Goal: Task Accomplishment & Management: Manage account settings

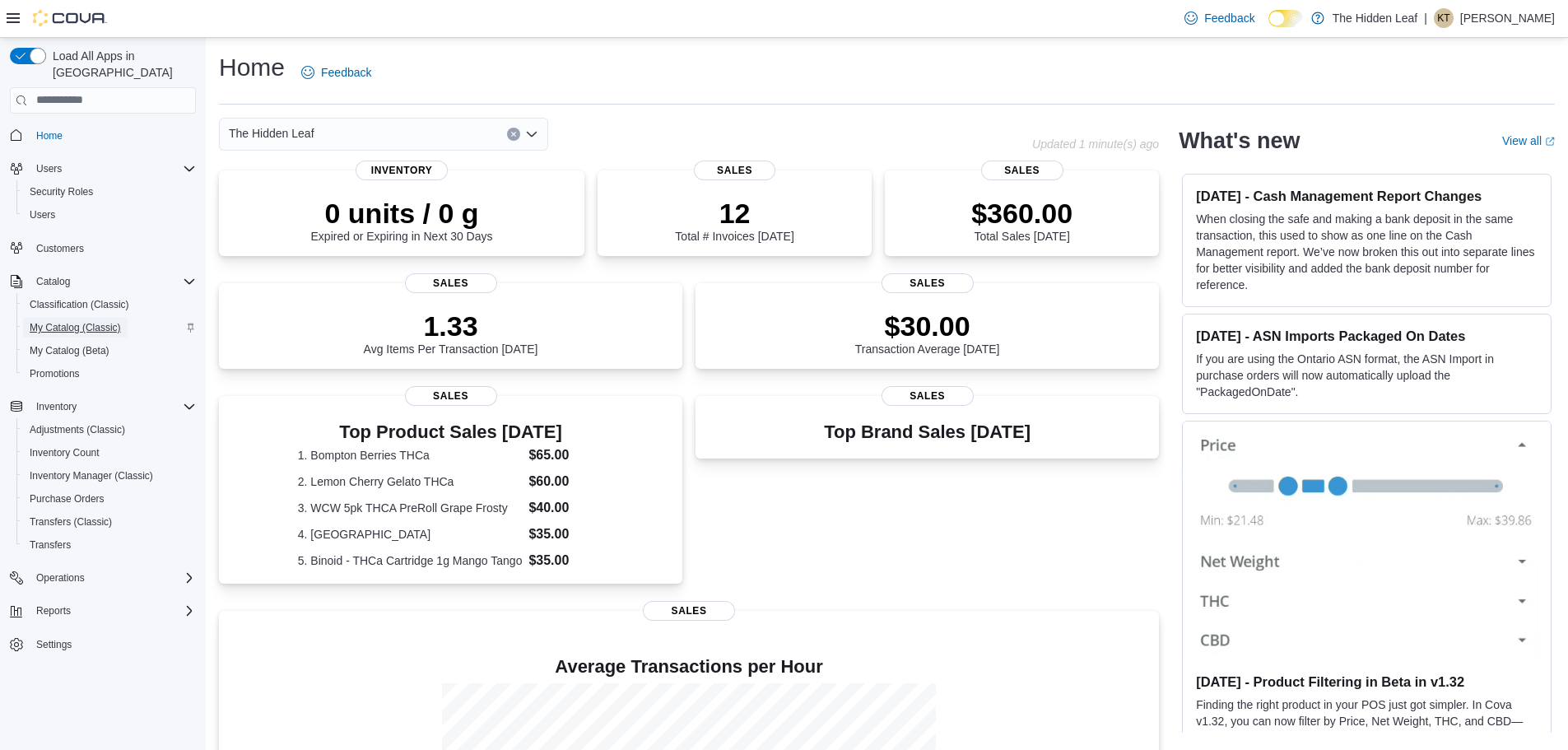
click at [98, 321] on span "My Catalog (Classic)" at bounding box center [75, 328] width 92 height 14
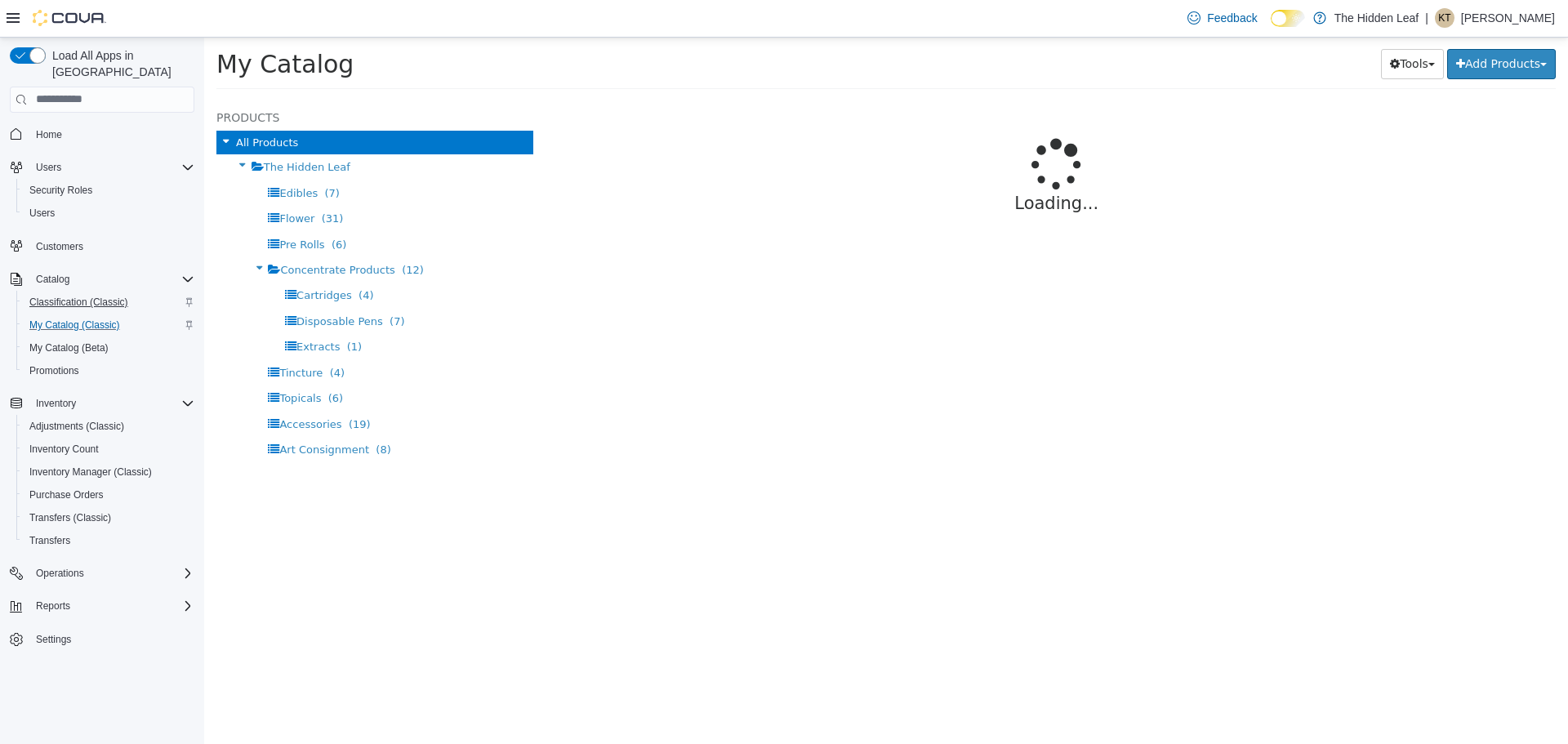
select select "**********"
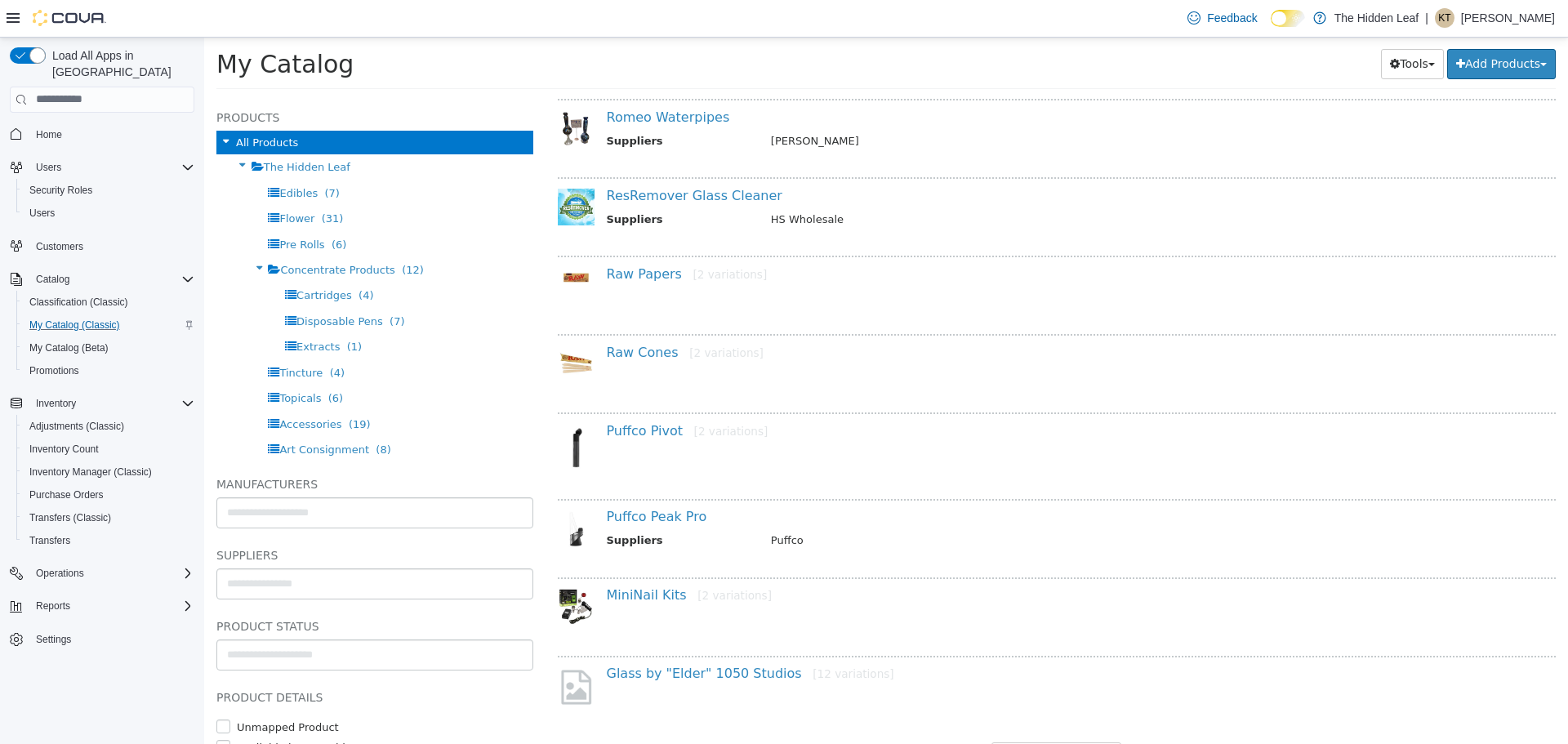
scroll to position [1168, 0]
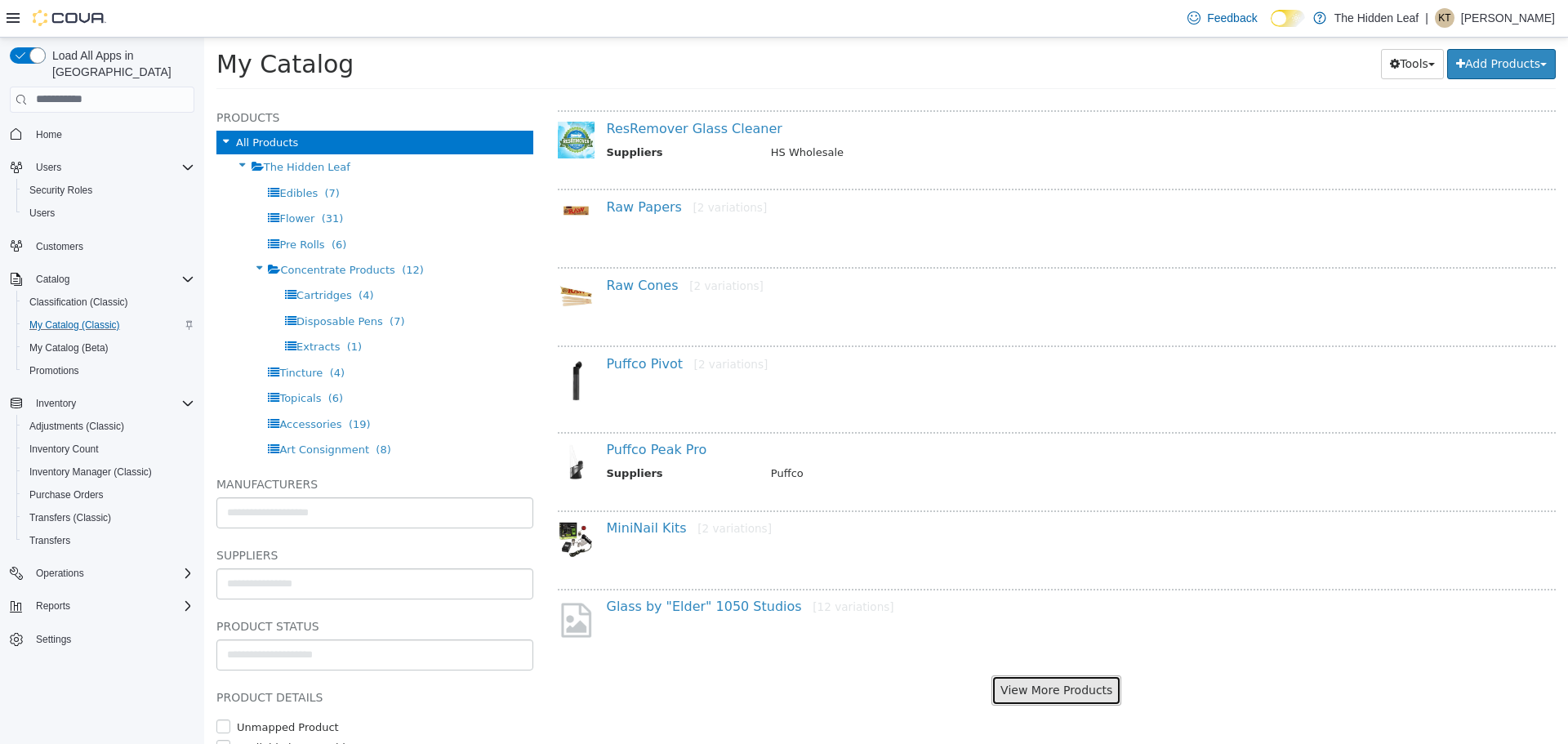
click at [1039, 692] on button "View More Products" at bounding box center [1056, 689] width 130 height 30
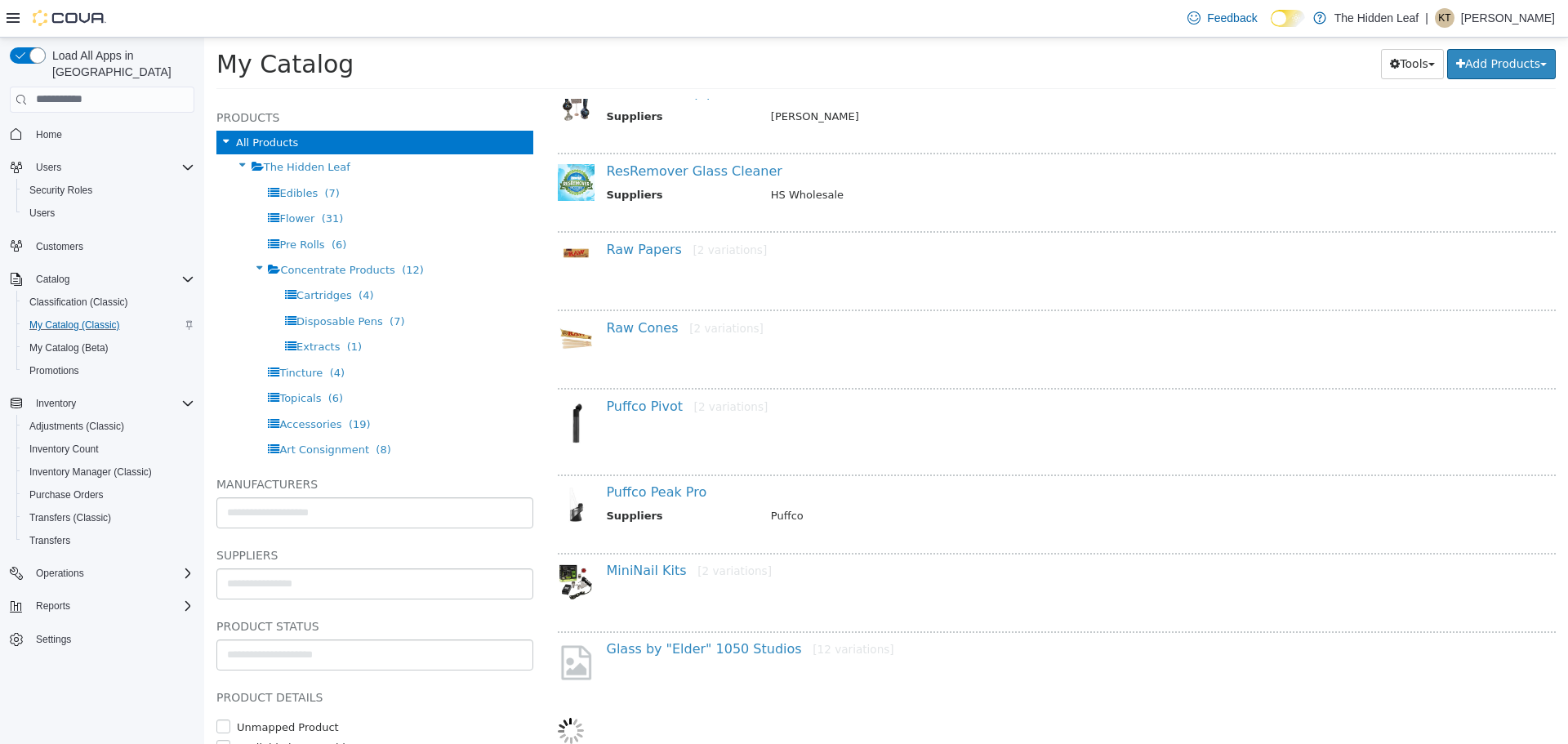
select select "**********"
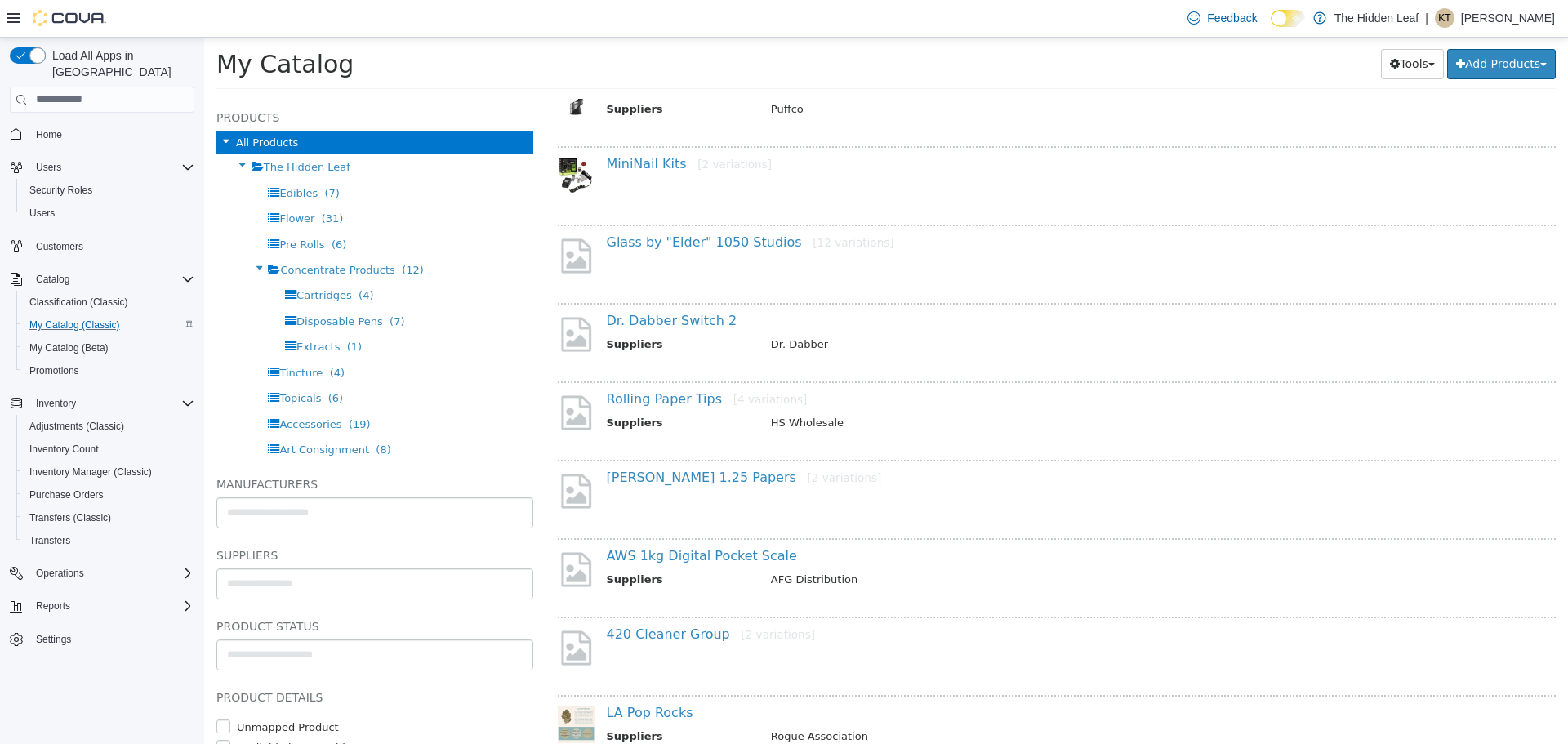
scroll to position [1533, 0]
click at [664, 318] on link "Dr. Dabber Switch 2" at bounding box center [671, 318] width 131 height 15
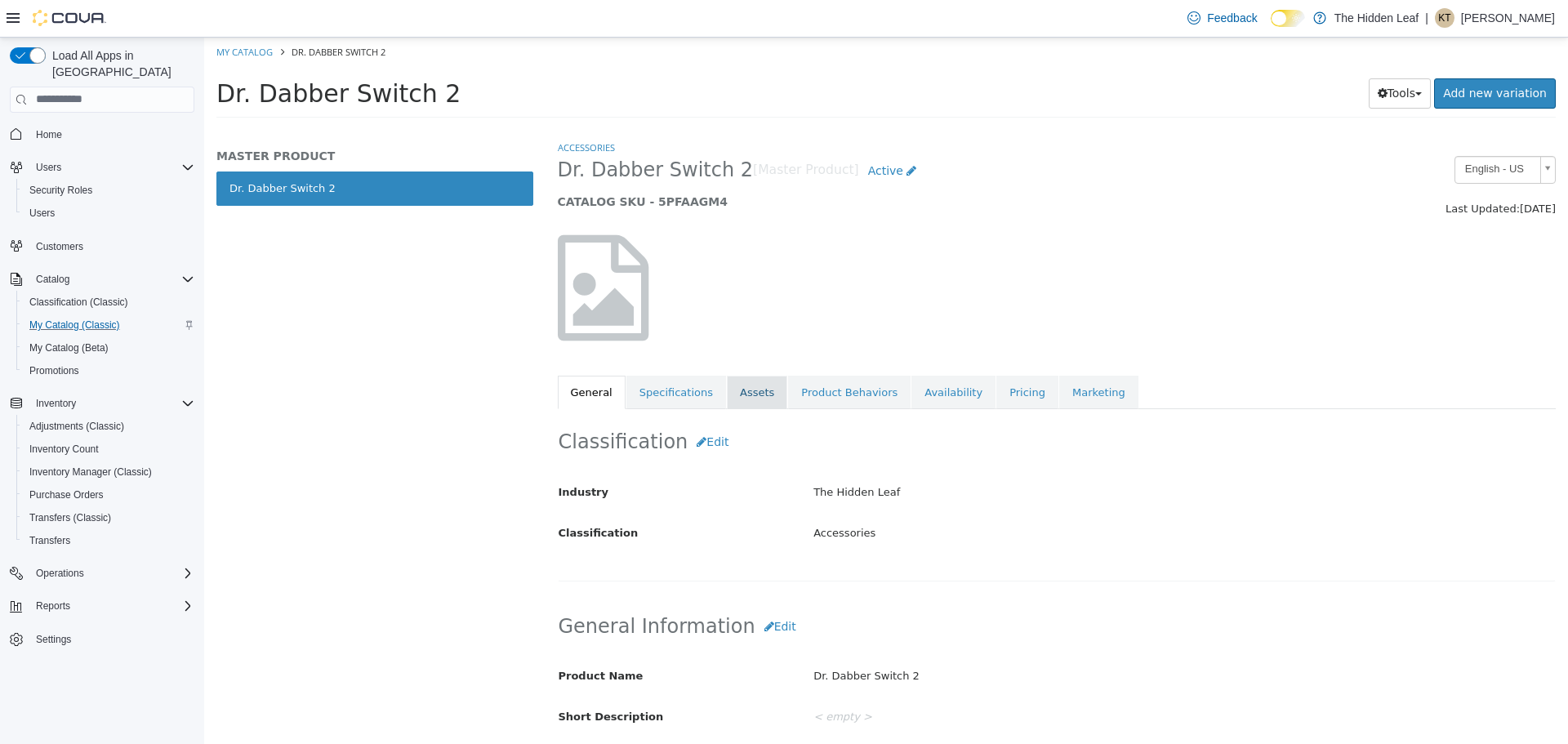
click at [735, 391] on link "Assets" at bounding box center [756, 391] width 60 height 34
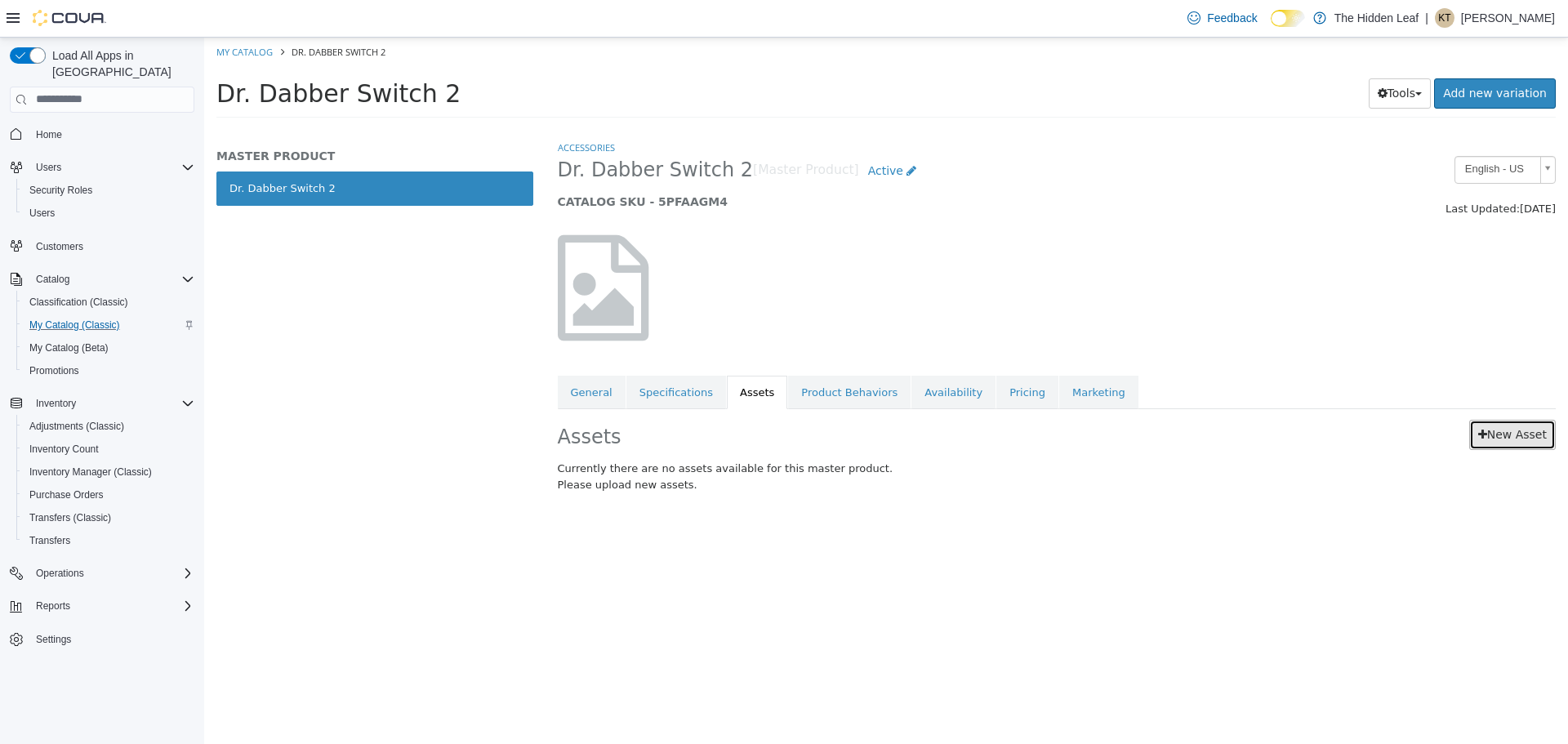
click at [1551, 440] on link "New Asset" at bounding box center [1512, 433] width 86 height 30
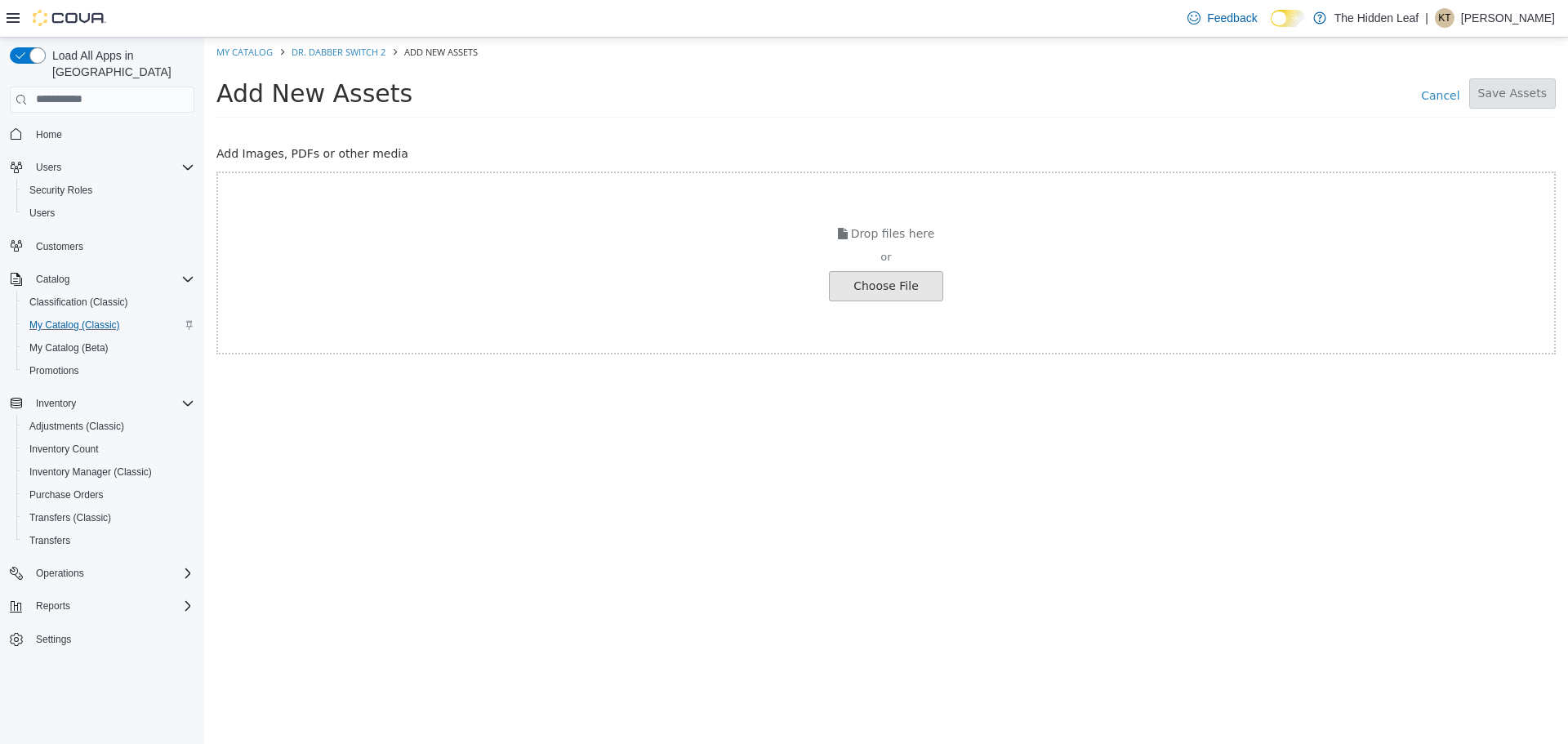
click at [888, 277] on input "file" at bounding box center [31, 285] width 1822 height 29
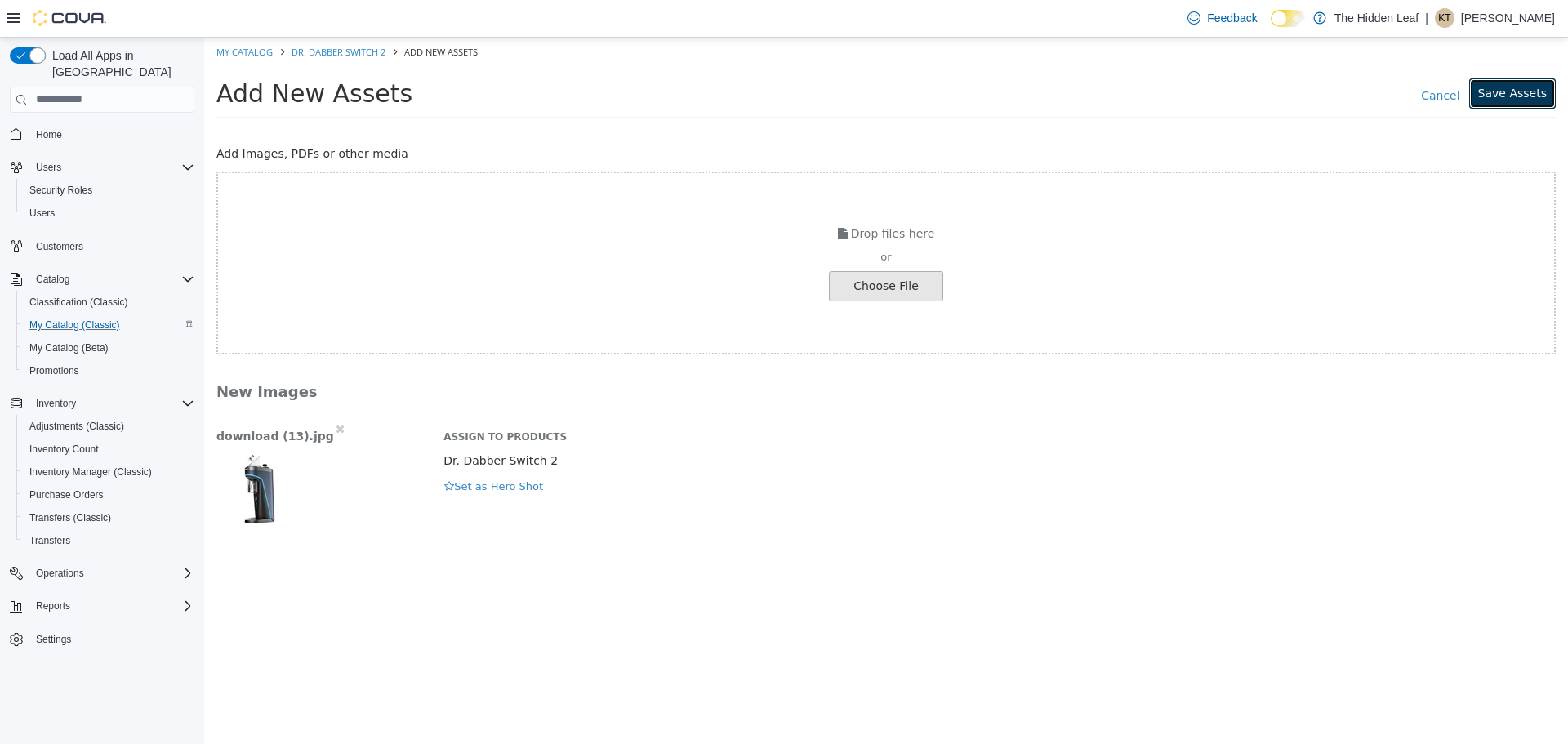
click at [1519, 86] on button "Save Assets" at bounding box center [1512, 92] width 86 height 30
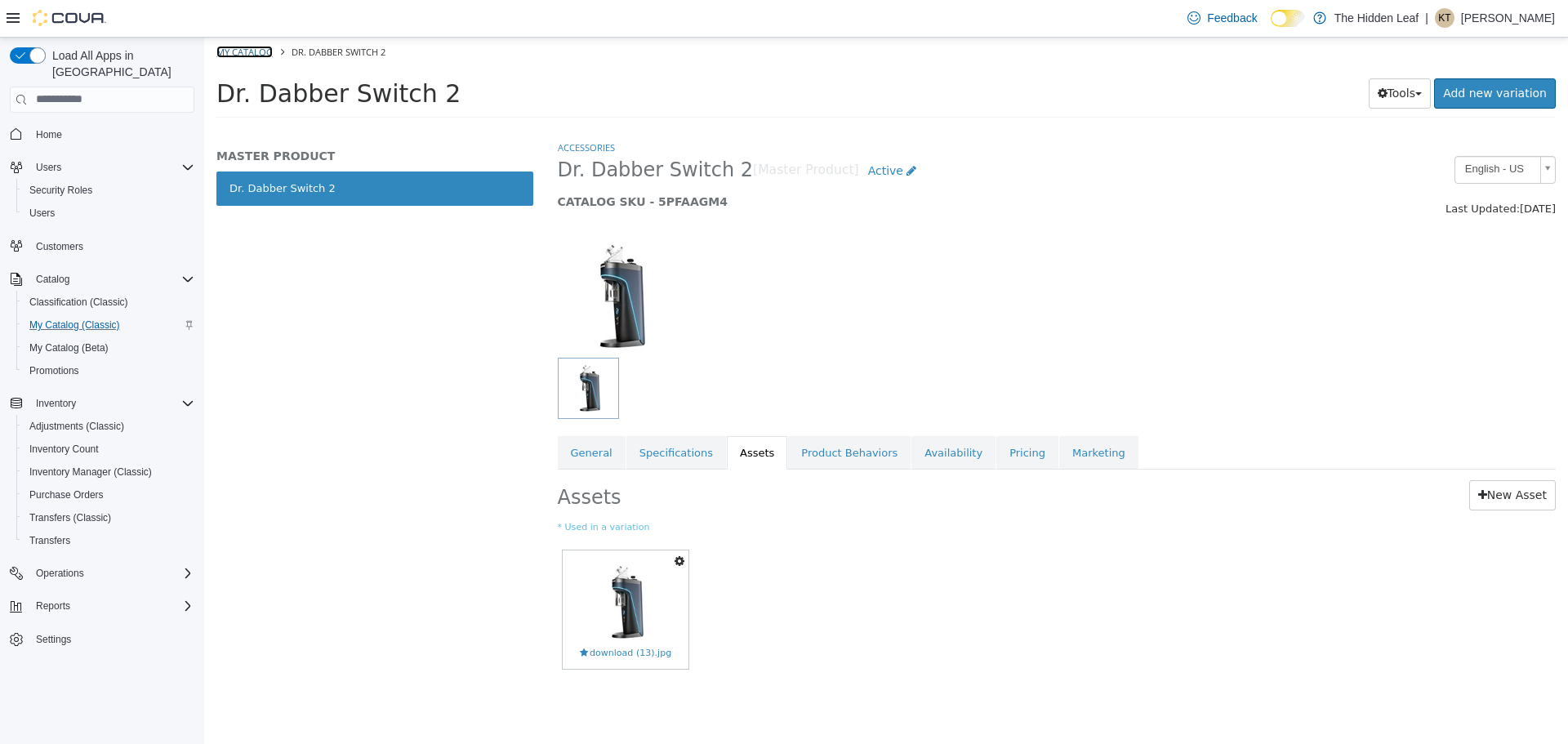
click at [229, 56] on link "My Catalog" at bounding box center [245, 50] width 56 height 13
select select "**********"
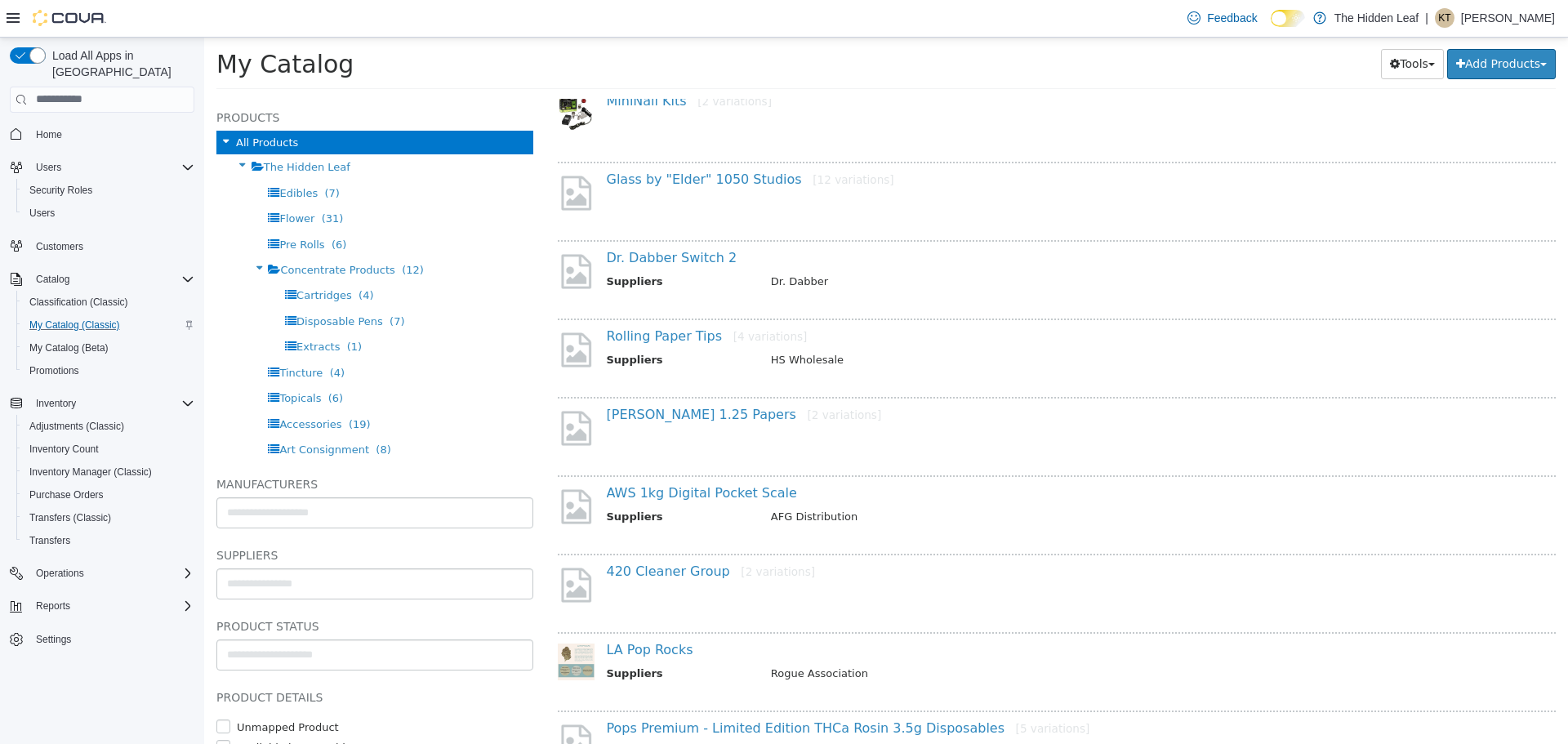
scroll to position [1552, 0]
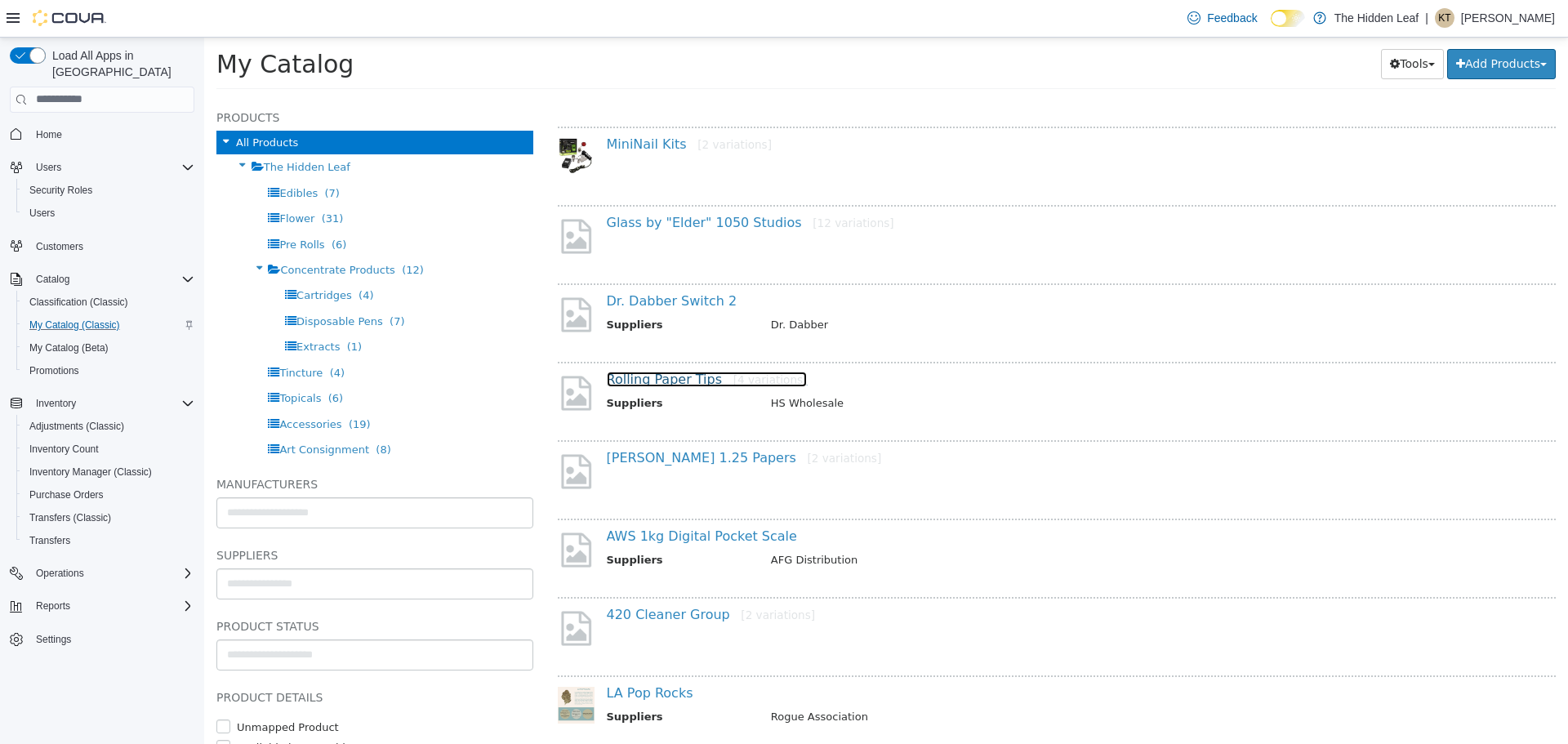
click at [659, 386] on link "Rolling Paper Tips [4 variations]" at bounding box center [707, 378] width 201 height 15
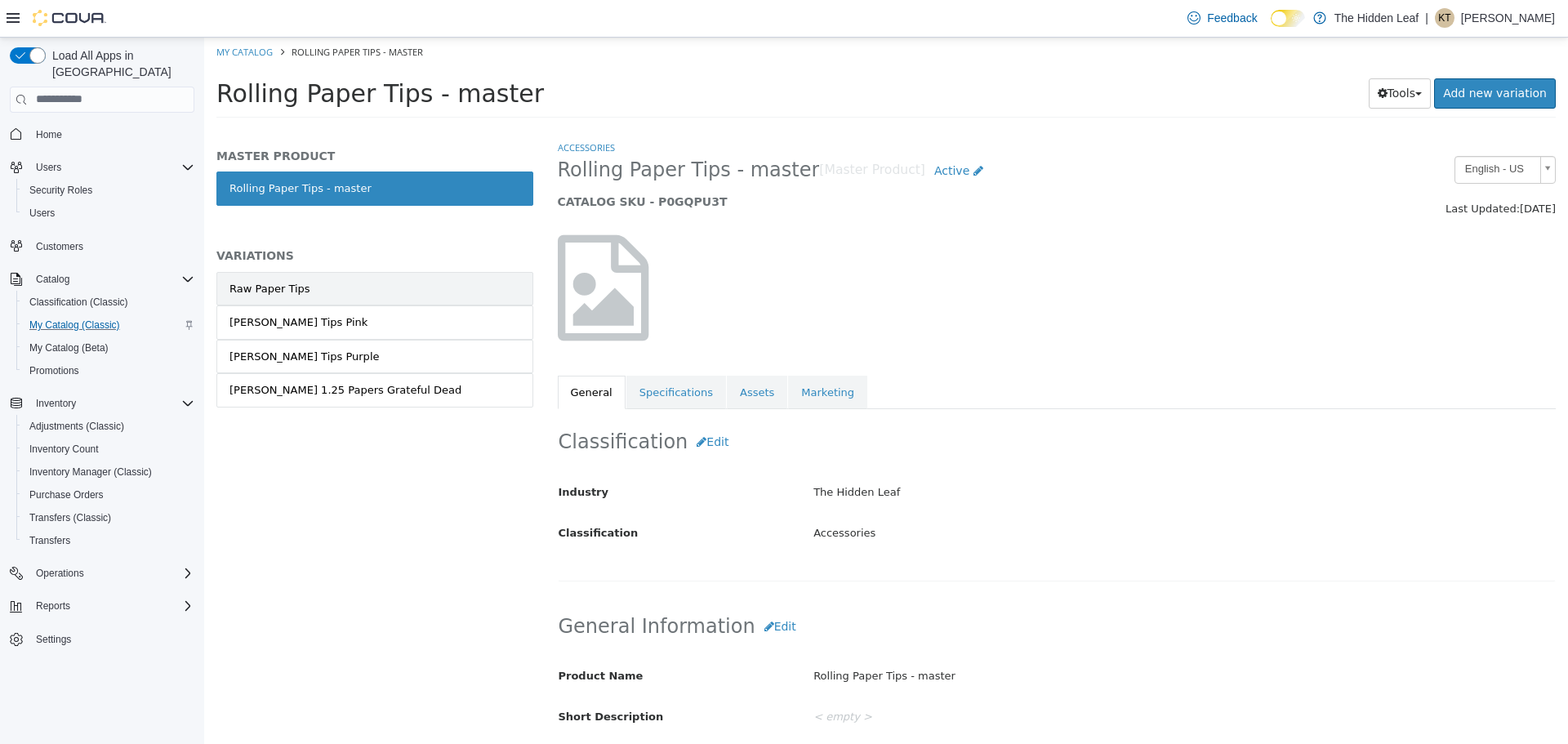
click at [338, 289] on link "Raw Paper Tips" at bounding box center [375, 287] width 317 height 34
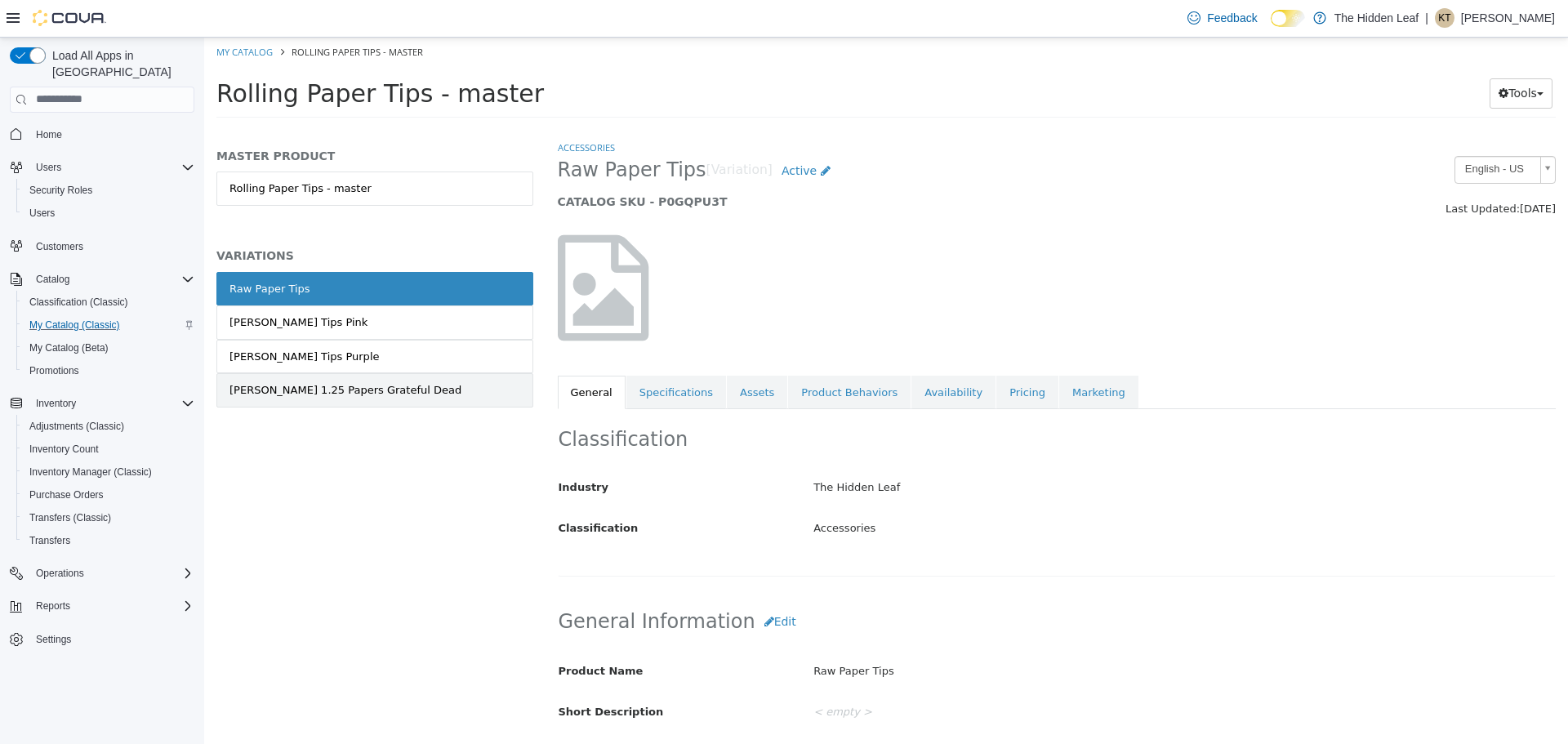
click at [428, 396] on link "[PERSON_NAME] 1.25 Papers Grateful Dead" at bounding box center [375, 389] width 317 height 34
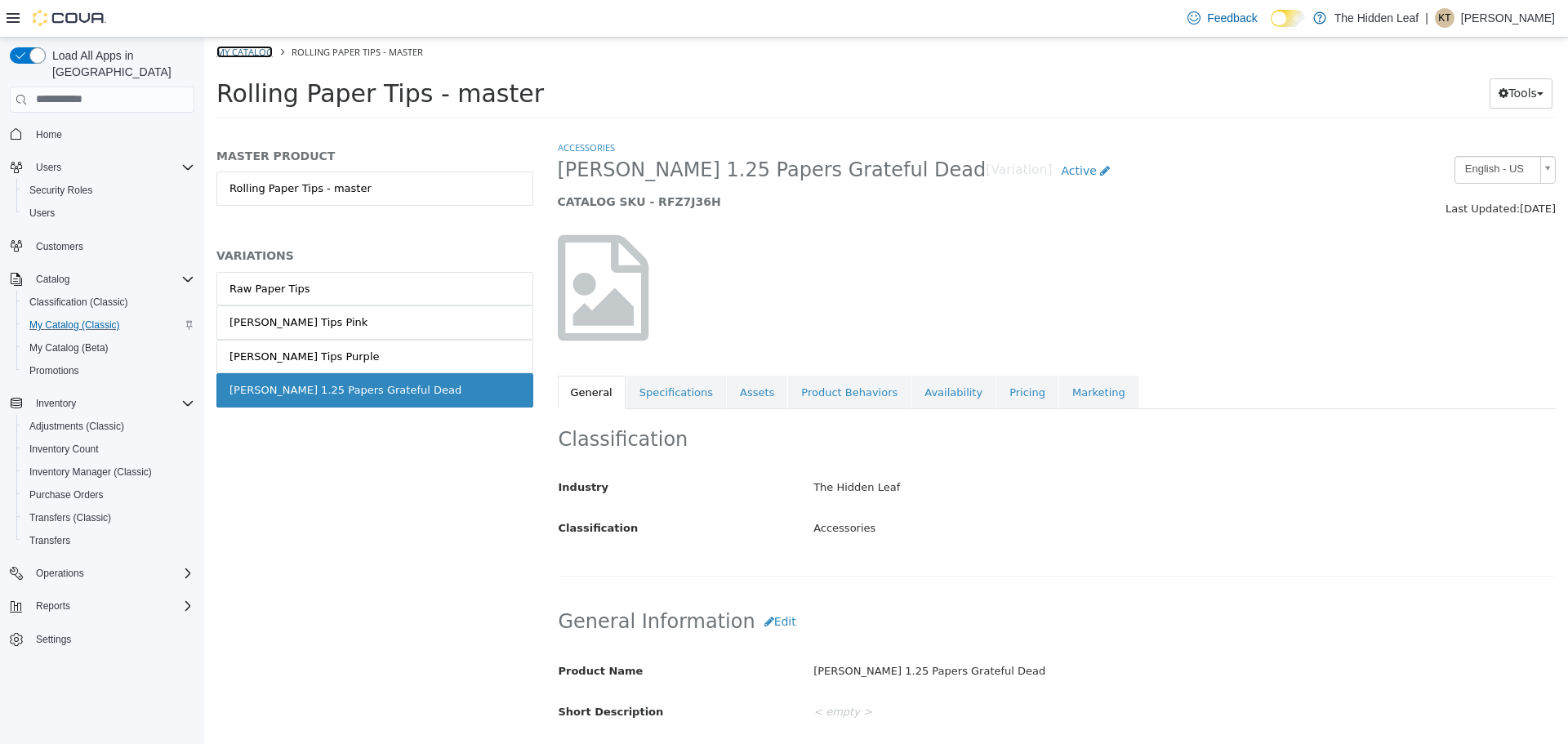
click at [251, 53] on link "My Catalog" at bounding box center [245, 50] width 56 height 13
select select "**********"
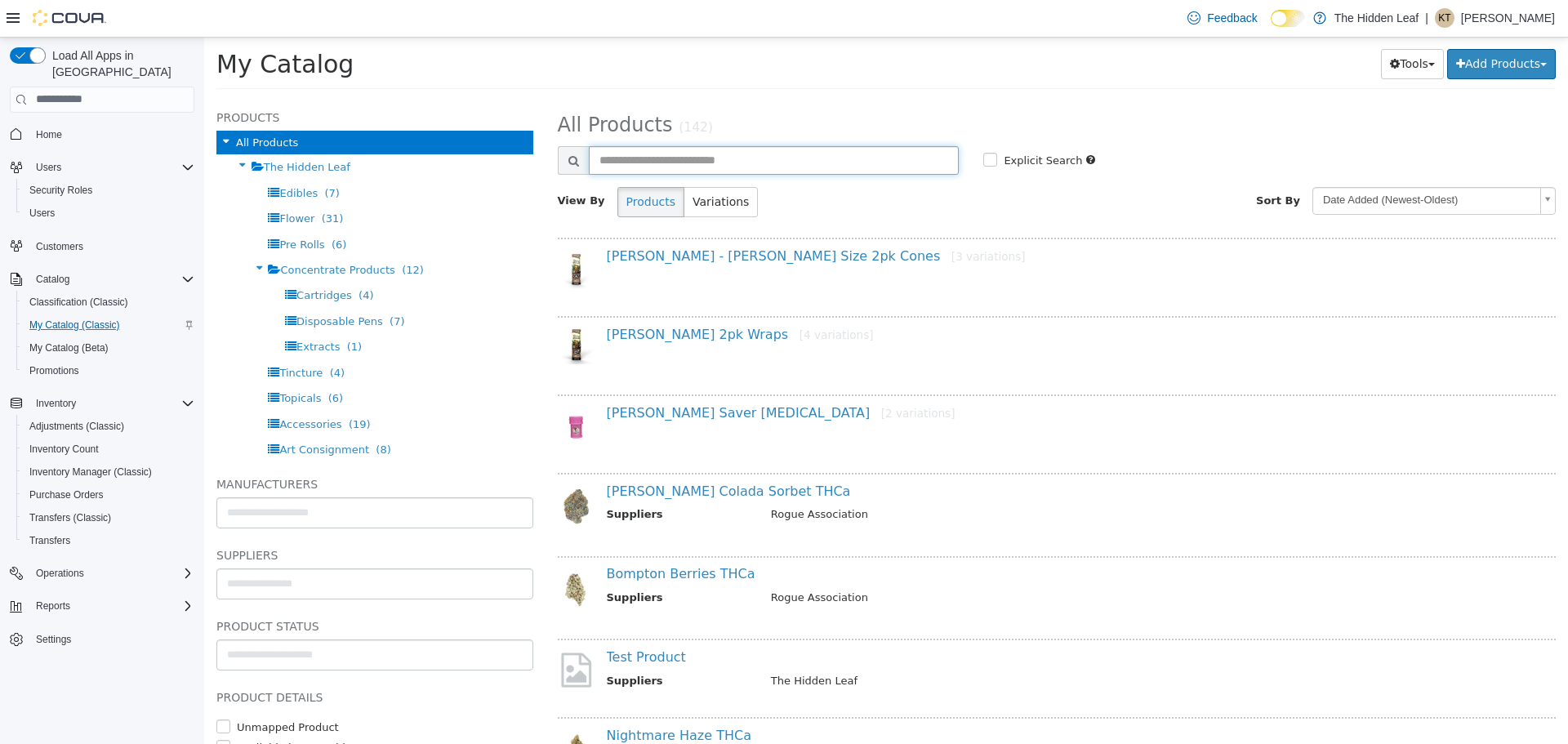
click at [707, 164] on input "text" at bounding box center [774, 160] width 370 height 29
type input "****"
select select "**********"
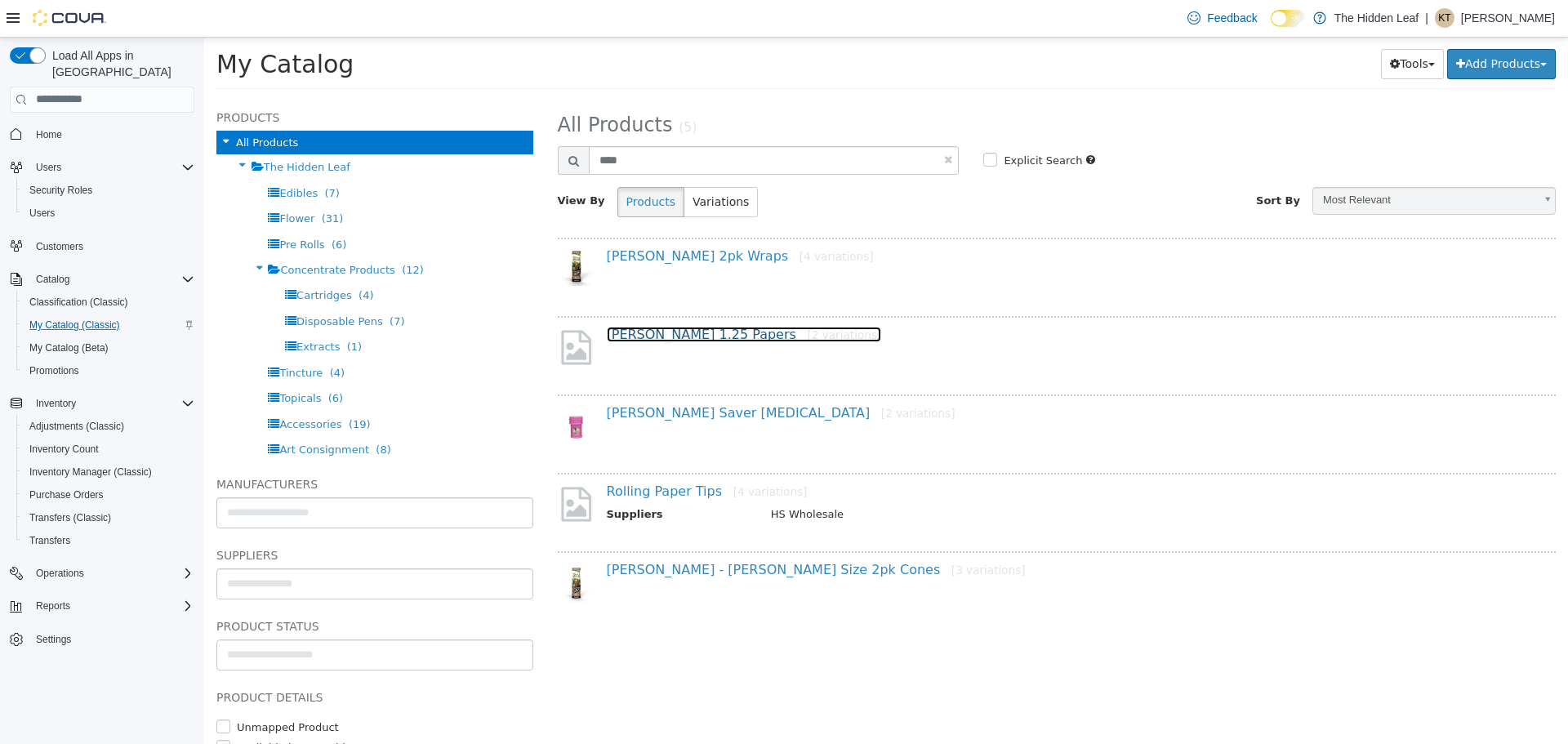
click at [699, 333] on link "[PERSON_NAME] 1.25 Papers [2 variations]" at bounding box center [744, 334] width 276 height 15
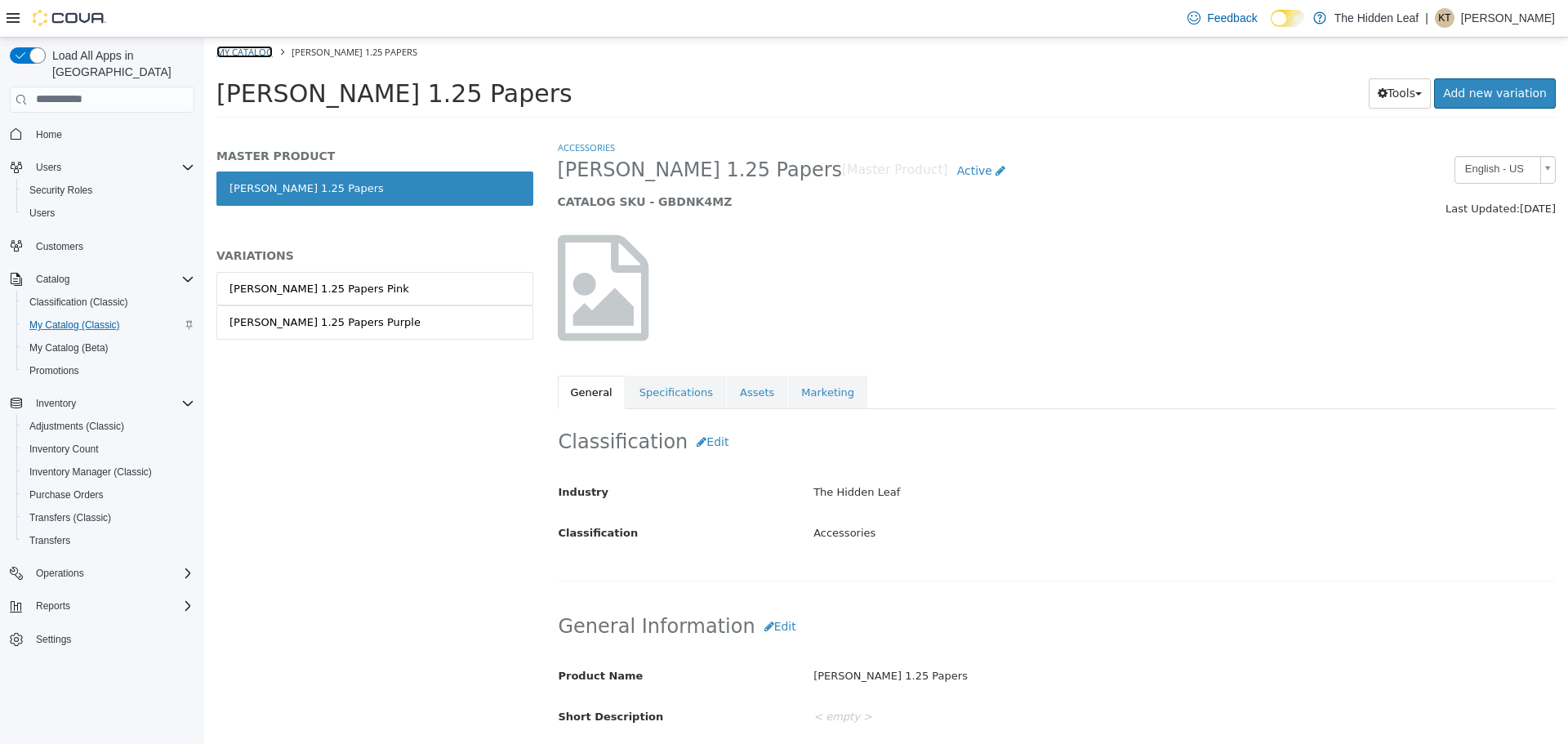
click at [231, 47] on link "My Catalog" at bounding box center [245, 50] width 56 height 13
select select "**********"
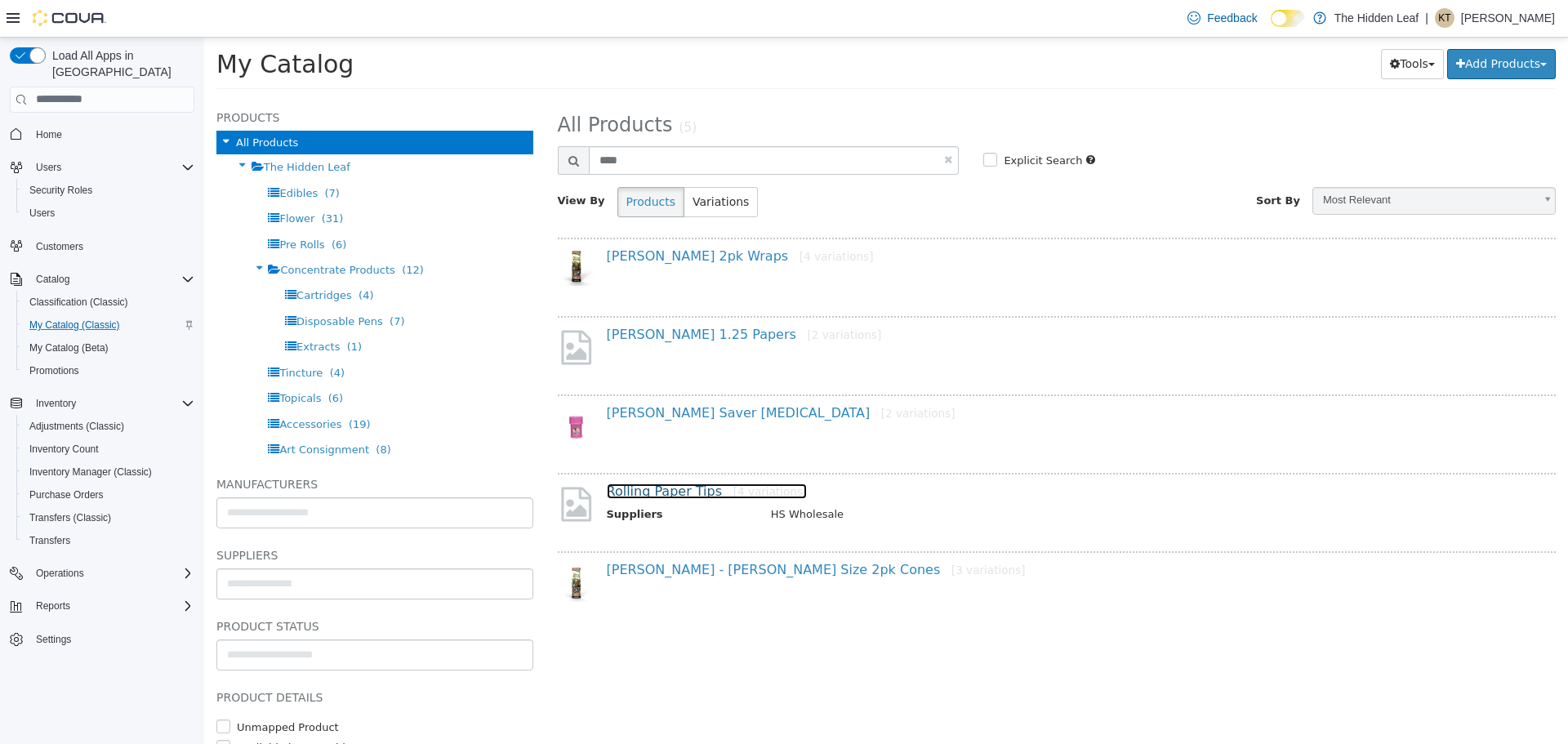
click at [658, 494] on link "Rolling Paper Tips [4 variations]" at bounding box center [707, 491] width 201 height 15
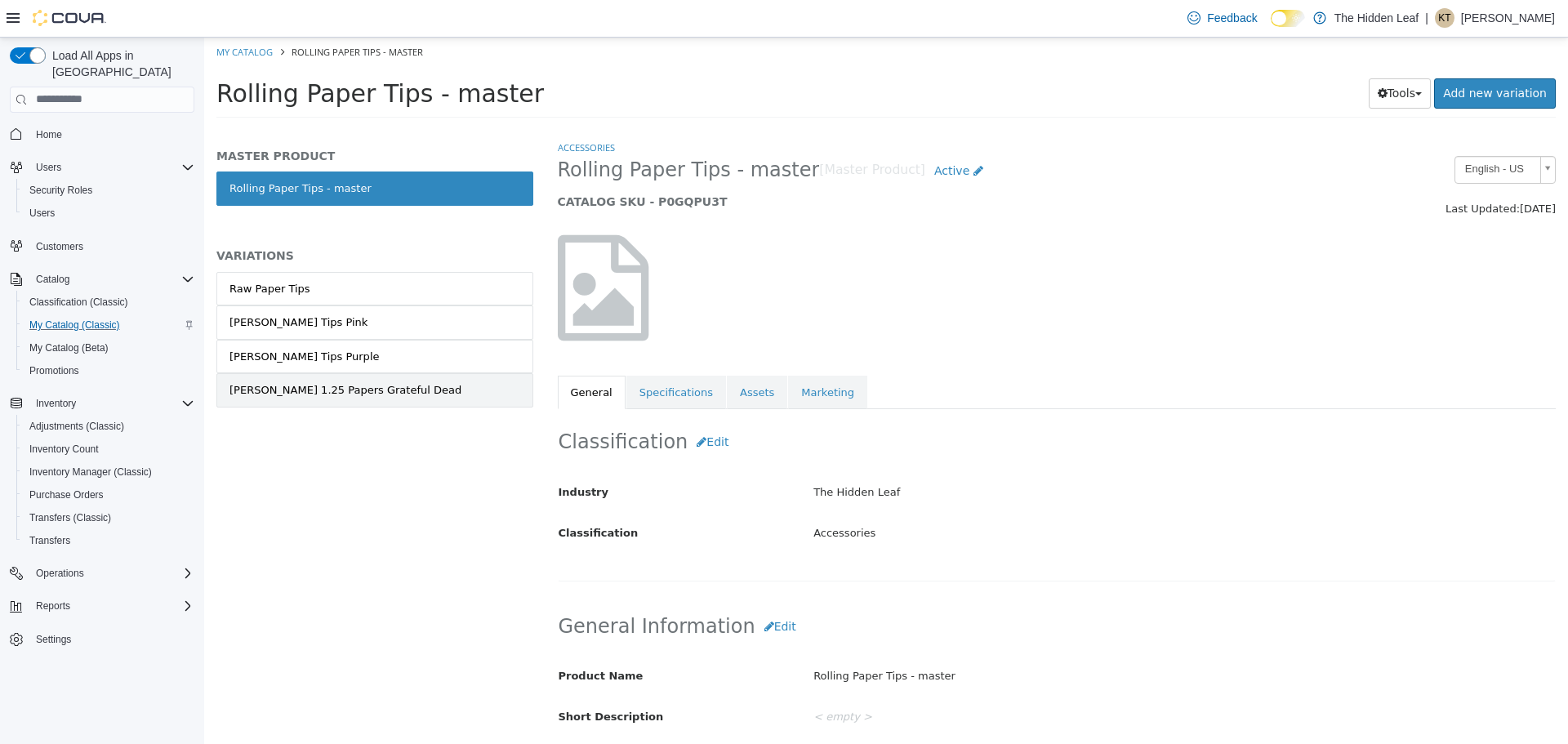
click at [338, 398] on link "[PERSON_NAME] 1.25 Papers Grateful Dead" at bounding box center [375, 389] width 317 height 34
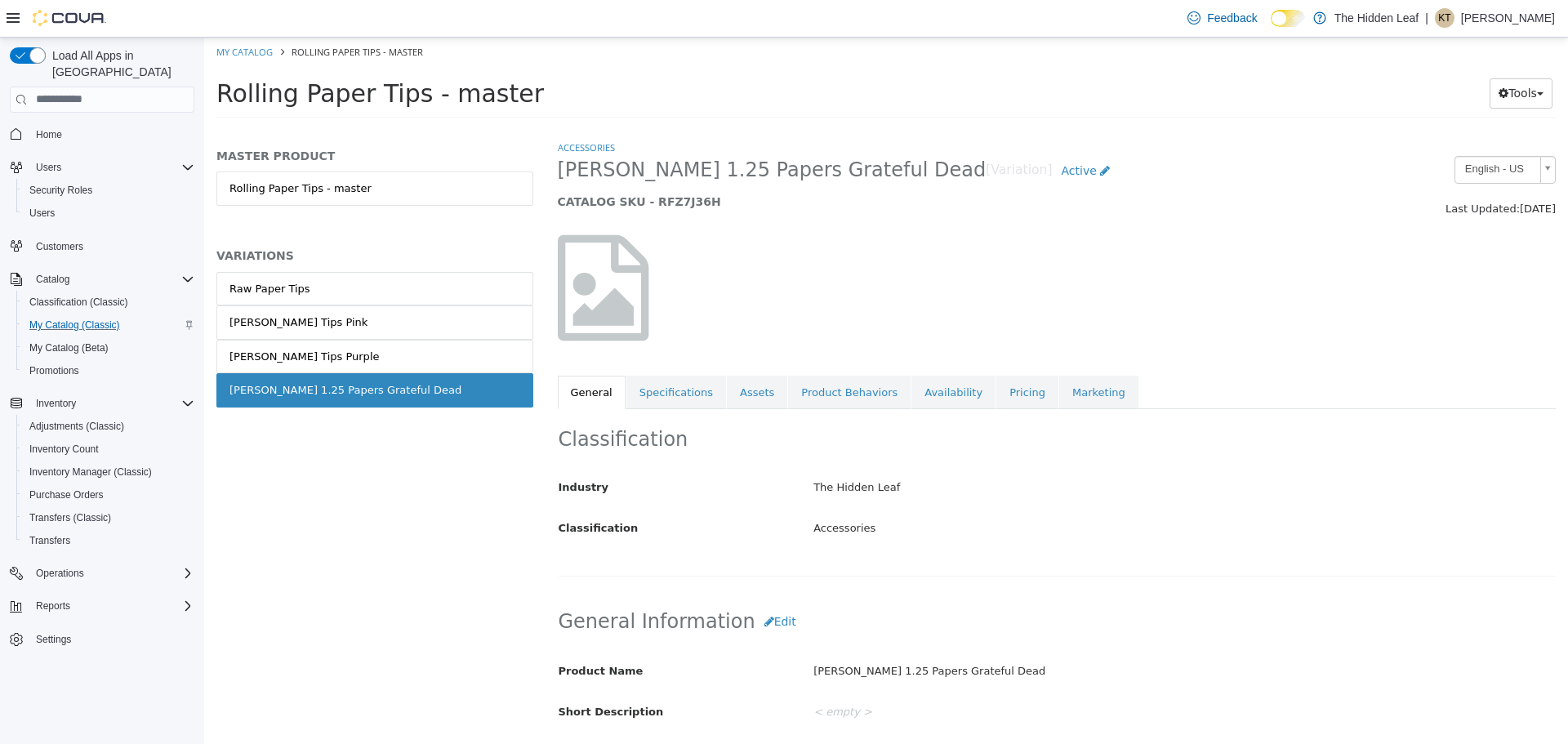
click at [1527, 112] on div "Rolling Paper Tips - master Tools Move Variations Print Labels" at bounding box center [886, 97] width 1340 height 41
click at [1531, 87] on button "Tools" at bounding box center [1521, 92] width 63 height 30
click at [1503, 129] on link "Move Variations" at bounding box center [1487, 125] width 129 height 22
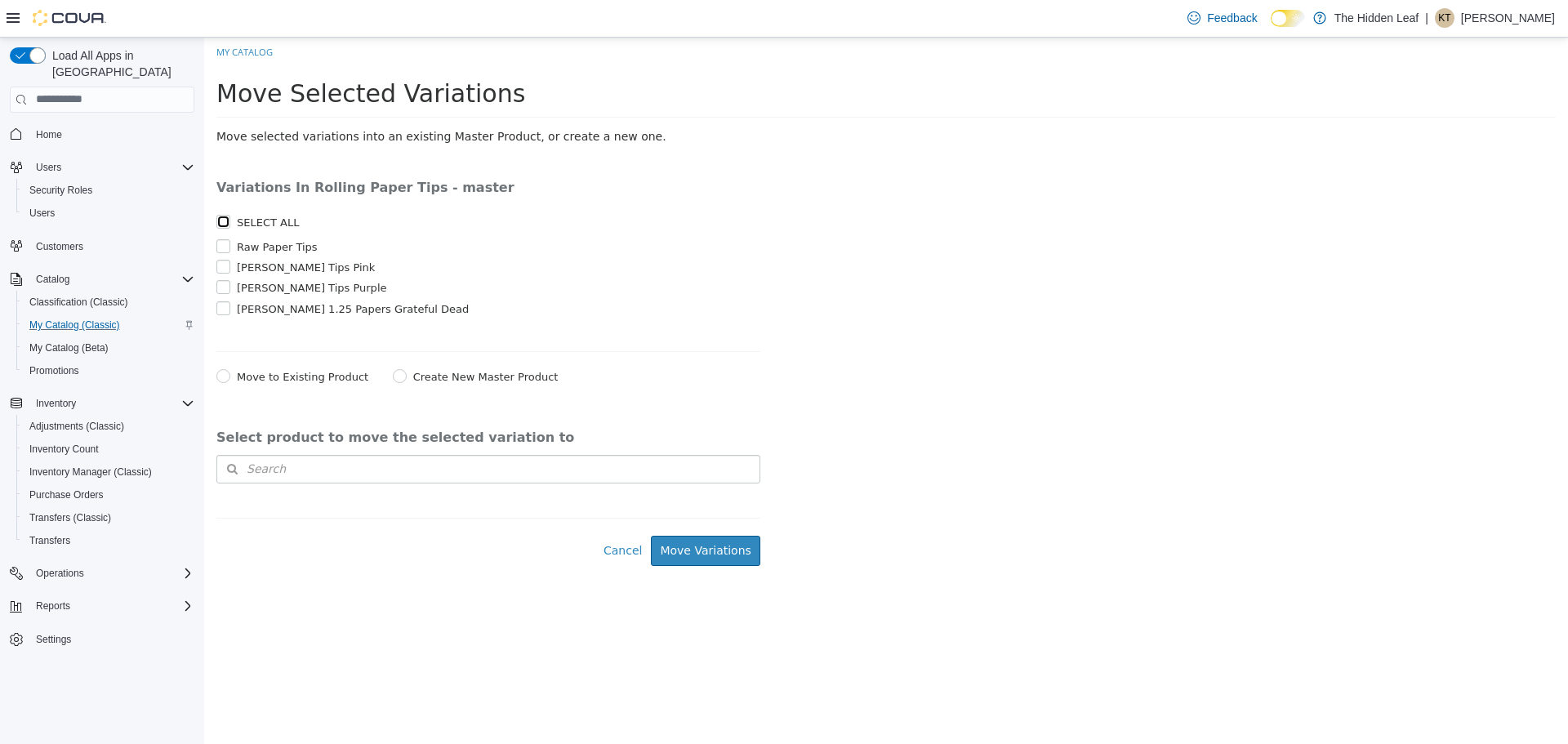
click at [227, 223] on div "SELECT ALL" at bounding box center [488, 221] width 544 height 16
click at [337, 473] on button "Search" at bounding box center [488, 468] width 544 height 29
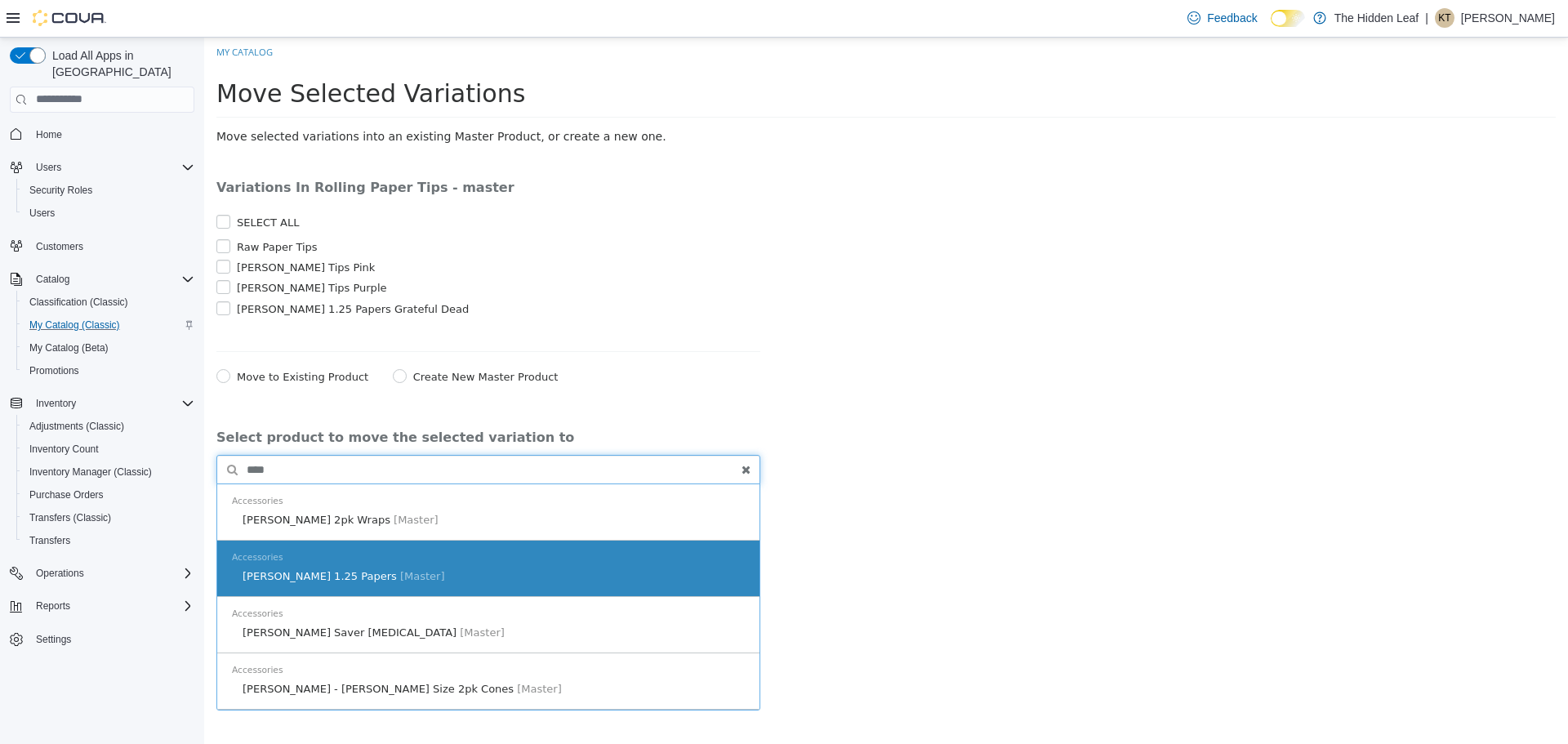
type input "****"
click at [550, 584] on div "[PERSON_NAME] 1.25 Papers [Master]" at bounding box center [492, 576] width 505 height 16
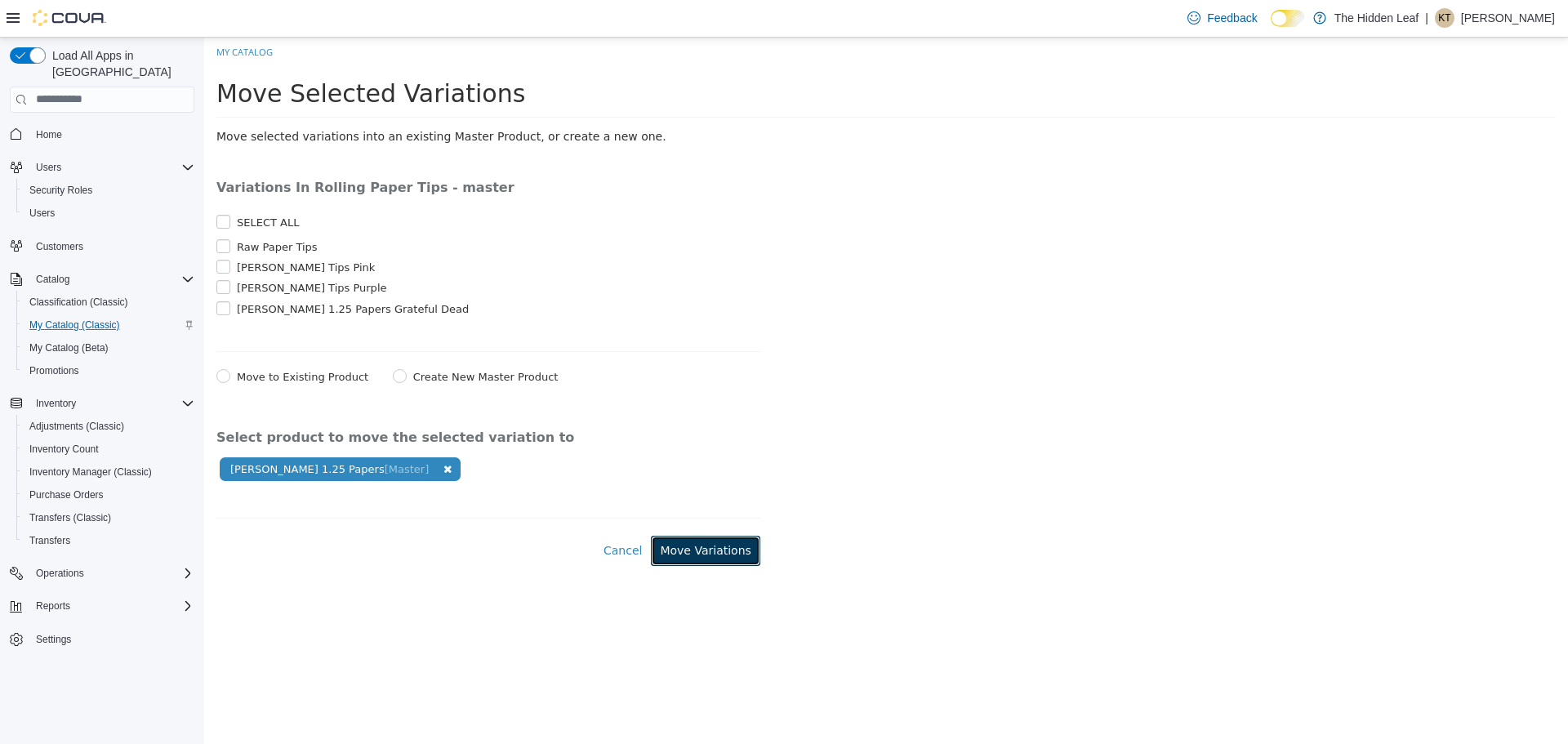
click at [708, 562] on button "Move Variations" at bounding box center [705, 550] width 108 height 30
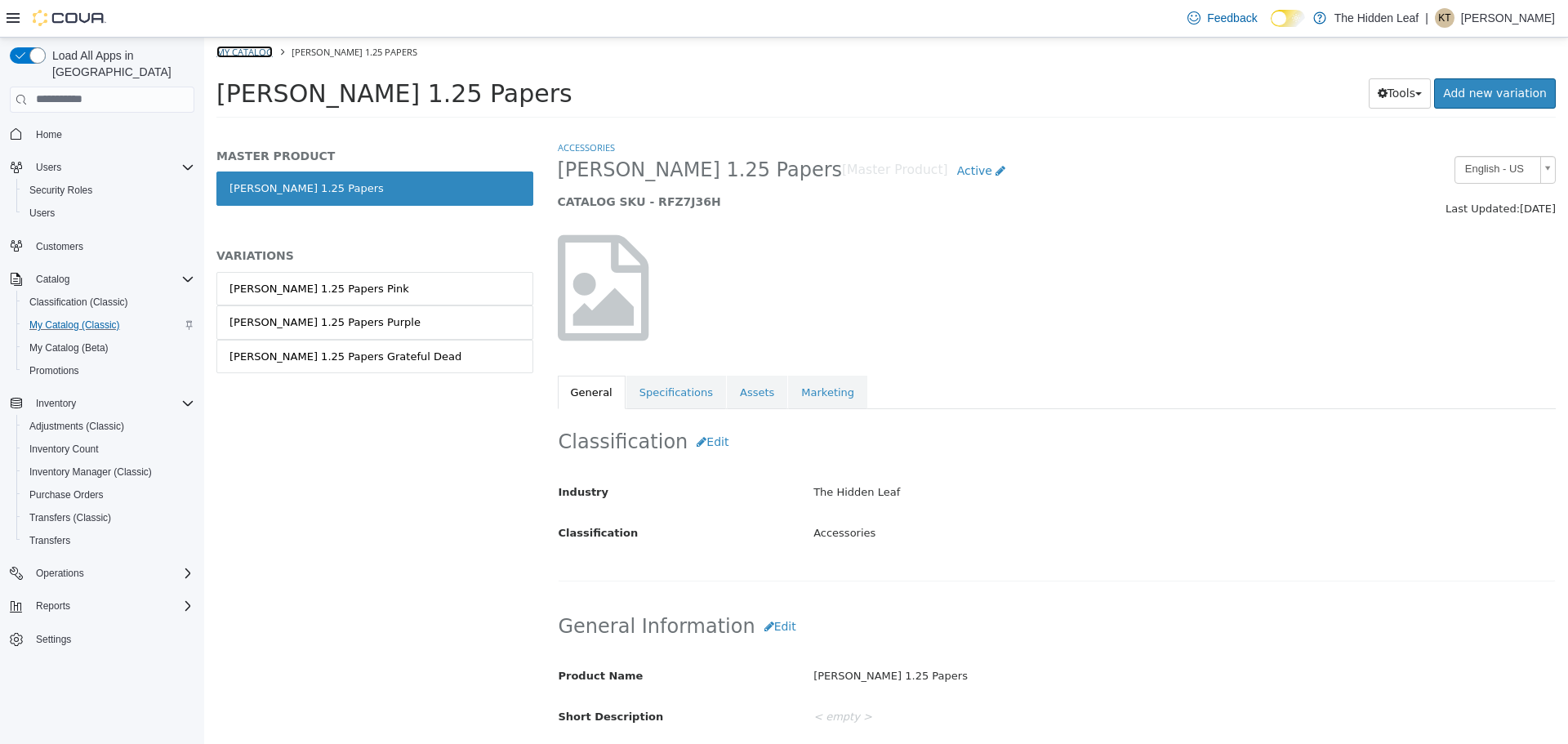
click at [251, 56] on link "My Catalog" at bounding box center [245, 50] width 56 height 13
select select "**********"
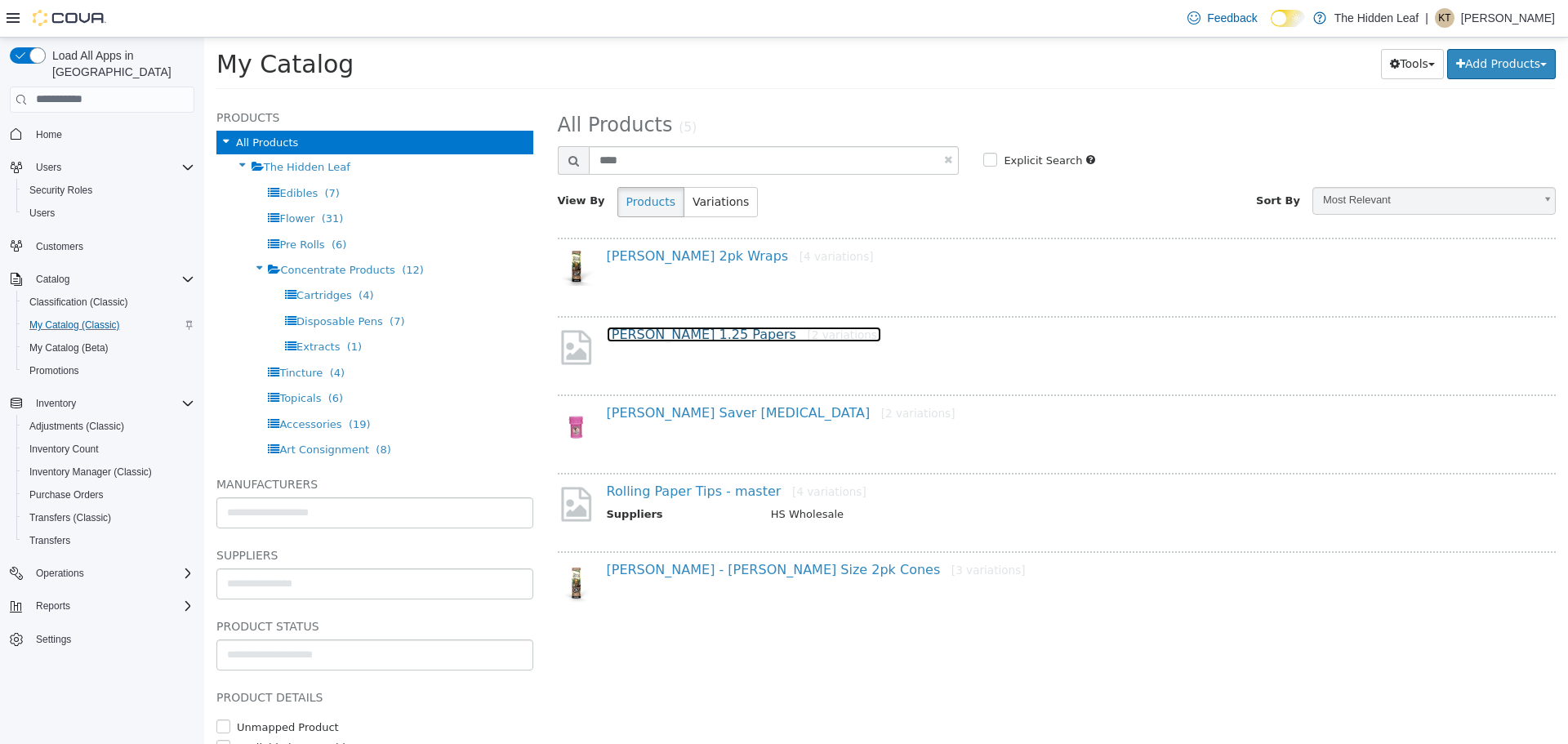
click at [710, 328] on link "[PERSON_NAME] 1.25 Papers [2 variations]" at bounding box center [744, 334] width 276 height 15
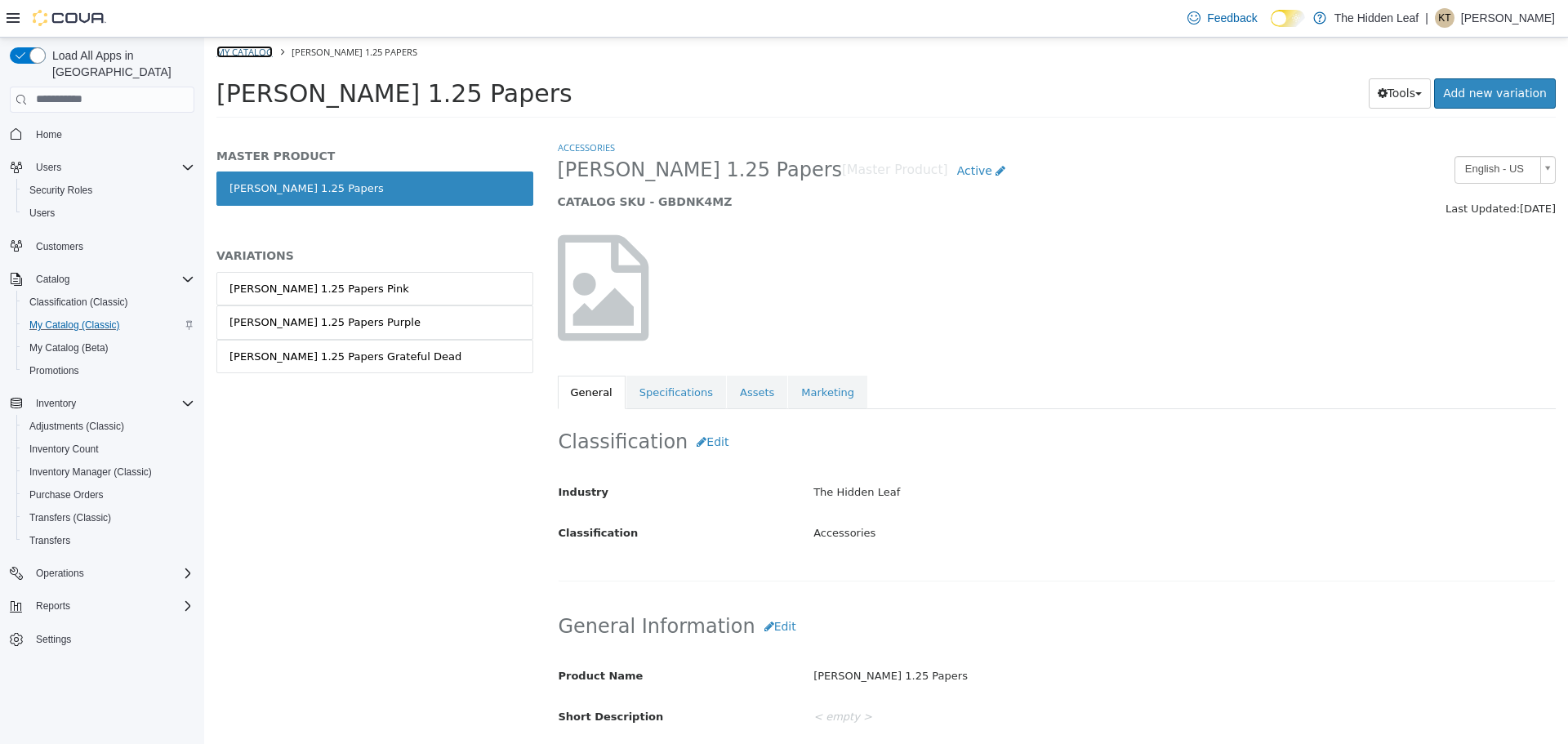
click at [242, 49] on link "My Catalog" at bounding box center [245, 50] width 56 height 13
select select "**********"
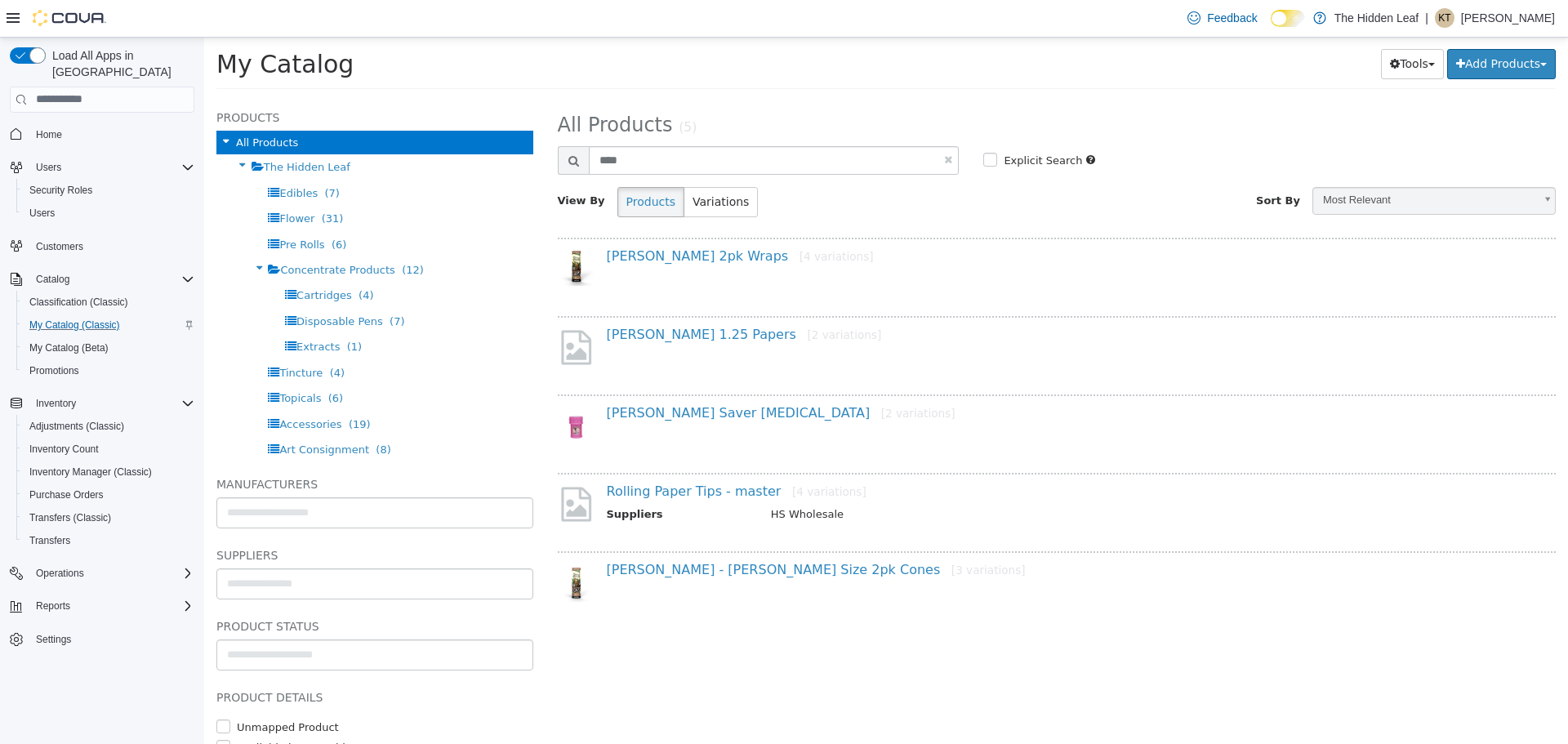
click at [694, 480] on div "Rolling Paper Tips - master [4 variations] Suppliers HS Wholesale" at bounding box center [1057, 507] width 998 height 71
click at [686, 502] on div "Rolling Paper Tips - master [4 variations] Suppliers HS Wholesale" at bounding box center [1063, 504] width 937 height 44
click at [692, 495] on link "Rolling Paper Tips - master [4 variations]" at bounding box center [736, 491] width 259 height 15
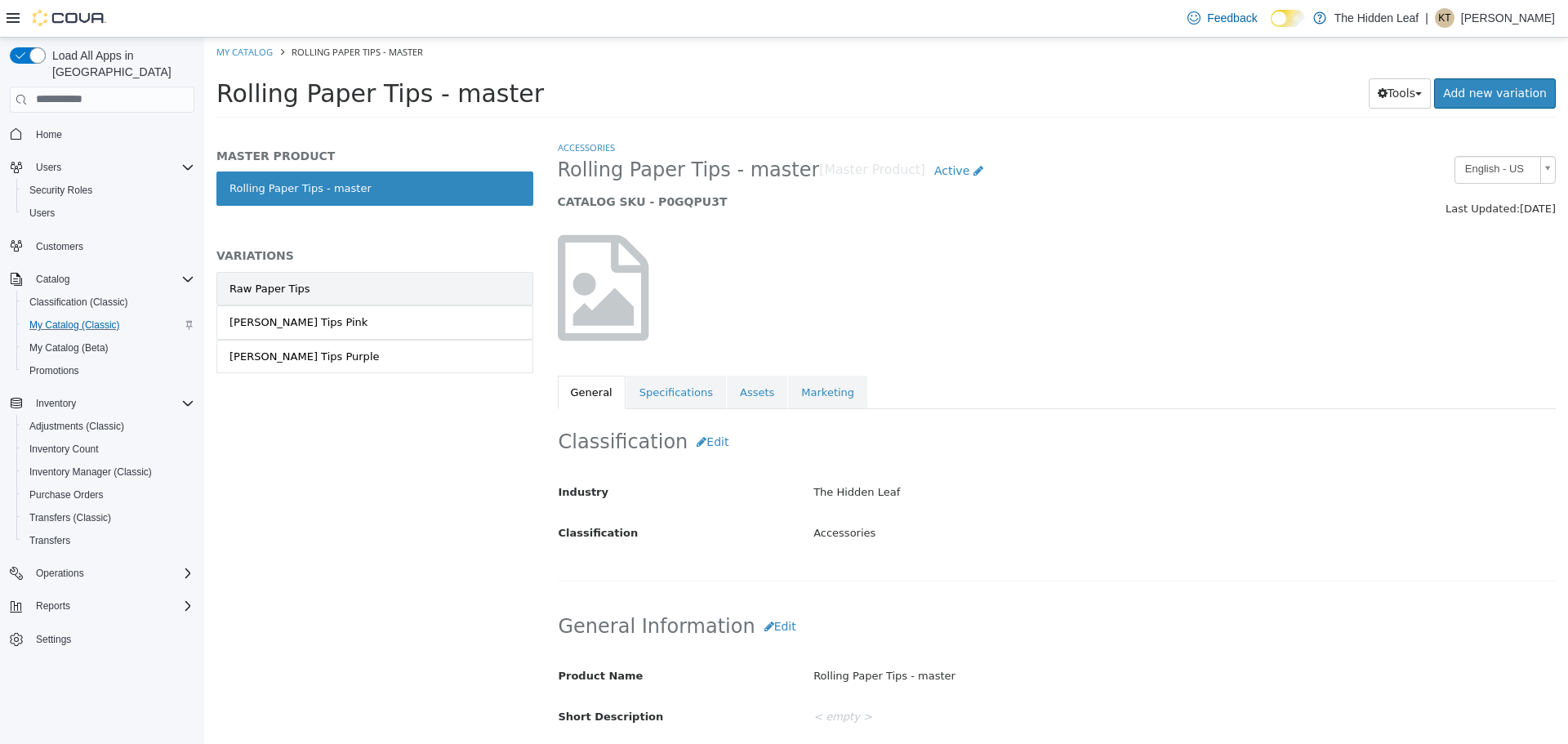
click at [333, 283] on link "Raw Paper Tips" at bounding box center [375, 287] width 317 height 34
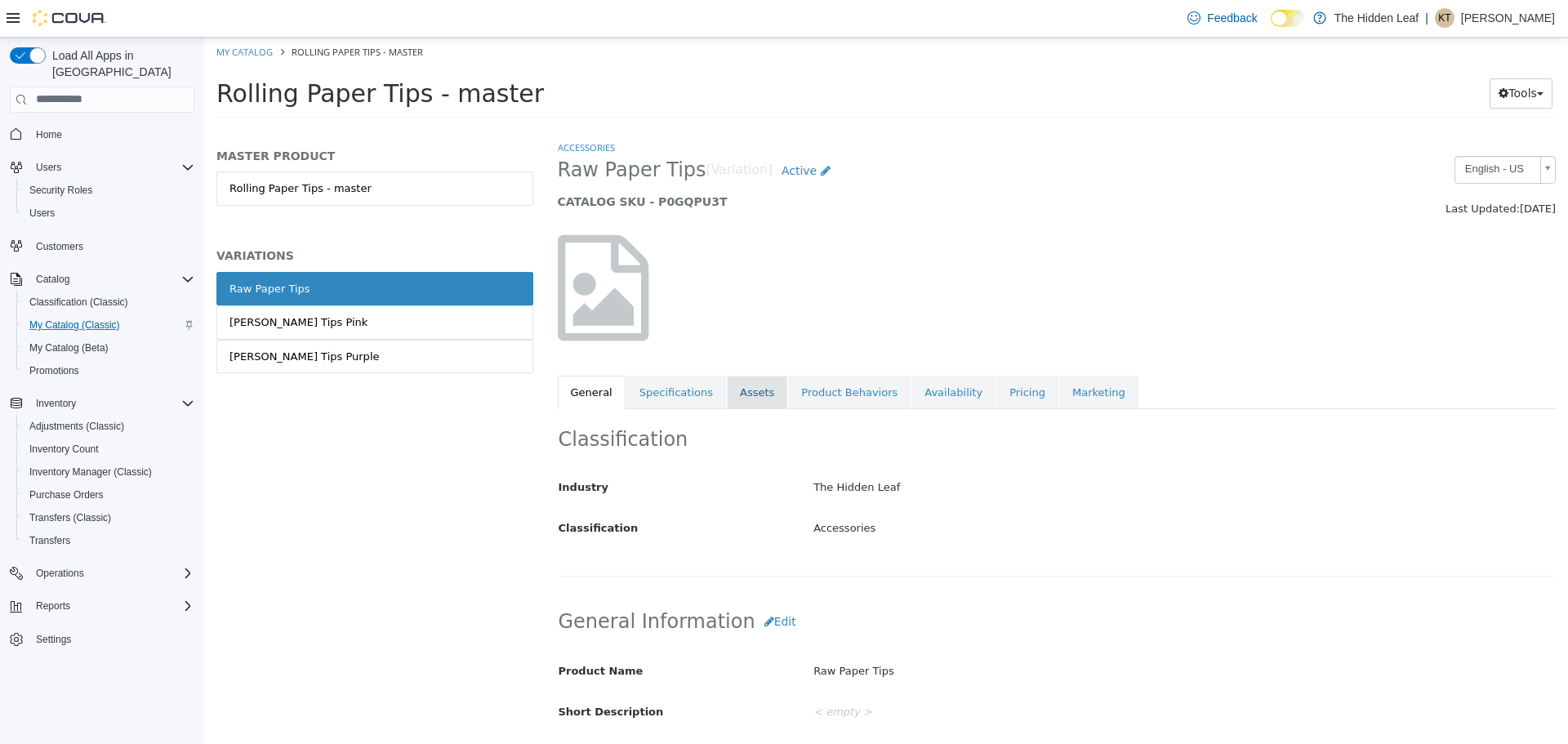
click at [735, 393] on link "Assets" at bounding box center [756, 391] width 60 height 34
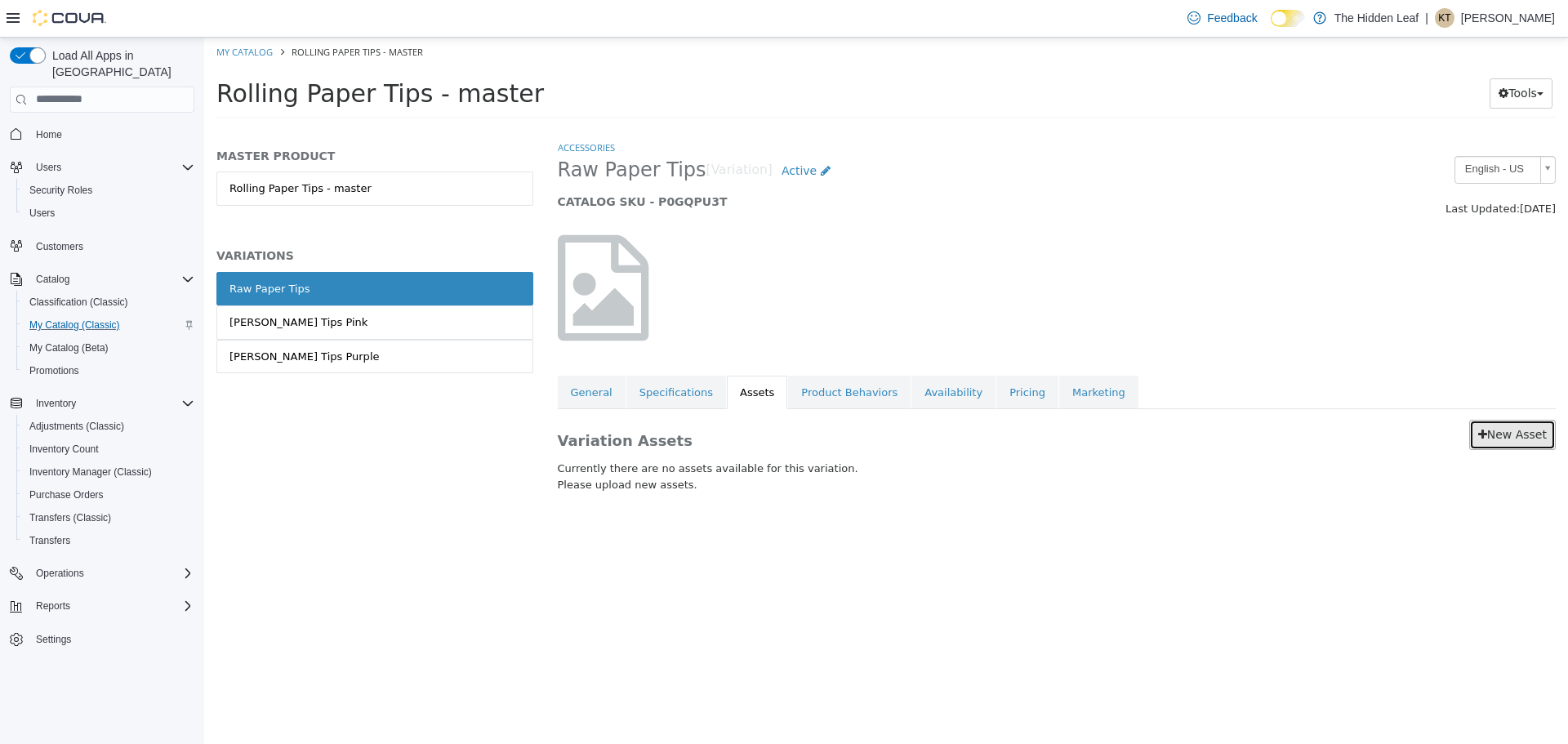
click at [1510, 444] on link "New Asset" at bounding box center [1512, 433] width 86 height 30
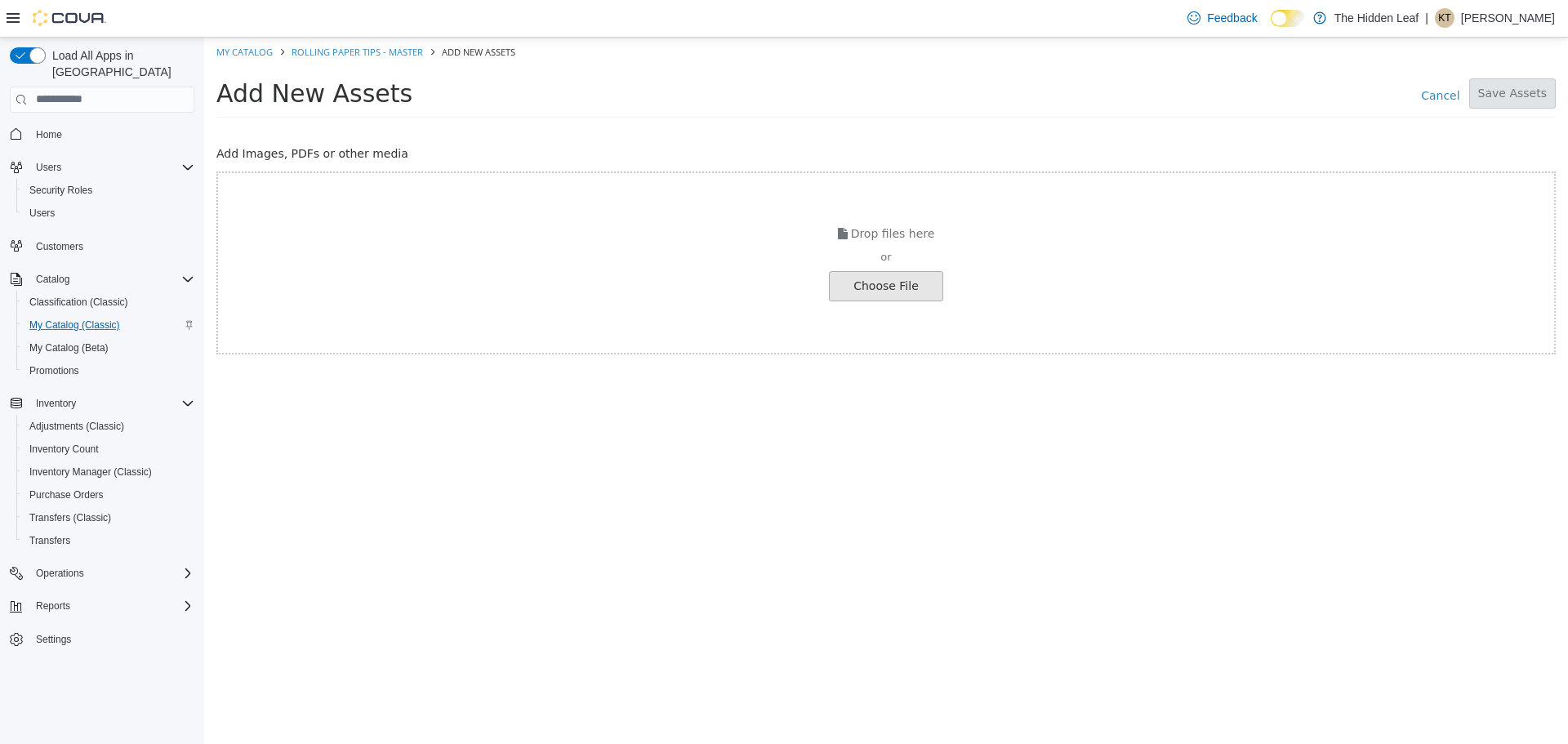
click at [938, 290] on input "file" at bounding box center [31, 285] width 1822 height 29
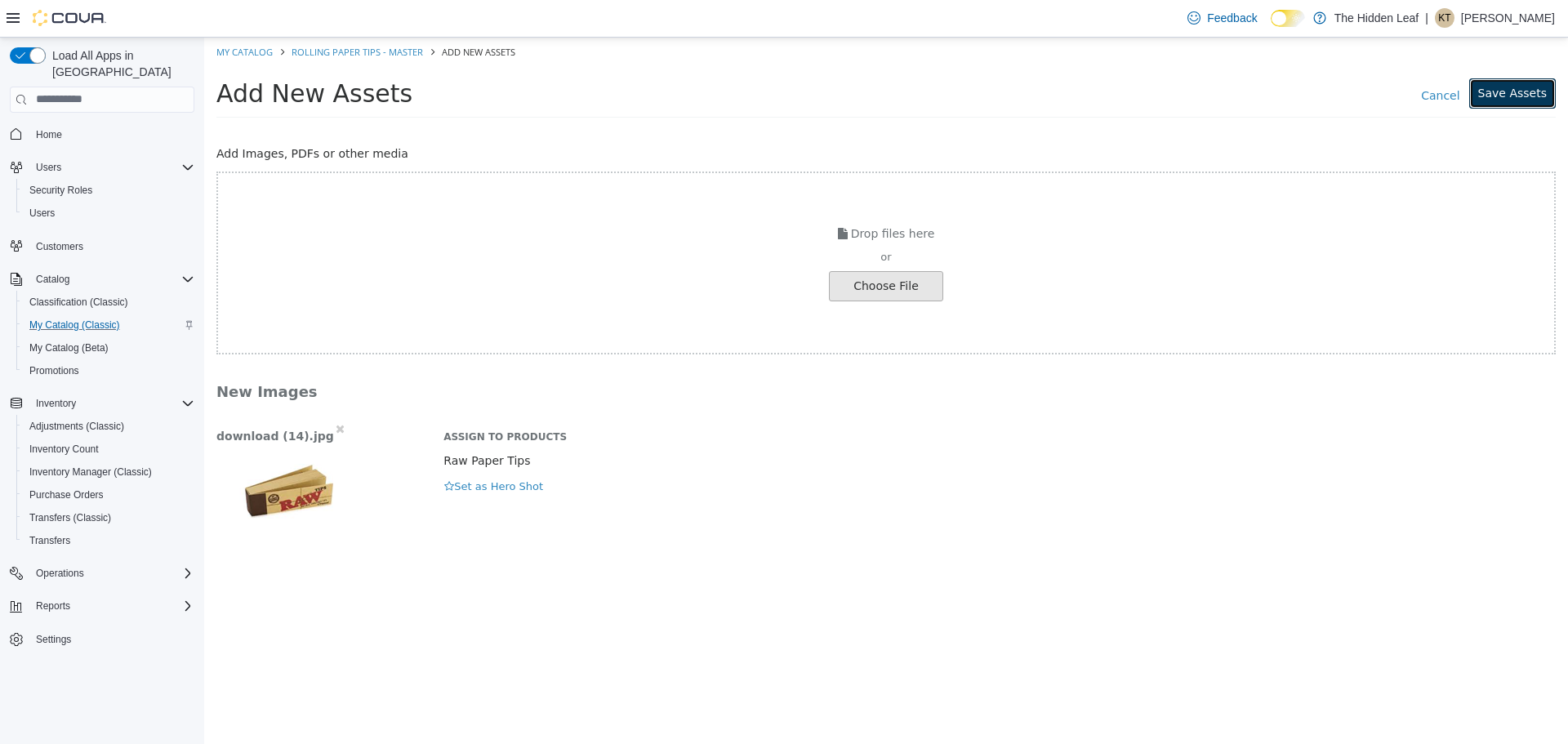
click at [1522, 92] on button "Save Assets" at bounding box center [1512, 92] width 86 height 30
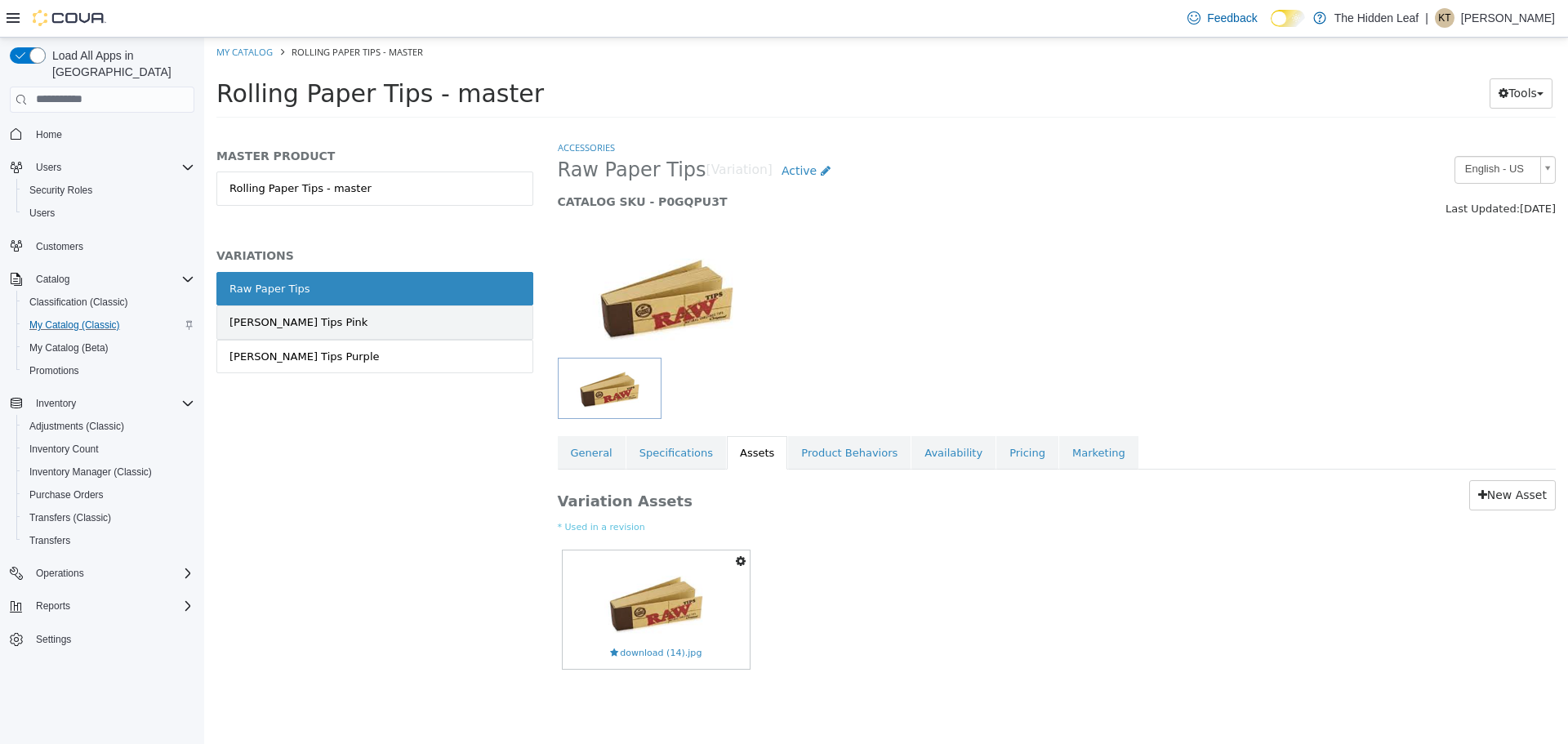
click at [339, 323] on link "[PERSON_NAME] Tips Pink" at bounding box center [375, 321] width 317 height 34
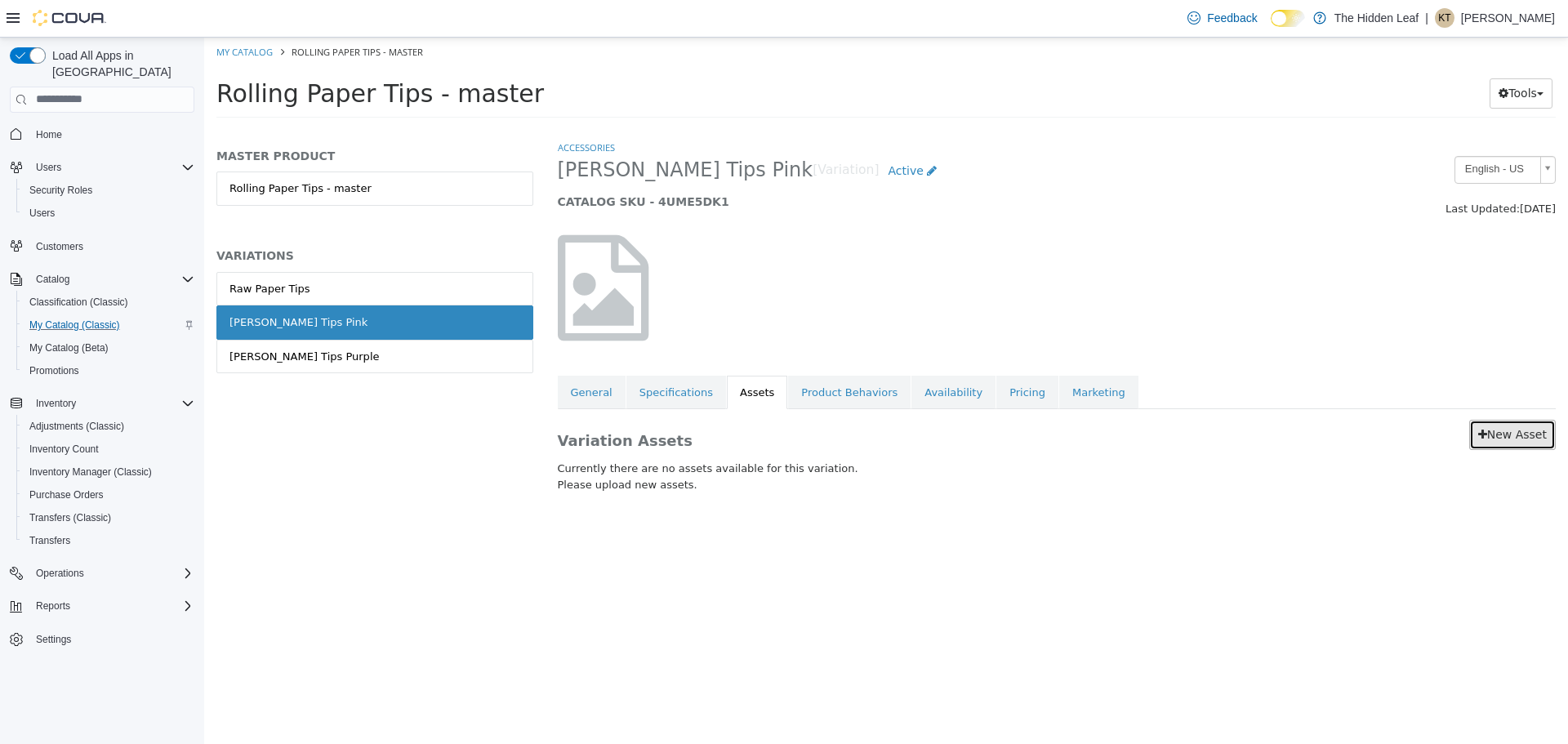
click at [1526, 430] on link "New Asset" at bounding box center [1512, 433] width 86 height 30
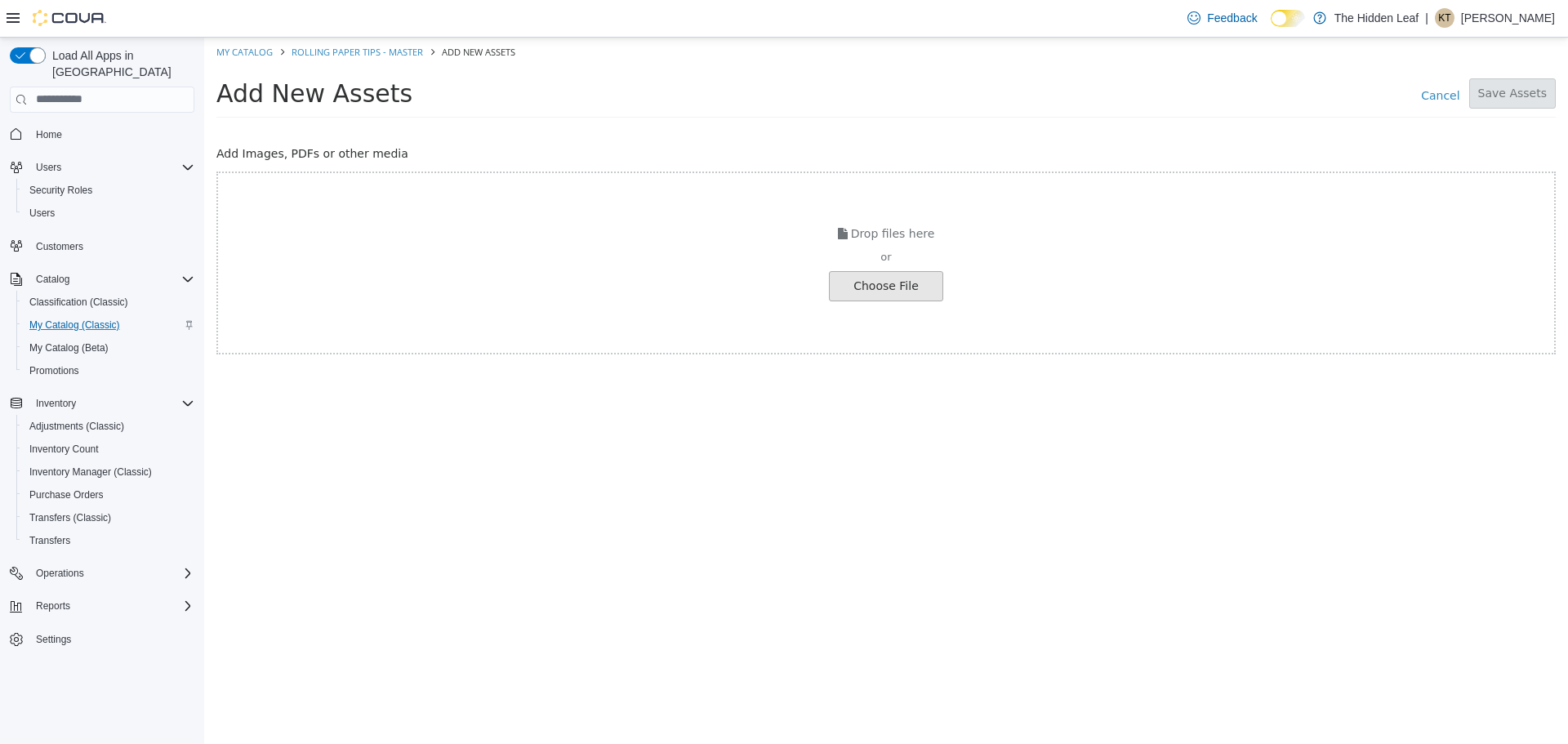
click at [898, 279] on input "file" at bounding box center [31, 285] width 1822 height 29
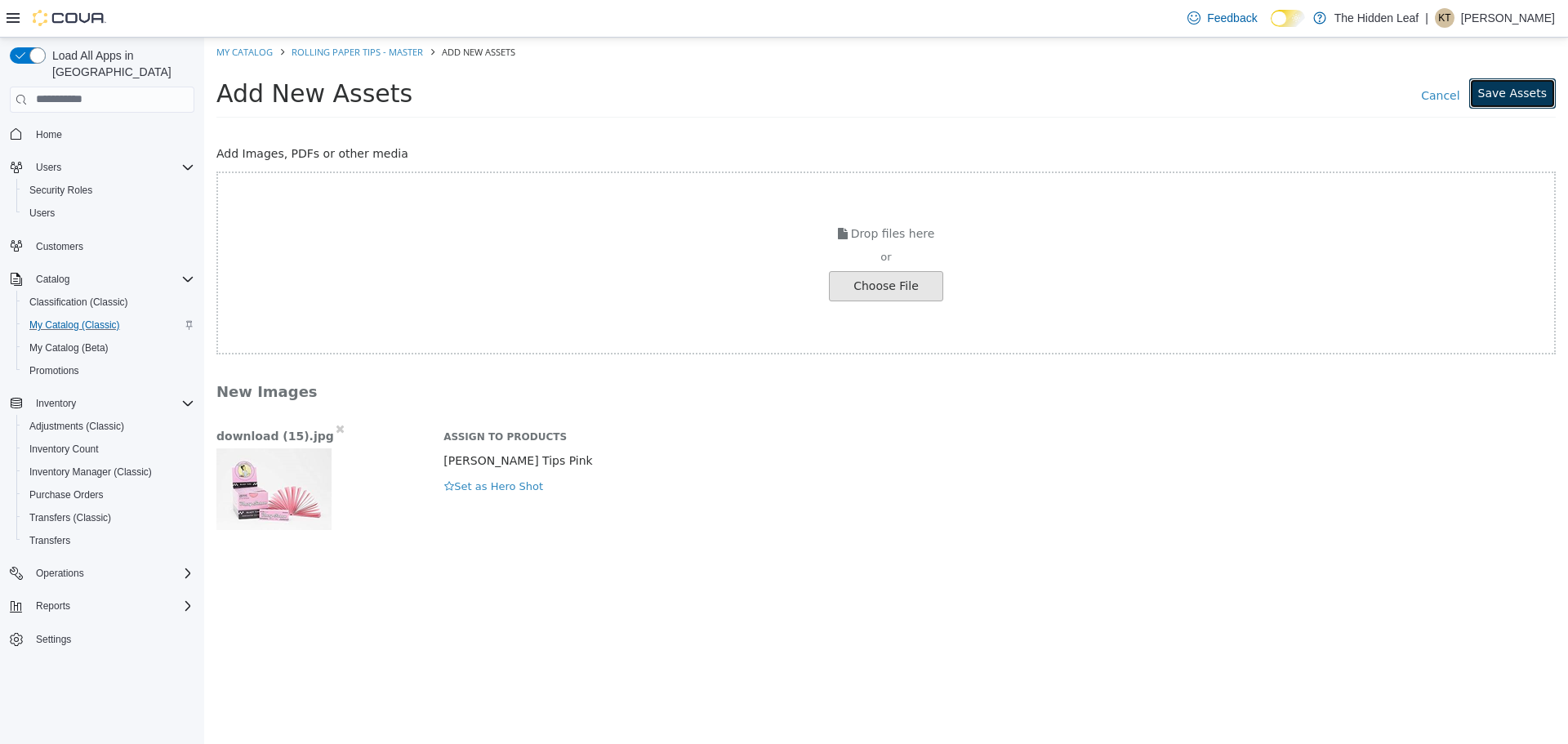
click at [1525, 93] on button "Save Assets" at bounding box center [1512, 92] width 86 height 30
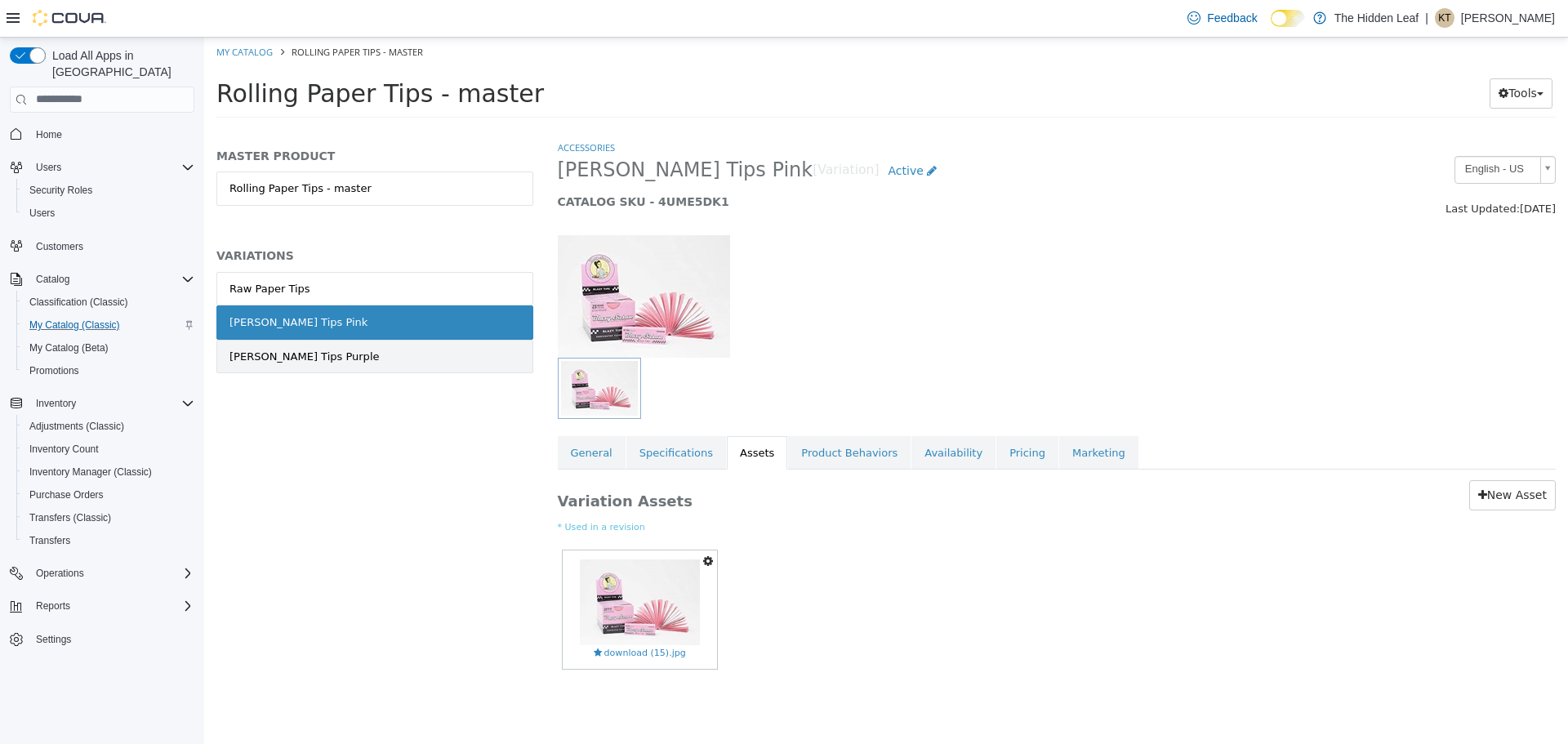
click at [274, 354] on div "[PERSON_NAME] Tips Purple" at bounding box center [304, 356] width 150 height 16
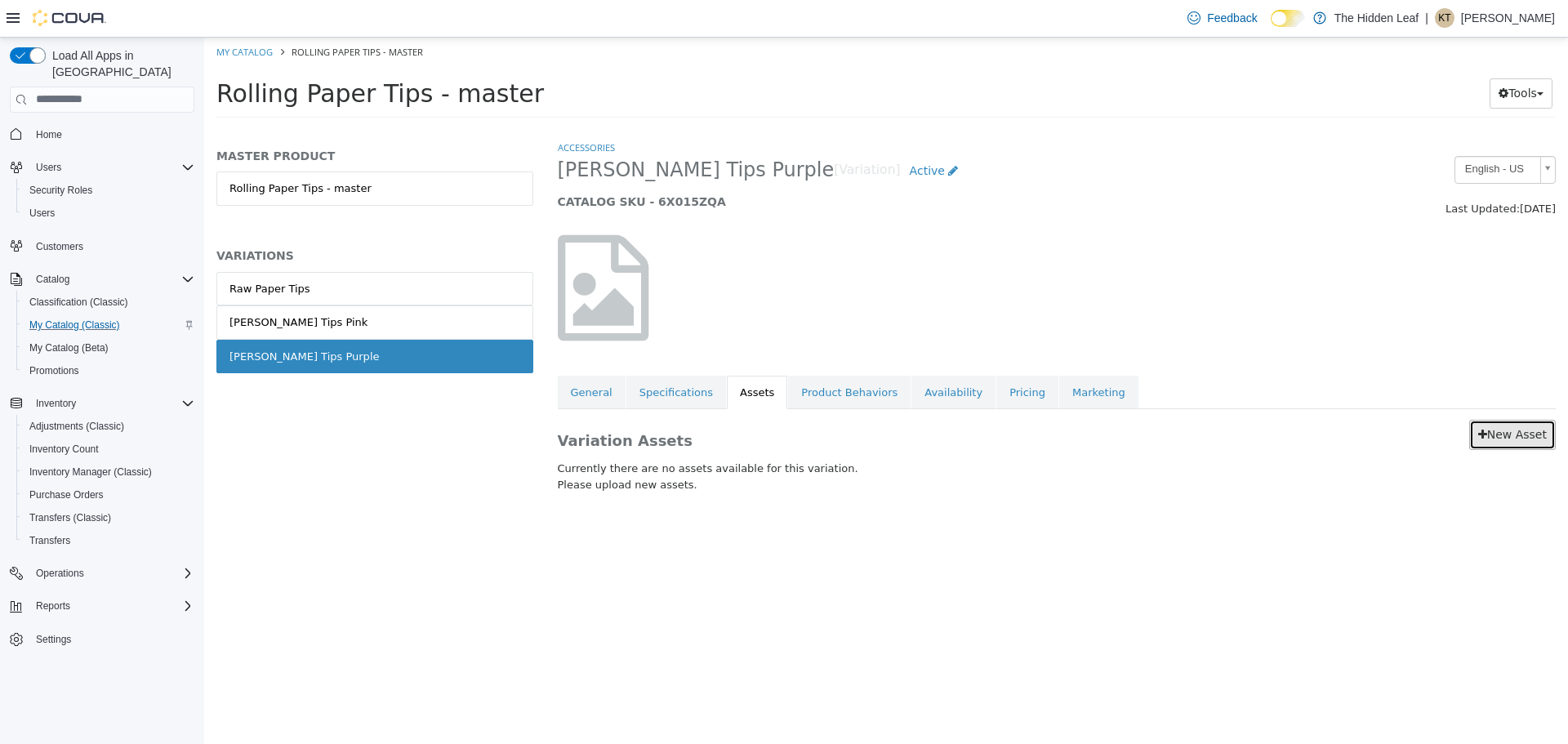
click at [1516, 430] on link "New Asset" at bounding box center [1512, 433] width 86 height 30
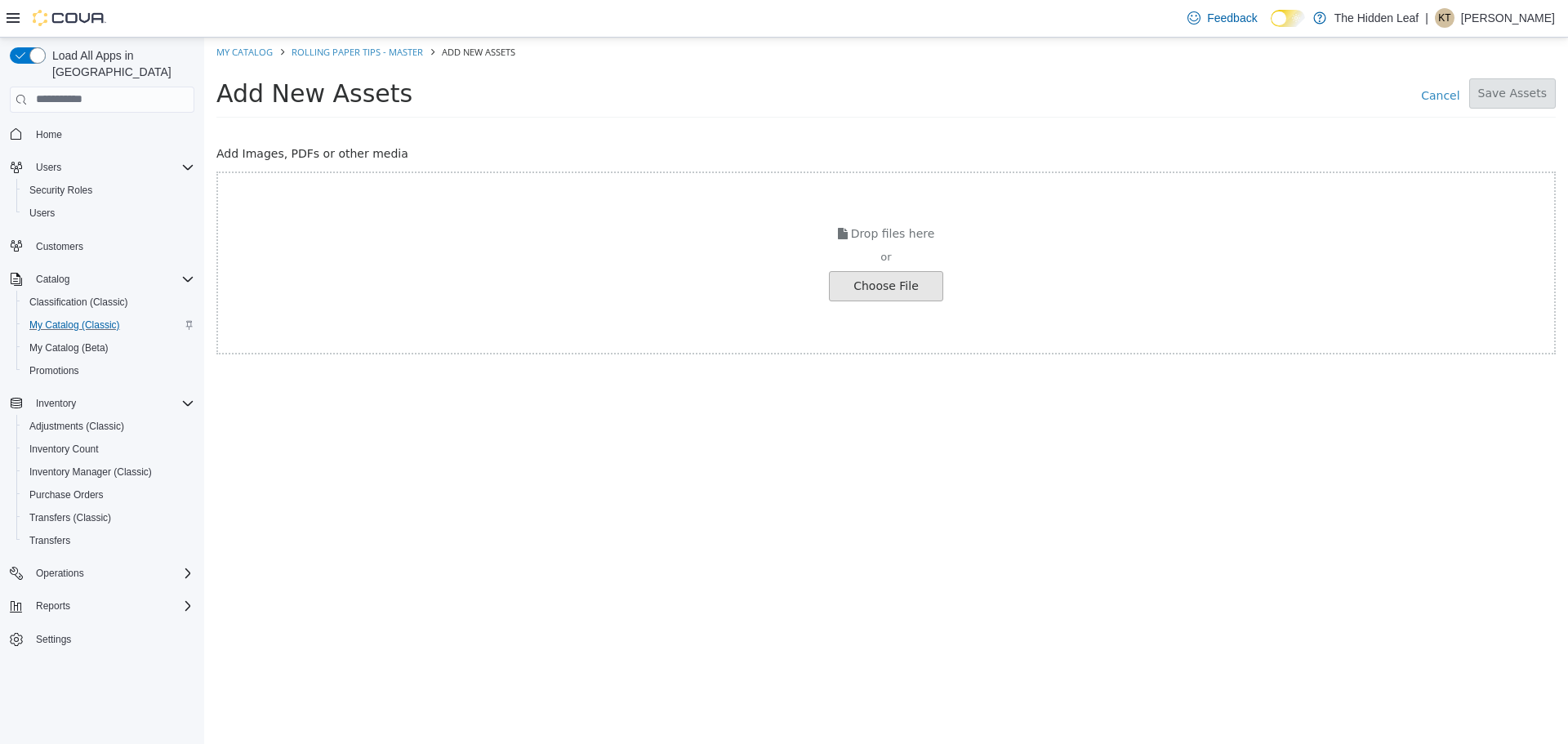
click at [934, 284] on input "file" at bounding box center [31, 285] width 1822 height 29
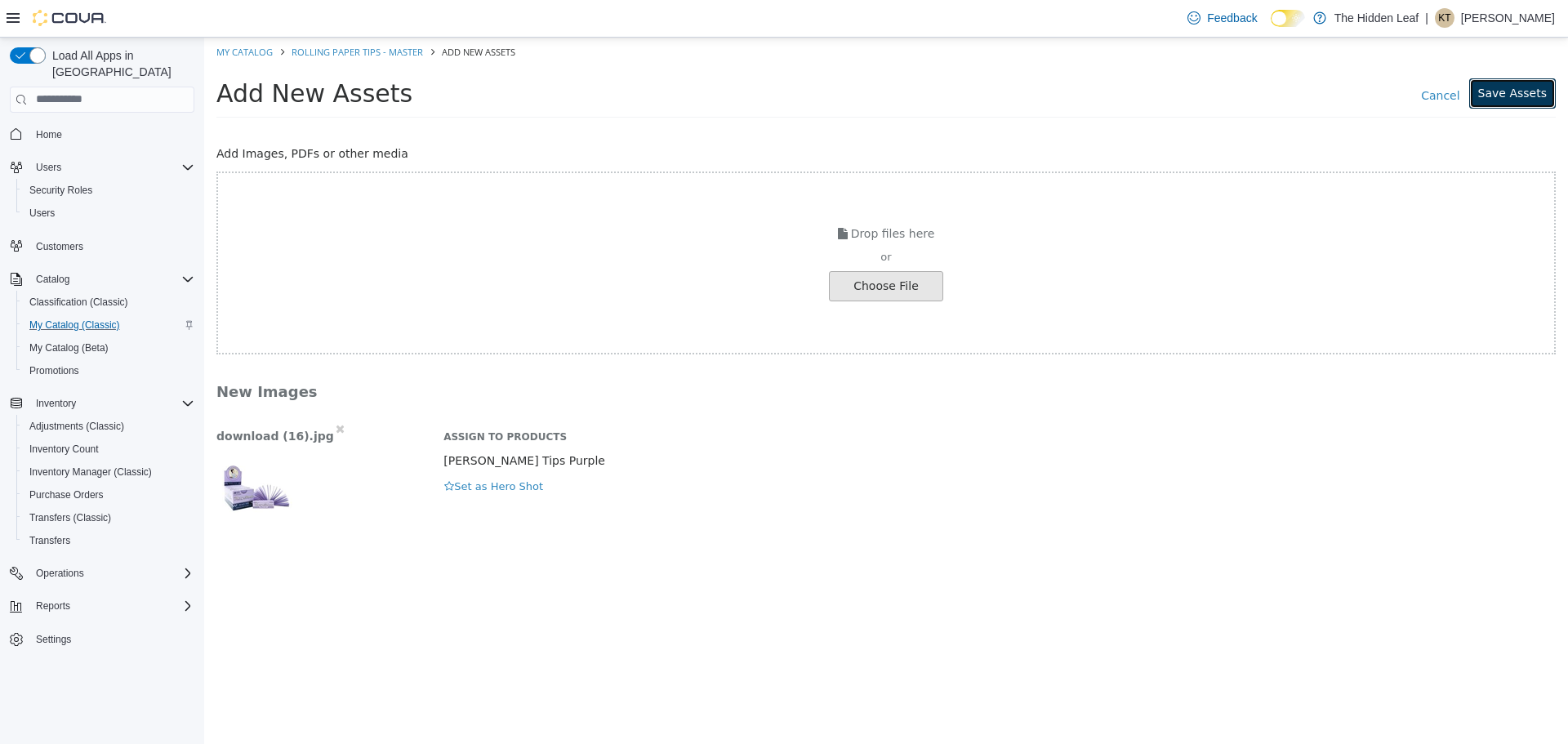
click at [1530, 92] on button "Save Assets" at bounding box center [1512, 92] width 86 height 30
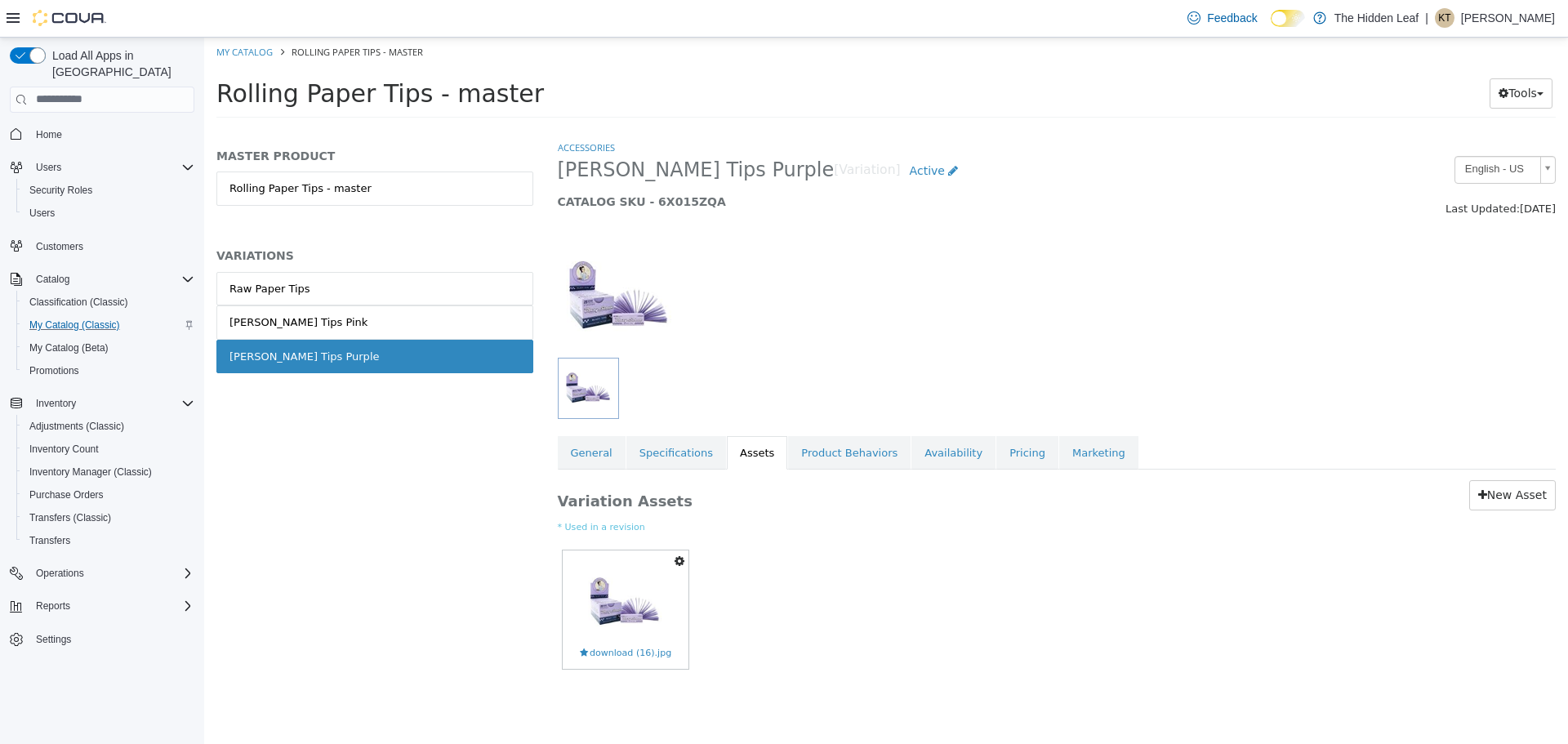
click at [823, 257] on div at bounding box center [716, 295] width 340 height 123
click at [370, 319] on link "[PERSON_NAME] Tips Pink" at bounding box center [375, 321] width 317 height 34
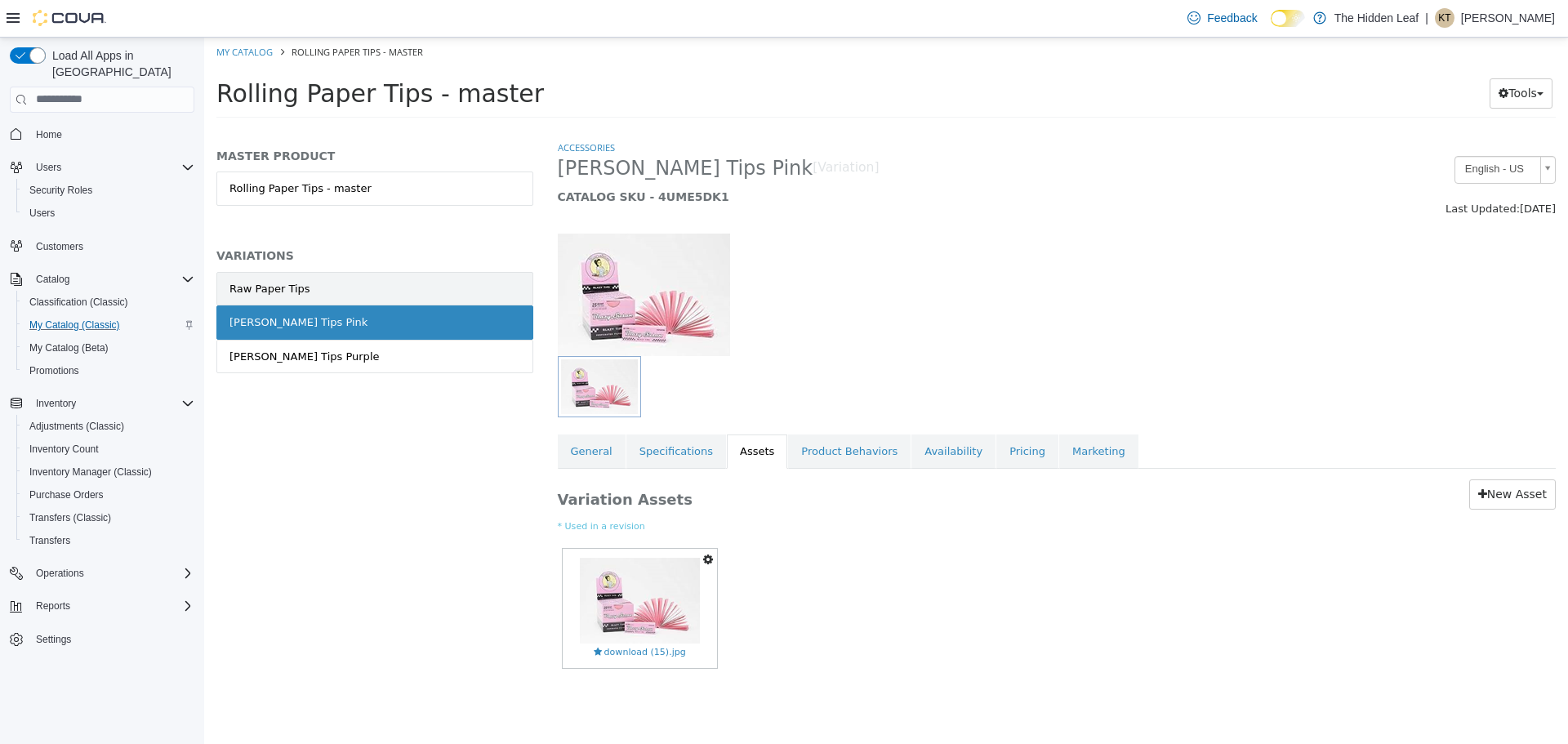
click at [380, 287] on link "Raw Paper Tips" at bounding box center [375, 287] width 317 height 34
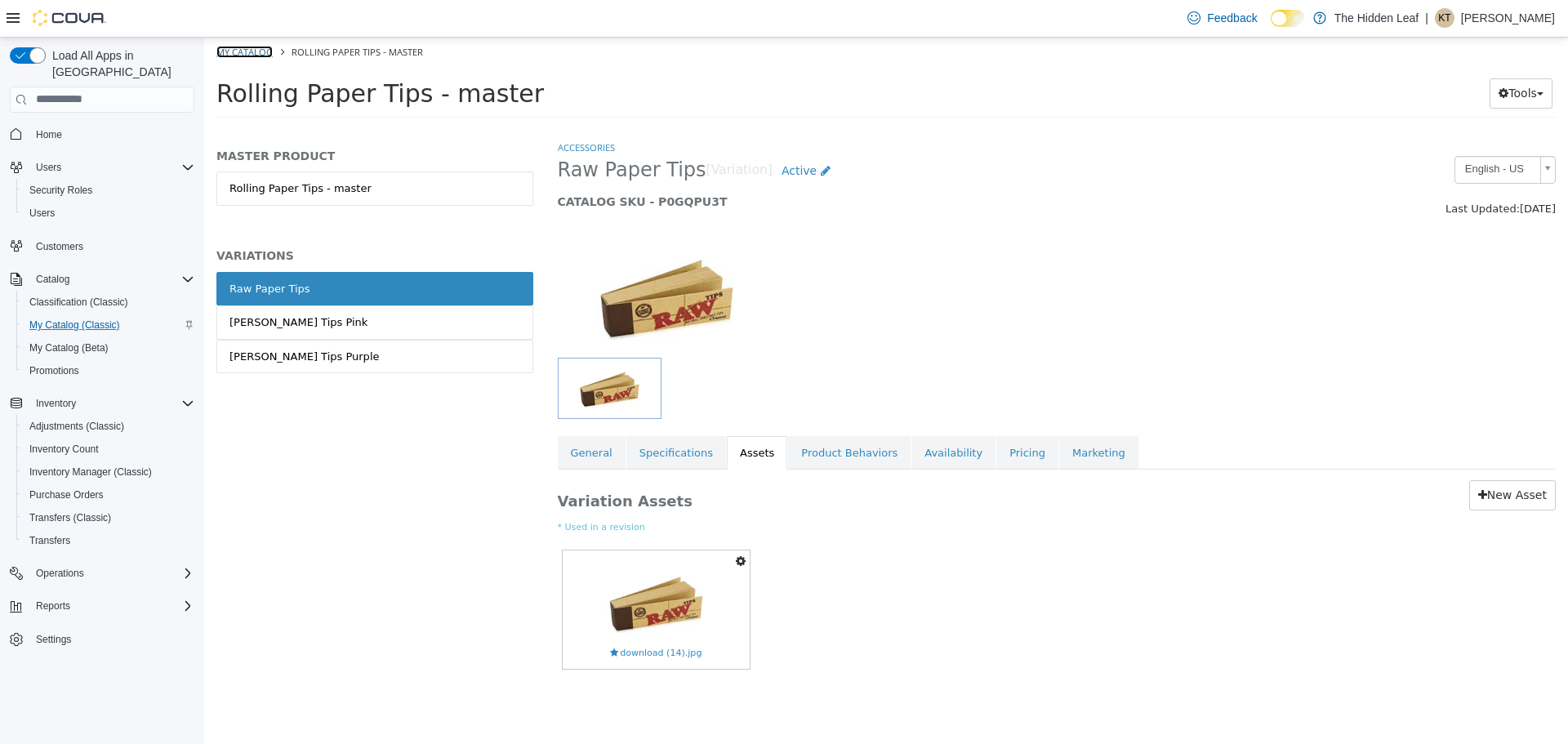
click at [244, 50] on link "My Catalog" at bounding box center [245, 50] width 56 height 13
select select "**********"
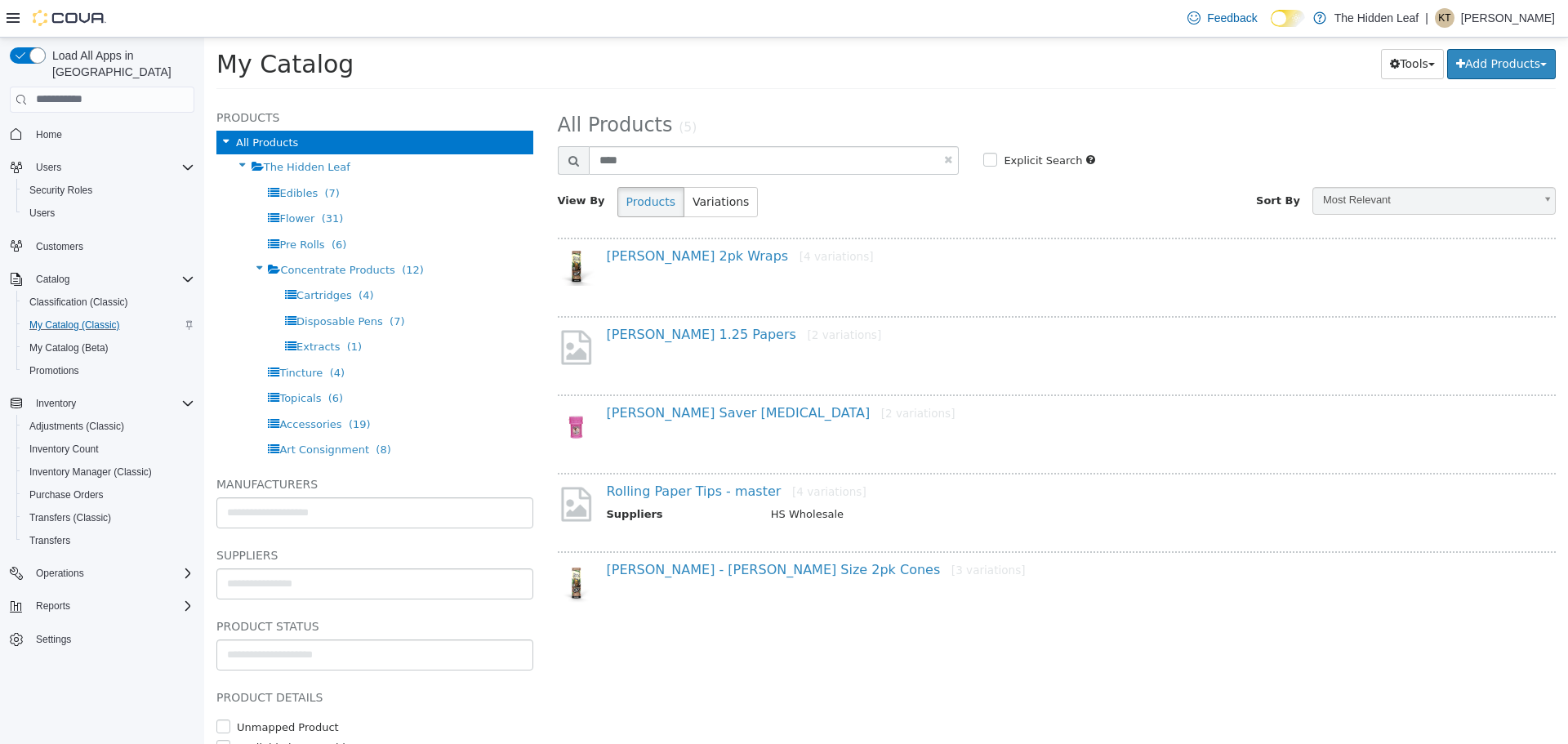
click at [1214, 98] on div "**********" at bounding box center [1057, 420] width 1023 height 645
click at [682, 495] on link "Rolling Paper Tips - master [4 variations]" at bounding box center [736, 491] width 259 height 15
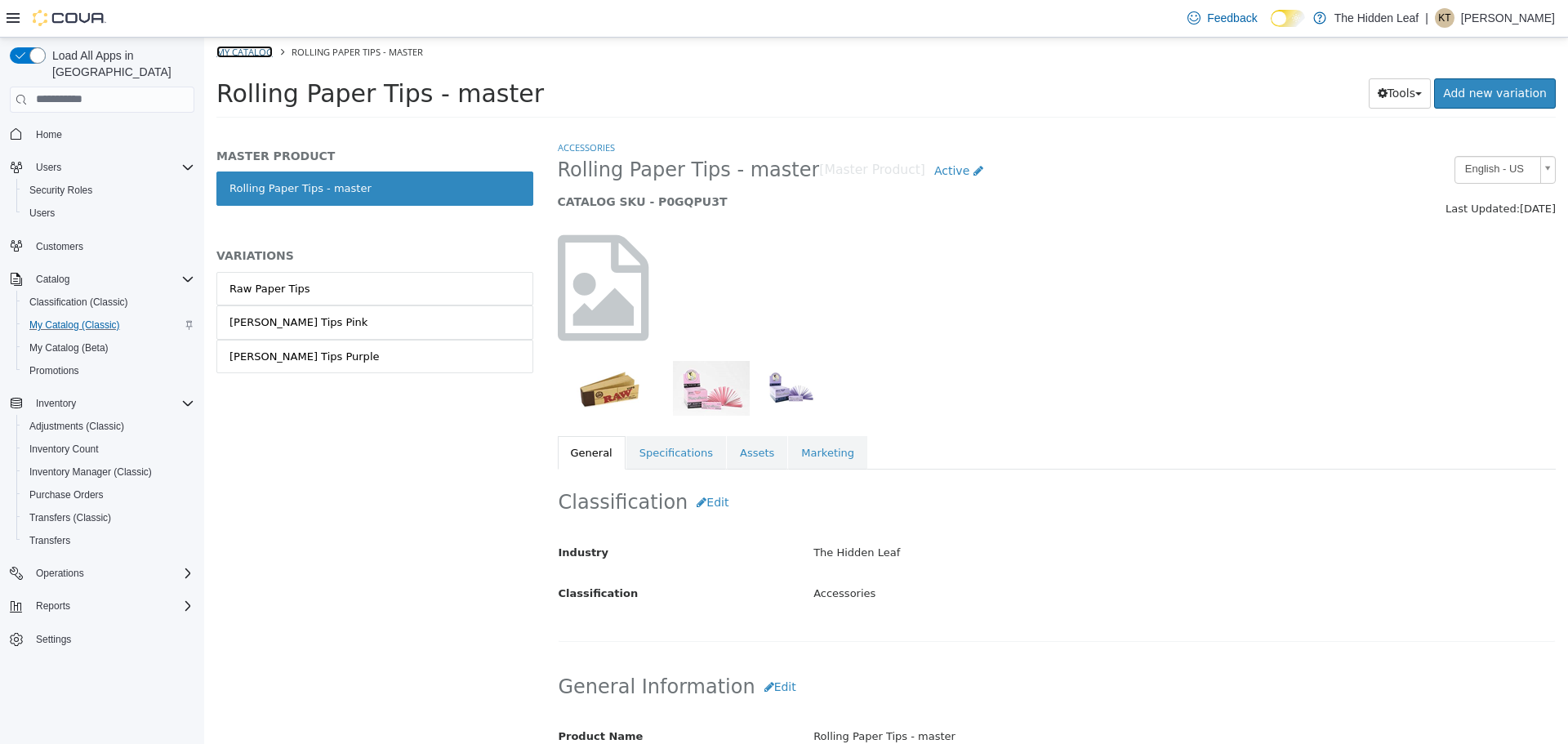
click at [250, 51] on link "My Catalog" at bounding box center [245, 50] width 56 height 13
select select "**********"
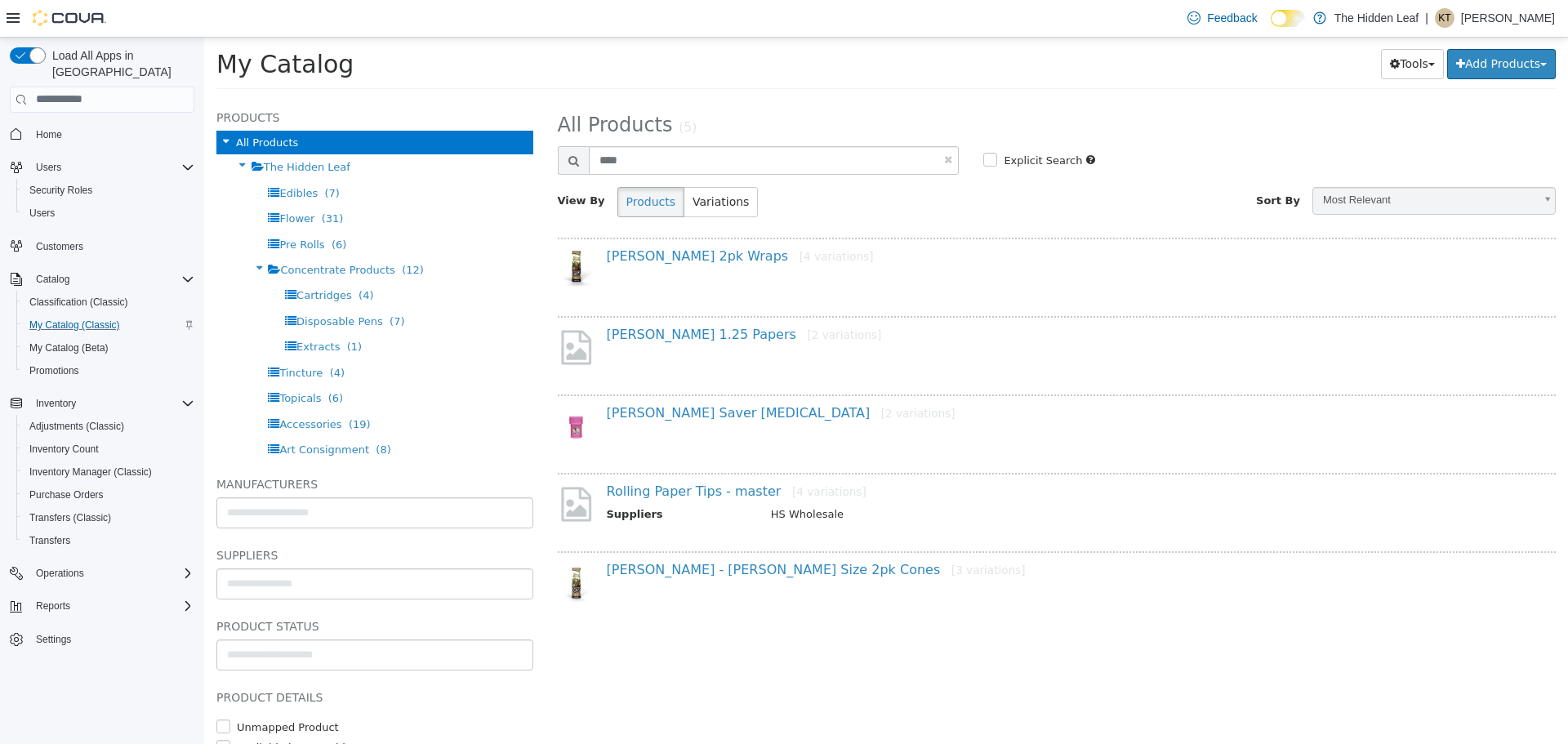
click at [708, 479] on div "Rolling Paper Tips - master [4 variations] Suppliers HS Wholesale" at bounding box center [1057, 507] width 998 height 71
click at [699, 495] on link "Rolling Paper Tips - master [4 variations]" at bounding box center [736, 491] width 259 height 15
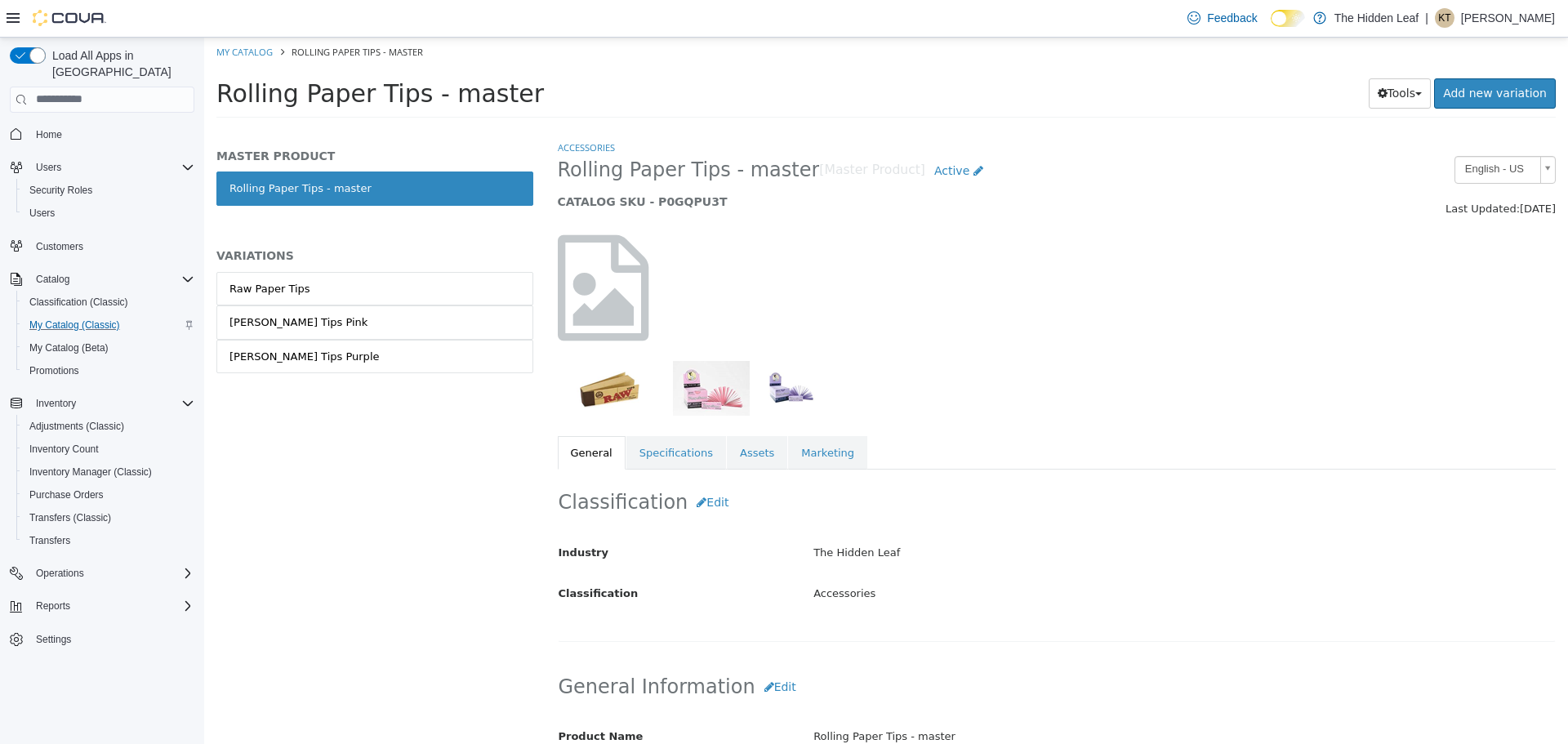
click at [610, 391] on img "button" at bounding box center [609, 387] width 97 height 55
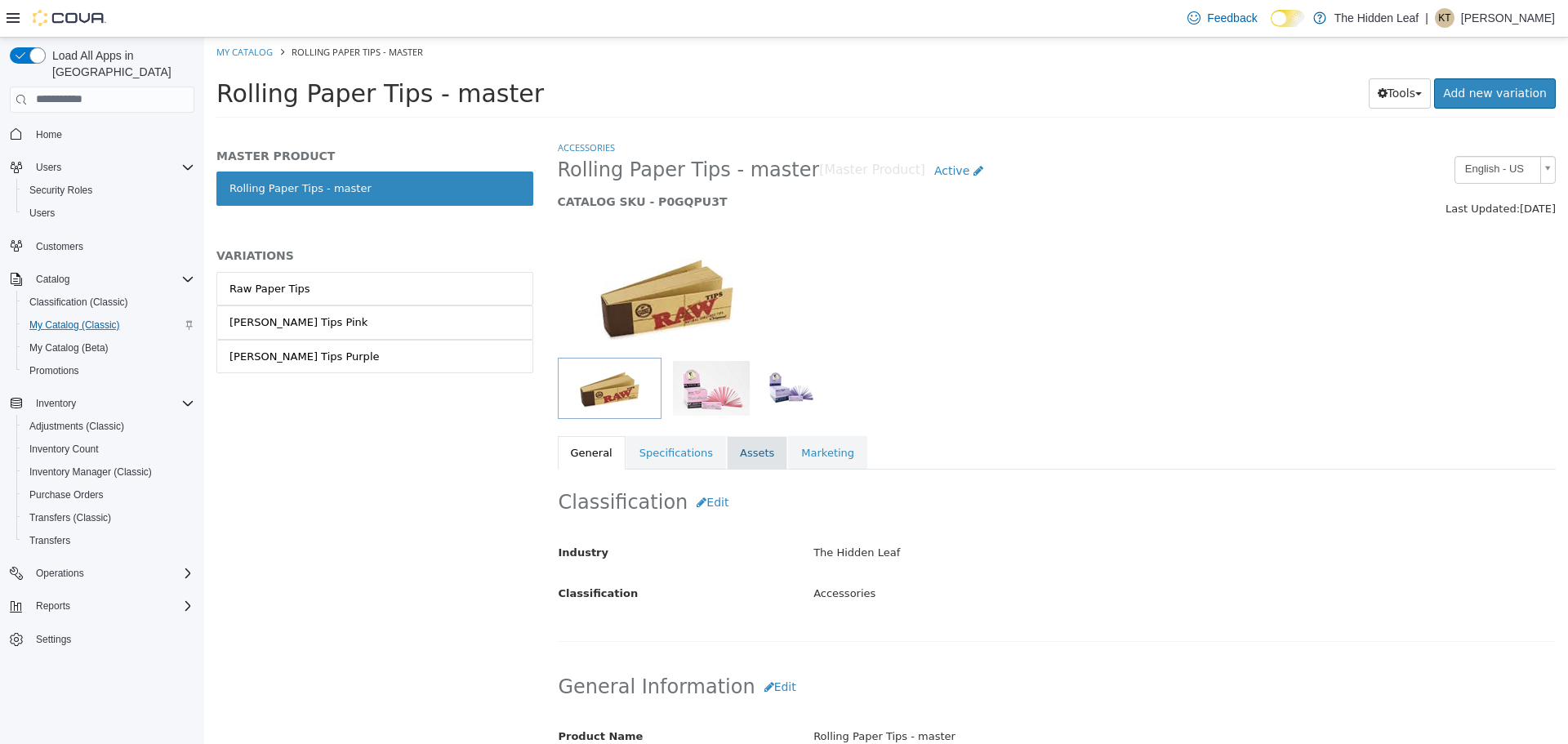
click at [752, 449] on link "Assets" at bounding box center [756, 452] width 60 height 34
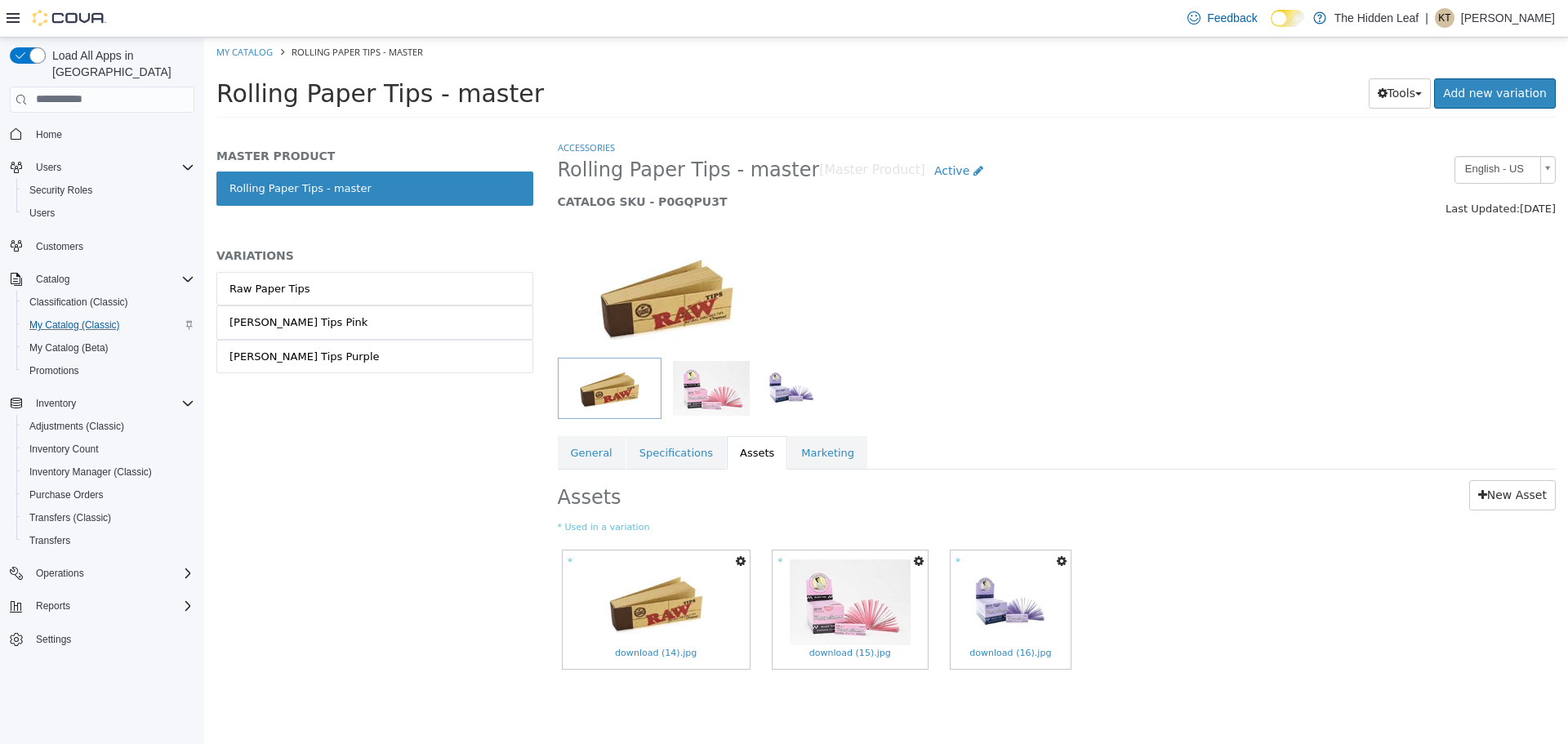
click at [742, 556] on icon "button" at bounding box center [741, 560] width 10 height 12
click at [721, 620] on link "Set As Hero Shot" at bounding box center [680, 610] width 137 height 22
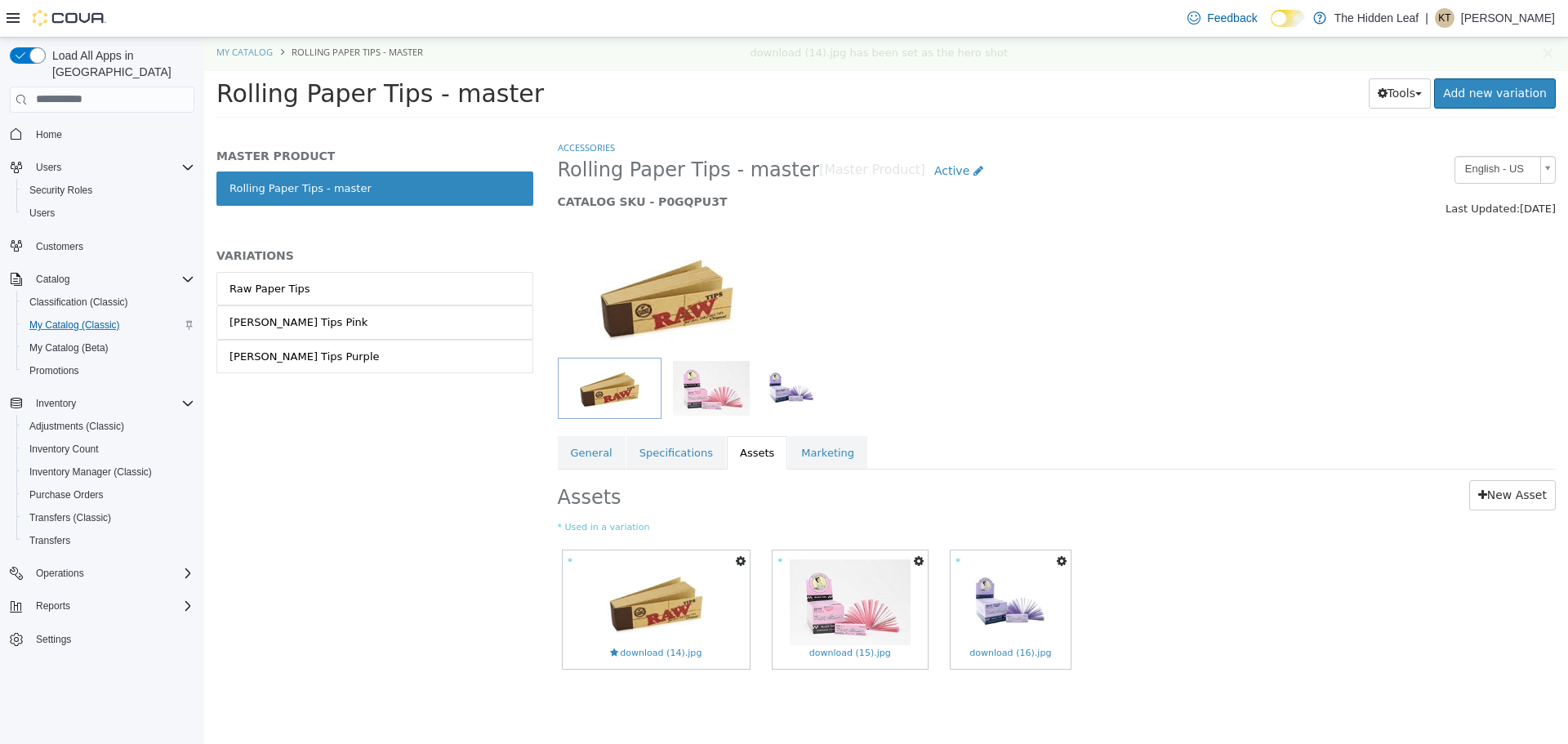
click at [392, 97] on span "Rolling Paper Tips - master" at bounding box center [380, 93] width 328 height 29
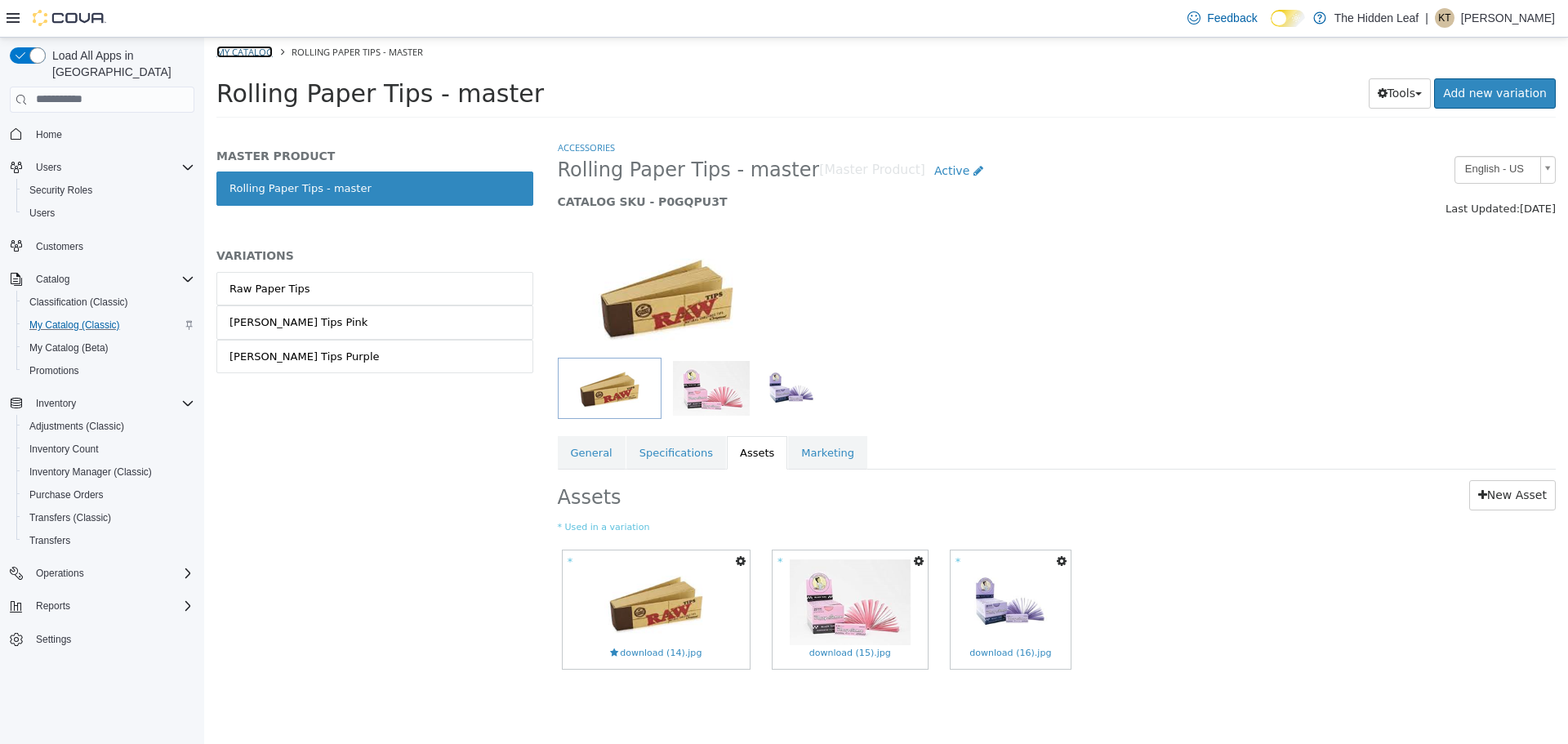
click at [232, 49] on link "My Catalog" at bounding box center [245, 50] width 56 height 13
select select "**********"
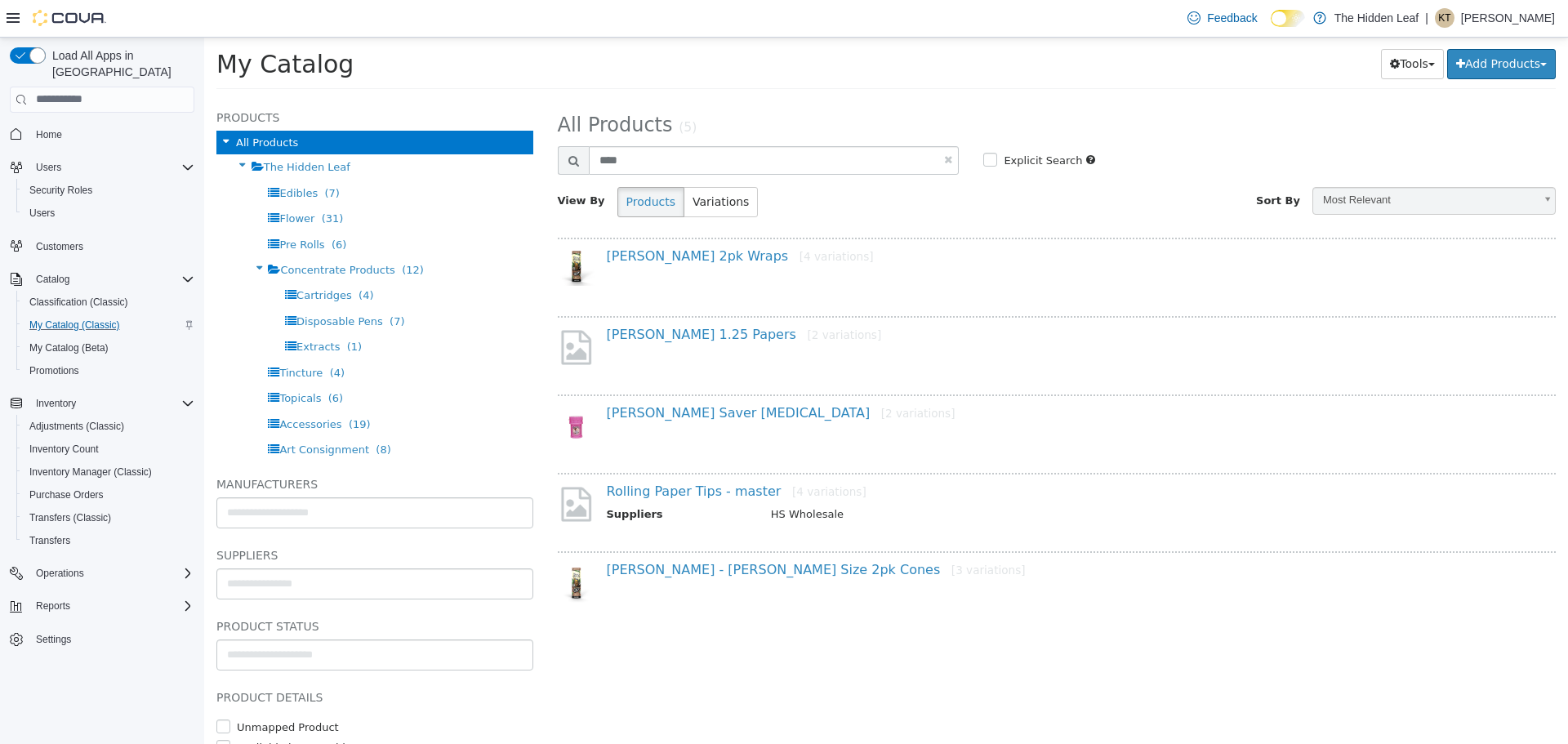
click at [951, 156] on link at bounding box center [948, 159] width 8 height 11
select select "**********"
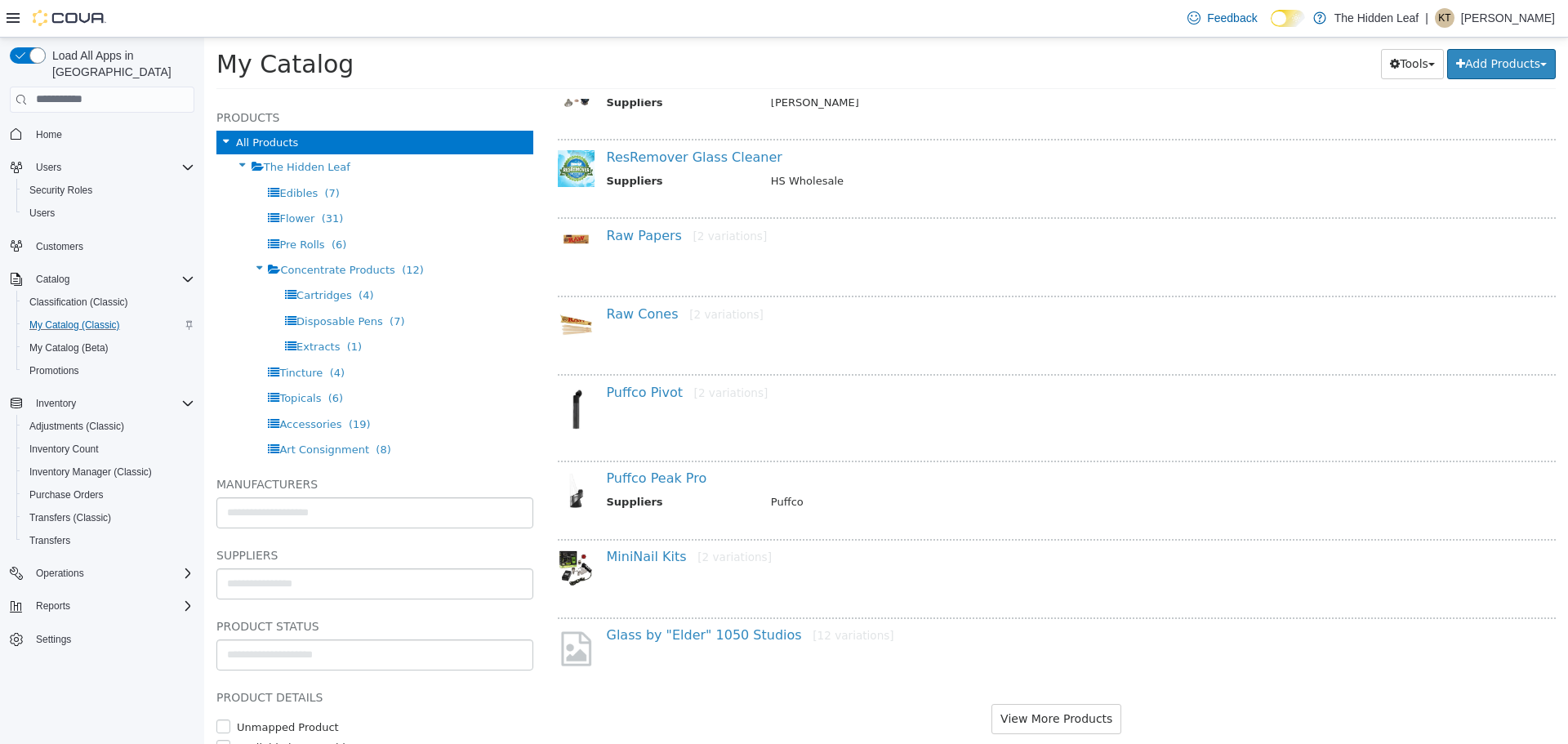
scroll to position [1168, 0]
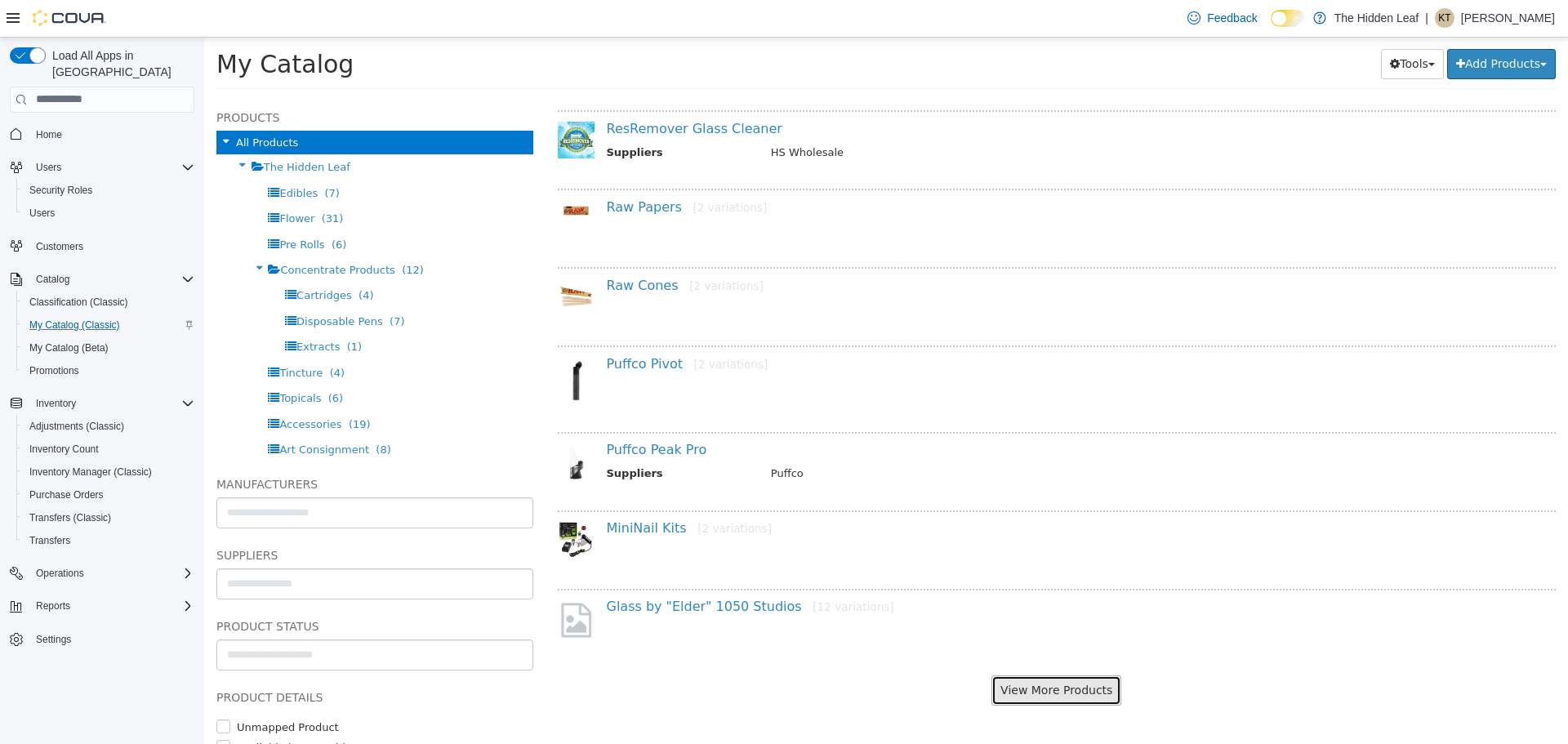
click at [1057, 693] on button "View More Products" at bounding box center [1056, 689] width 130 height 30
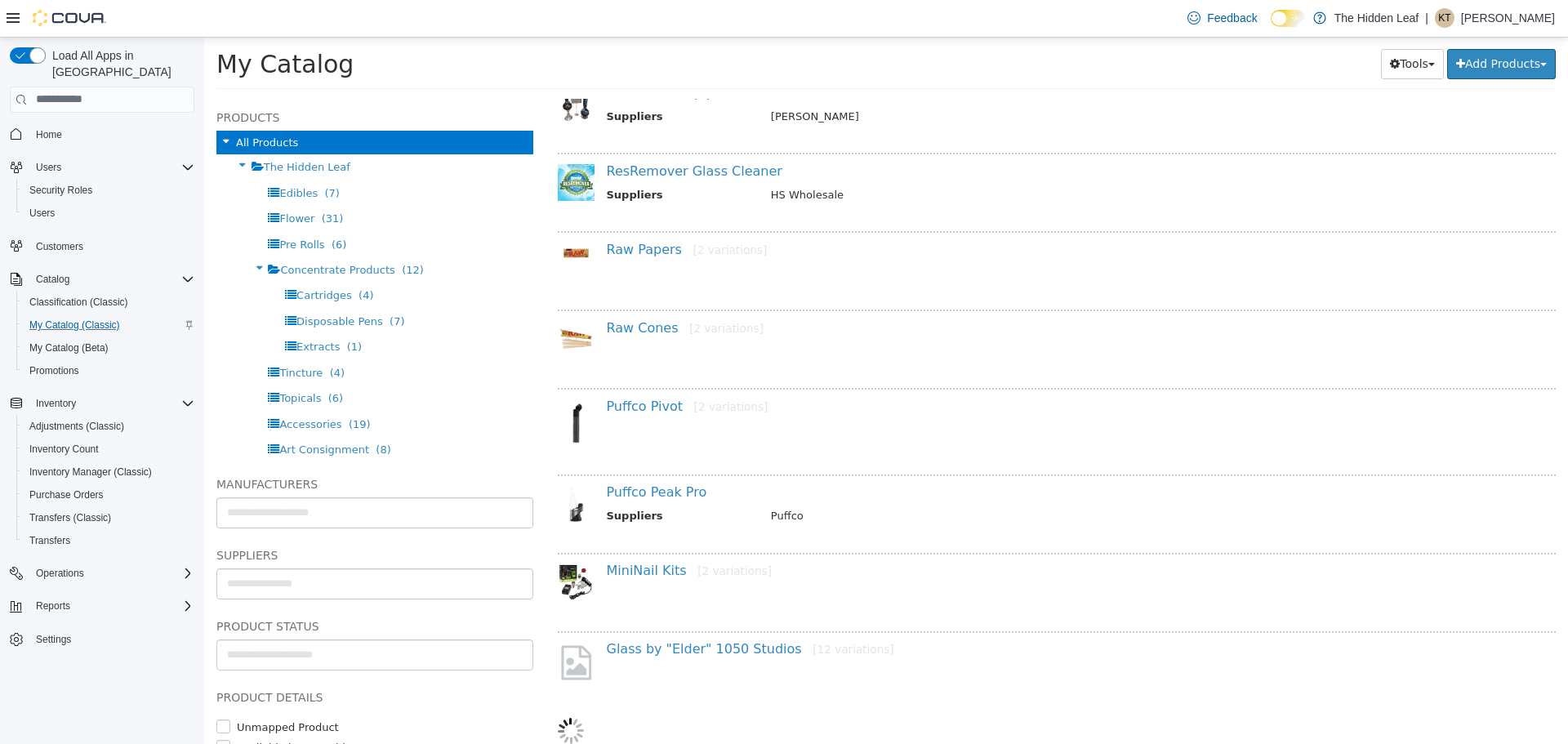
select select "**********"
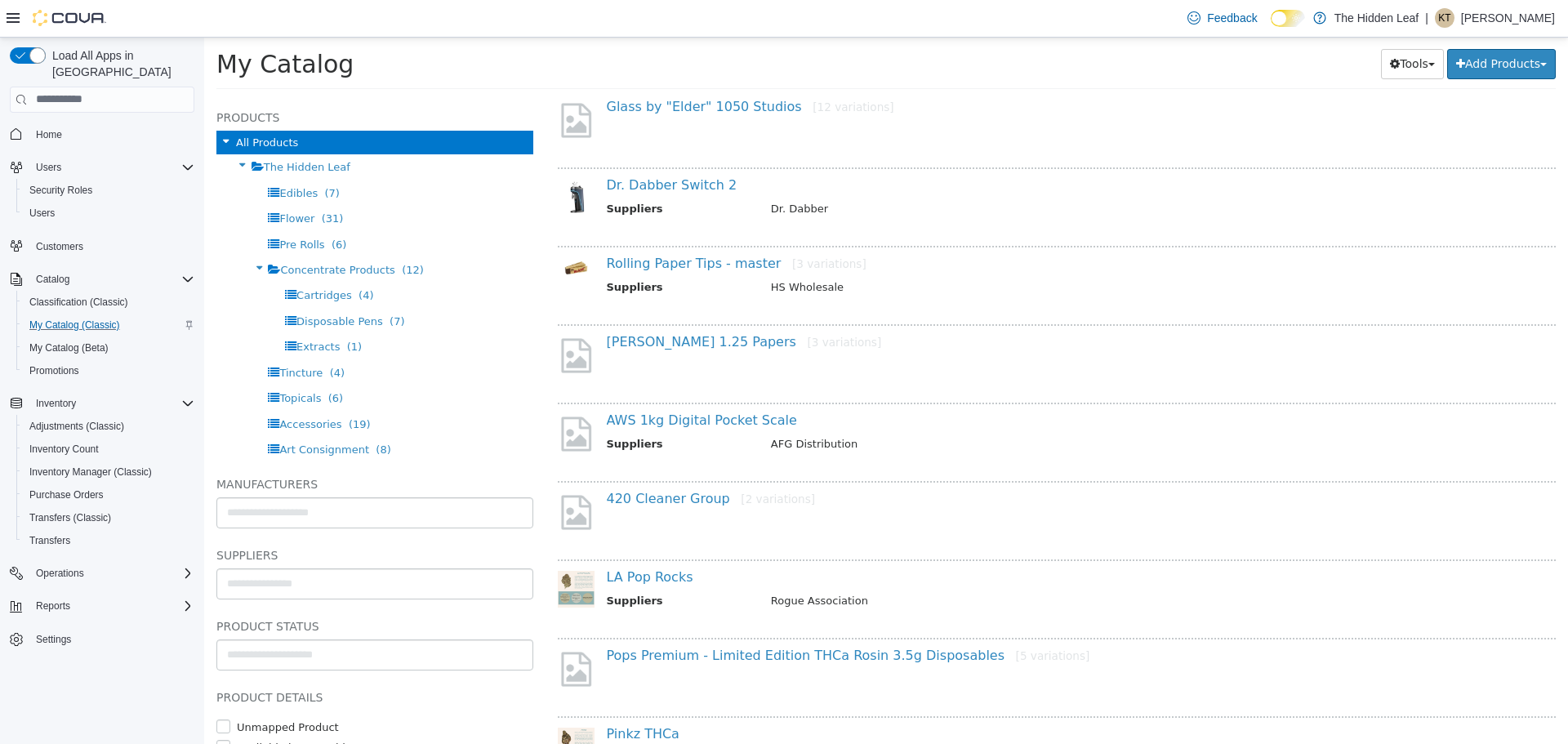
scroll to position [1697, 0]
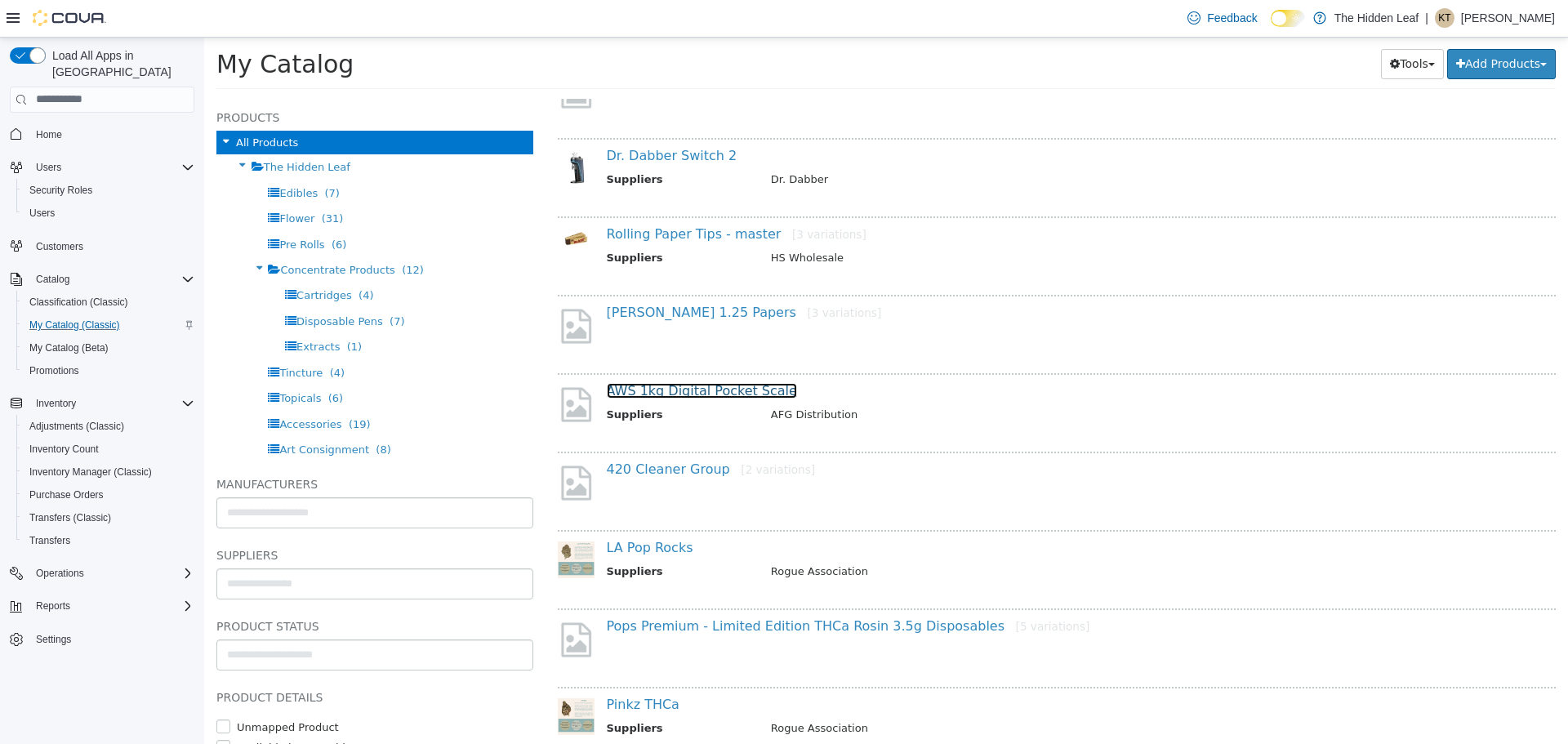
click at [685, 394] on link "AWS 1kg Digital Pocket Scale" at bounding box center [701, 390] width 191 height 15
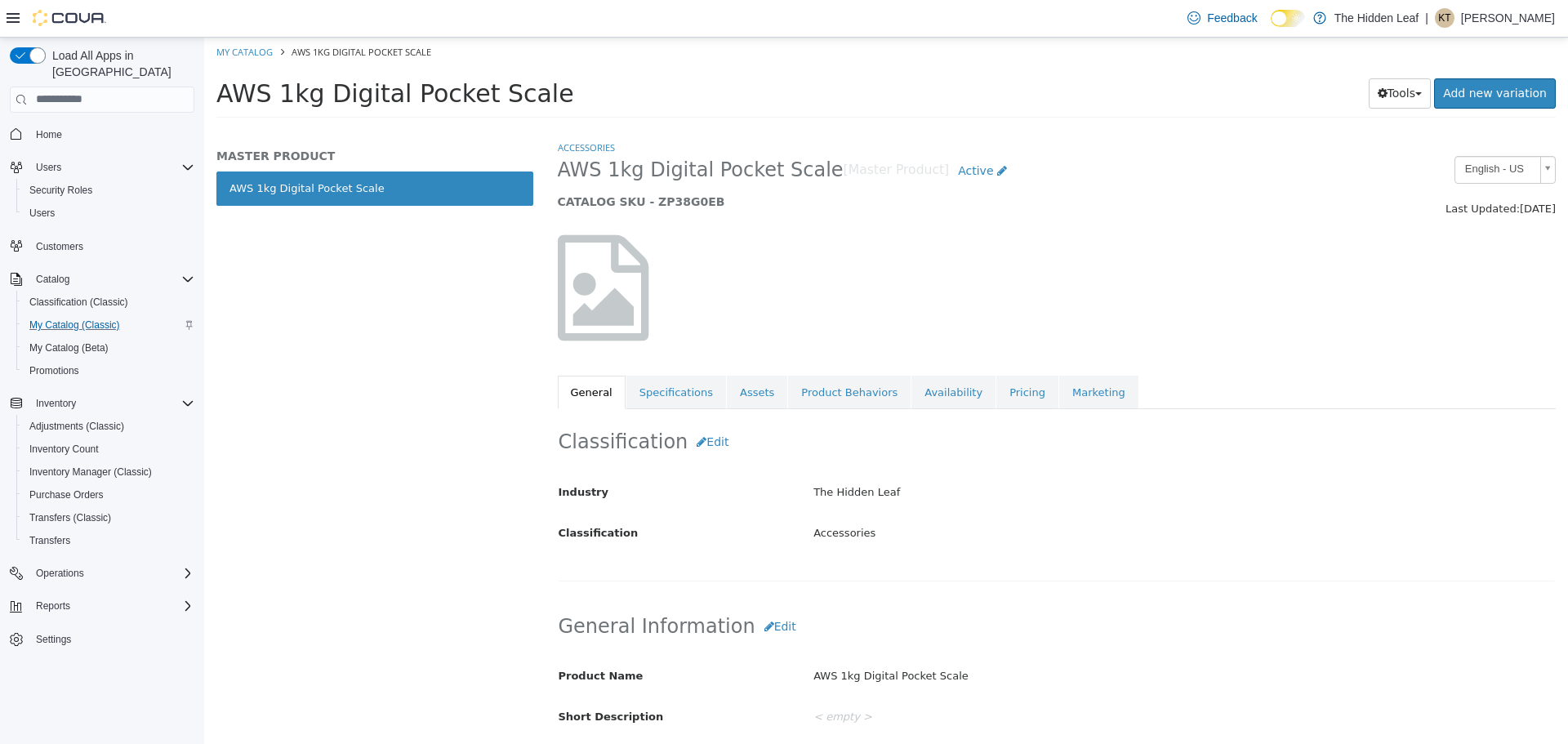
click at [554, 168] on div "AWS 1kg Digital Pocket Scale [Master Product] Active CATALOG SKU - ZP38G0EB" at bounding box center [929, 186] width 767 height 62
drag, startPoint x: 556, startPoint y: 168, endPoint x: 795, endPoint y: 170, distance: 239.0
click at [795, 170] on div "AWS 1kg Digital Pocket Scale [Master Product] Active CATALOG SKU - ZP38G0EB" at bounding box center [929, 186] width 767 height 62
copy span "AWS 1kg Digital Pocket Scale"
click at [752, 385] on link "Assets" at bounding box center [756, 391] width 60 height 34
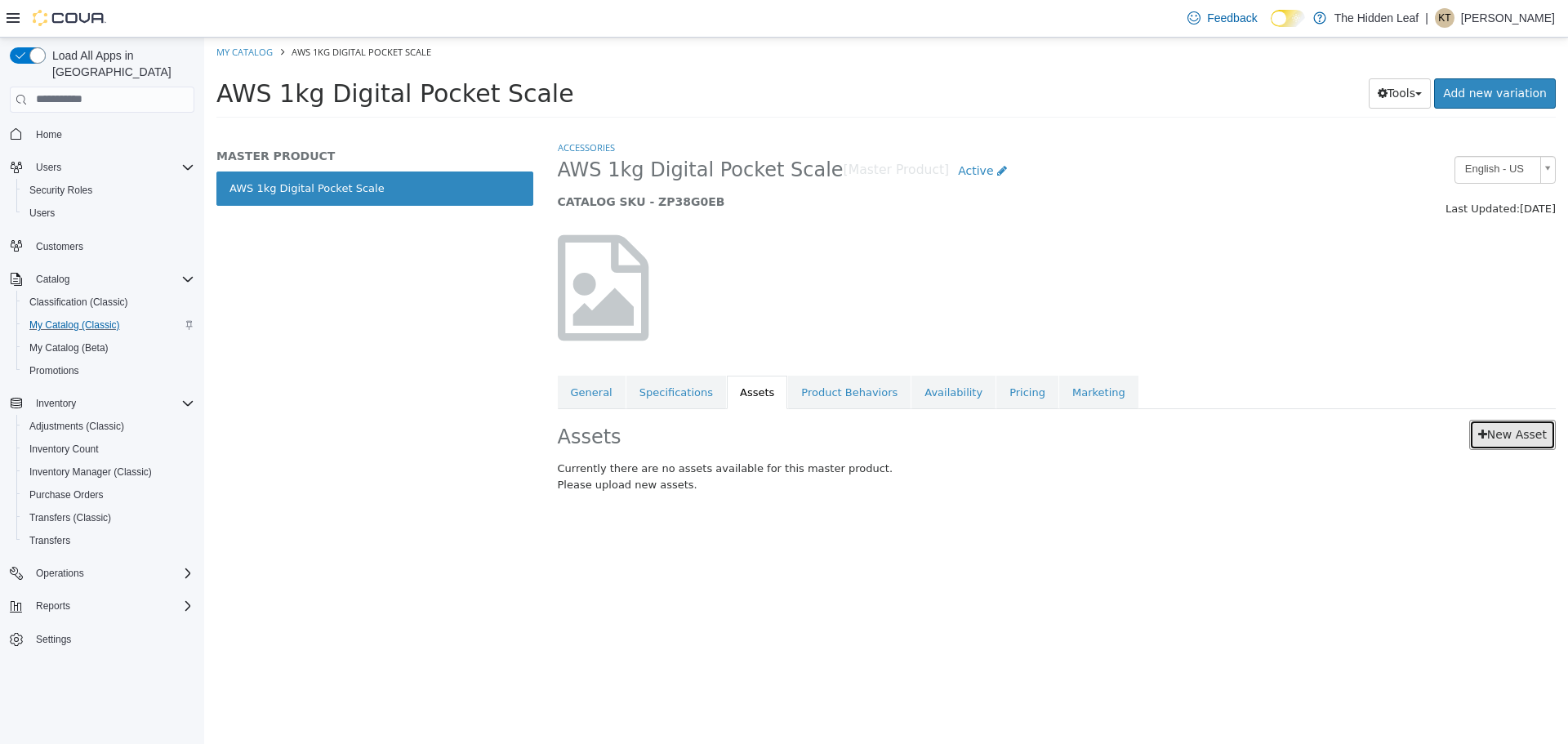
click at [1513, 431] on link "New Asset" at bounding box center [1512, 433] width 86 height 30
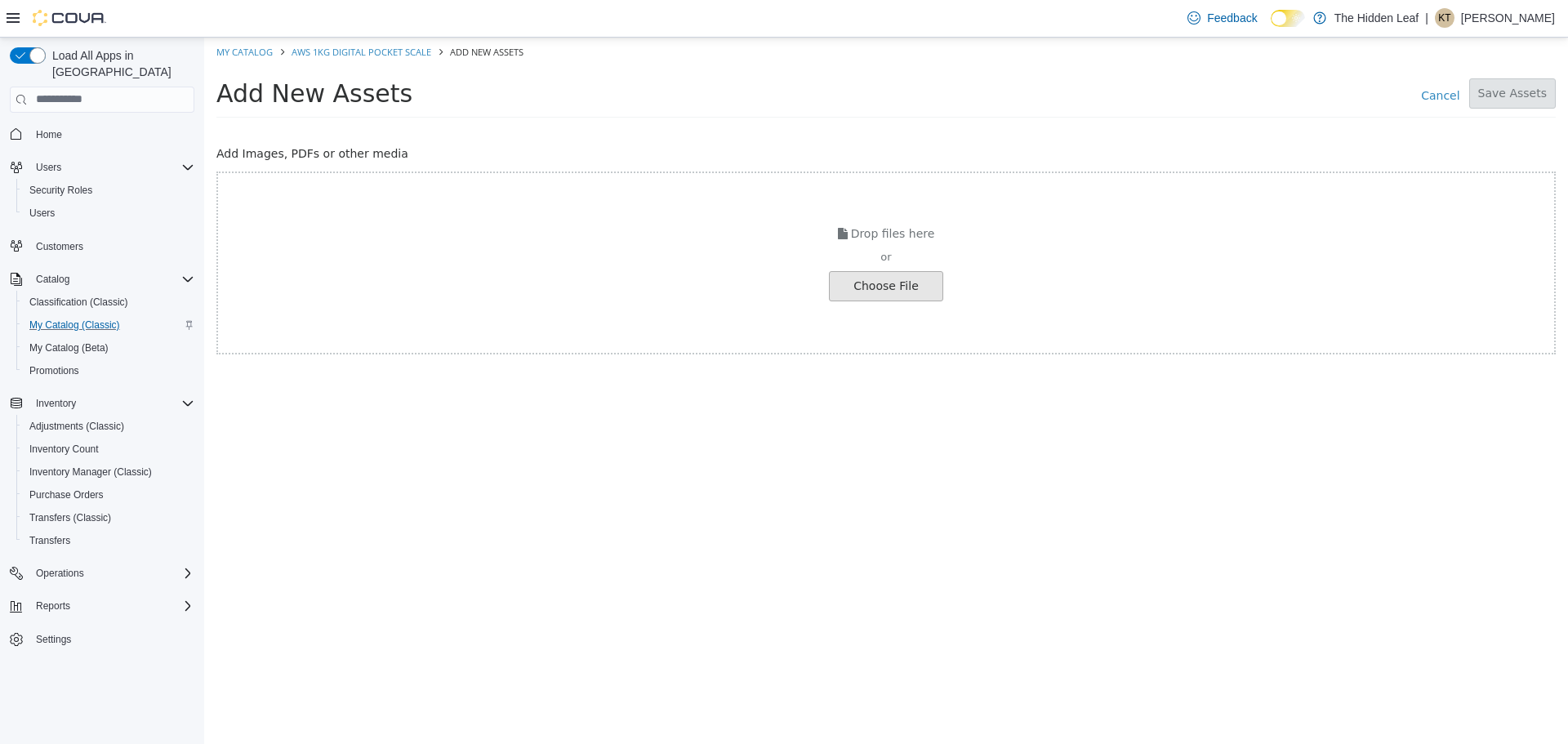
drag, startPoint x: 904, startPoint y: 260, endPoint x: 897, endPoint y: 275, distance: 16.6
click at [902, 262] on div "or" at bounding box center [885, 256] width 1336 height 16
click at [895, 276] on input "file" at bounding box center [31, 285] width 1822 height 29
click at [903, 291] on input "file" at bounding box center [31, 285] width 1822 height 29
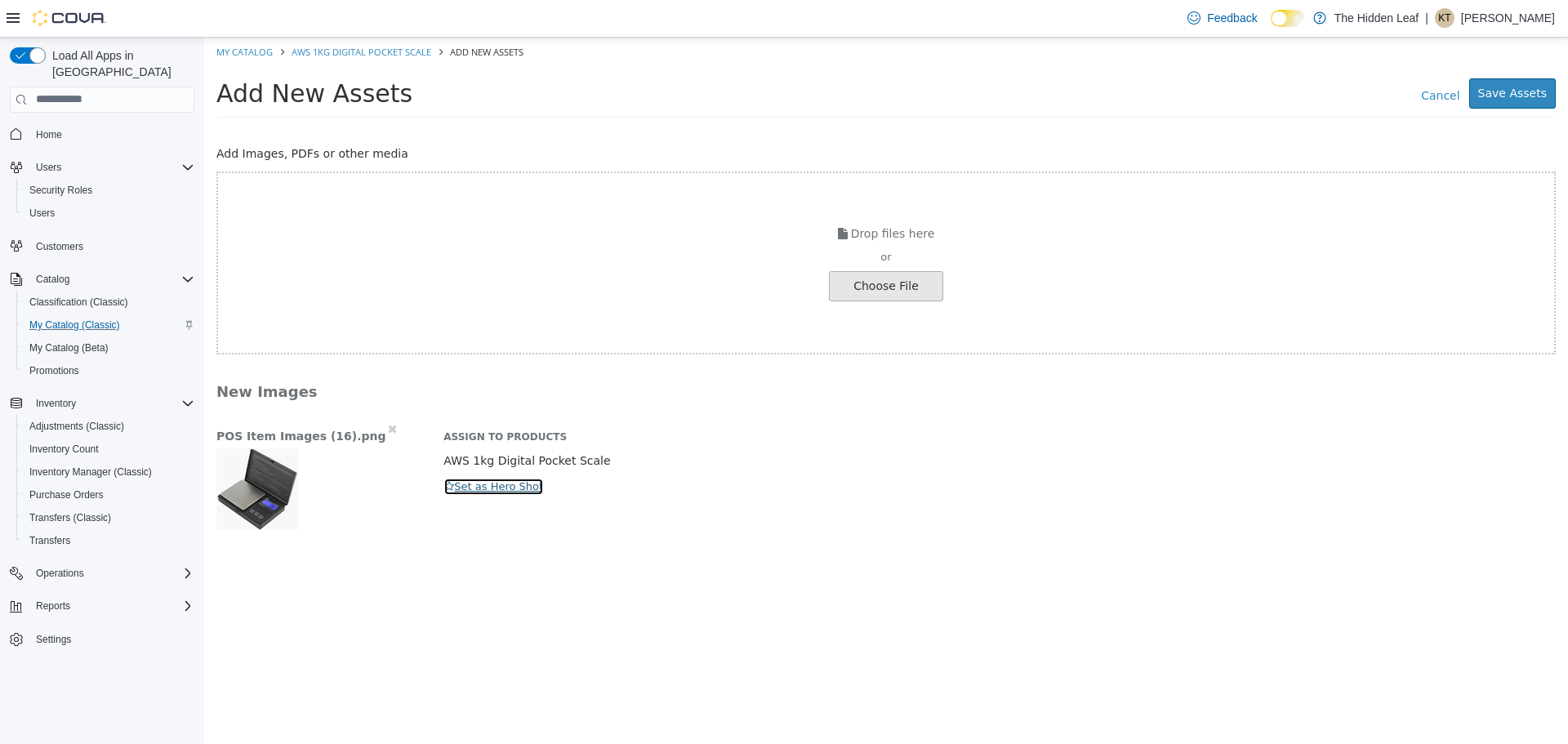
click at [461, 482] on button "Set as Hero Shot" at bounding box center [493, 486] width 101 height 18
click at [1516, 87] on button "Save Assets" at bounding box center [1512, 92] width 86 height 30
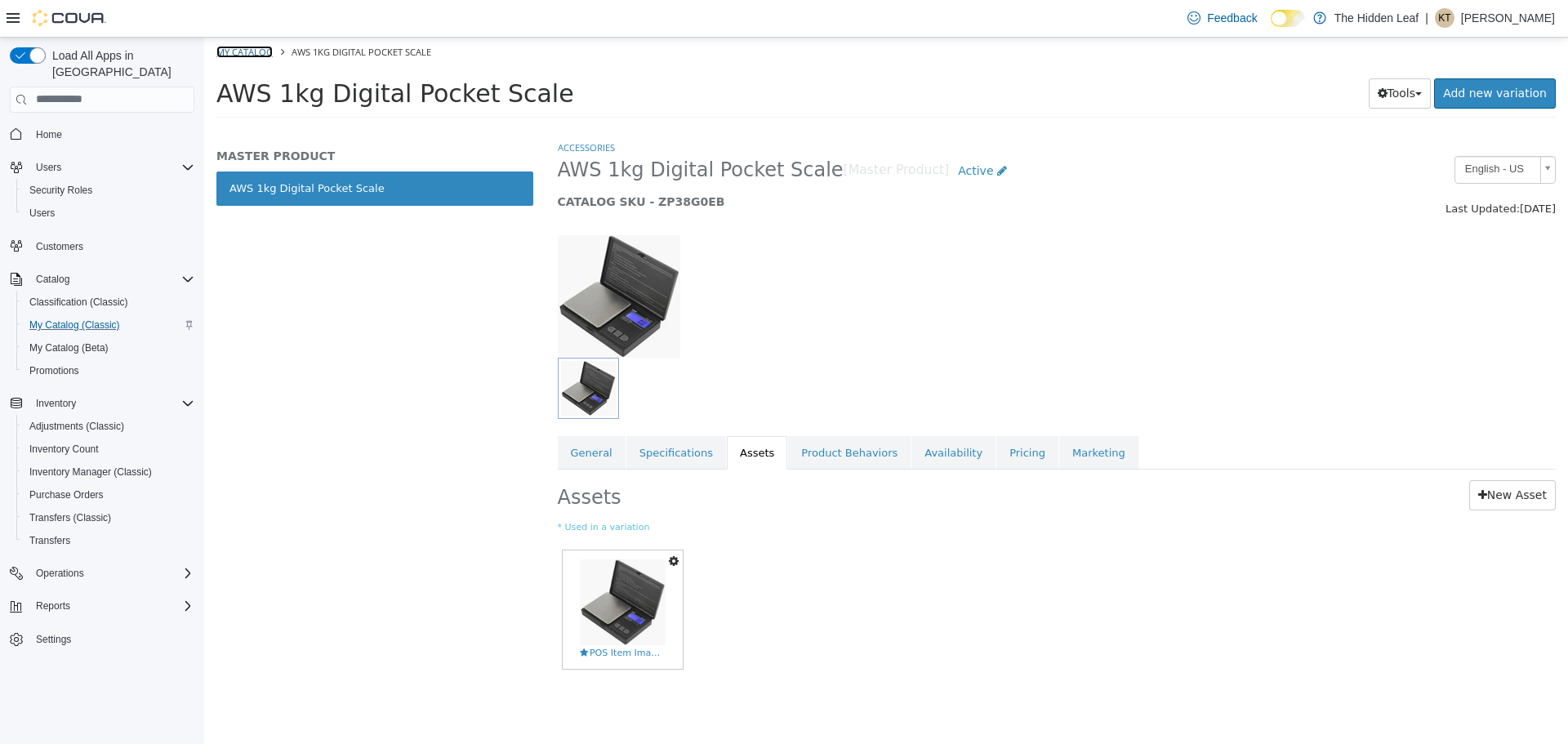
click at [256, 45] on link "My Catalog" at bounding box center [245, 50] width 56 height 13
select select "**********"
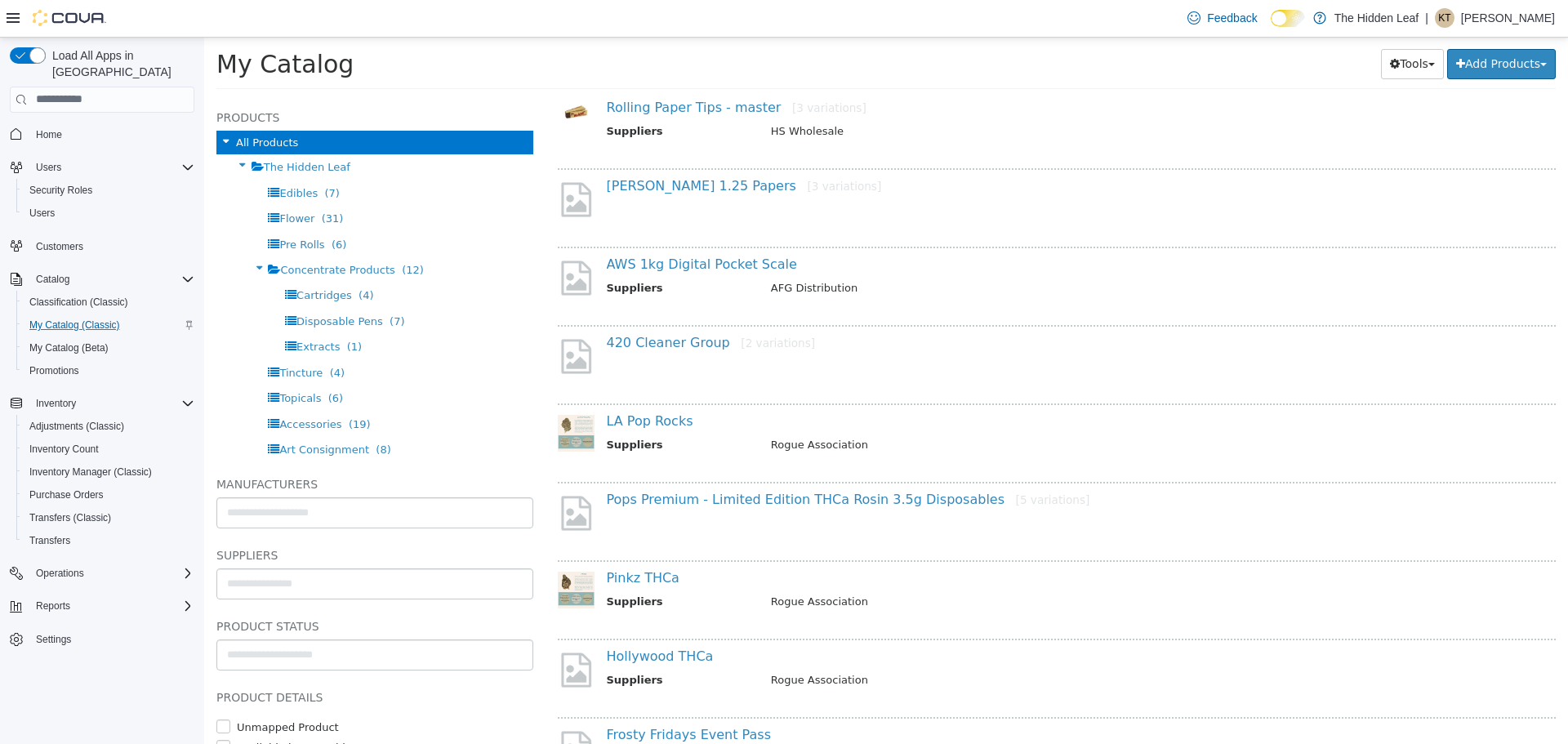
scroll to position [1797, 0]
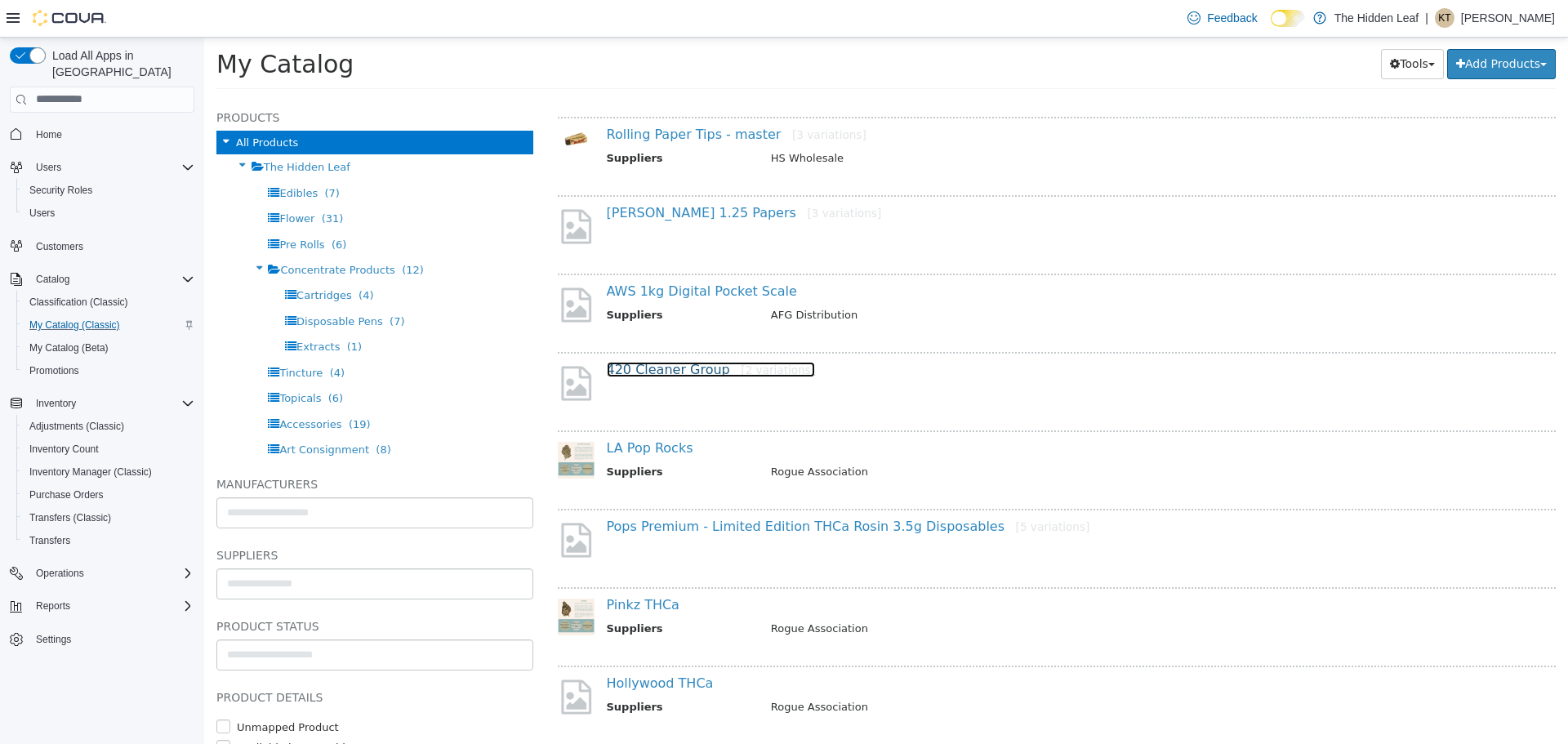
click at [679, 371] on link "420 Cleaner Group [2 variations]" at bounding box center [711, 369] width 209 height 15
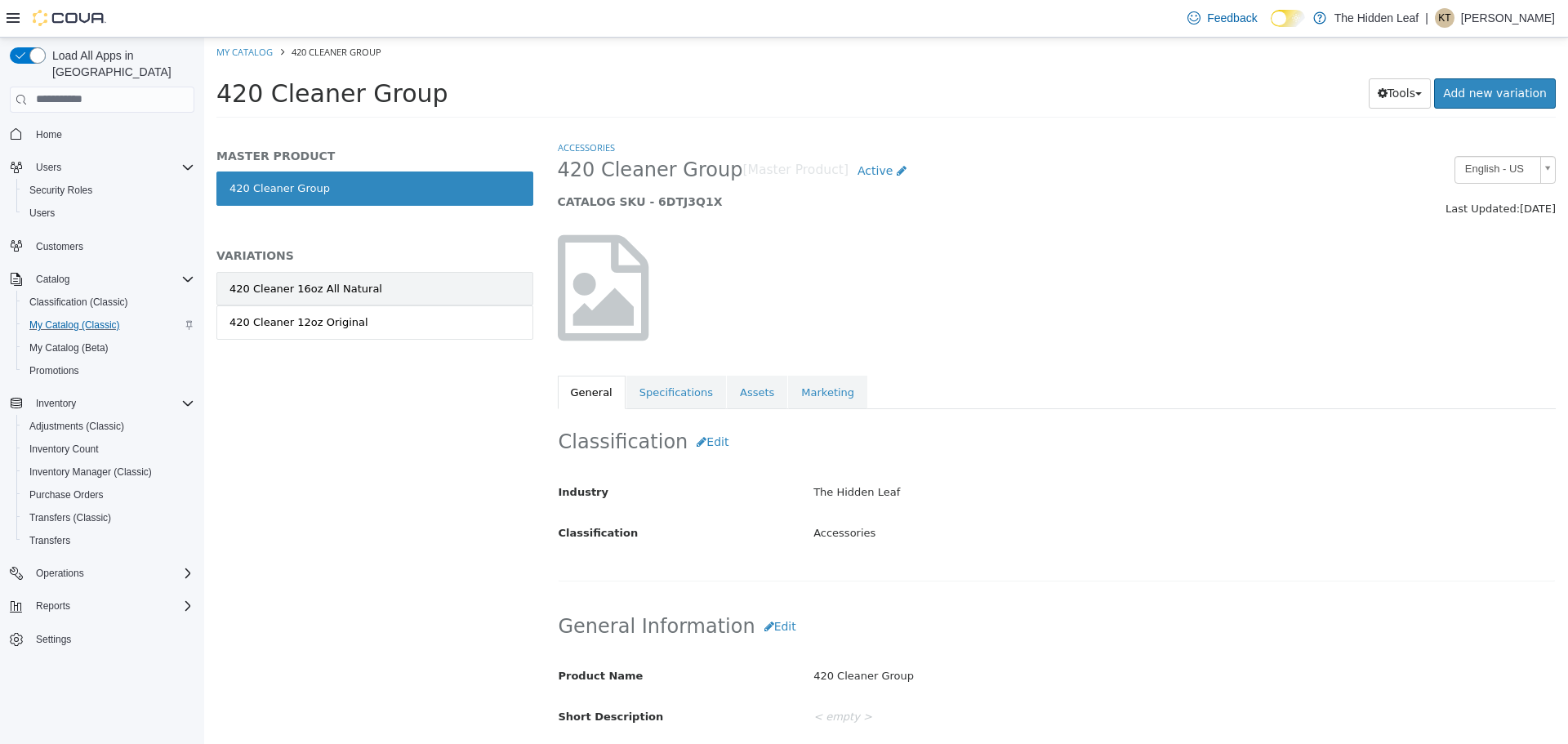
click at [369, 296] on link "420 Cleaner 16oz All Natural" at bounding box center [375, 287] width 317 height 34
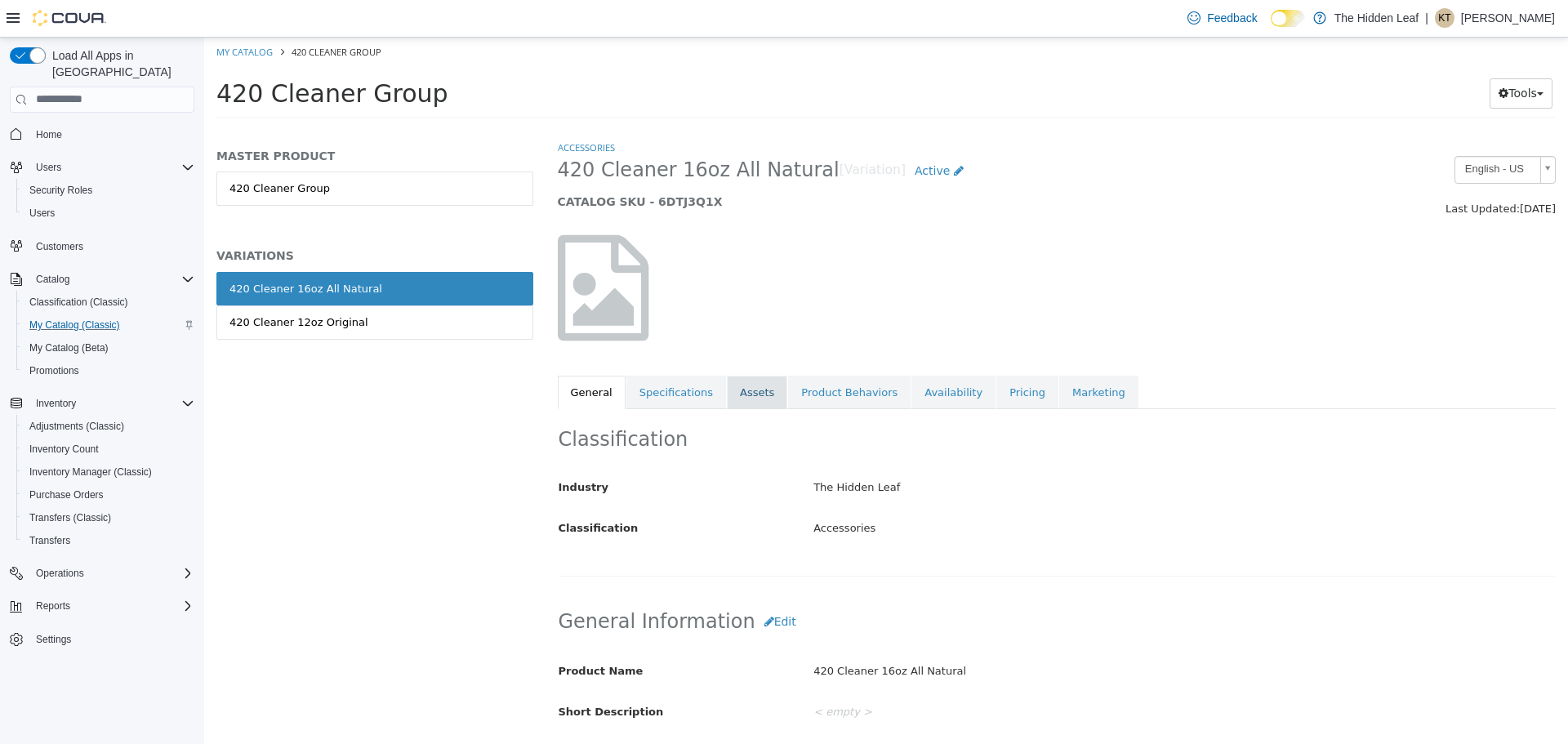
click at [743, 400] on link "Assets" at bounding box center [756, 391] width 60 height 34
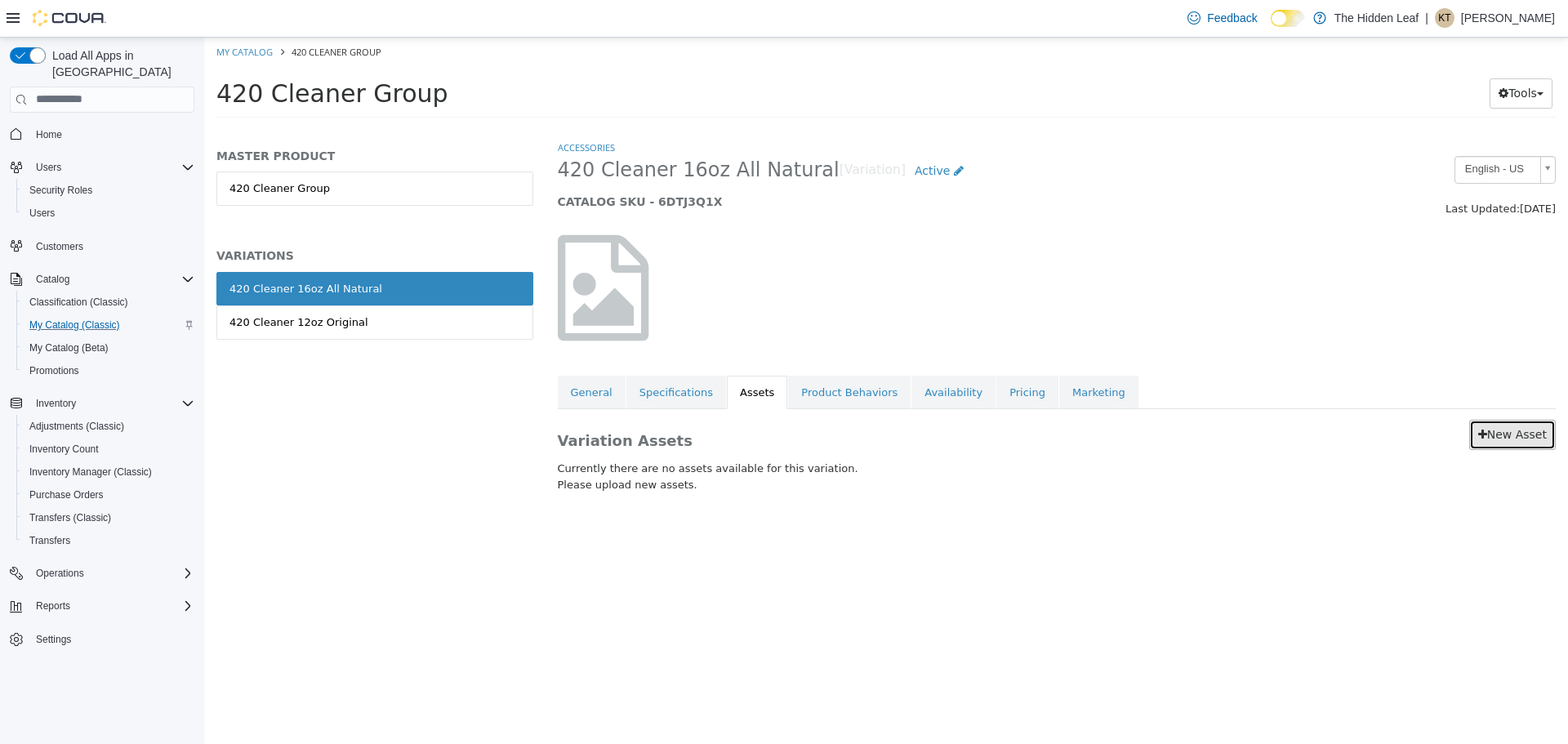
click at [1487, 430] on icon at bounding box center [1482, 433] width 9 height 12
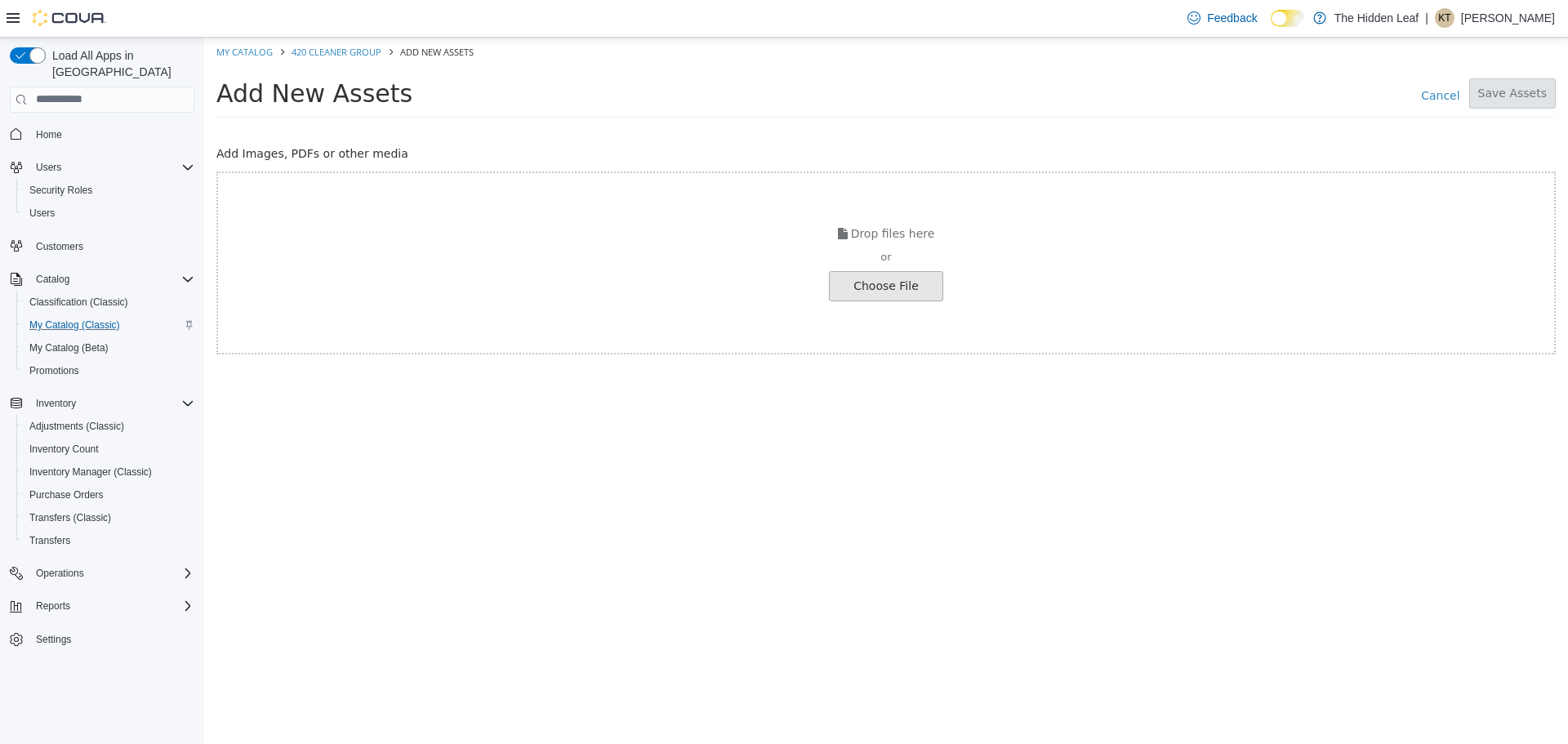
click at [867, 286] on input "file" at bounding box center [31, 285] width 1822 height 29
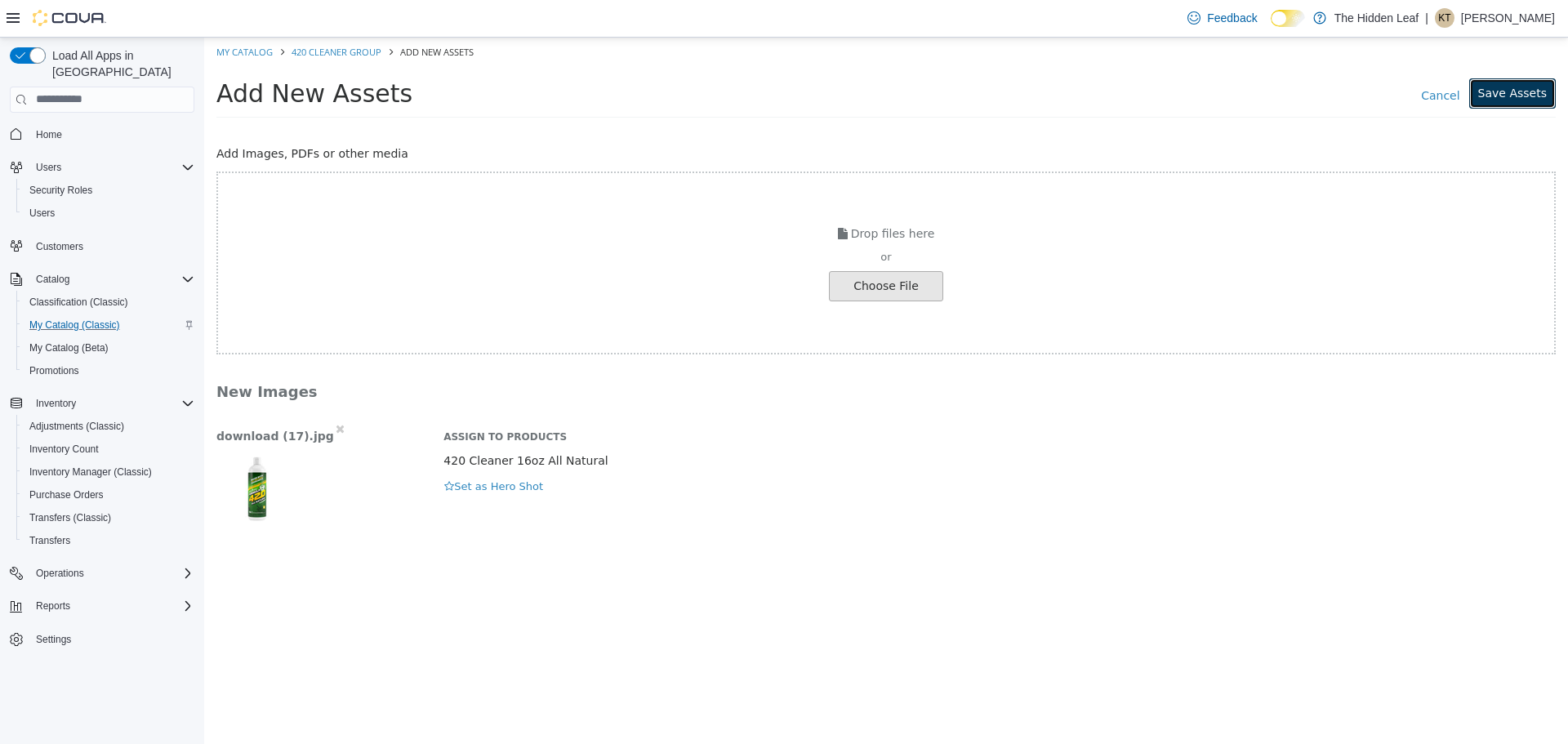
click at [1526, 88] on button "Save Assets" at bounding box center [1512, 92] width 86 height 30
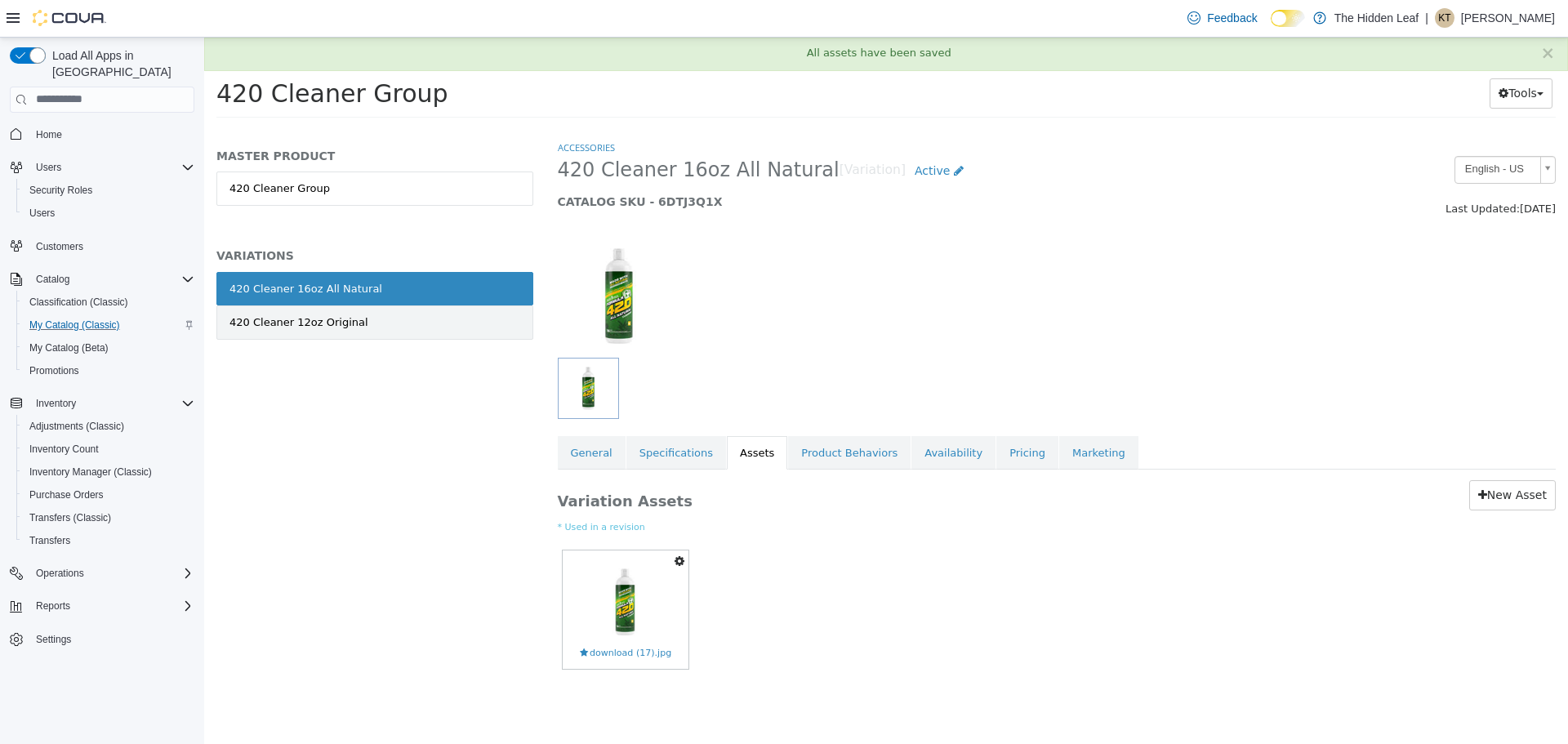
click at [328, 324] on div "420 Cleaner 12oz Original" at bounding box center [299, 321] width 139 height 16
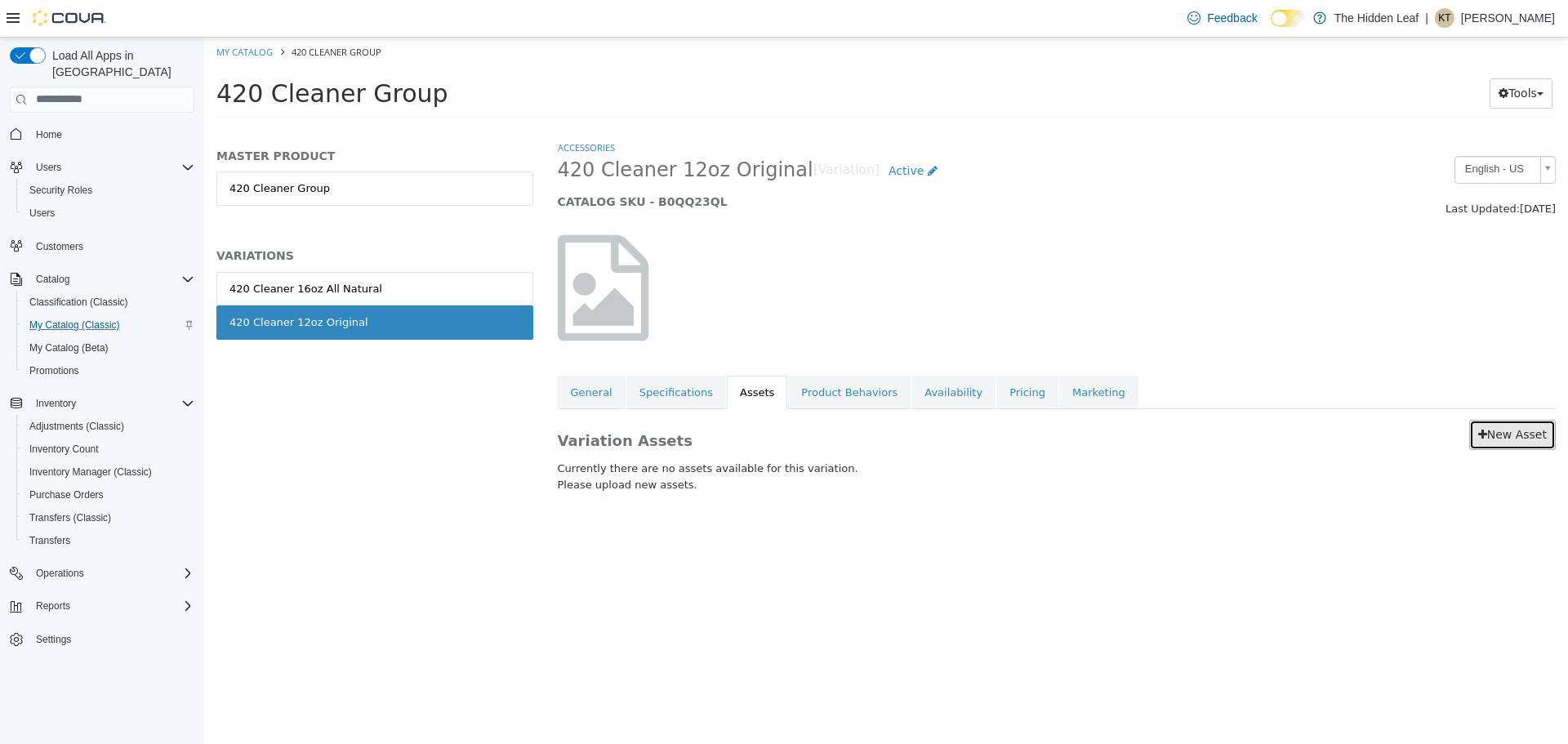
click at [1527, 427] on link "New Asset" at bounding box center [1512, 433] width 86 height 30
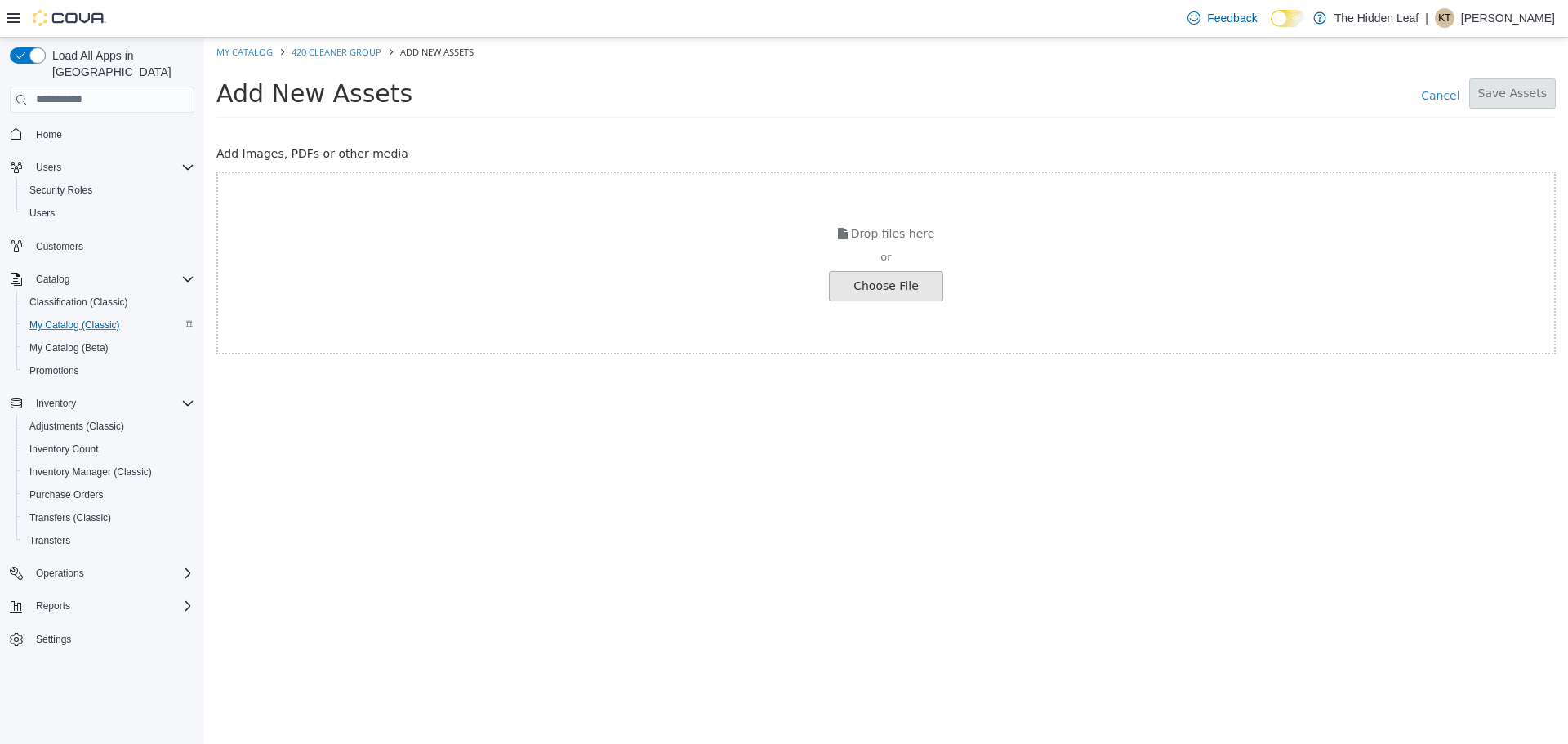
click at [900, 281] on input "file" at bounding box center [31, 285] width 1822 height 29
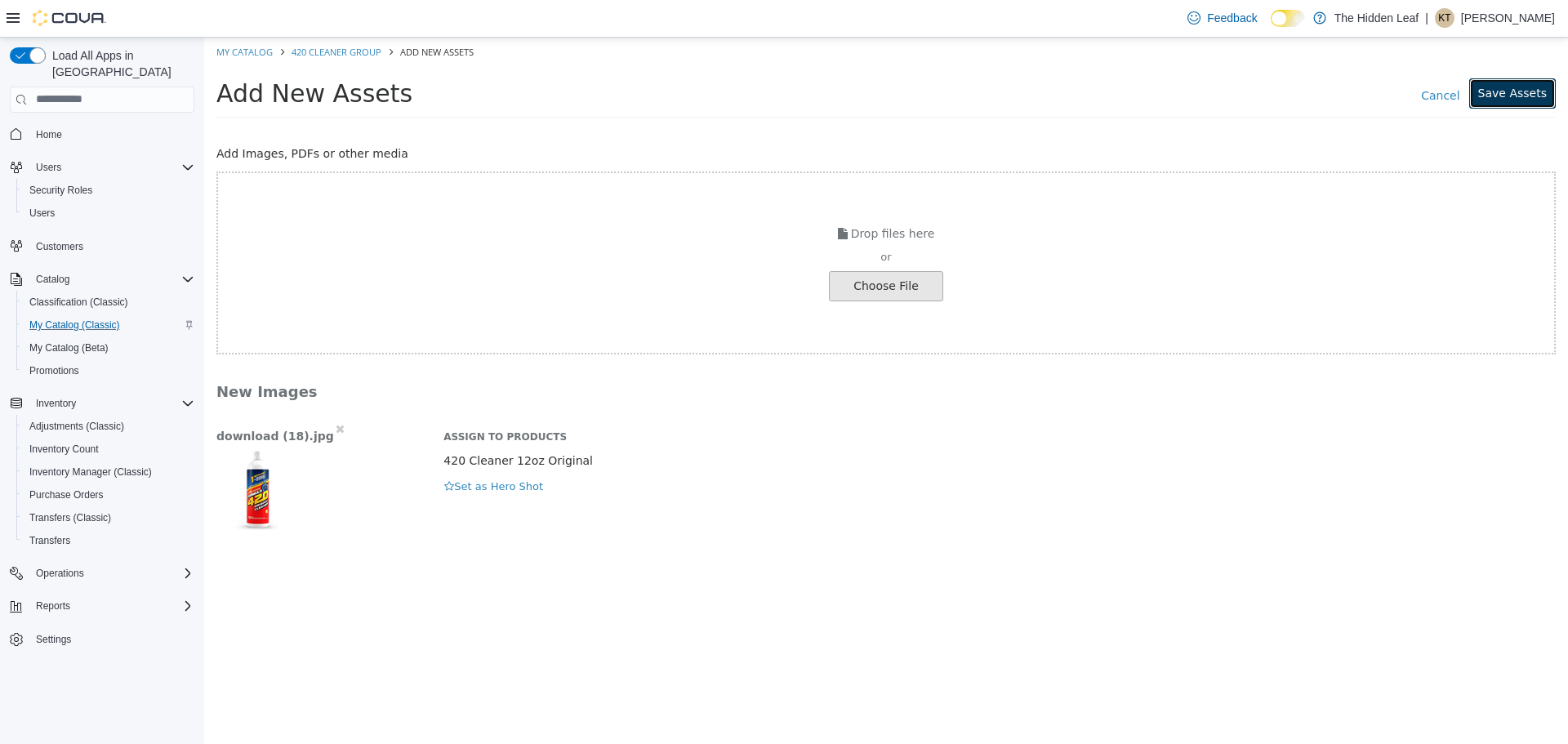
click at [1507, 97] on button "Save Assets" at bounding box center [1512, 92] width 86 height 30
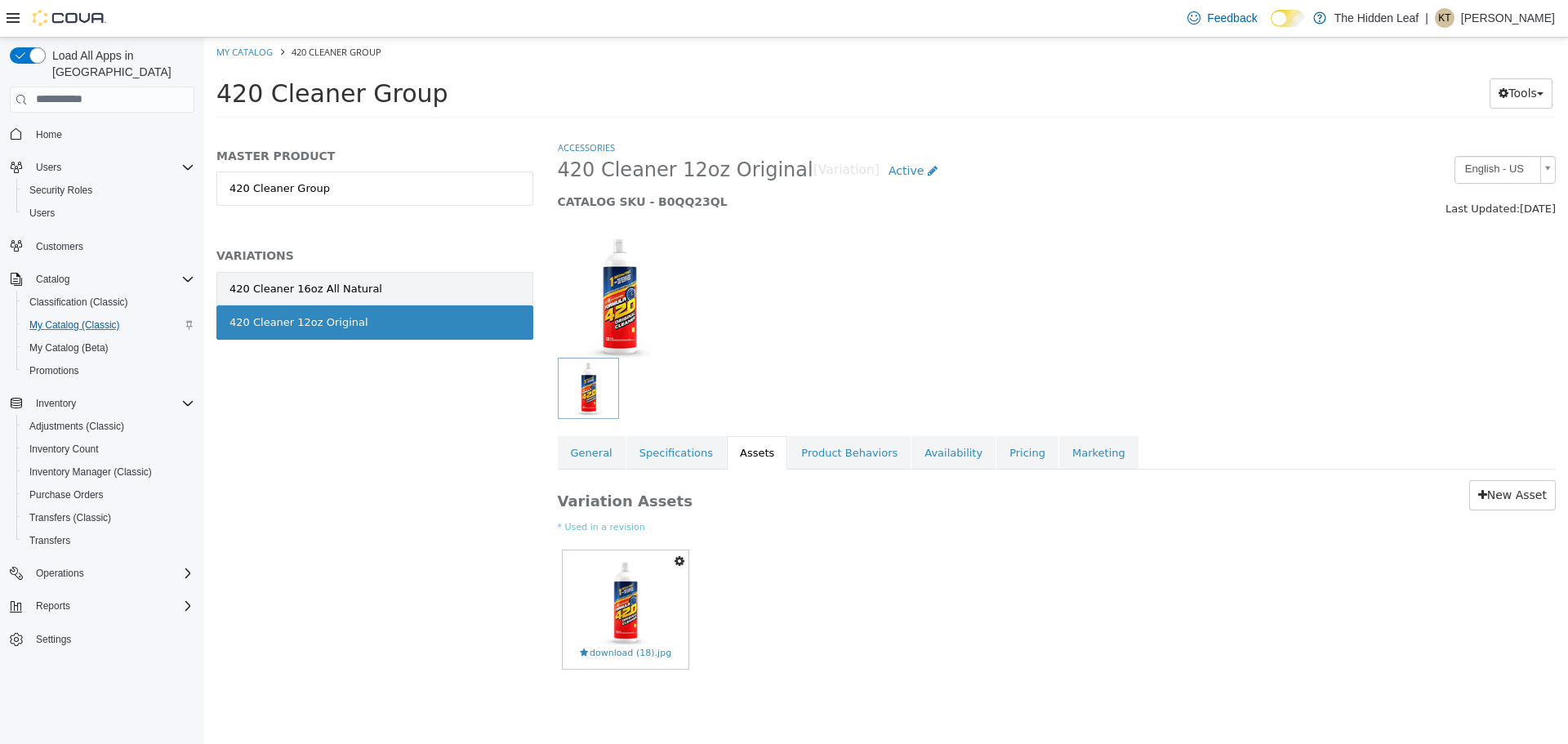
click at [379, 291] on link "420 Cleaner 16oz All Natural" at bounding box center [375, 287] width 317 height 34
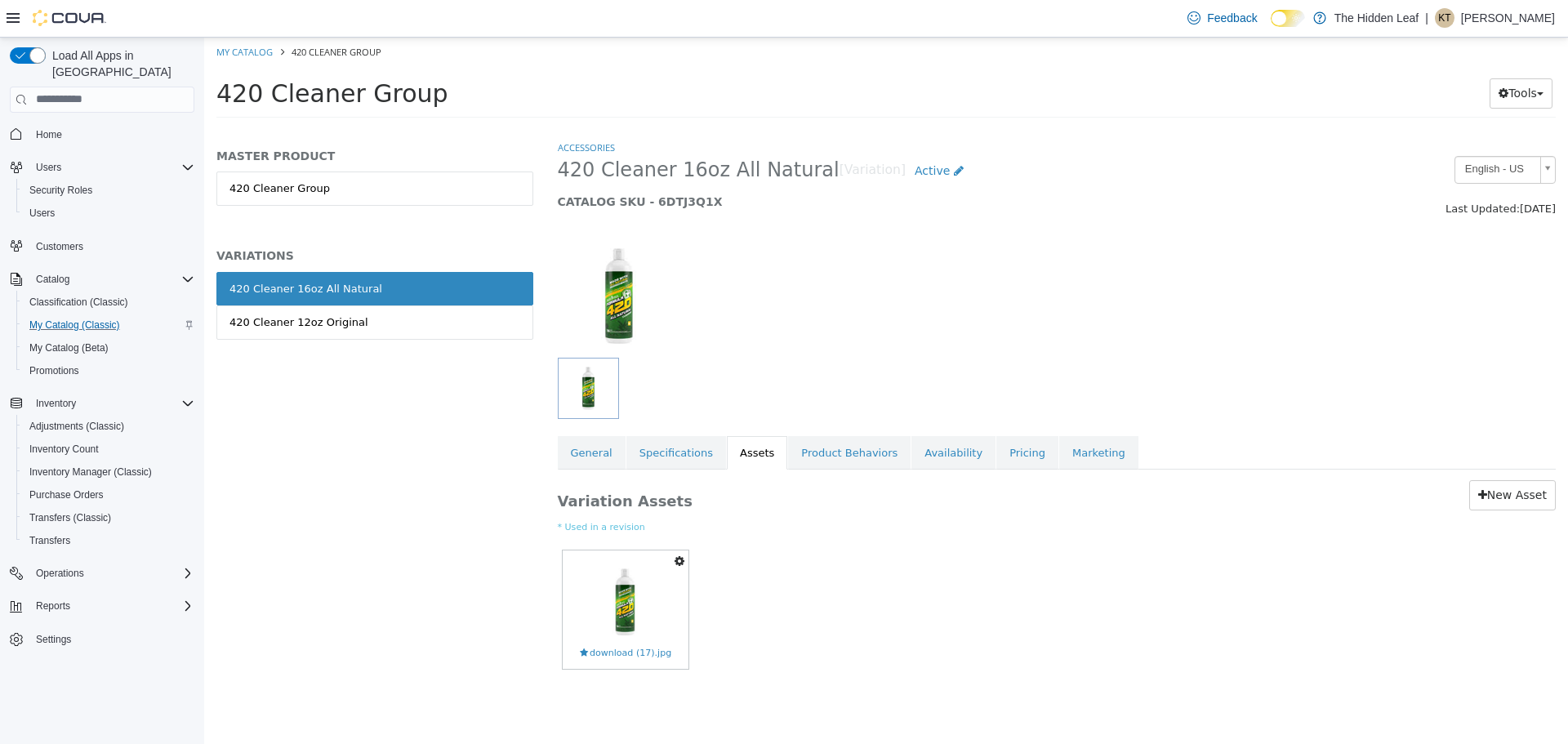
click at [671, 554] on button "button" at bounding box center [679, 560] width 18 height 22
click at [382, 456] on div "MASTER PRODUCT 420 Cleaner Group VARIATIONS 420 Cleaner 16oz All Natural 420 Cl…" at bounding box center [374, 441] width 341 height 605
click at [348, 331] on link "420 Cleaner 12oz Original" at bounding box center [375, 321] width 317 height 34
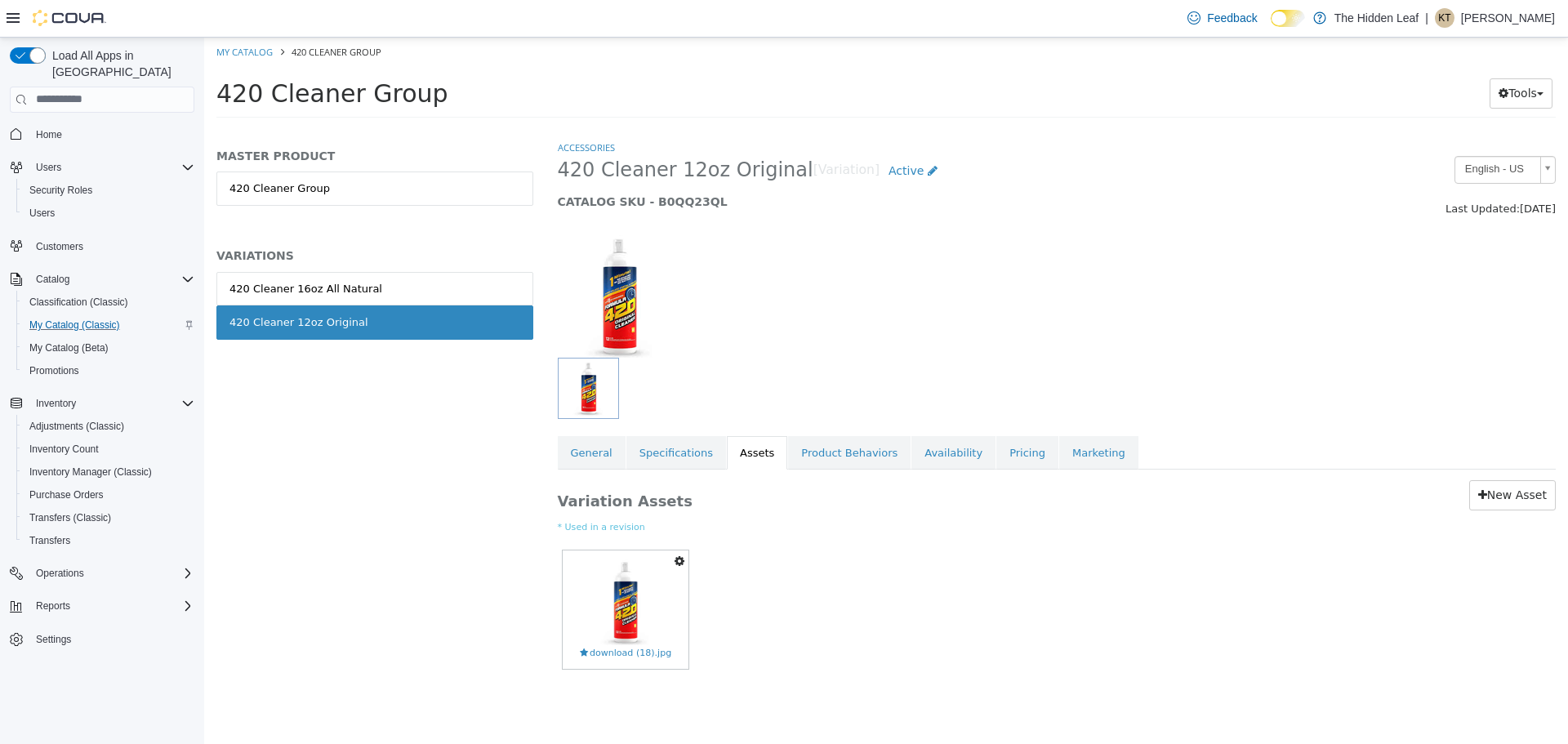
click at [674, 560] on icon "button" at bounding box center [679, 560] width 10 height 12
click at [434, 502] on div "MASTER PRODUCT 420 Cleaner Group VARIATIONS 420 Cleaner 16oz All Natural 420 Cl…" at bounding box center [374, 441] width 341 height 605
click at [237, 47] on link "My Catalog" at bounding box center [245, 50] width 56 height 13
select select "**********"
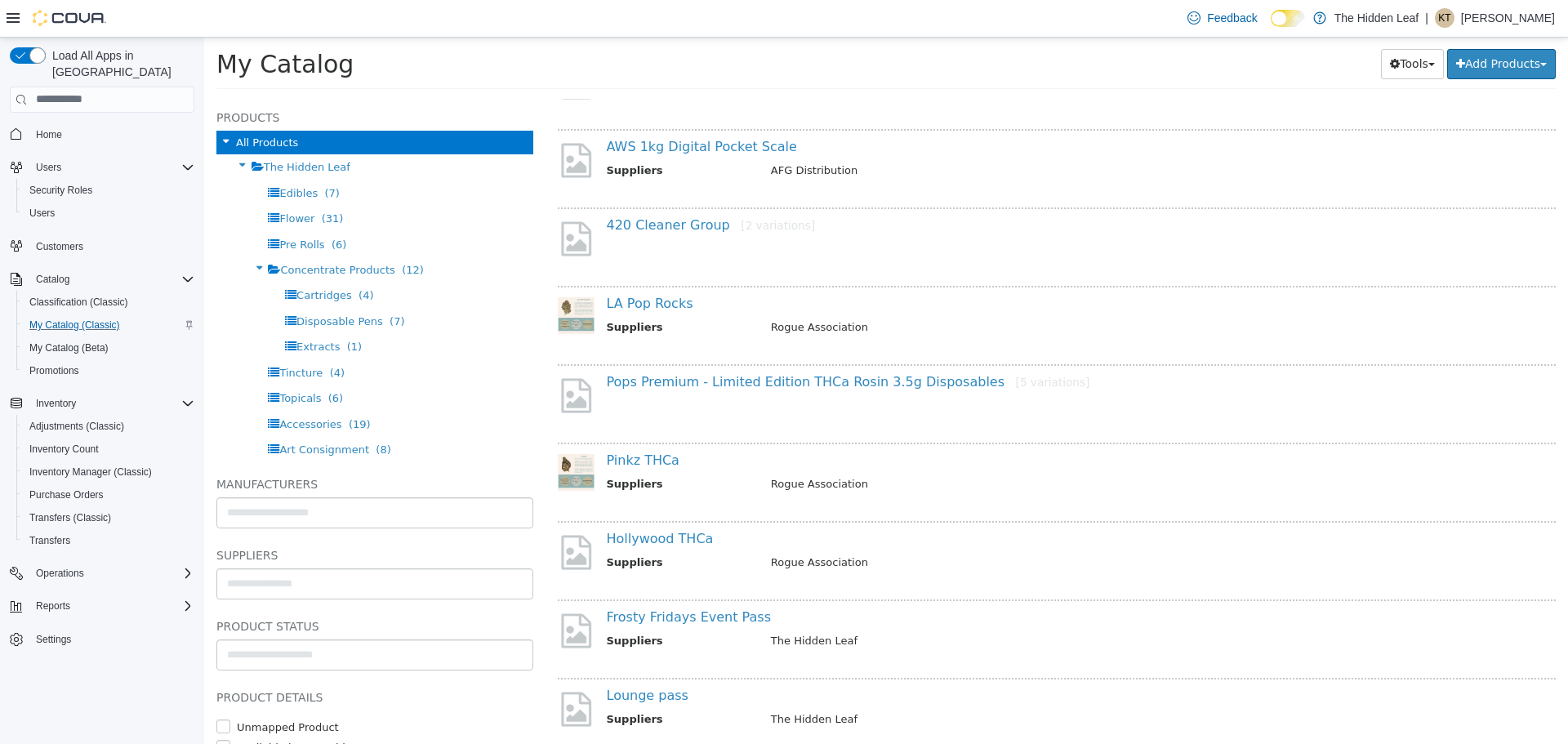
scroll to position [2042, 0]
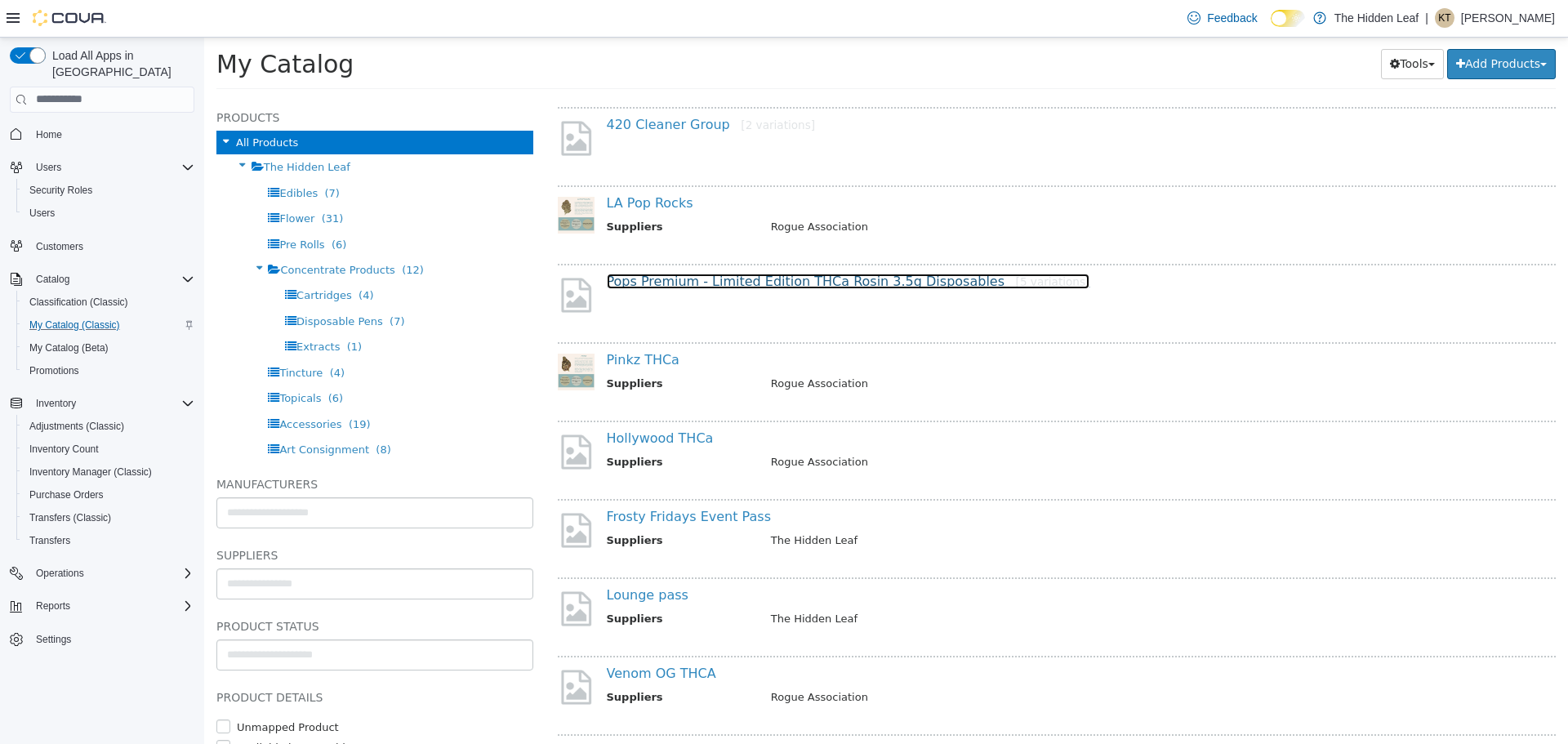
click at [707, 279] on link "Pops Premium - Limited Edition THCa Rosin 3.5g Disposables [5 variations]" at bounding box center [848, 281] width 484 height 15
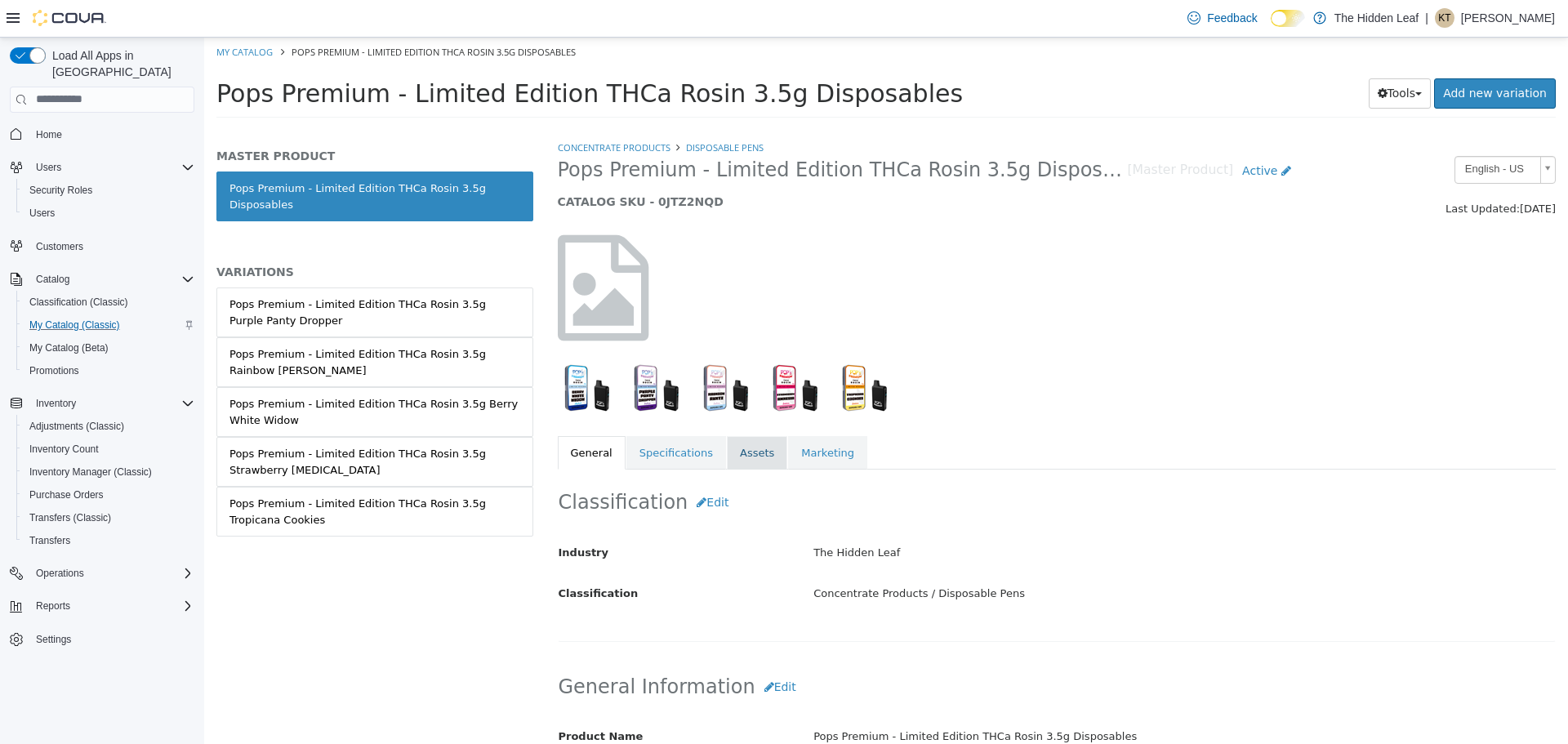
click at [729, 450] on link "Assets" at bounding box center [756, 452] width 60 height 34
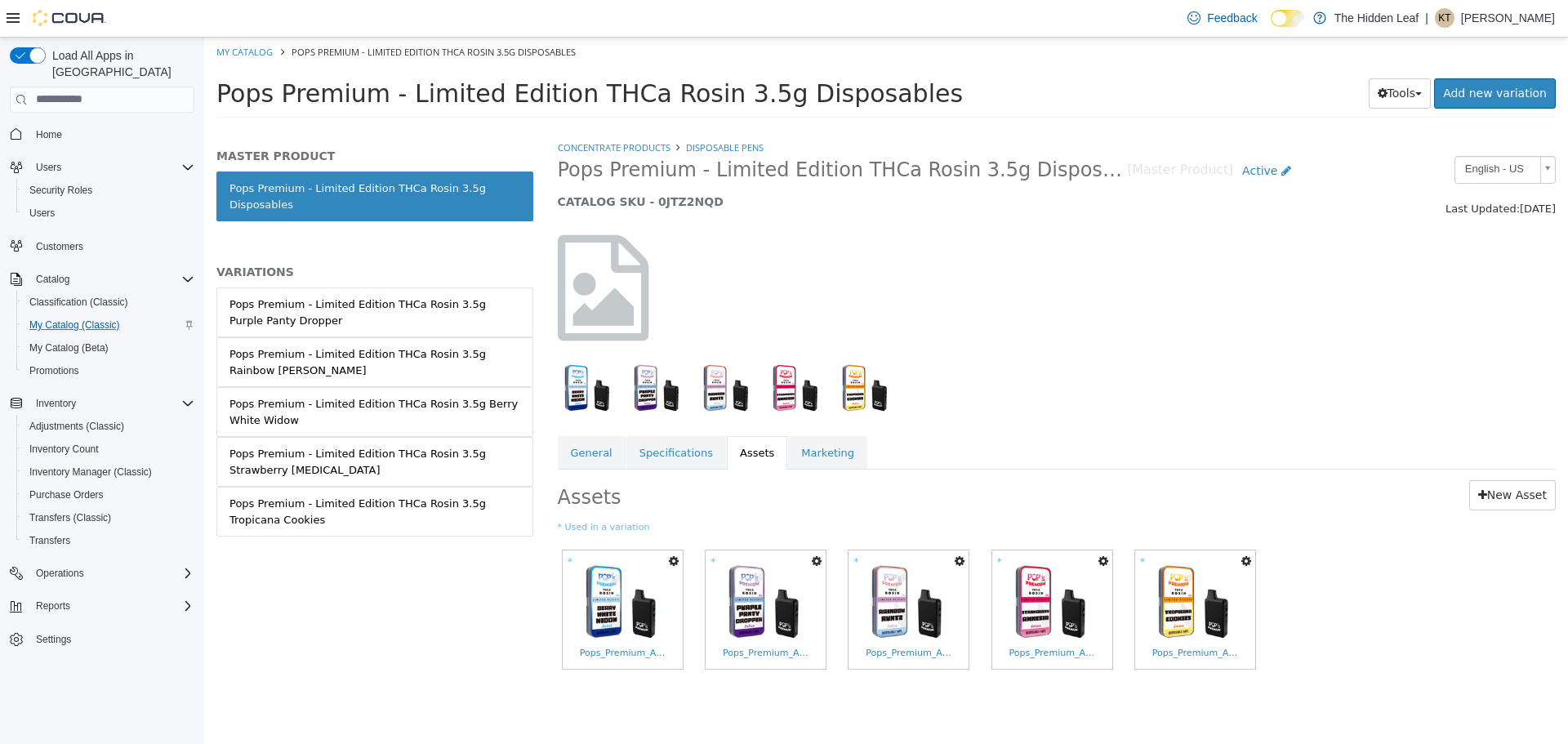
click at [681, 566] on button "button" at bounding box center [673, 560] width 18 height 22
click at [617, 607] on link "Set As Hero Shot" at bounding box center [613, 610] width 137 height 22
click at [281, 59] on ol "My Catalog Pops Premium - Limited Edition THCa Rosin 3.5g Disposables" at bounding box center [886, 51] width 1364 height 29
click at [266, 57] on li "My Catalog" at bounding box center [246, 50] width 59 height 15
click at [245, 45] on link "My Catalog" at bounding box center [245, 50] width 56 height 13
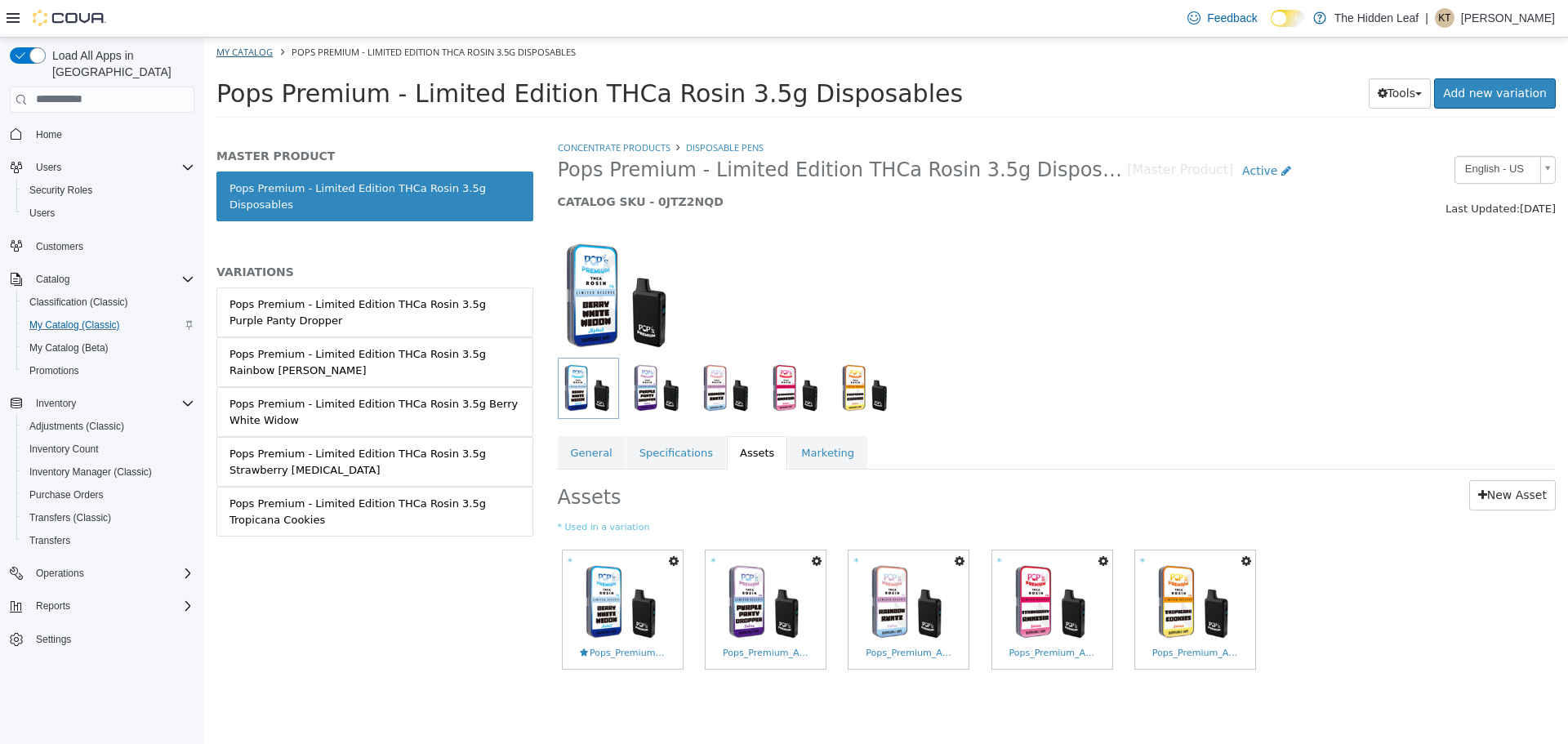
select select "**********"
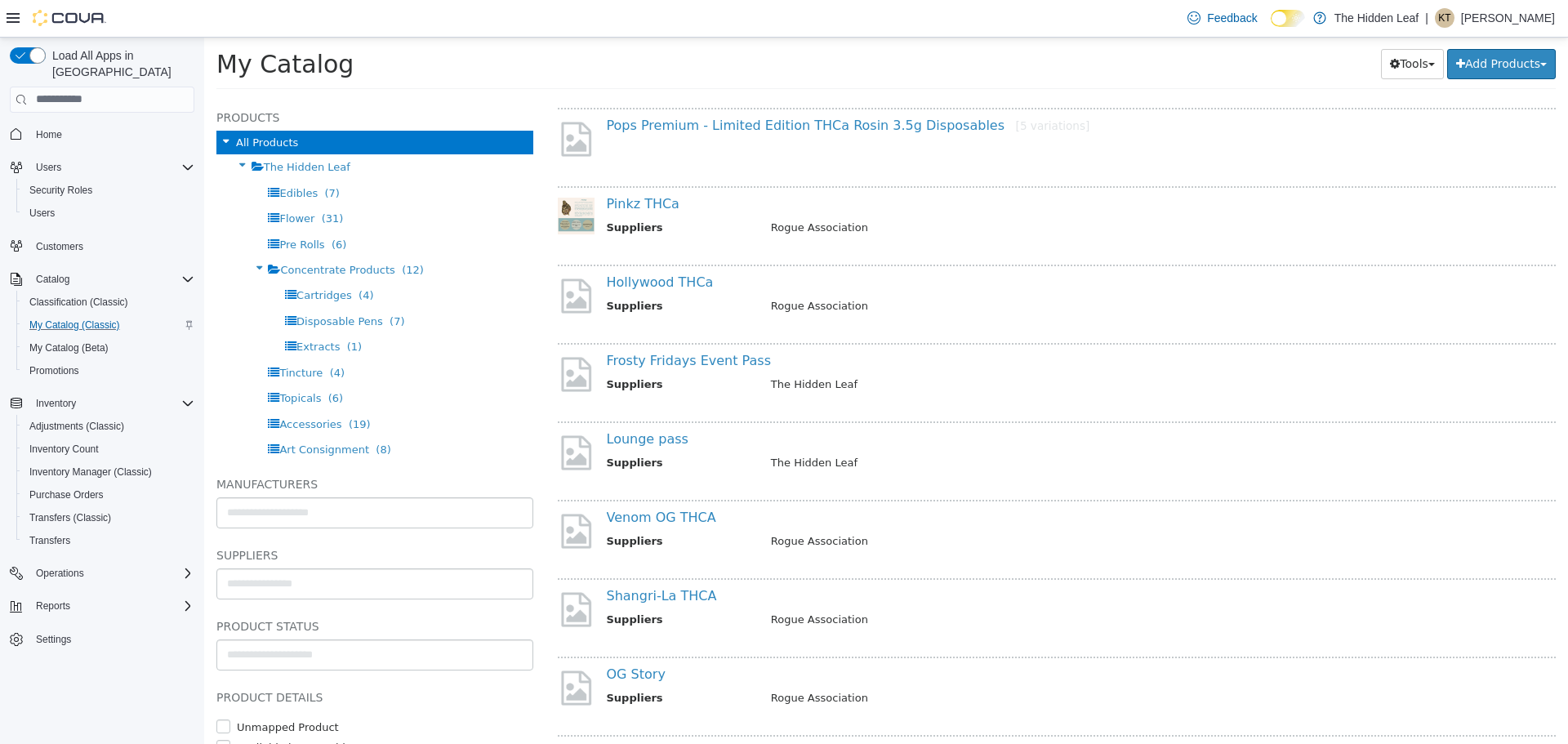
scroll to position [2205, 0]
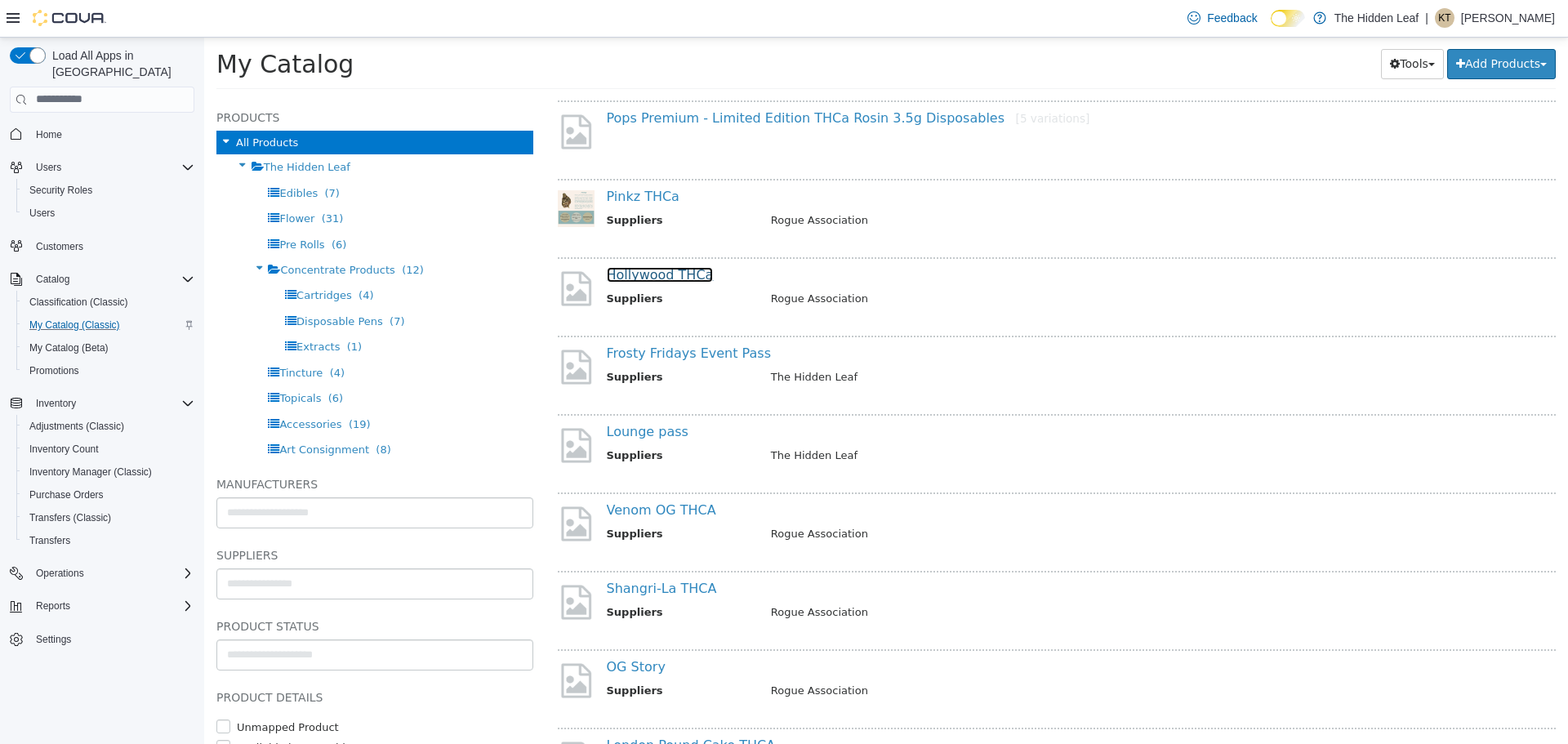
click at [645, 281] on link "Hollywood THCa" at bounding box center [660, 274] width 107 height 15
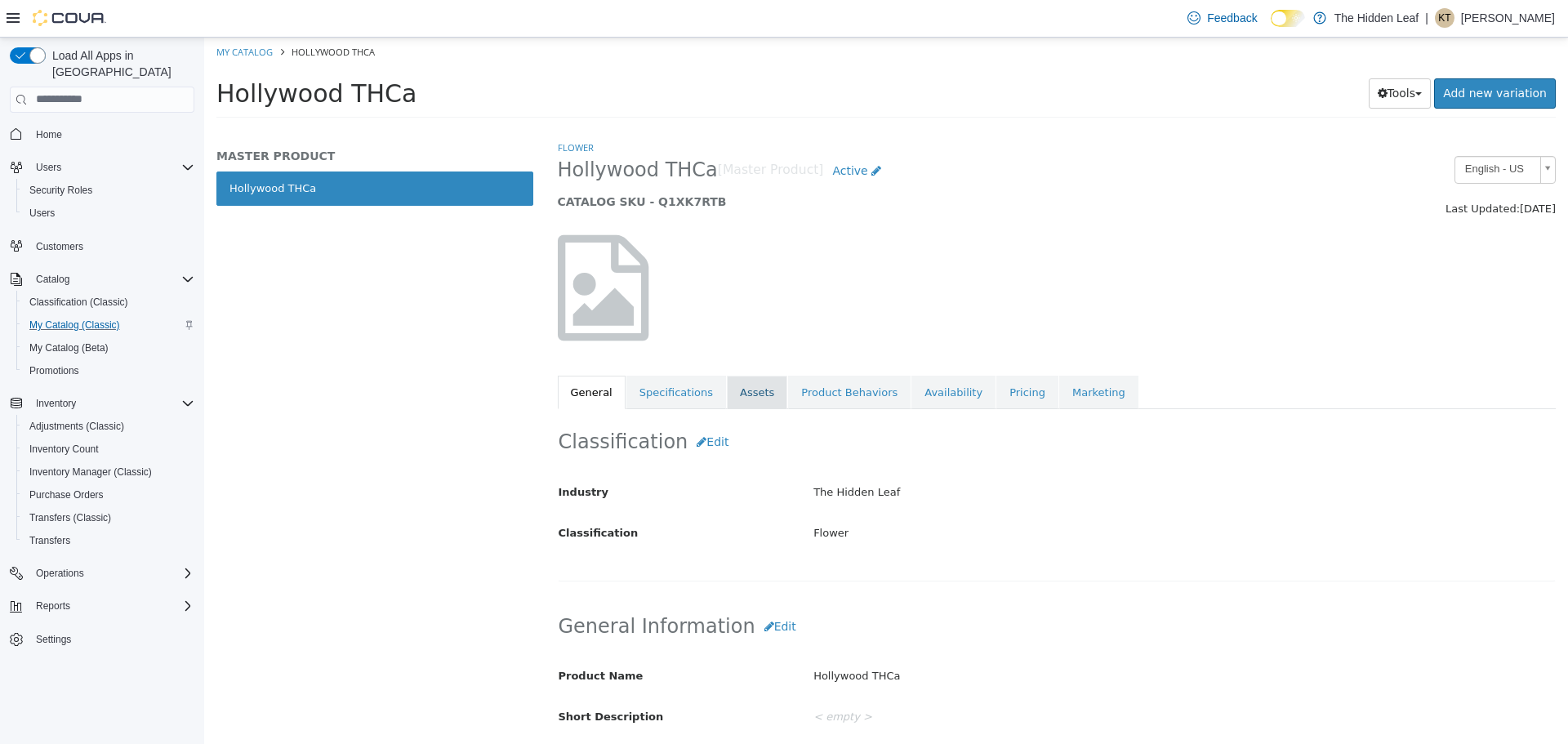
click at [736, 396] on link "Assets" at bounding box center [756, 391] width 60 height 34
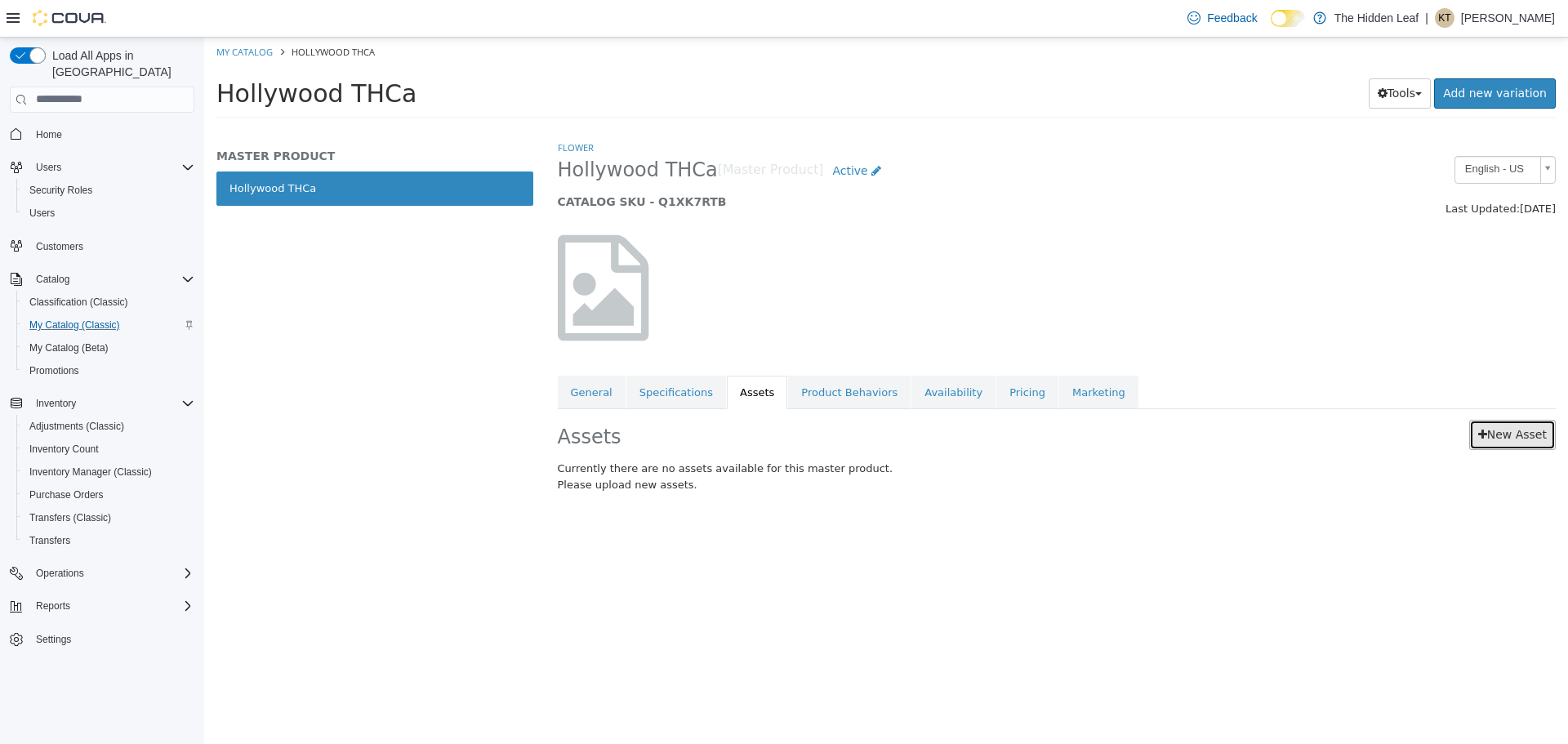
click at [1528, 432] on link "New Asset" at bounding box center [1512, 433] width 86 height 30
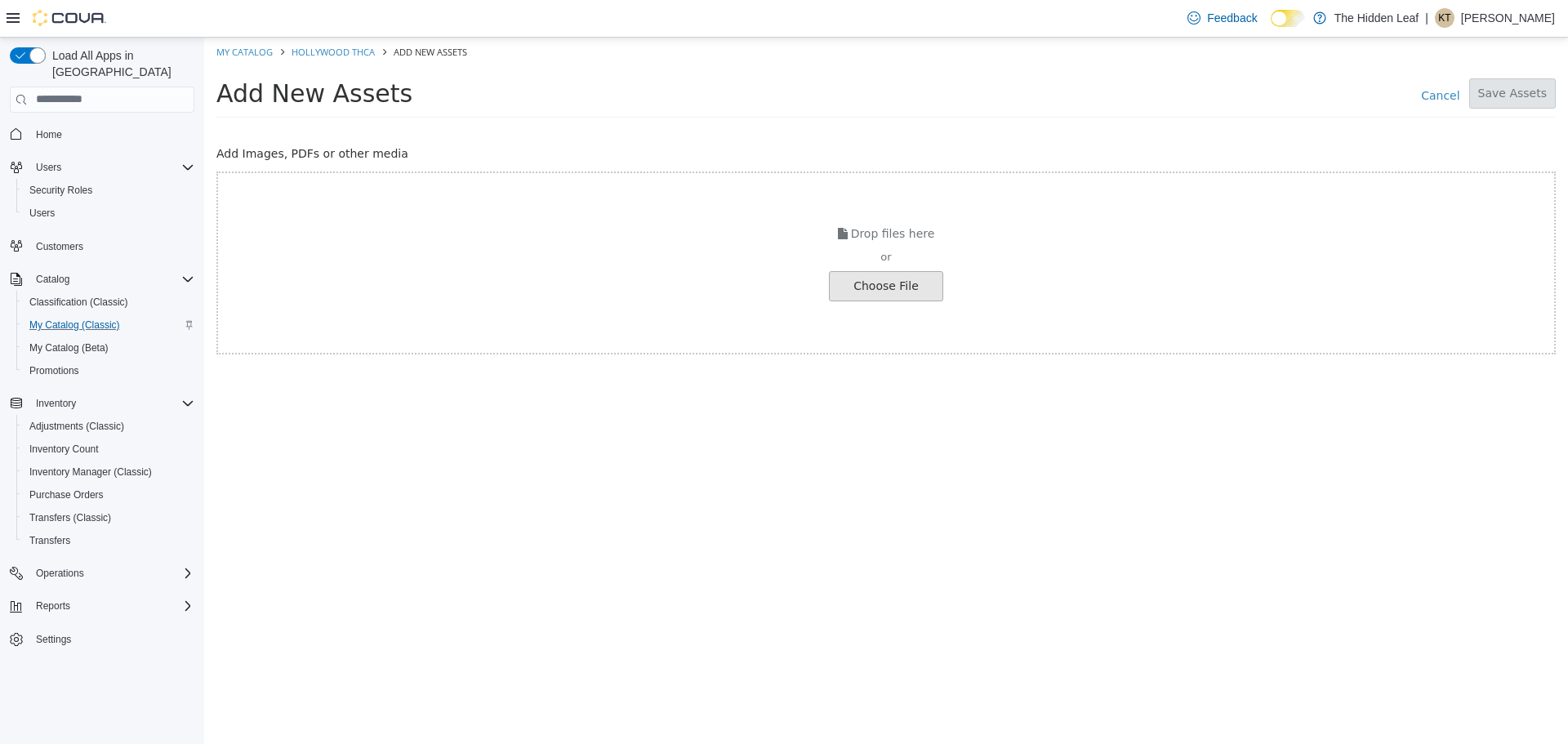
click at [863, 287] on input "file" at bounding box center [31, 285] width 1822 height 29
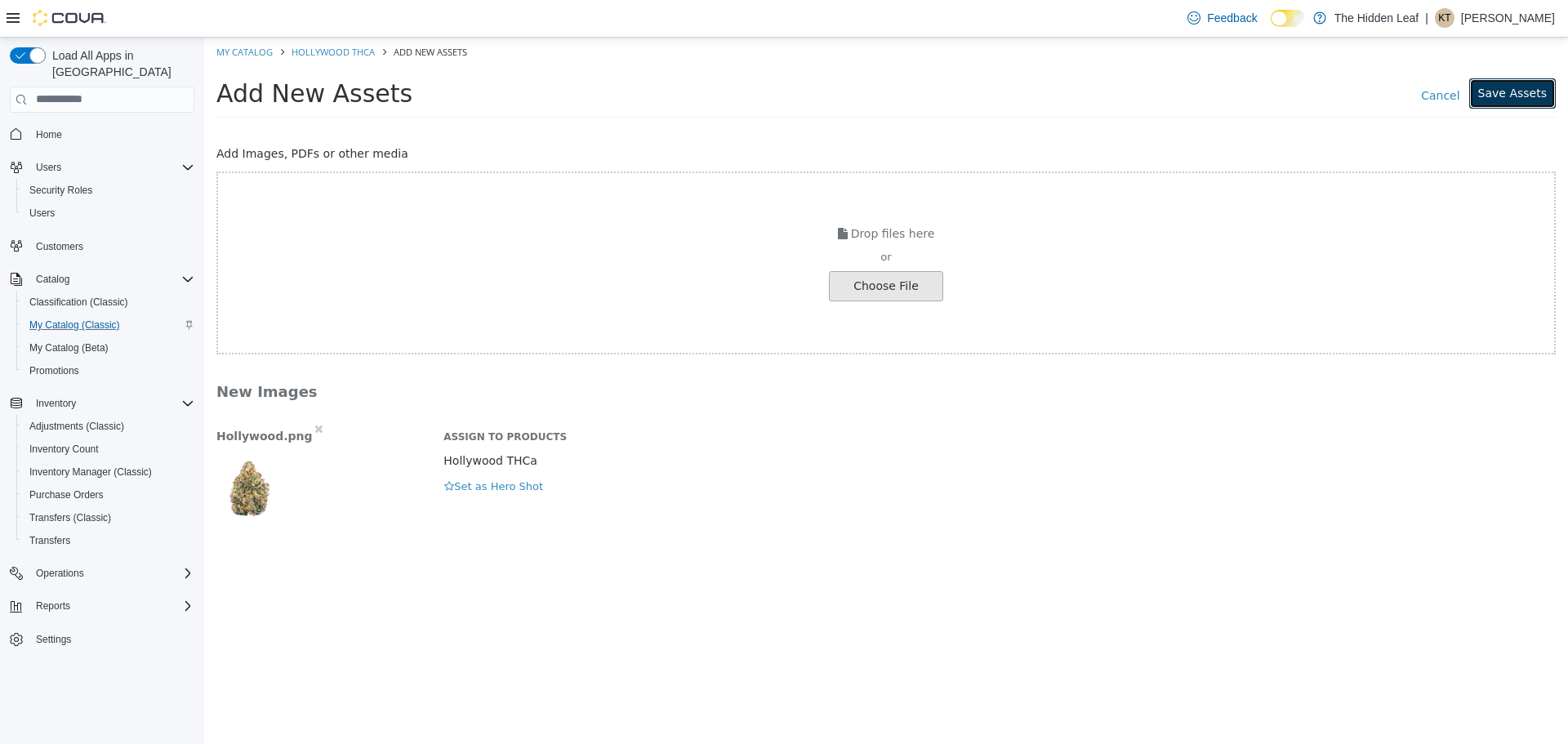
click at [1536, 88] on button "Save Assets" at bounding box center [1512, 92] width 86 height 30
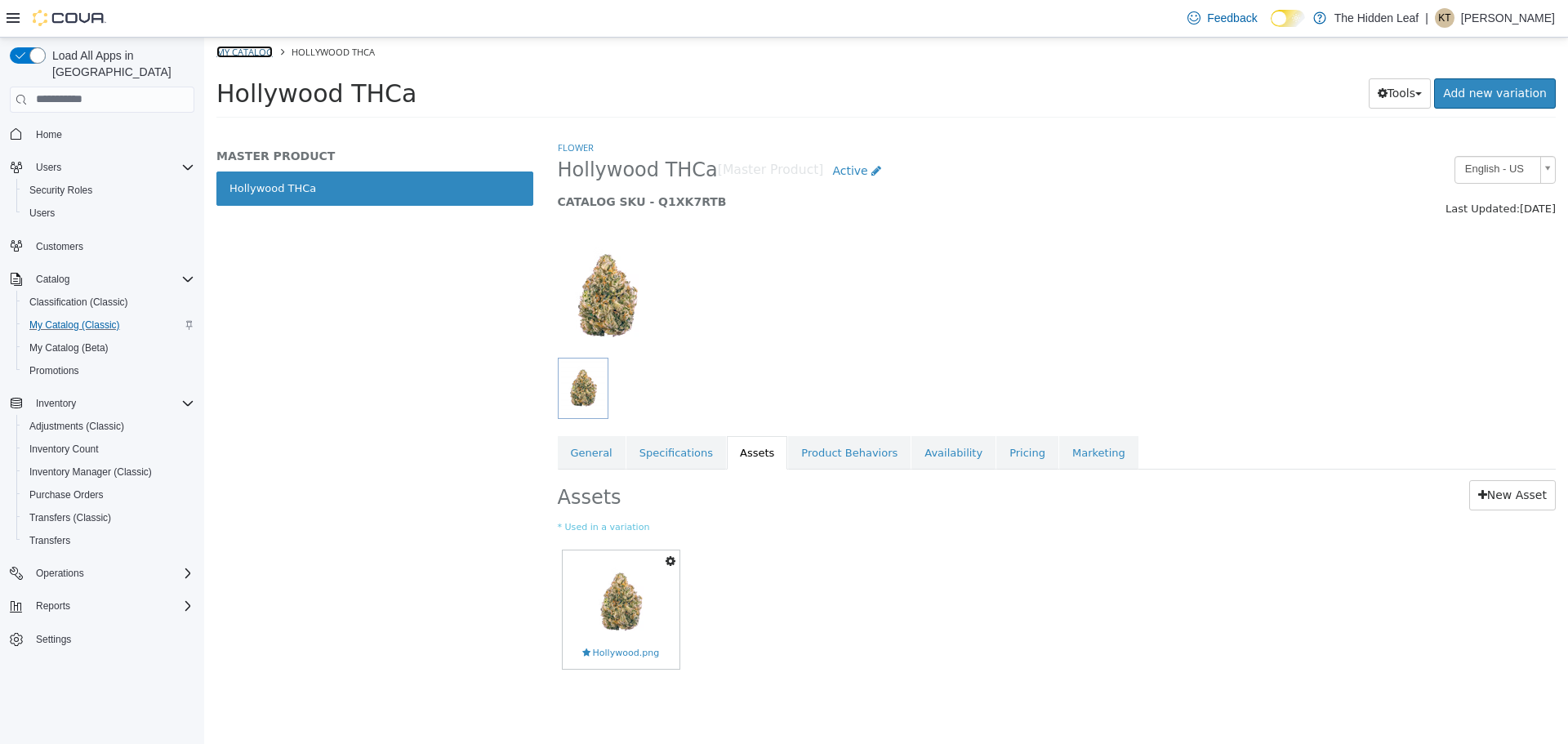
click at [265, 45] on link "My Catalog" at bounding box center [245, 50] width 56 height 13
select select "**********"
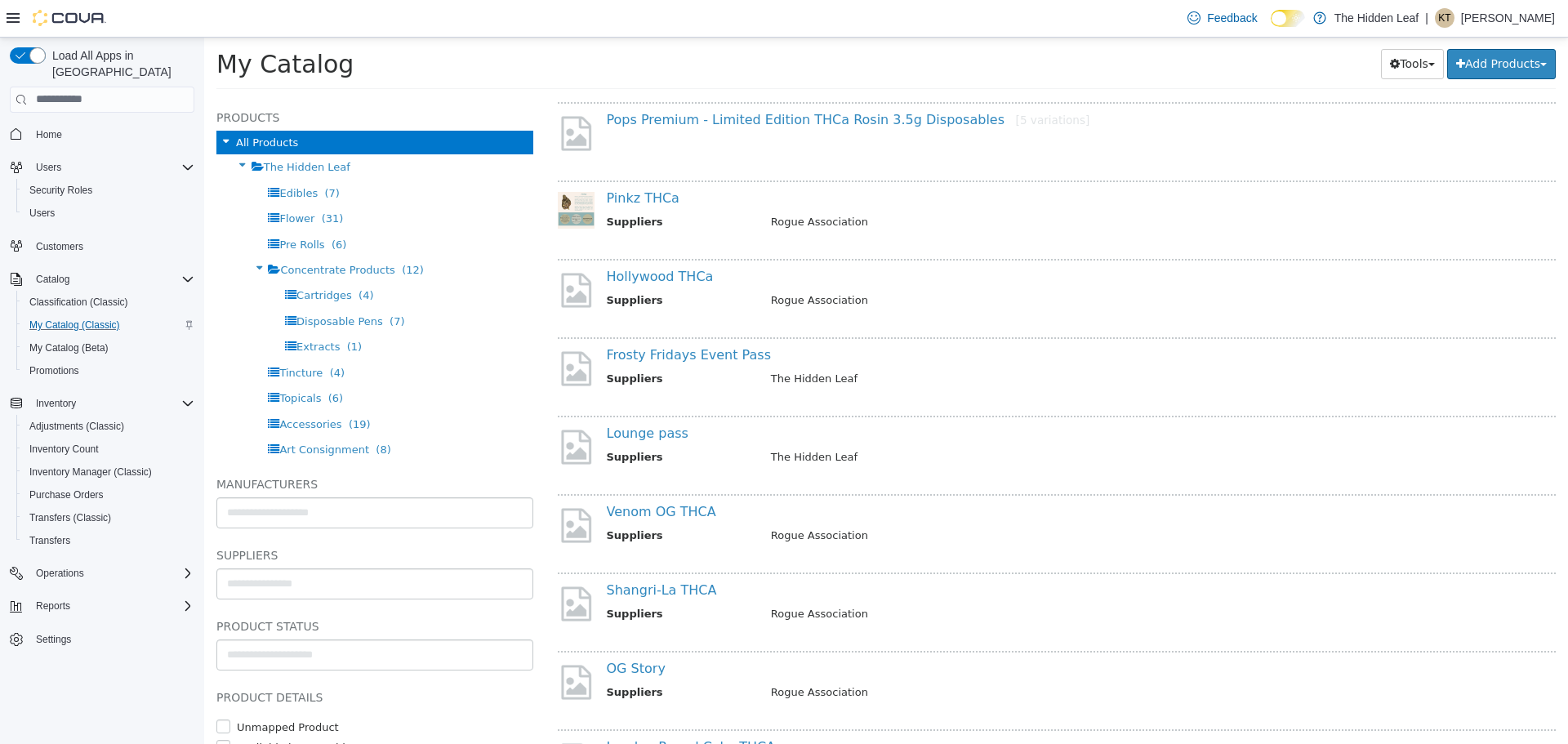
scroll to position [2205, 0]
click at [673, 353] on link "Frosty Fridays Event Pass" at bounding box center [689, 352] width 164 height 15
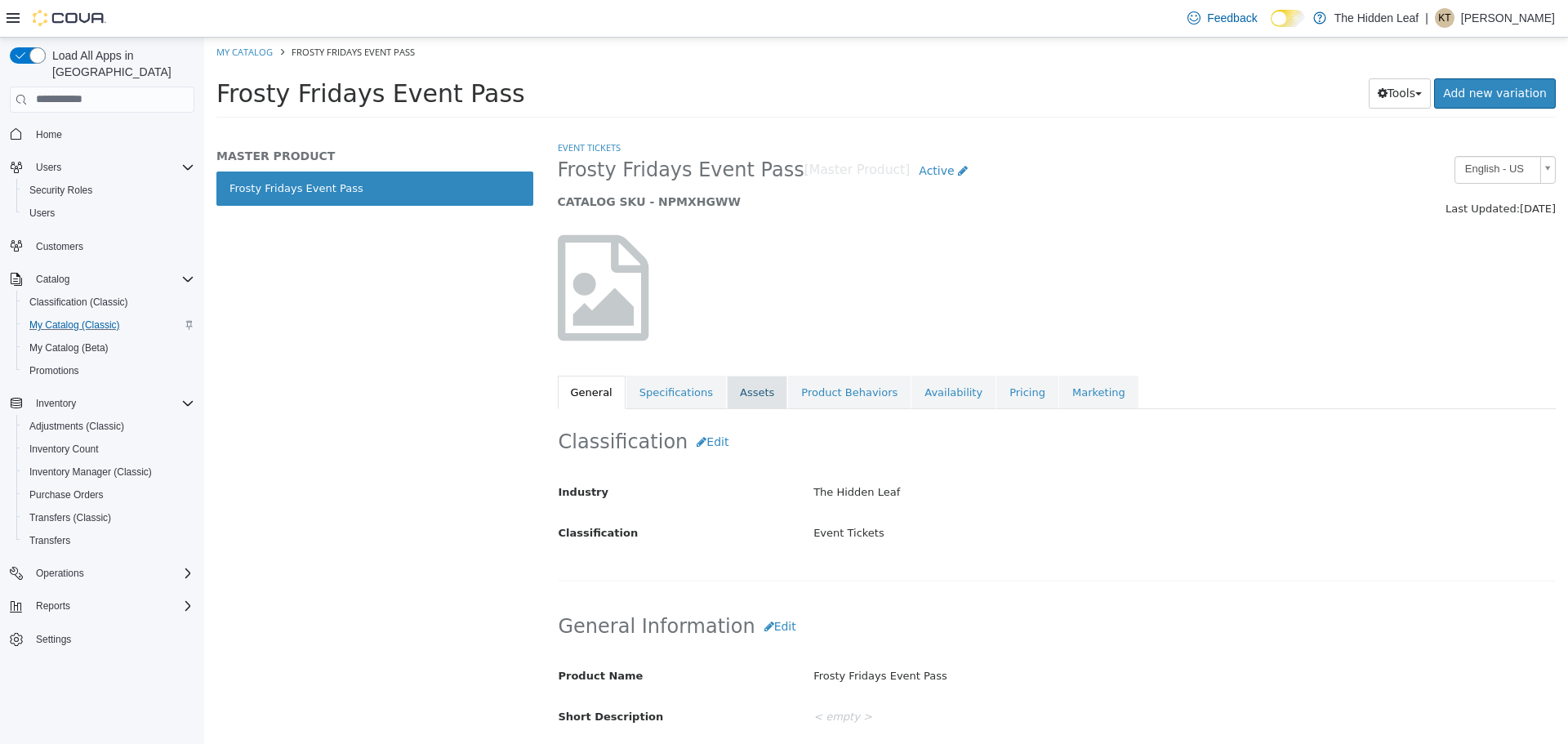
click at [754, 391] on link "Assets" at bounding box center [756, 391] width 60 height 34
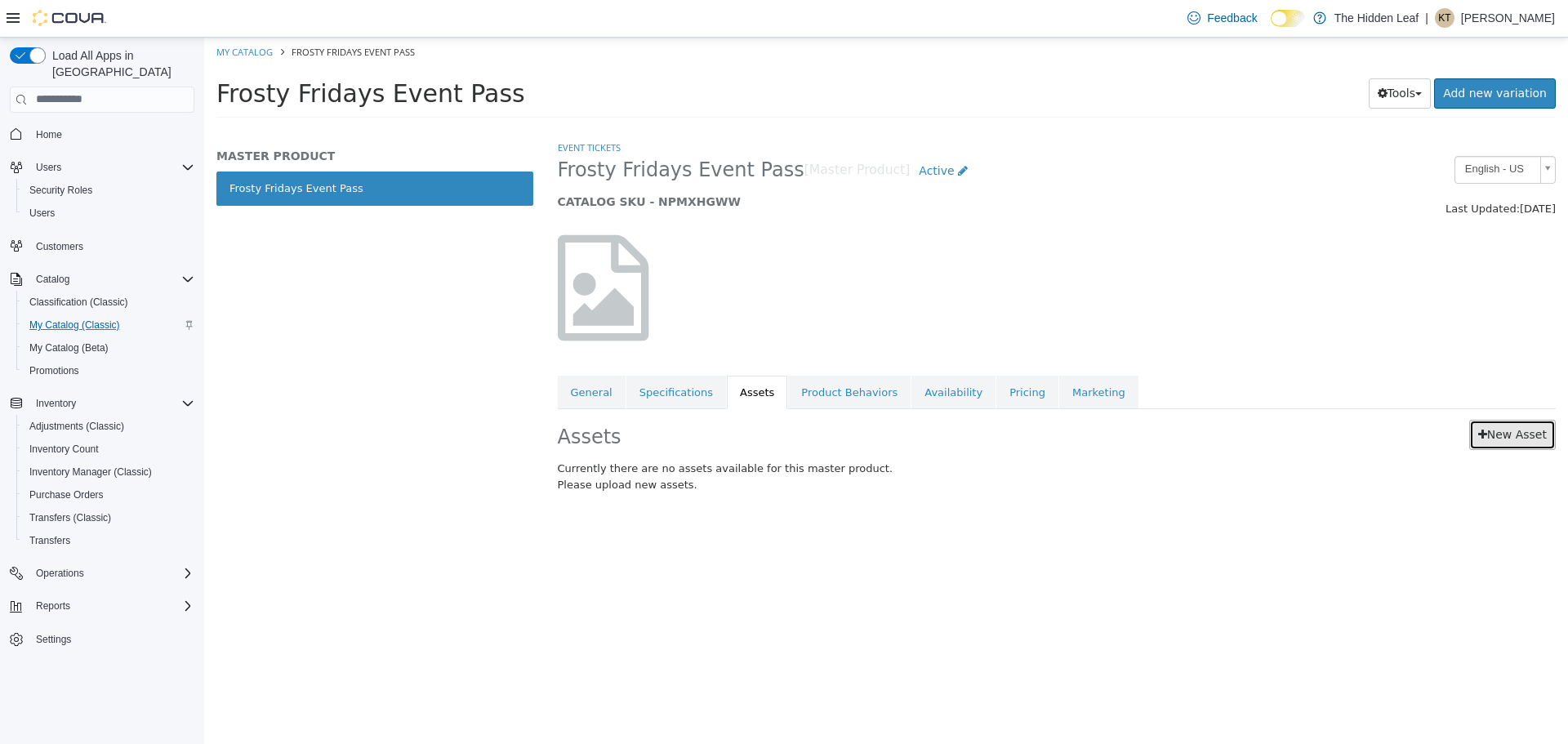
click at [1525, 432] on link "New Asset" at bounding box center [1512, 433] width 86 height 30
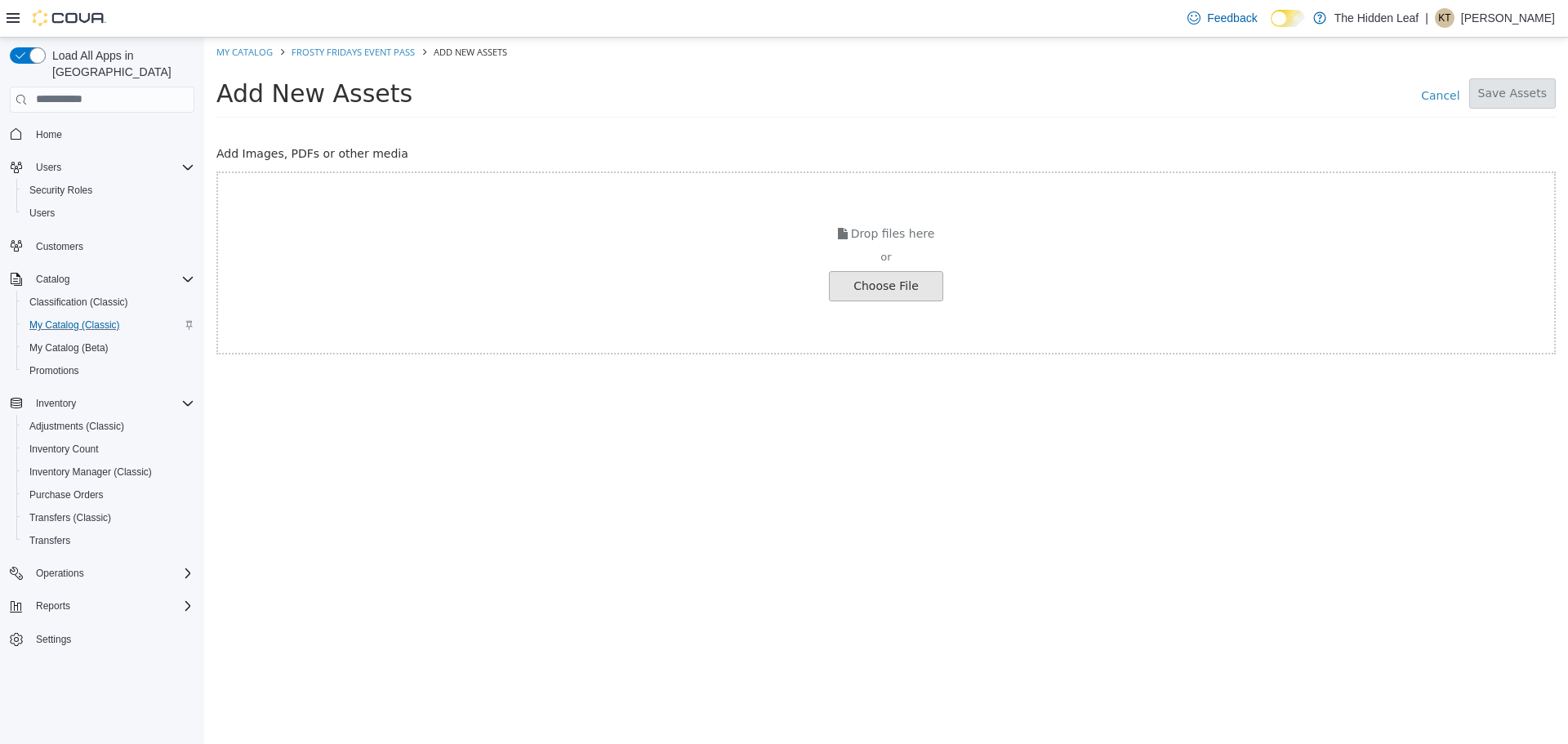
click at [889, 287] on input "file" at bounding box center [31, 285] width 1822 height 29
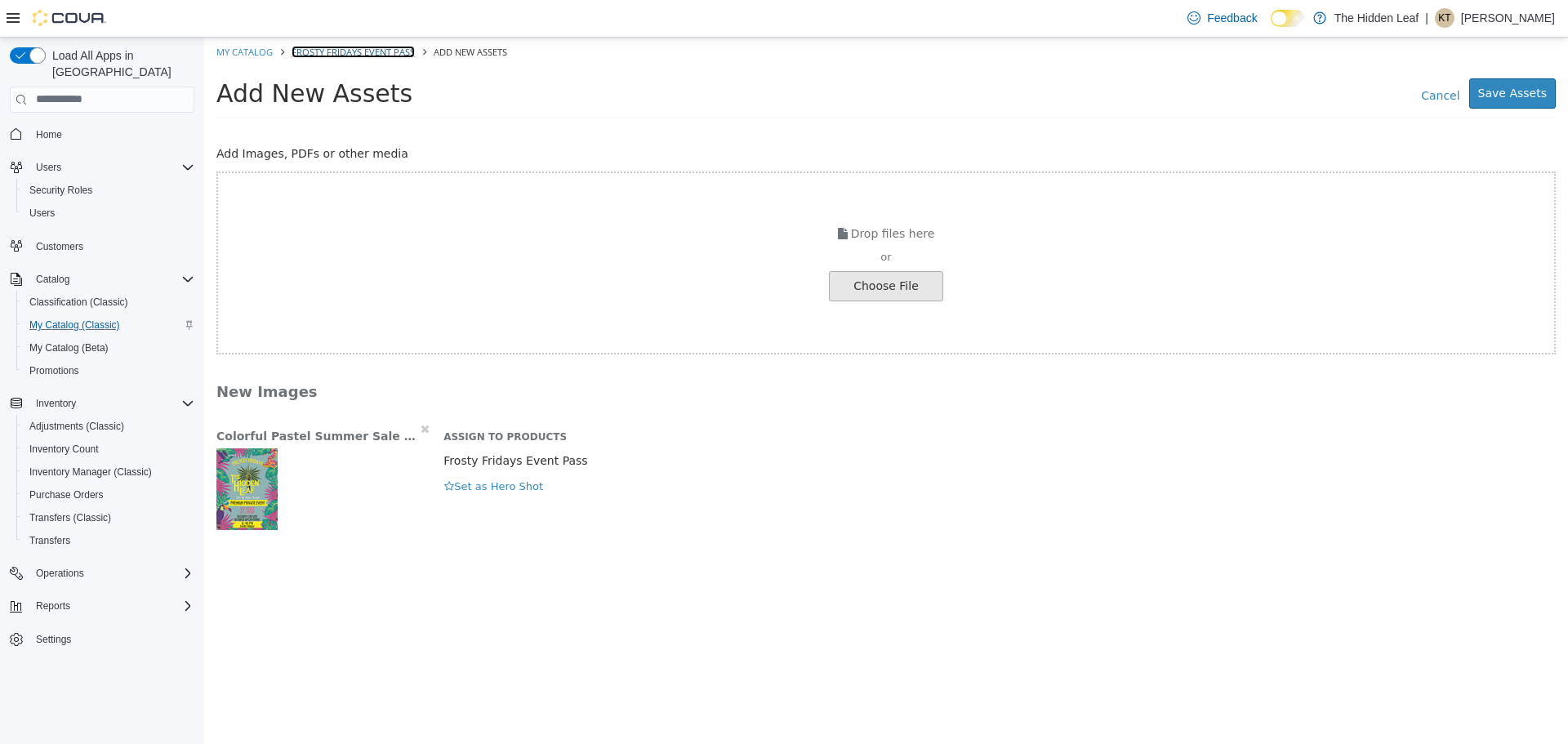
click at [362, 48] on link "Frosty Fridays Event Pass" at bounding box center [352, 50] width 123 height 13
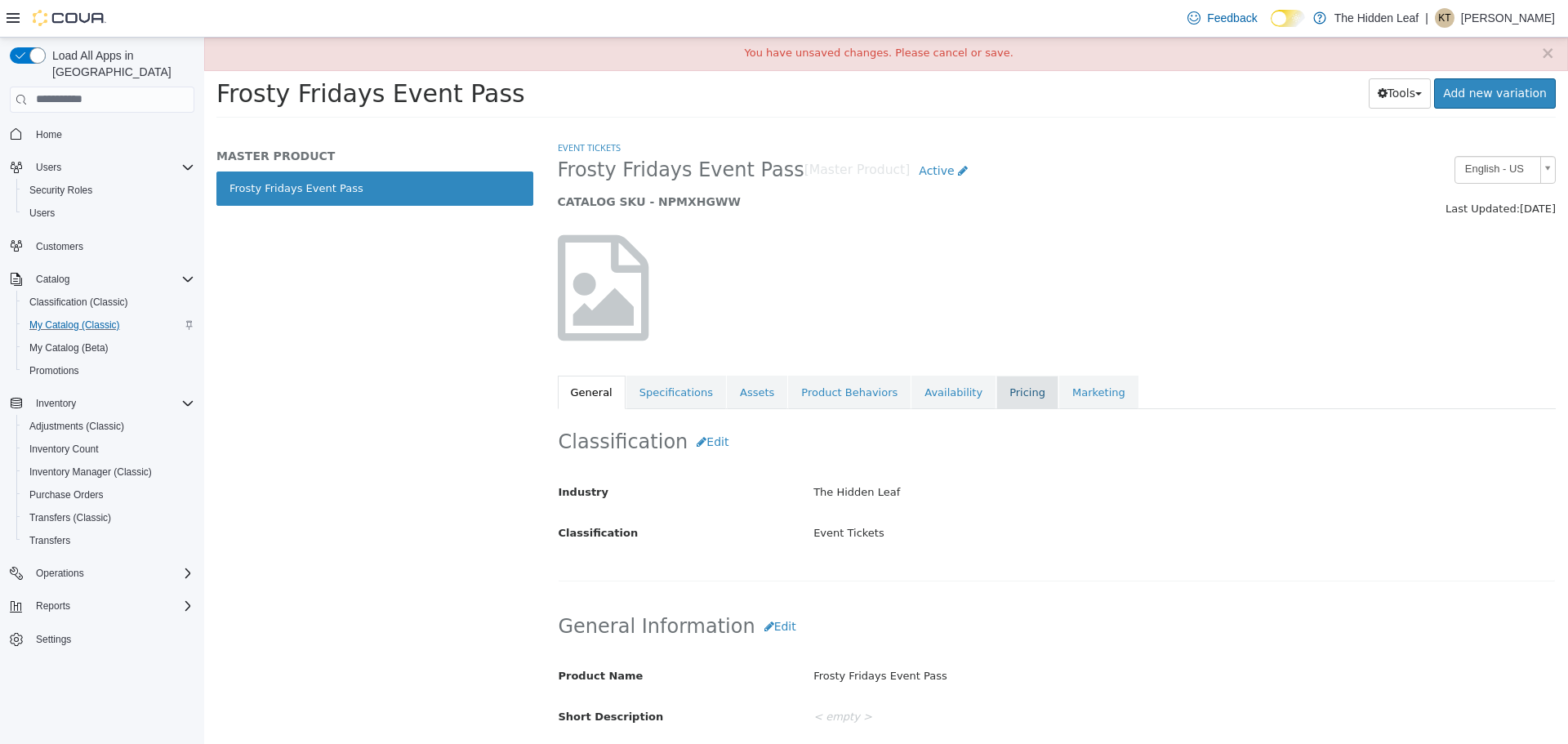
click at [996, 385] on link "Pricing" at bounding box center [1027, 391] width 62 height 34
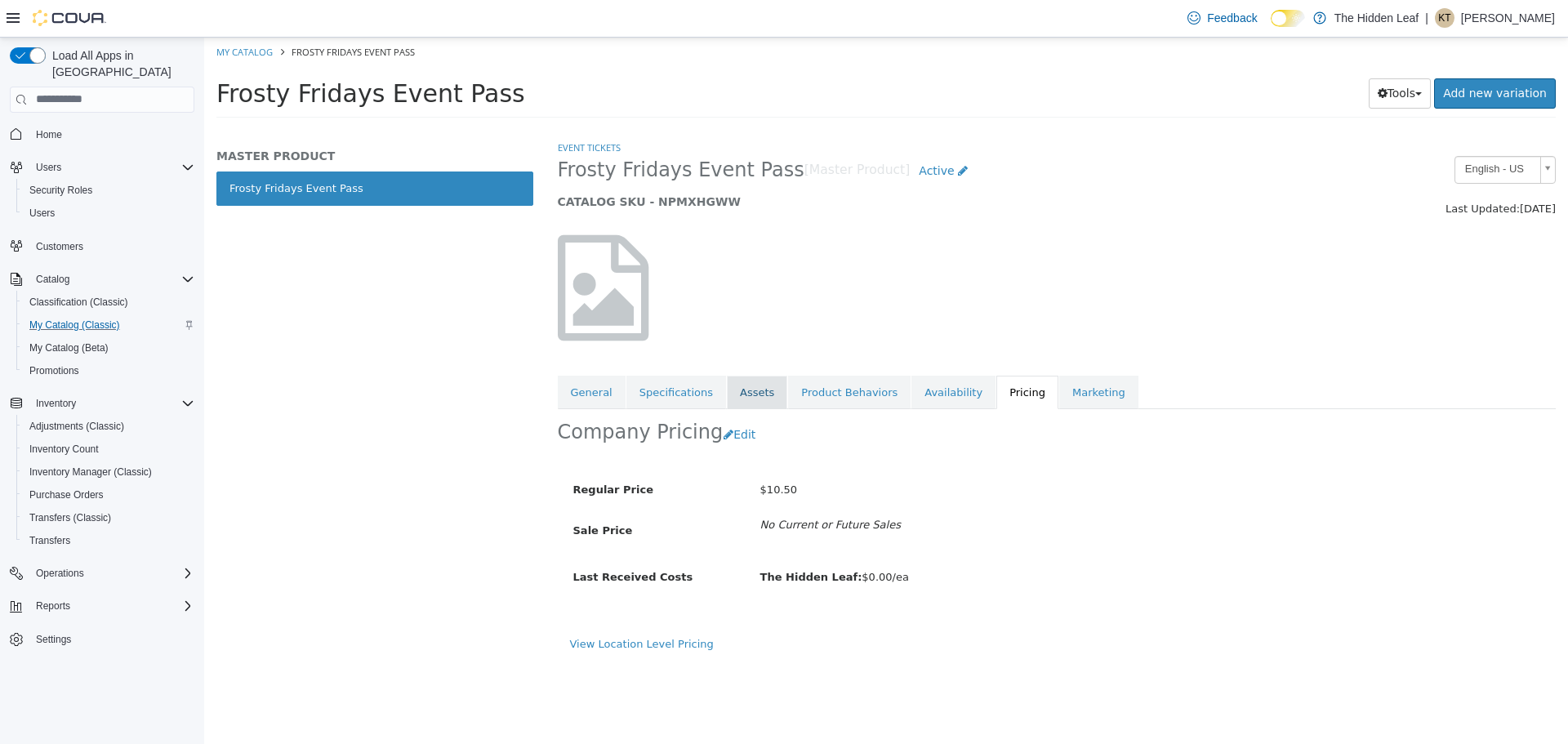
click at [747, 393] on link "Assets" at bounding box center [756, 391] width 60 height 34
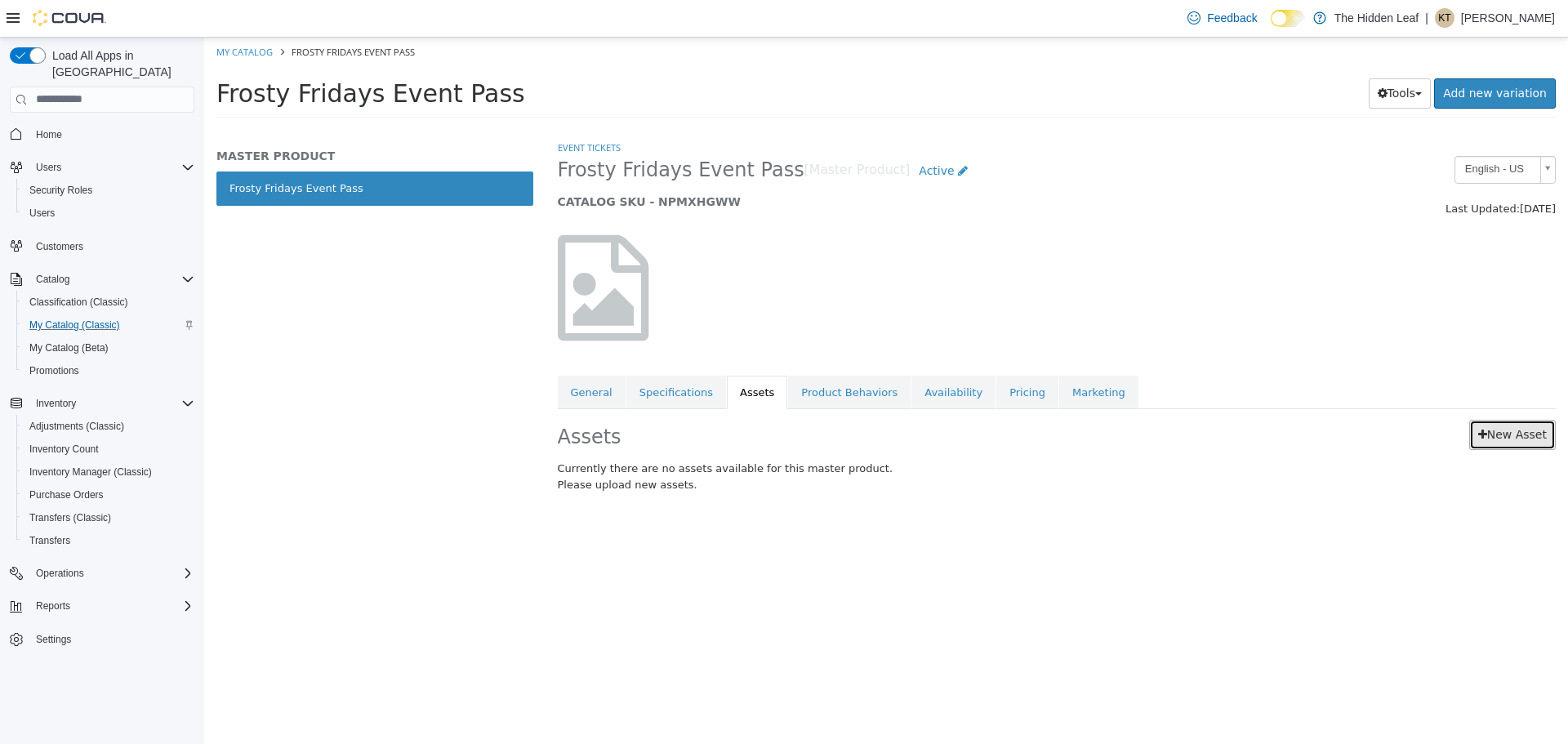
click at [1521, 444] on link "New Asset" at bounding box center [1512, 433] width 86 height 30
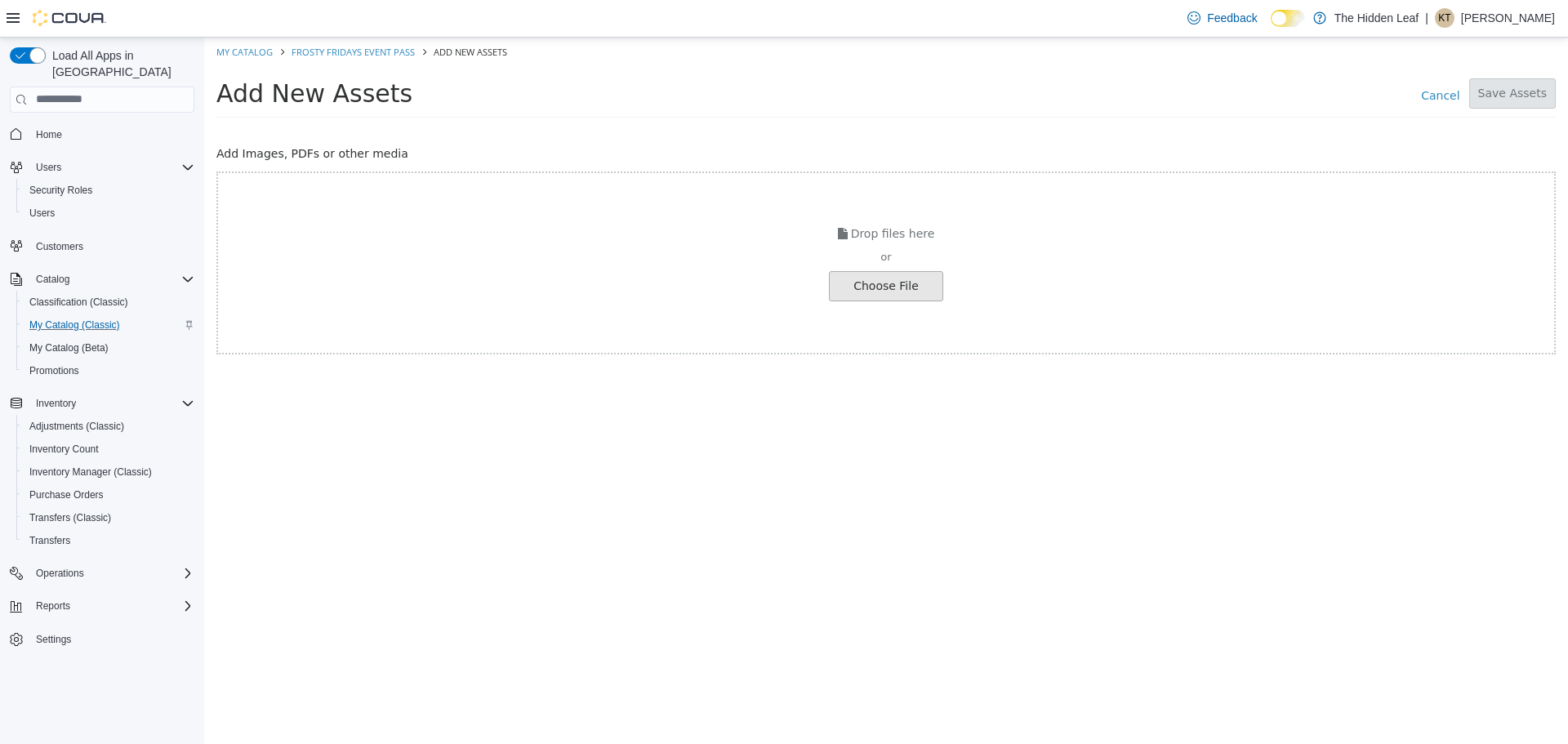
click at [922, 285] on input "file" at bounding box center [31, 285] width 1822 height 29
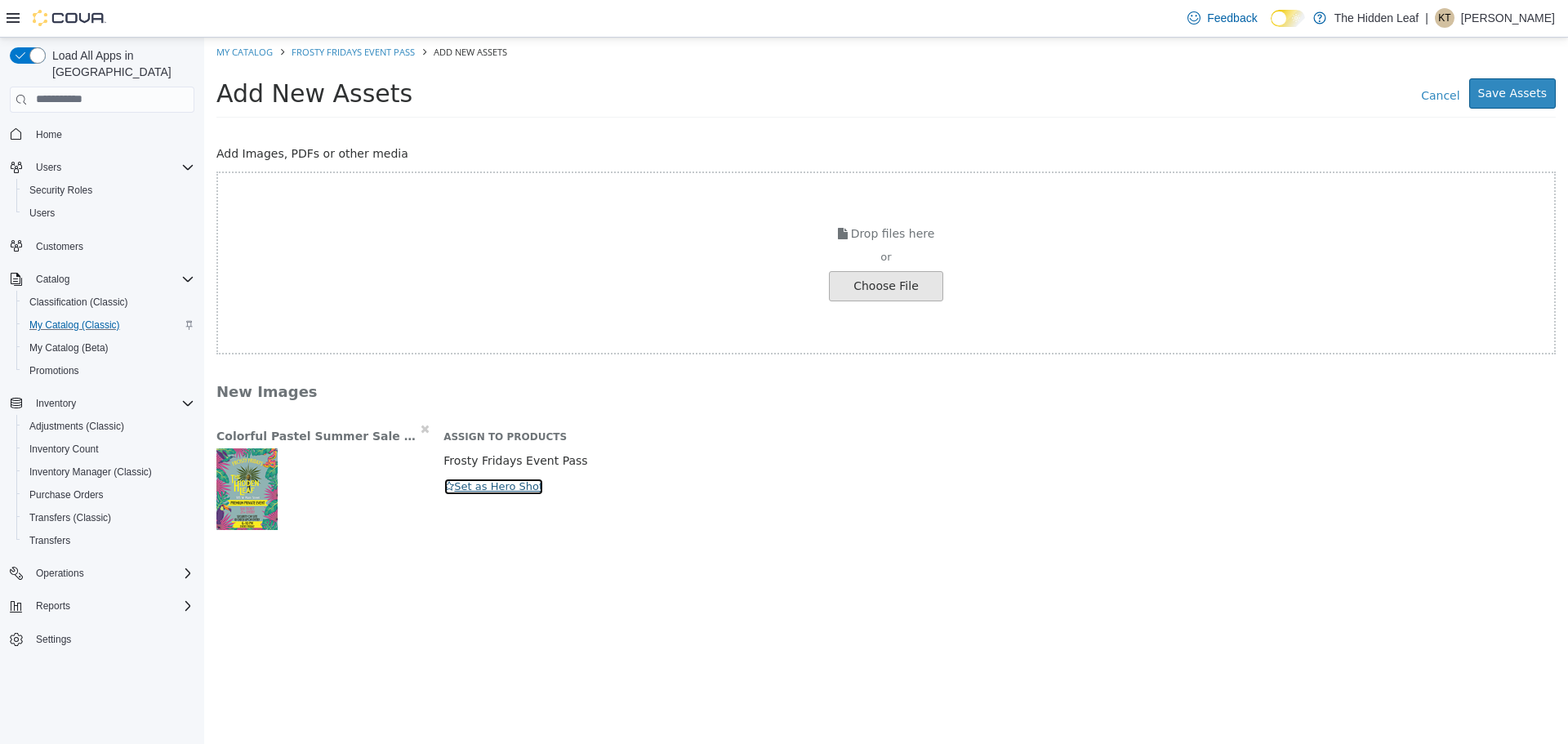
click at [448, 483] on icon "button" at bounding box center [449, 485] width 10 height 11
click at [1525, 90] on button "Save Assets" at bounding box center [1512, 92] width 86 height 30
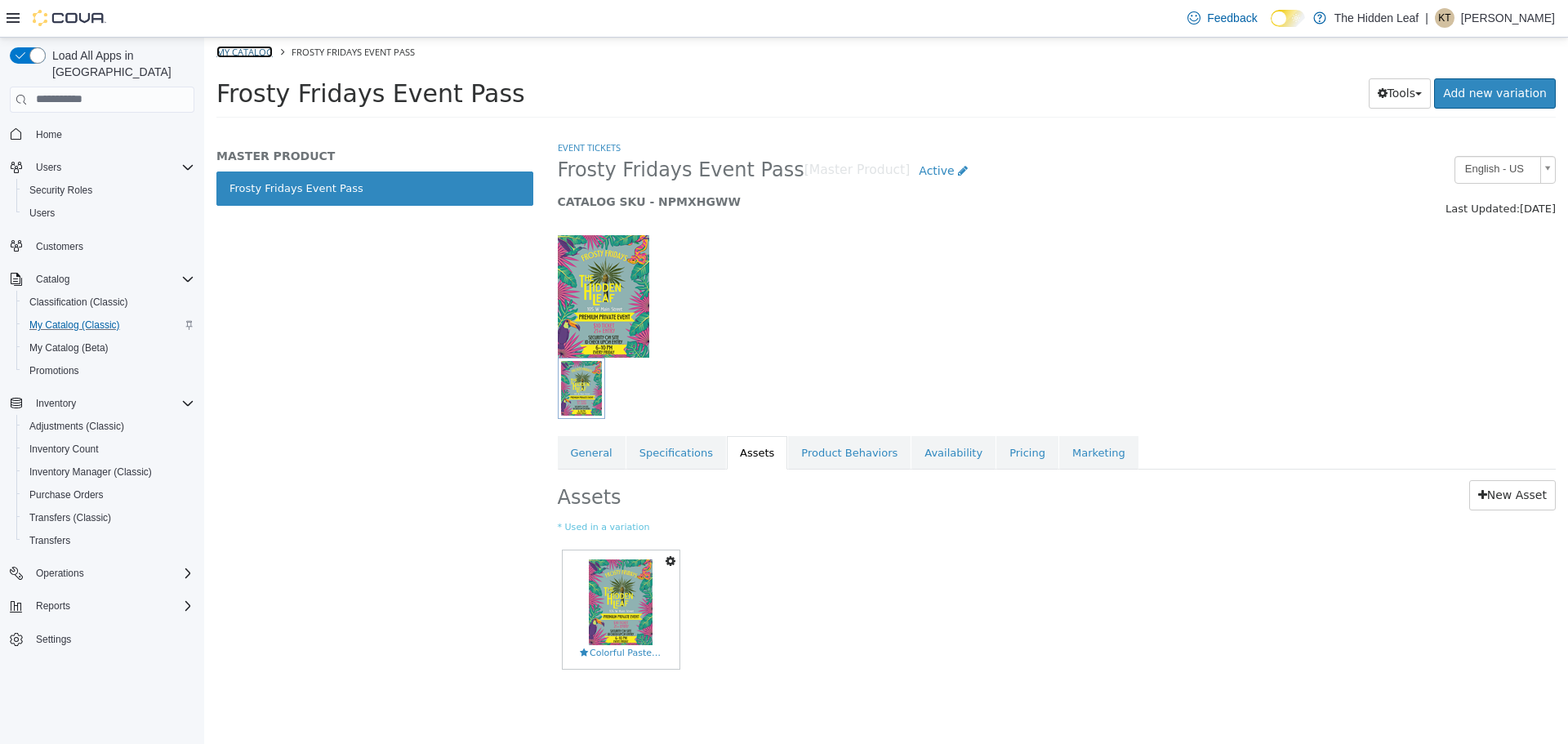
click at [236, 49] on link "My Catalog" at bounding box center [245, 50] width 56 height 13
select select "**********"
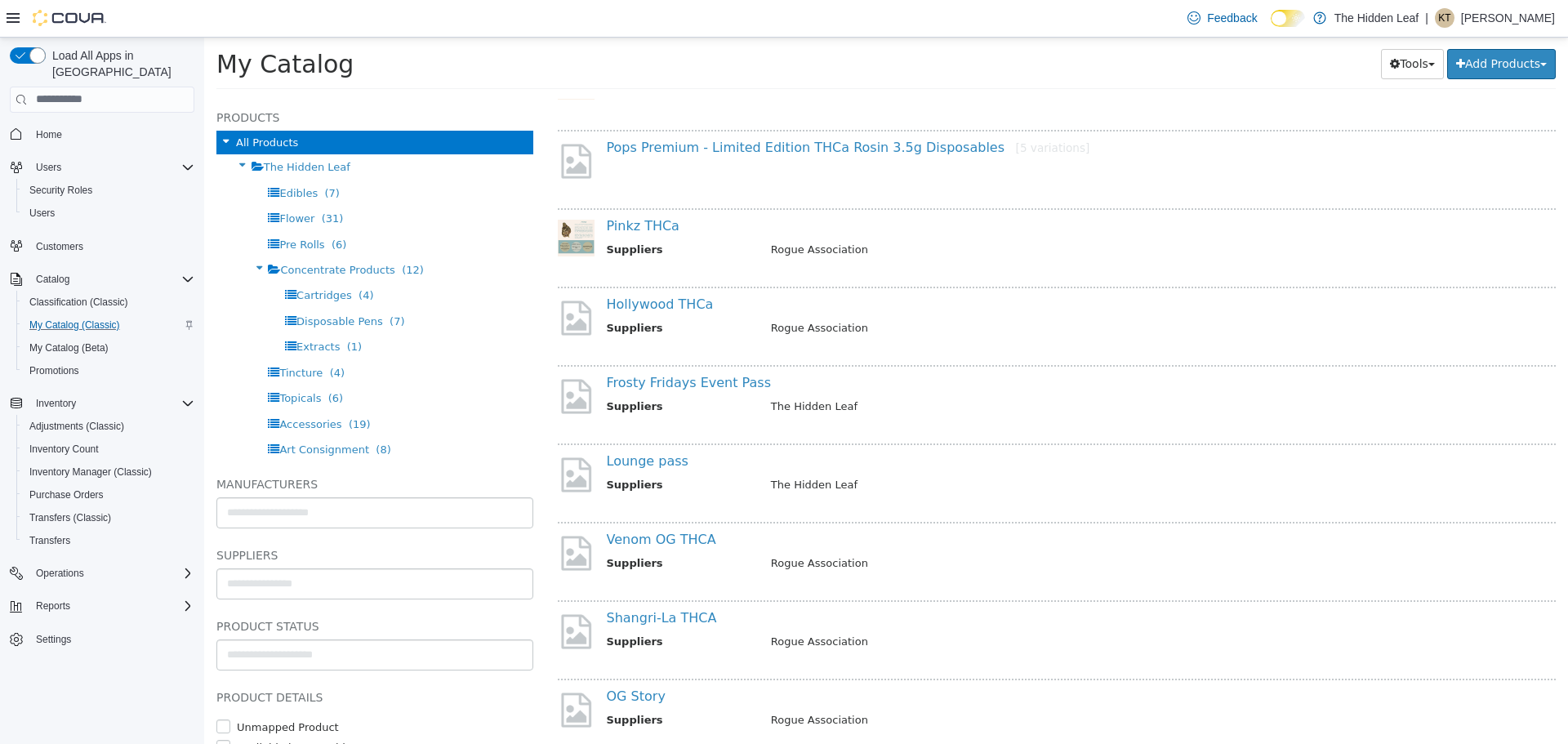
scroll to position [2205, 0]
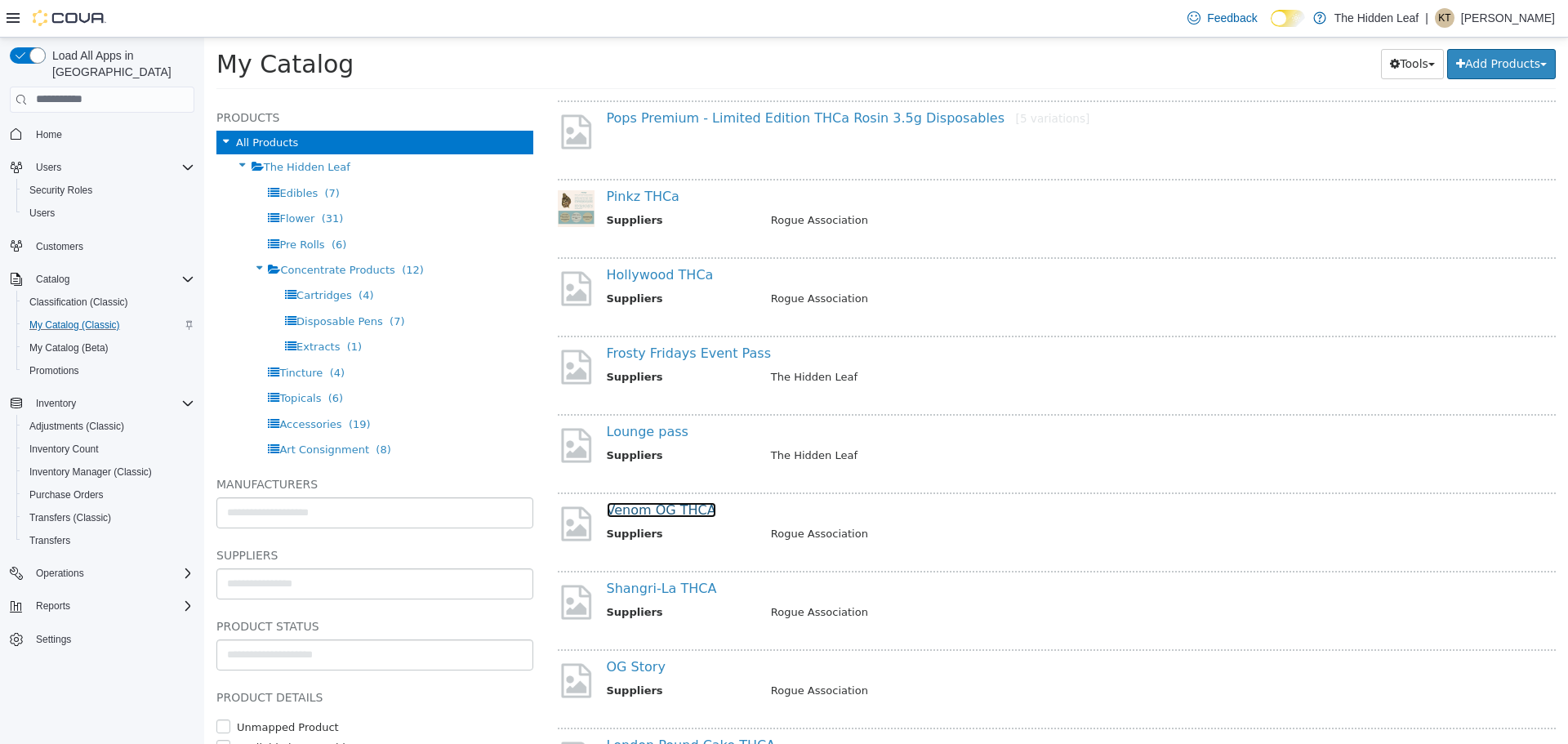
click at [676, 511] on link "Venom OG THCA" at bounding box center [661, 509] width 109 height 15
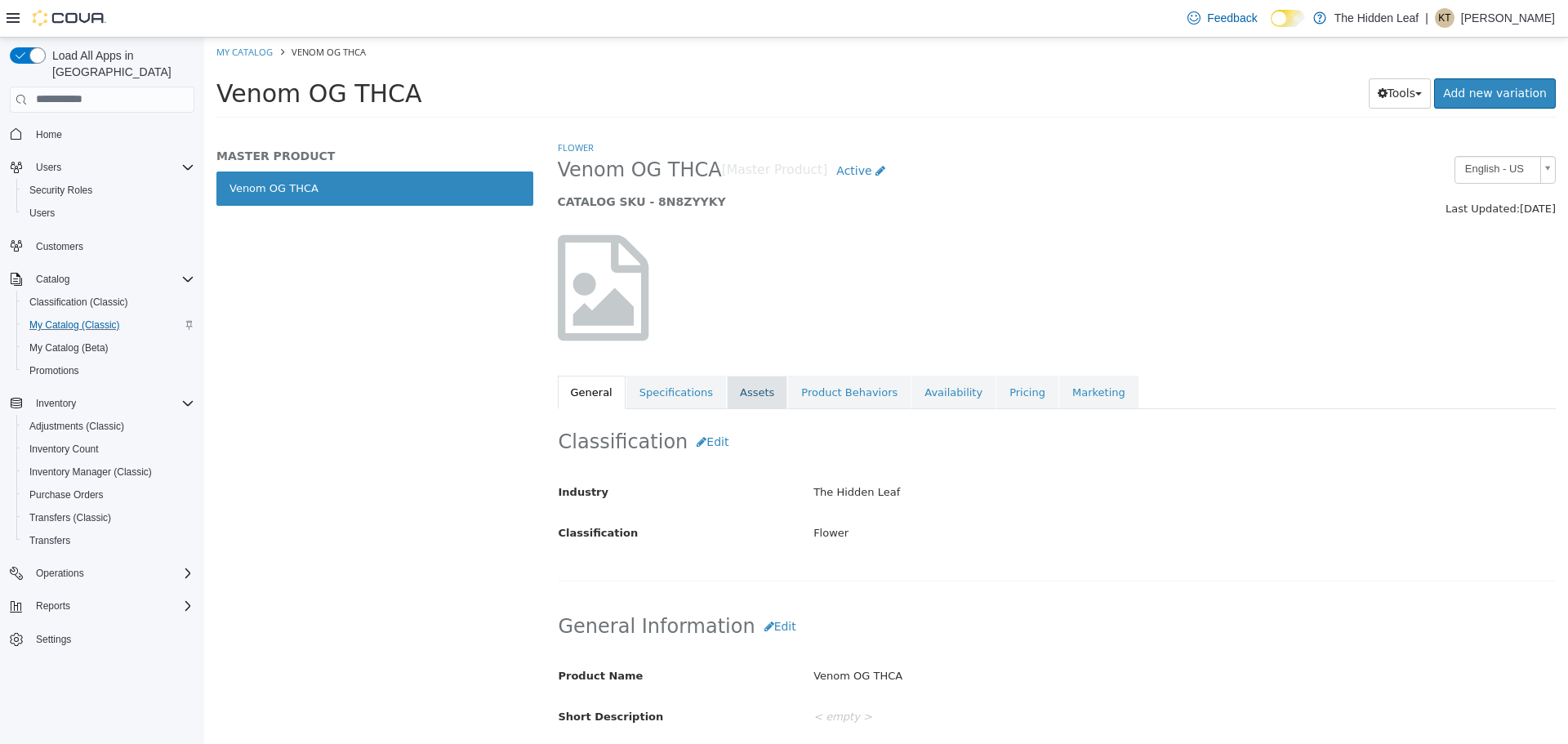
click at [726, 386] on link "Assets" at bounding box center [756, 391] width 60 height 34
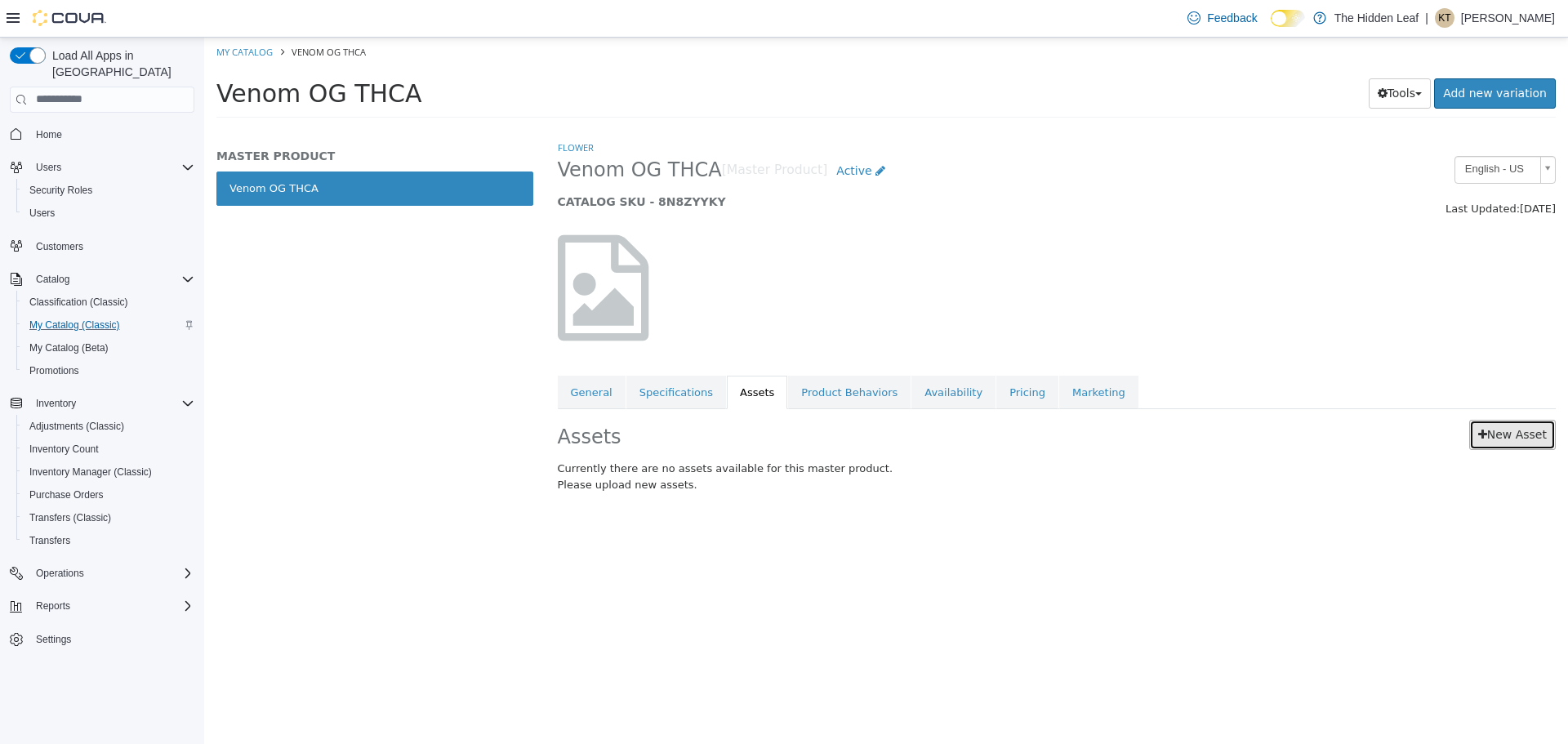
click at [1537, 434] on link "New Asset" at bounding box center [1512, 433] width 86 height 30
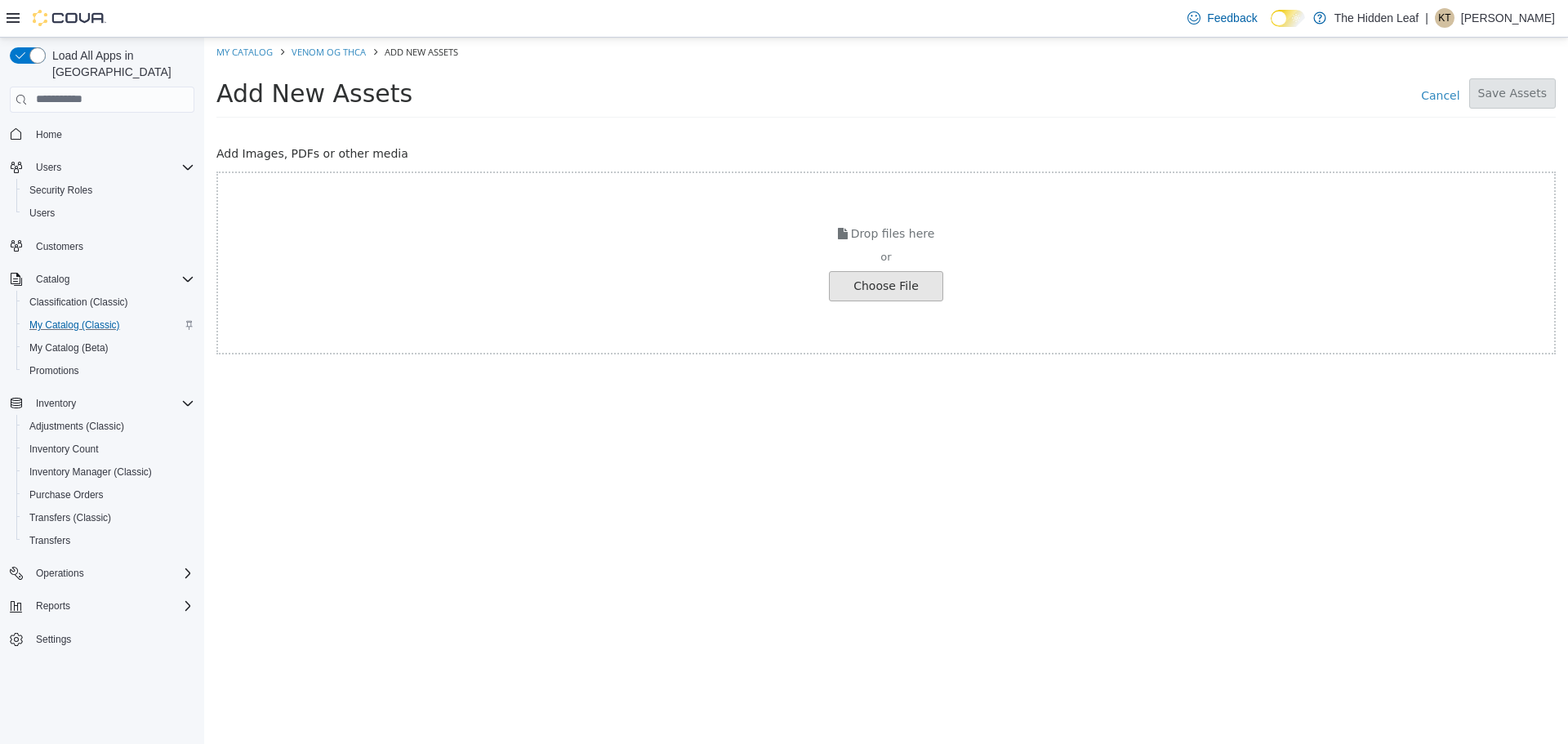
click at [918, 292] on input "file" at bounding box center [31, 285] width 1822 height 29
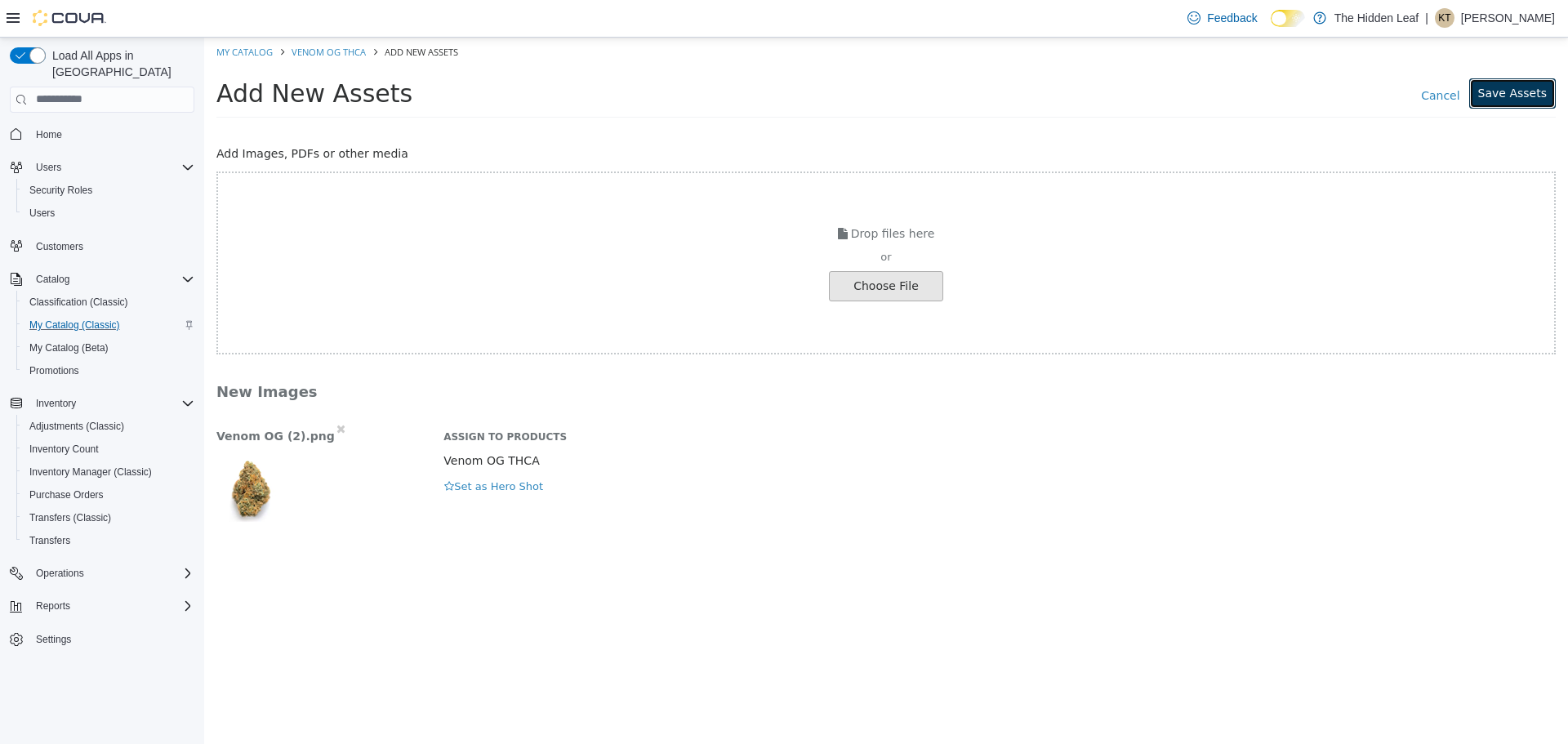
click at [1519, 88] on button "Save Assets" at bounding box center [1512, 92] width 86 height 30
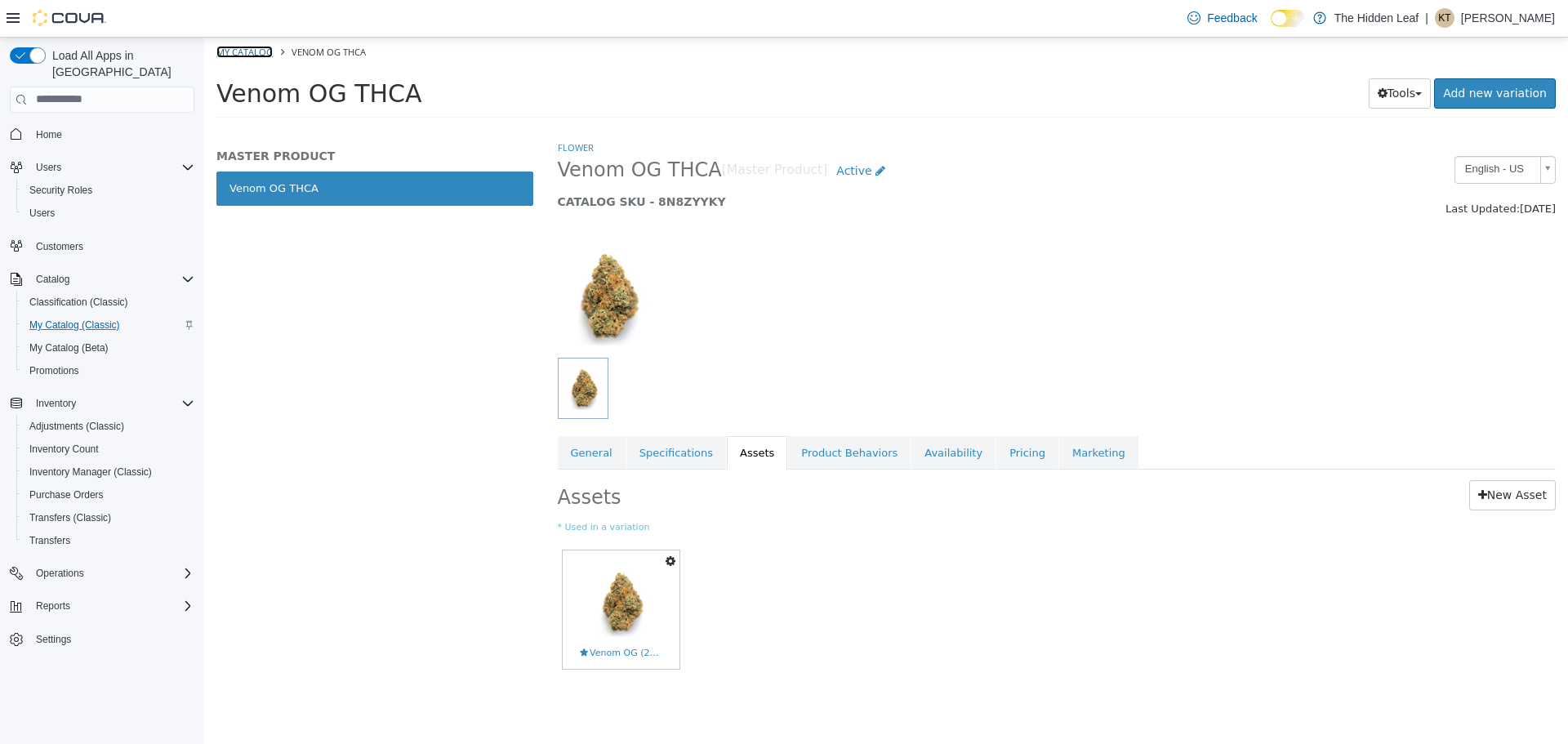
click at [245, 51] on link "My Catalog" at bounding box center [245, 50] width 56 height 13
select select "**********"
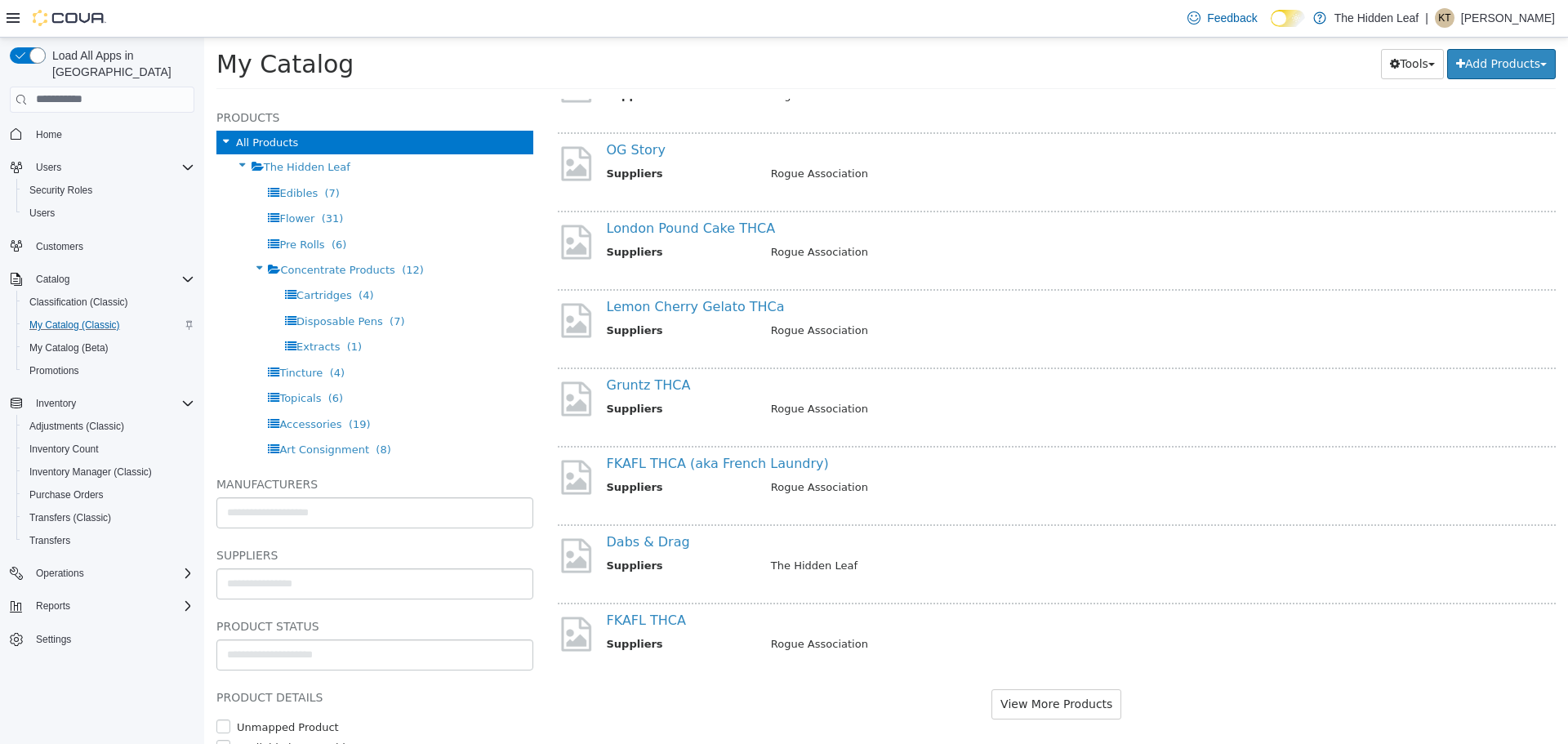
scroll to position [2736, 0]
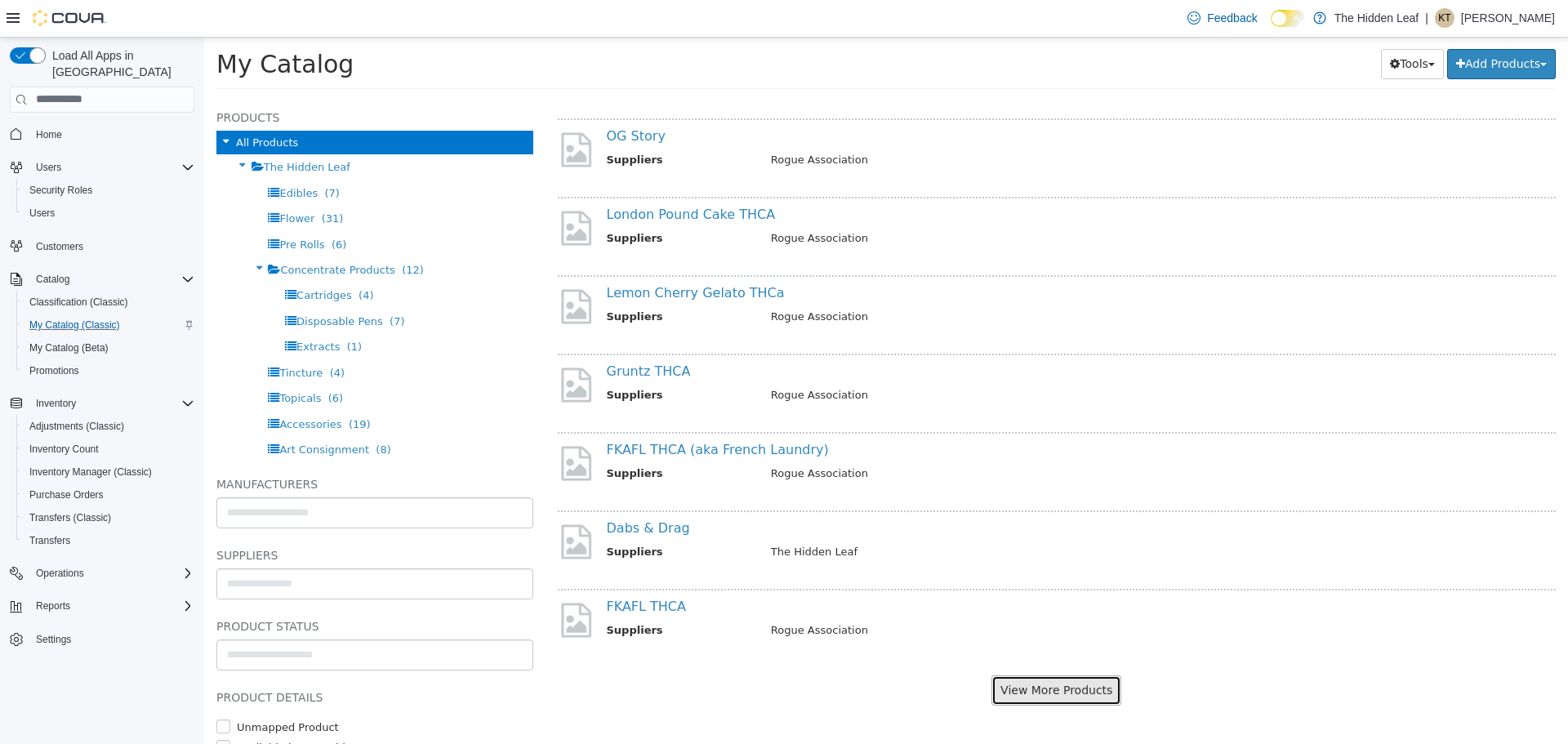
click at [1043, 692] on button "View More Products" at bounding box center [1056, 689] width 130 height 30
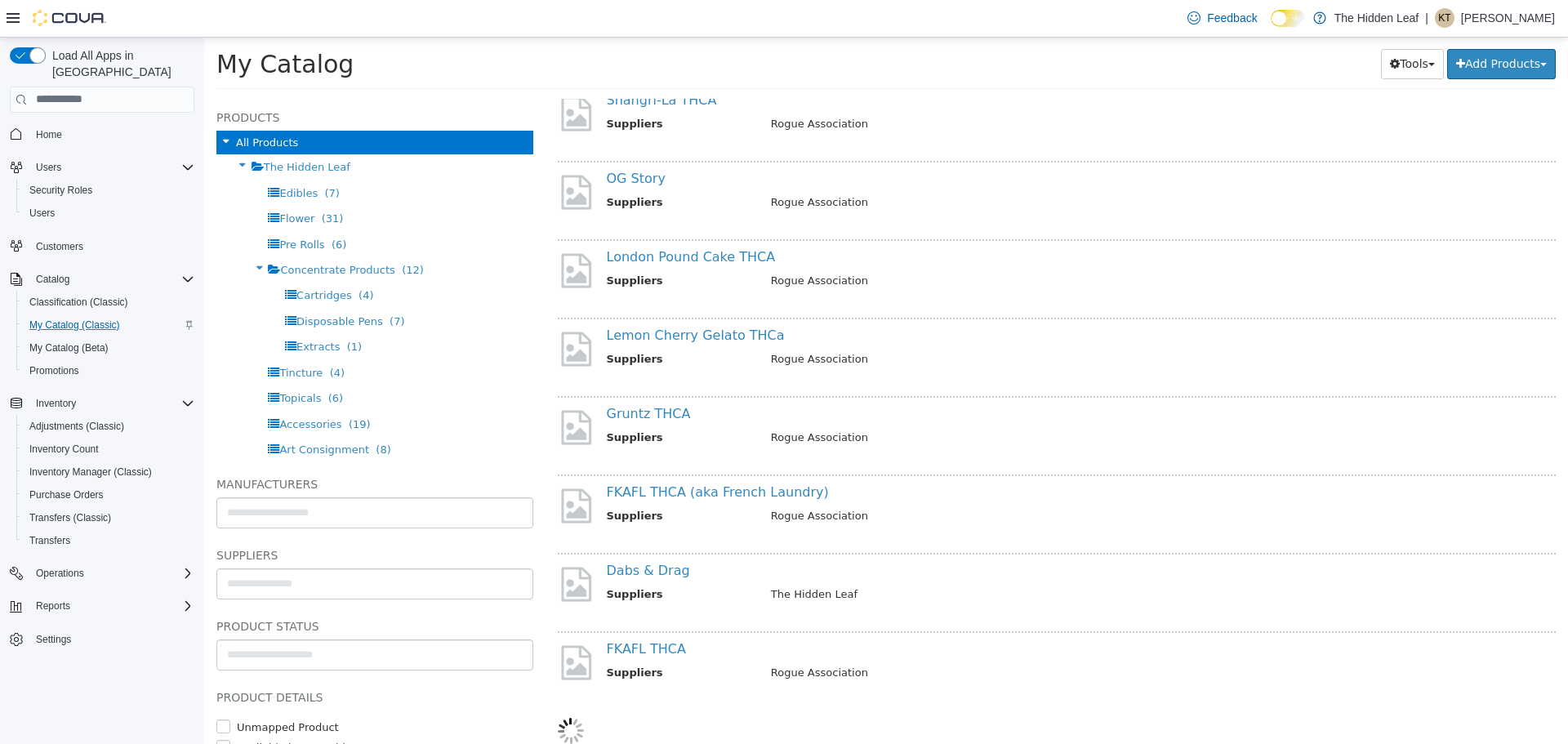
select select "**********"
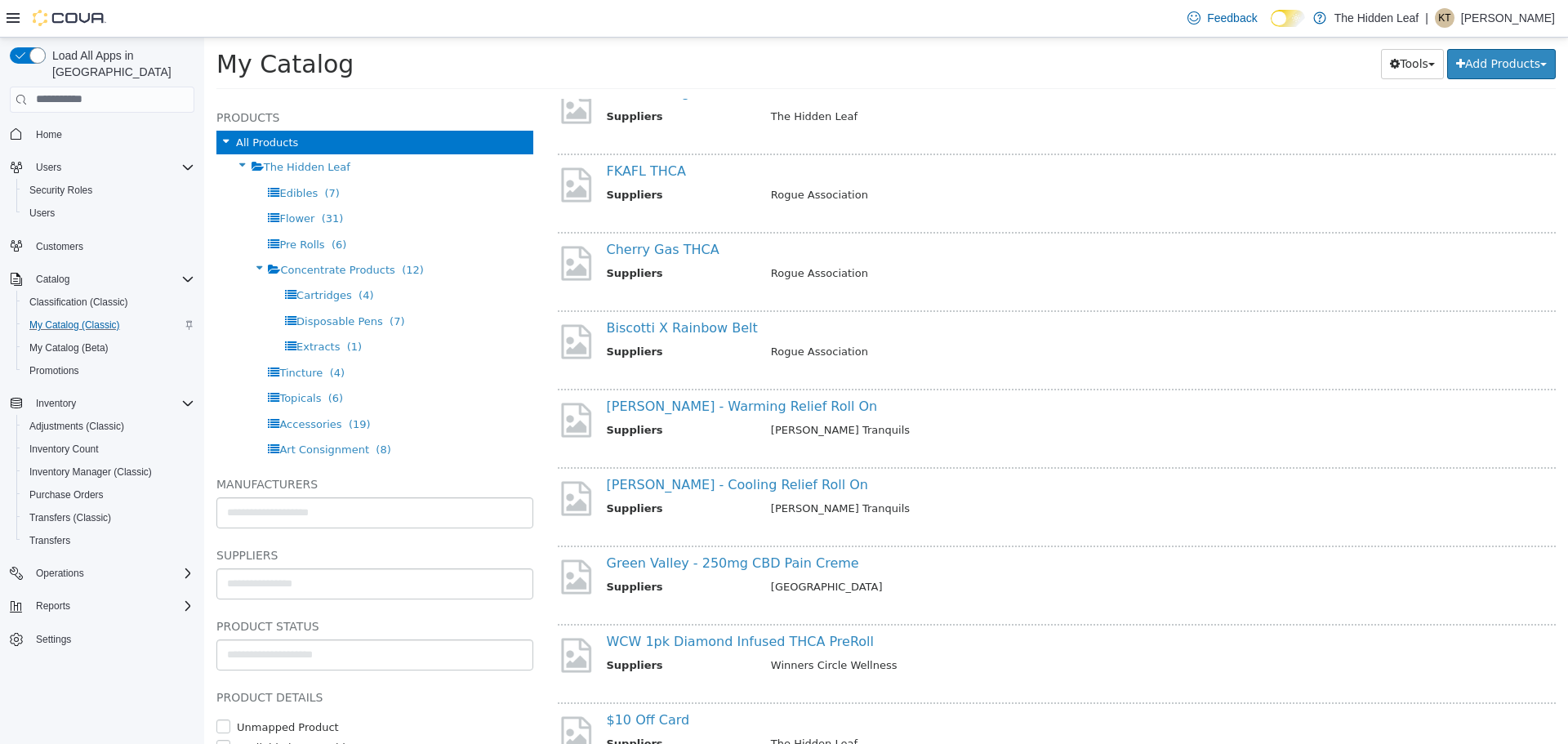
scroll to position [3184, 0]
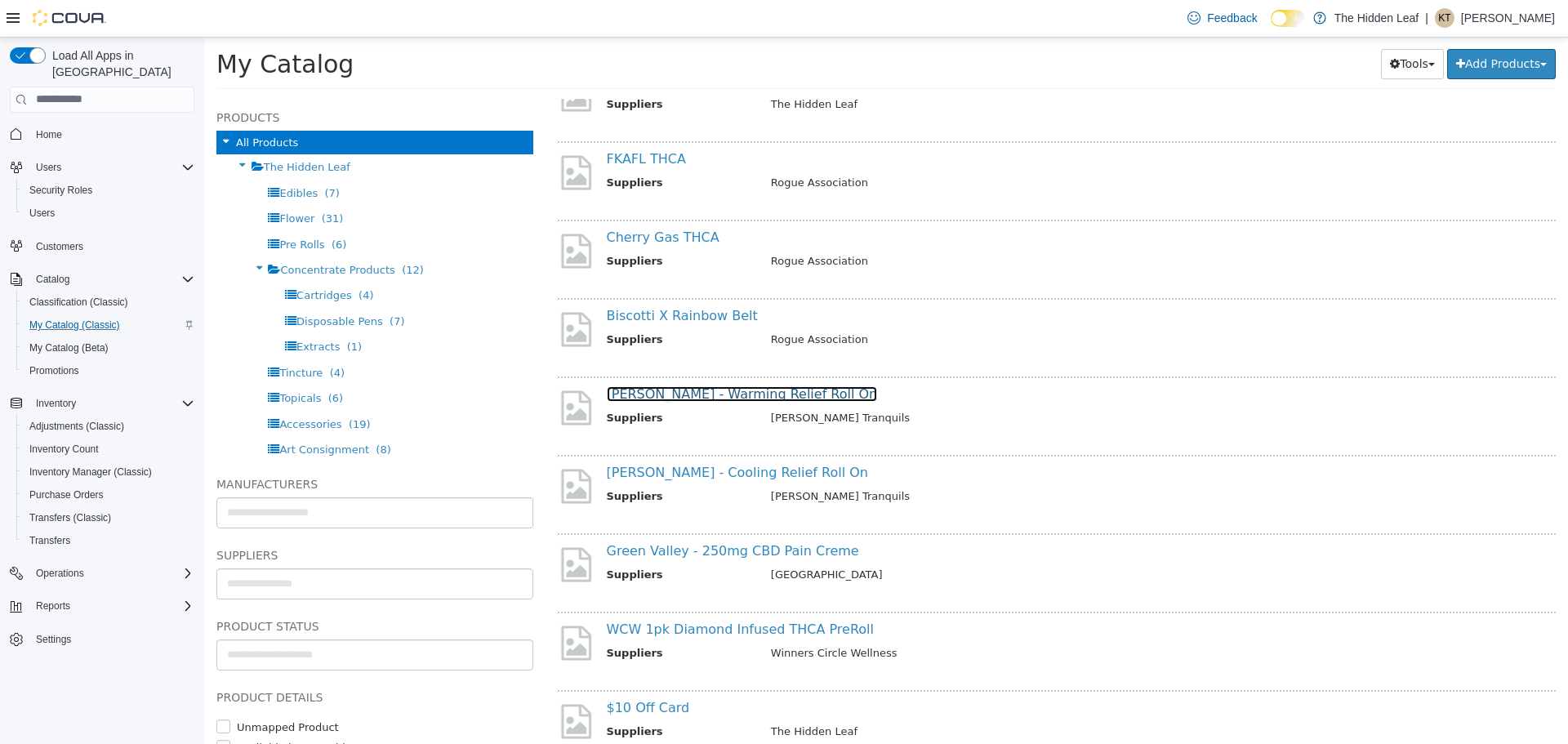
click at [700, 394] on link "[PERSON_NAME] - Warming Relief Roll On" at bounding box center [742, 393] width 271 height 15
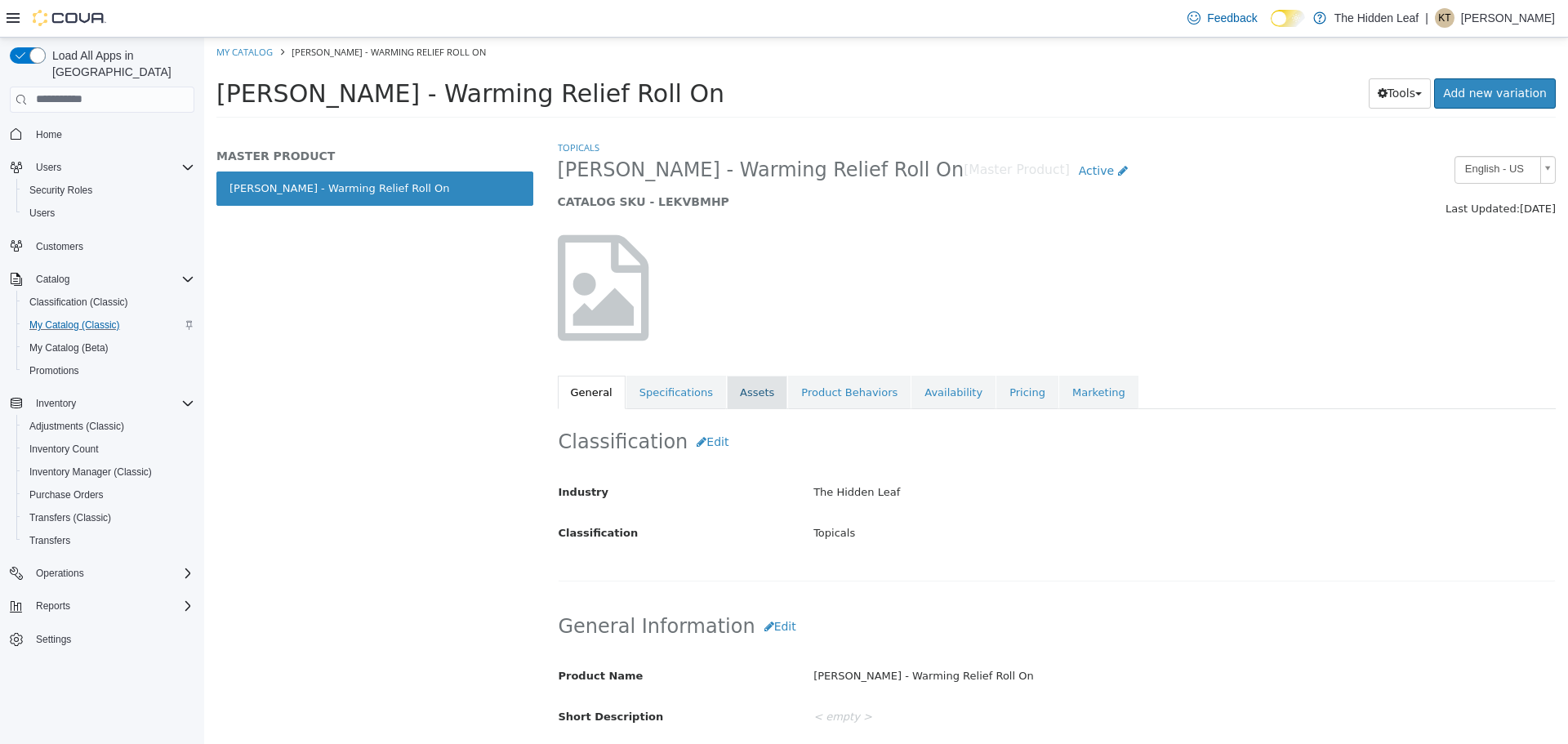
click at [747, 391] on link "Assets" at bounding box center [756, 391] width 60 height 34
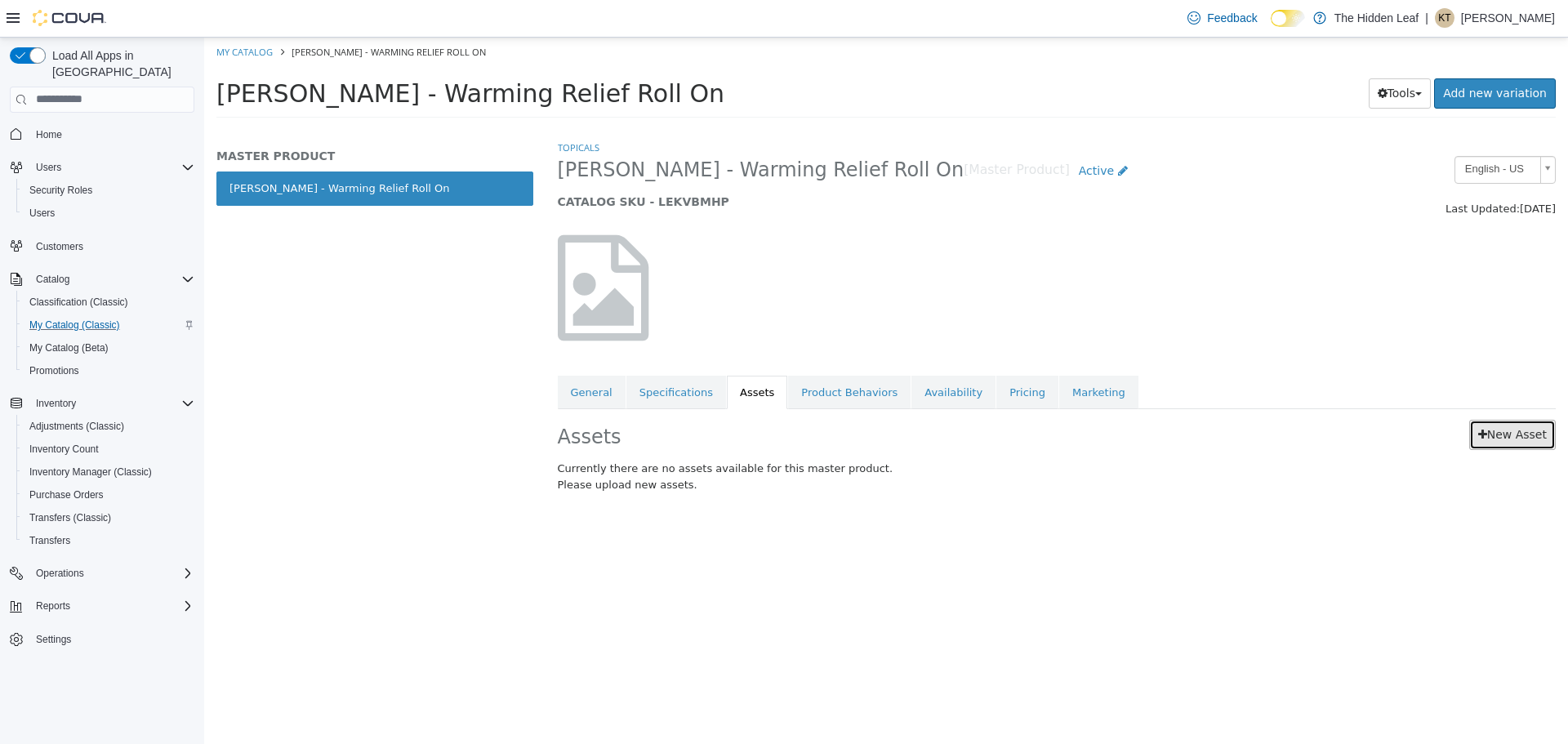
click at [1546, 428] on link "New Asset" at bounding box center [1512, 433] width 86 height 30
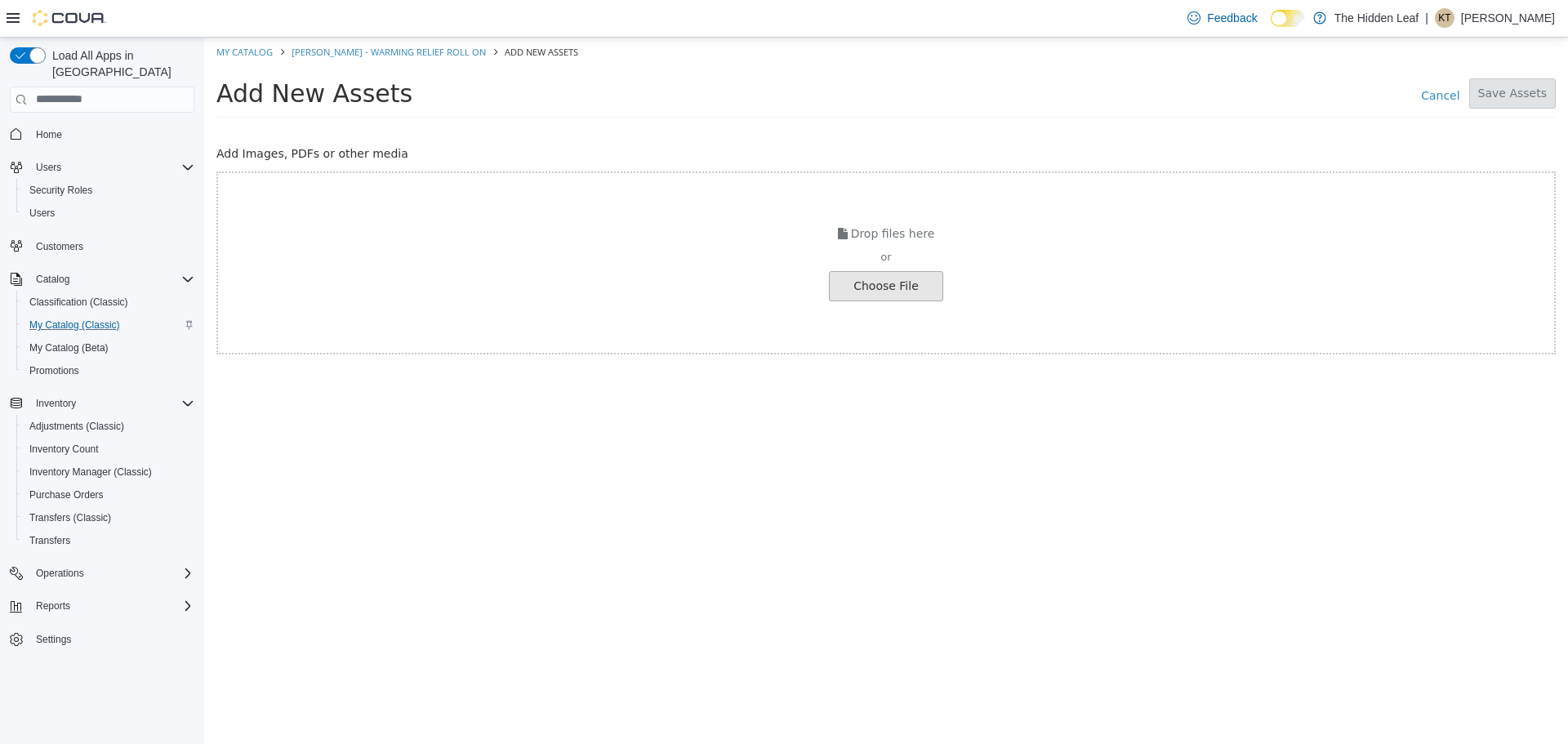
click at [906, 291] on input "file" at bounding box center [31, 285] width 1822 height 29
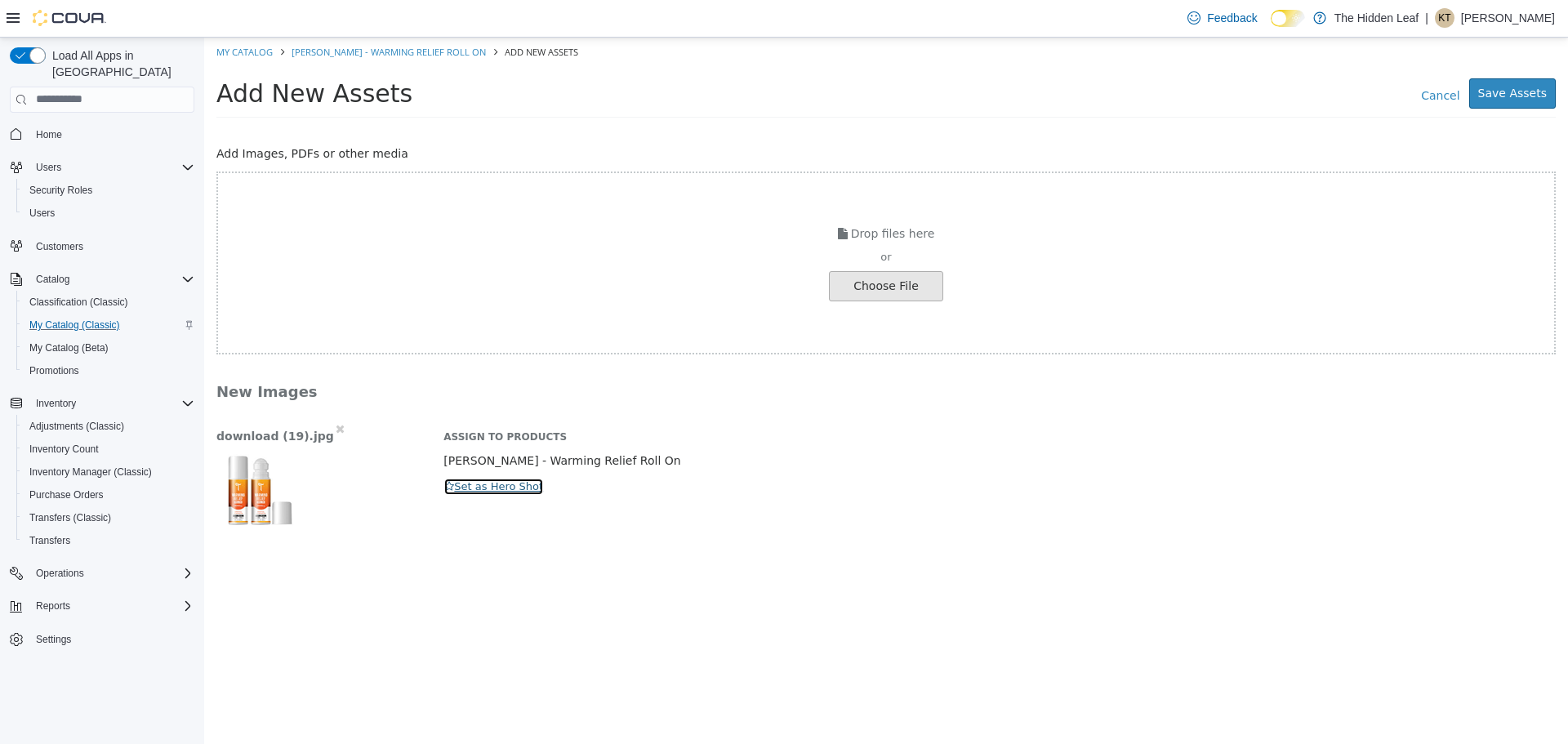
click at [498, 484] on button "Set as Hero Shot" at bounding box center [493, 486] width 101 height 18
click at [1523, 92] on button "Save Assets" at bounding box center [1512, 92] width 86 height 30
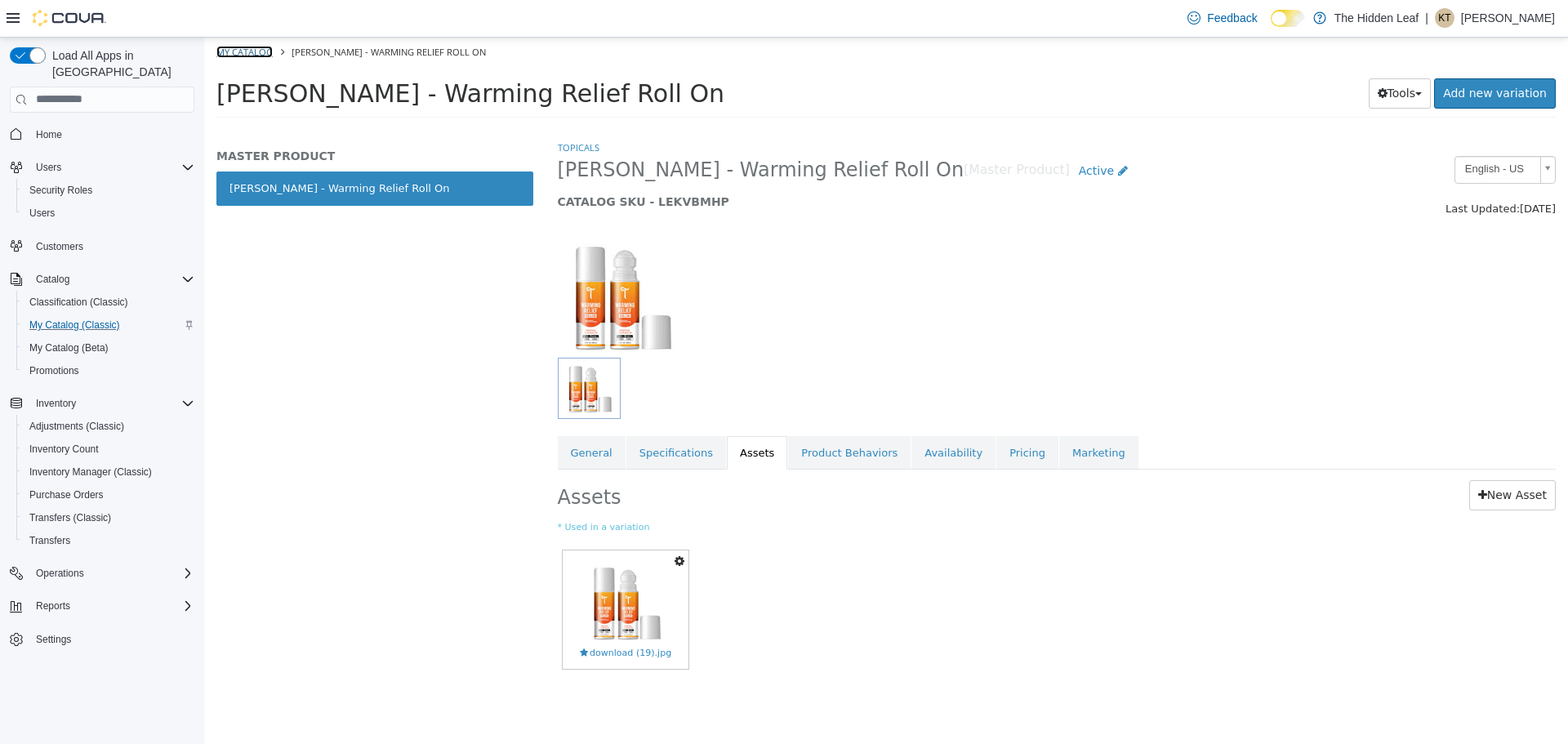
click at [261, 51] on link "My Catalog" at bounding box center [245, 50] width 56 height 13
select select "**********"
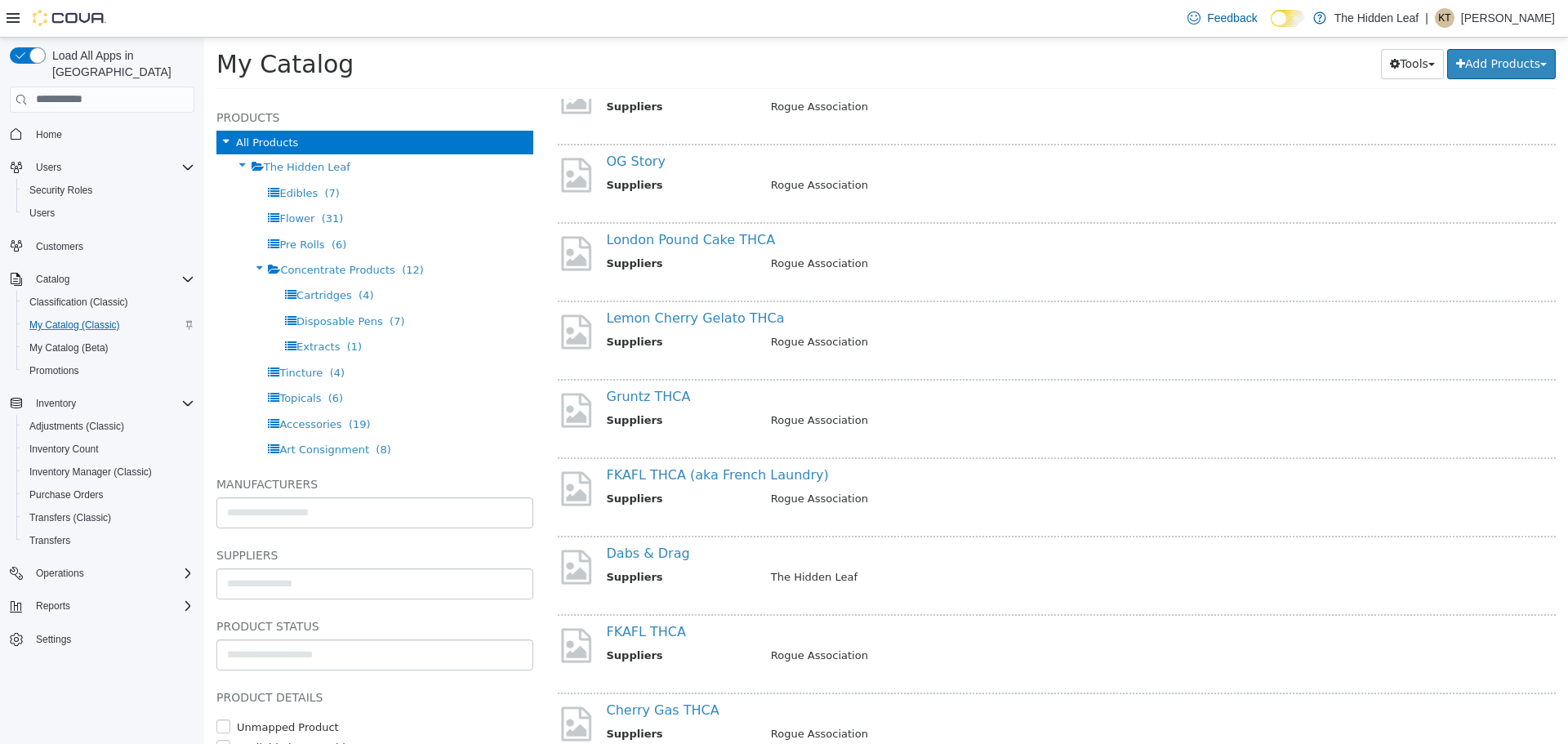
scroll to position [2940, 0]
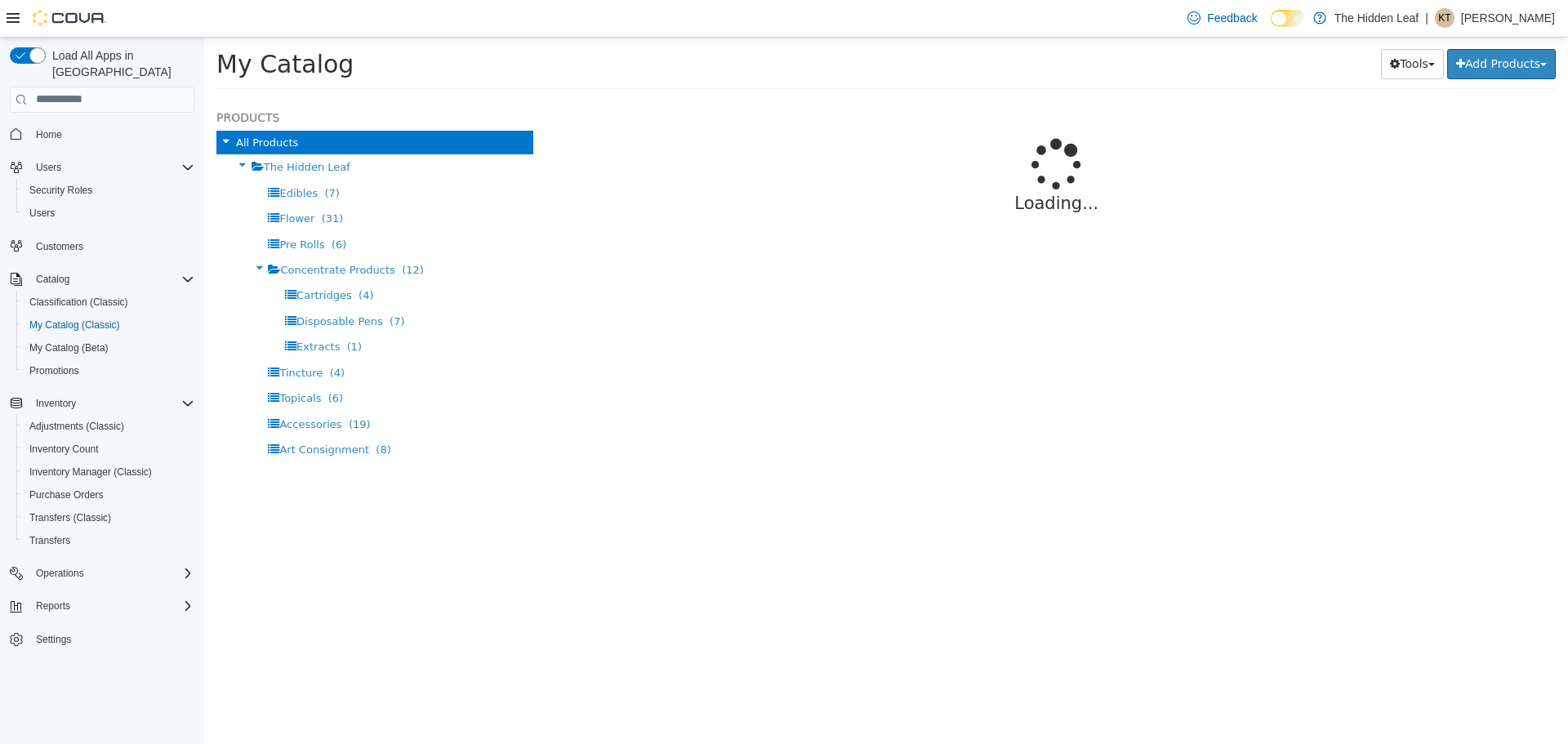
select select "**********"
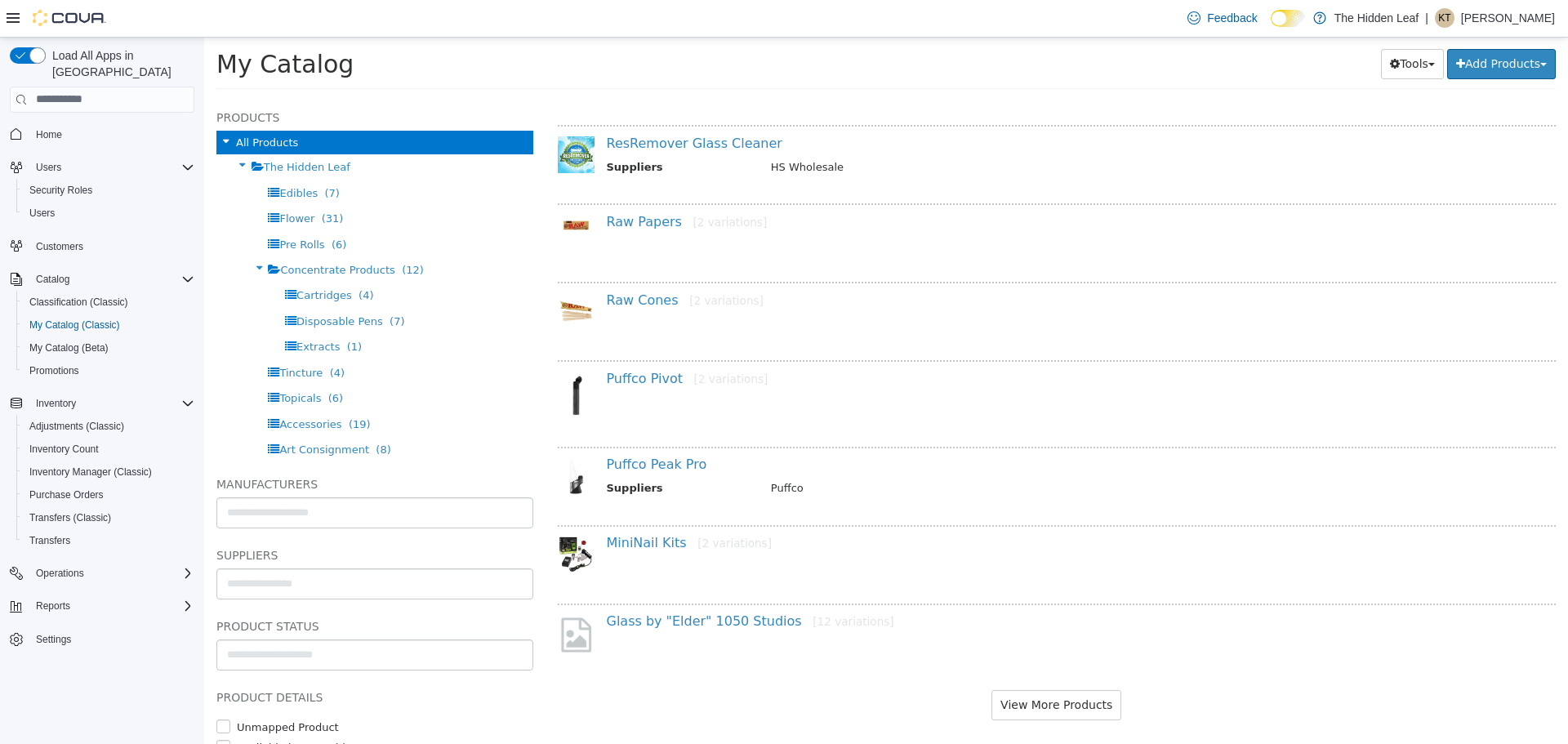
scroll to position [1168, 0]
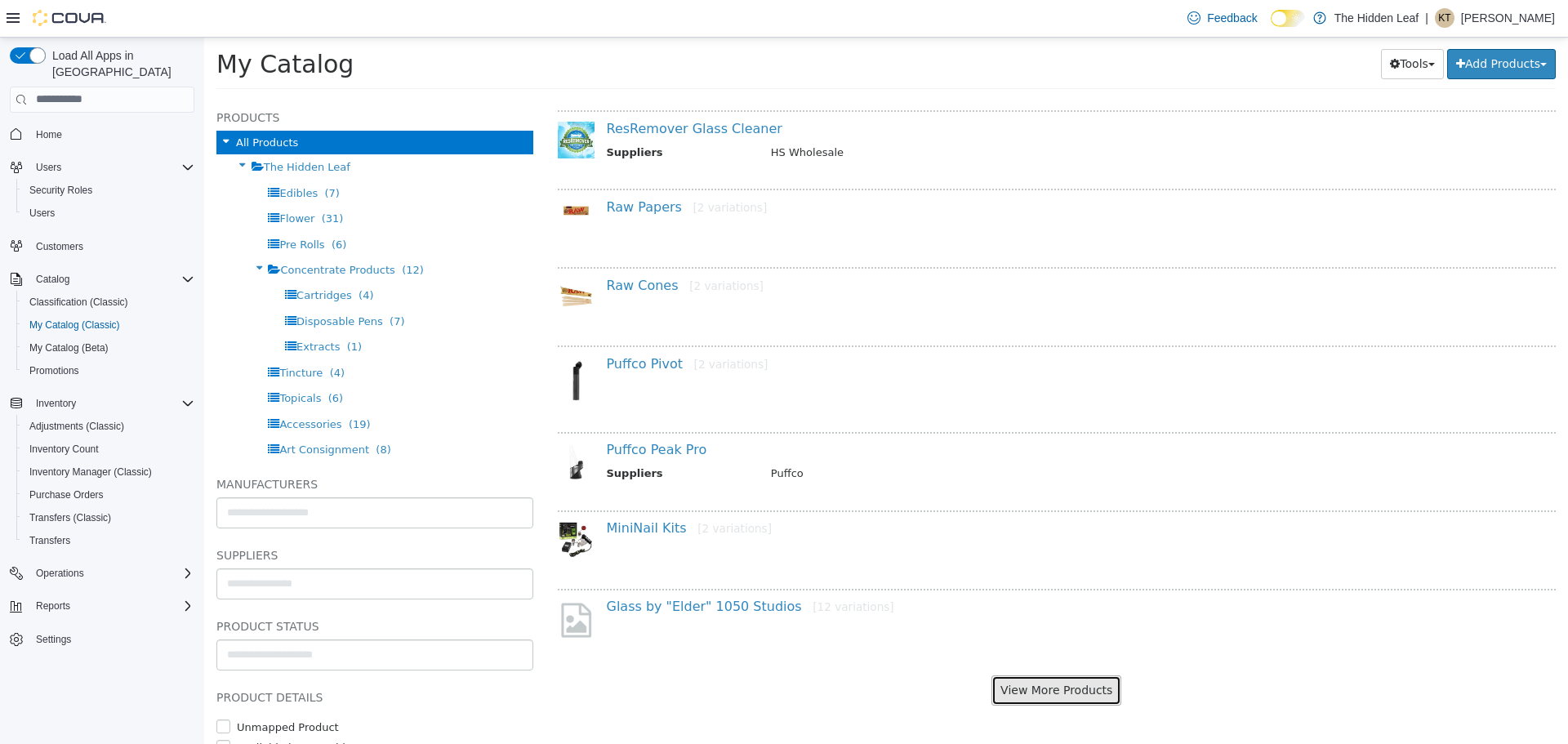
click at [1052, 690] on button "View More Products" at bounding box center [1056, 689] width 130 height 30
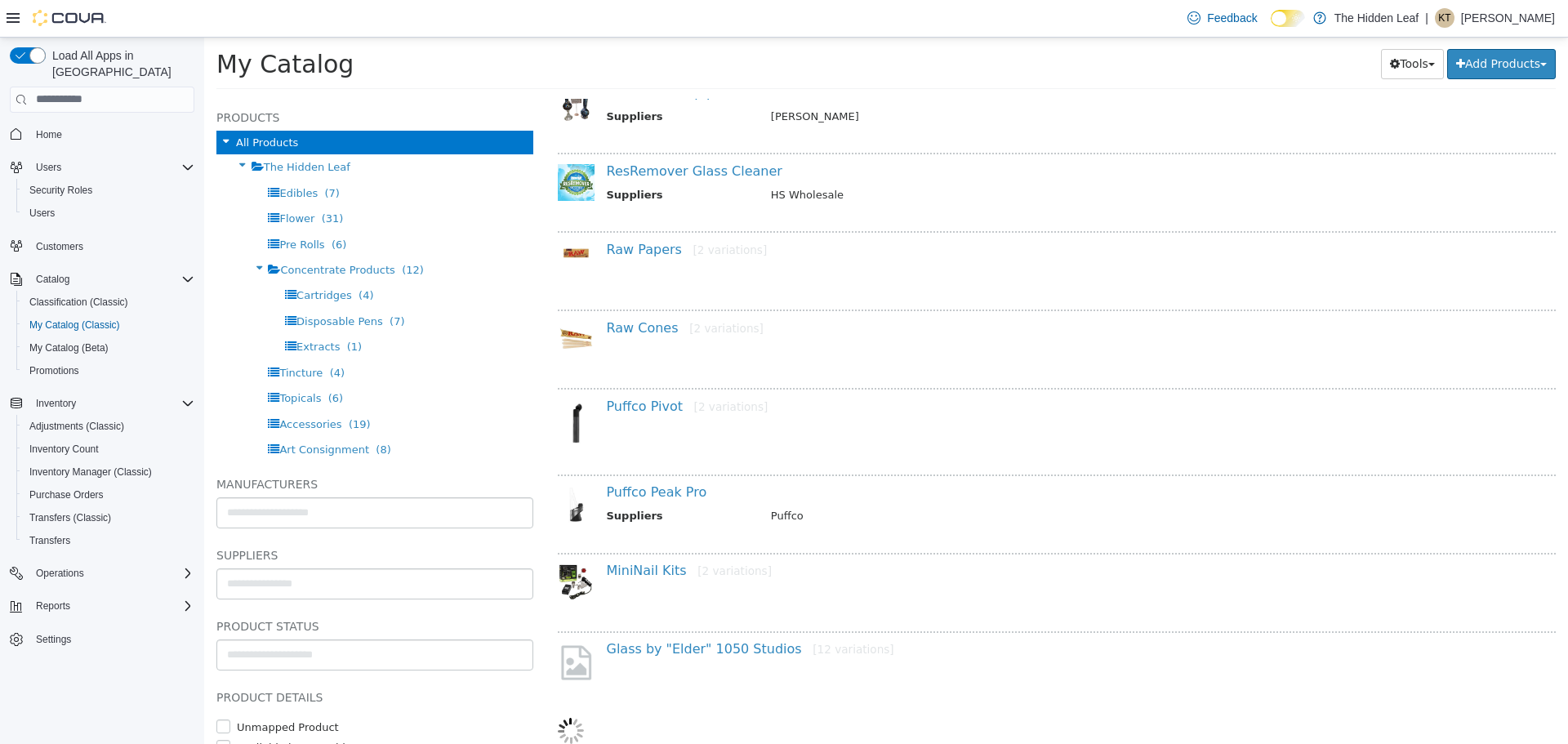
select select "**********"
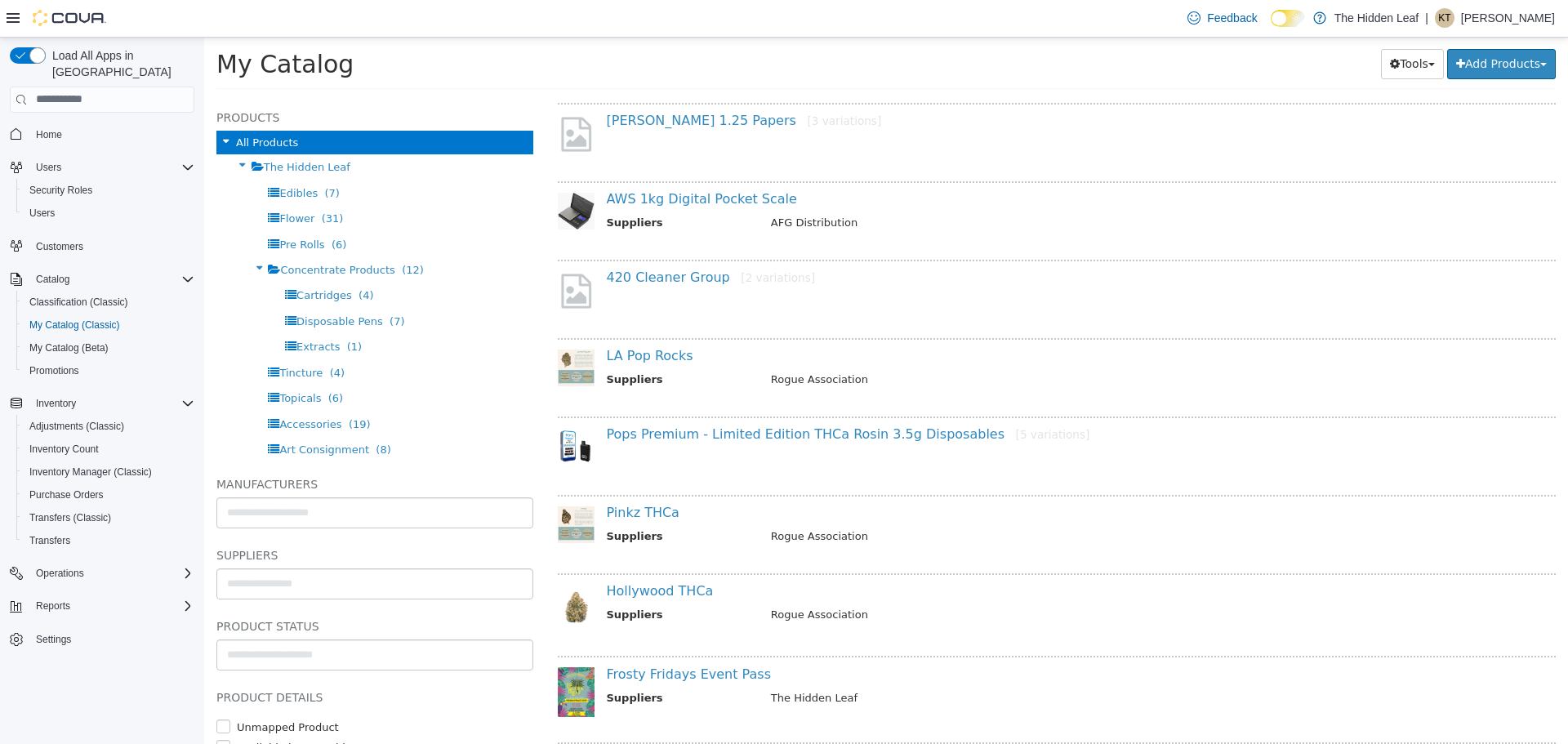
scroll to position [1860, 0]
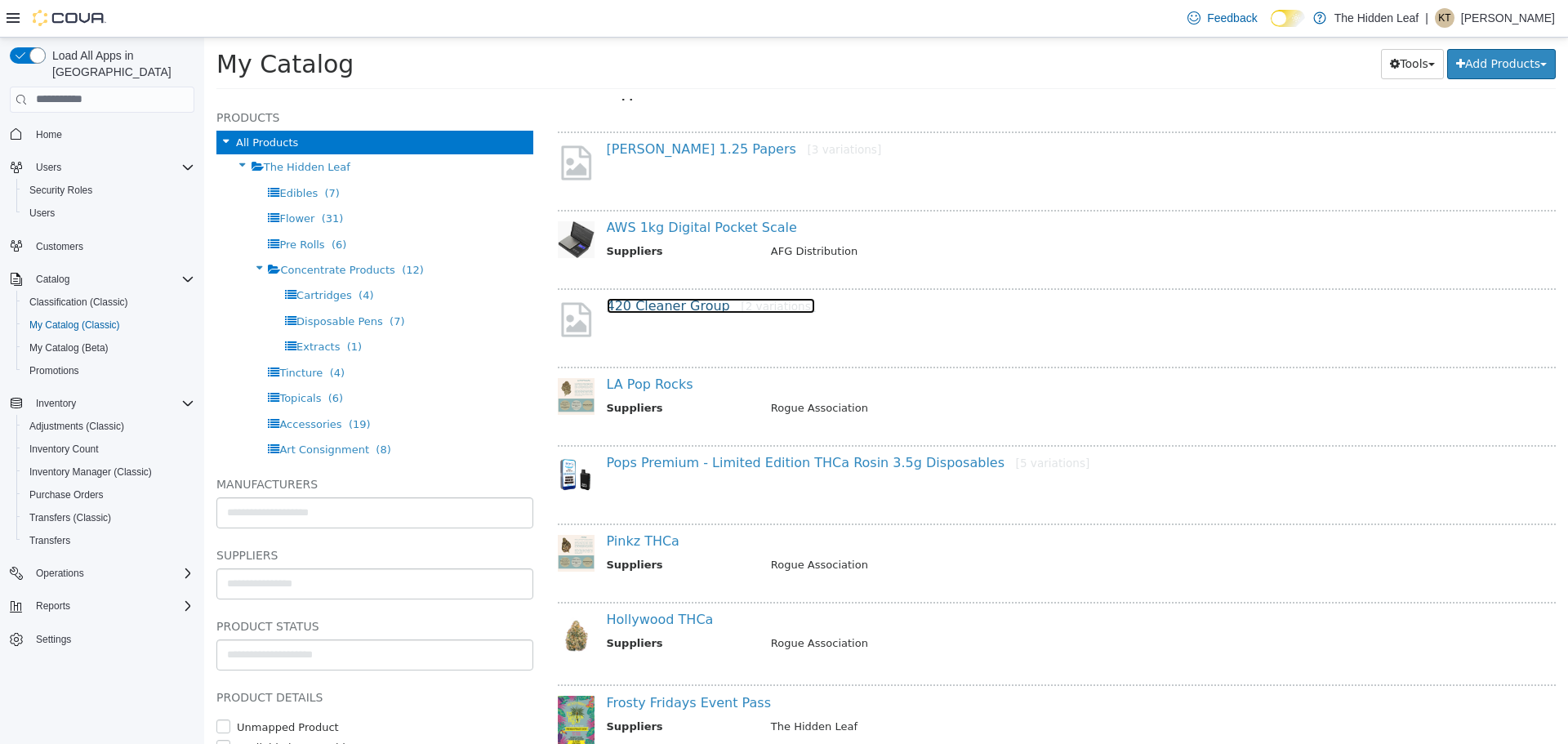
click at [632, 302] on link "420 Cleaner Group [2 variations]" at bounding box center [711, 305] width 209 height 15
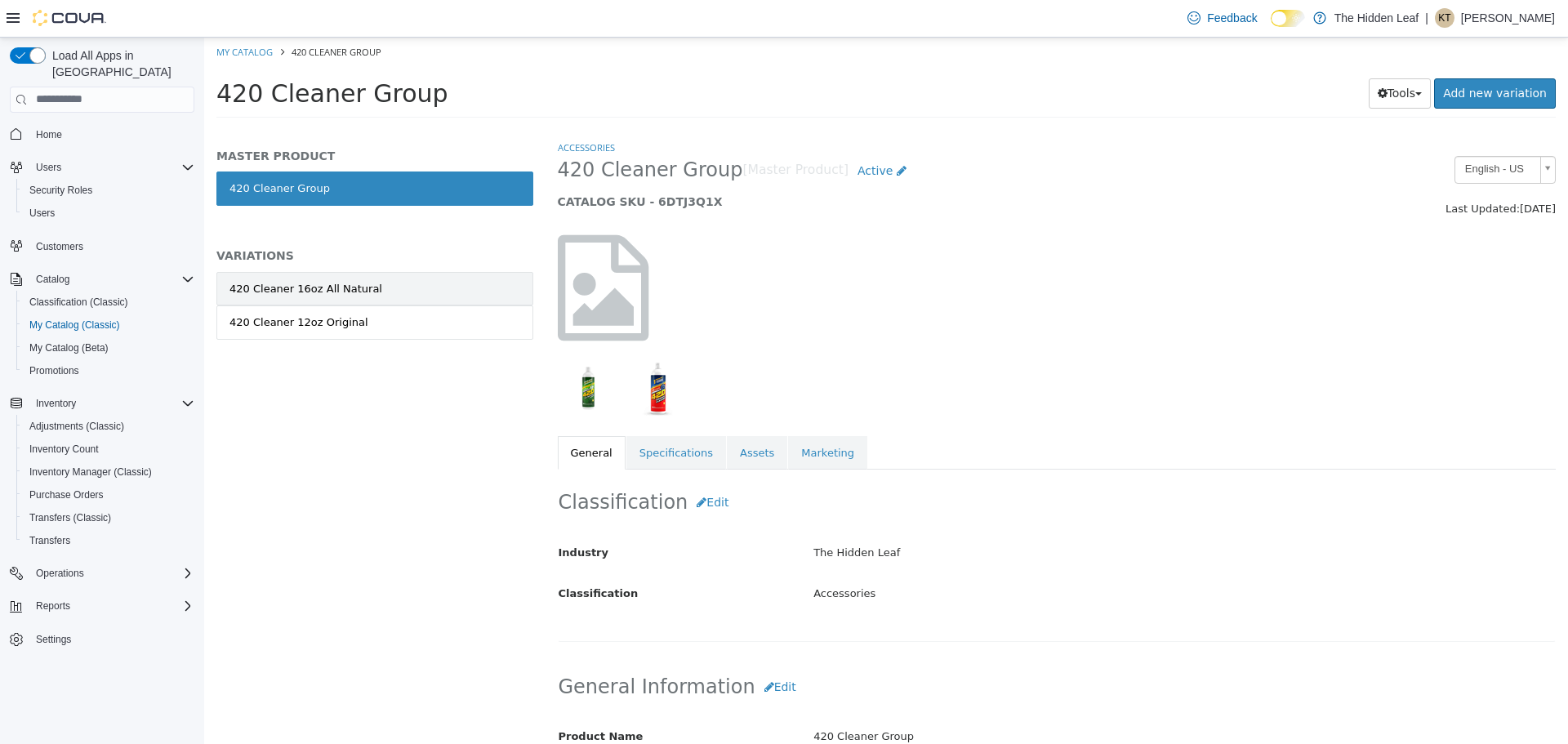
click at [378, 273] on link "420 Cleaner 16oz All Natural" at bounding box center [375, 287] width 317 height 34
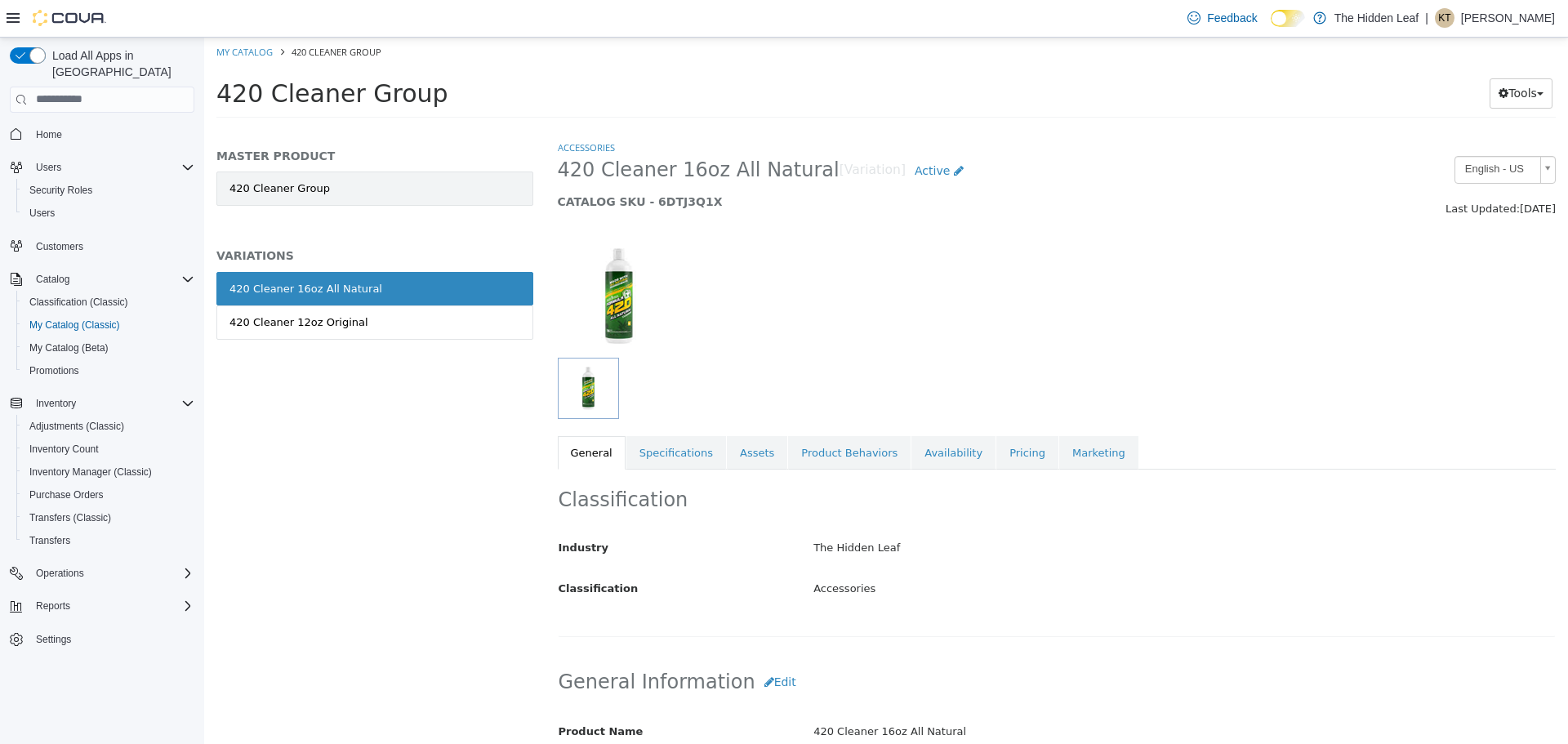
click at [337, 194] on link "420 Cleaner Group" at bounding box center [375, 187] width 317 height 34
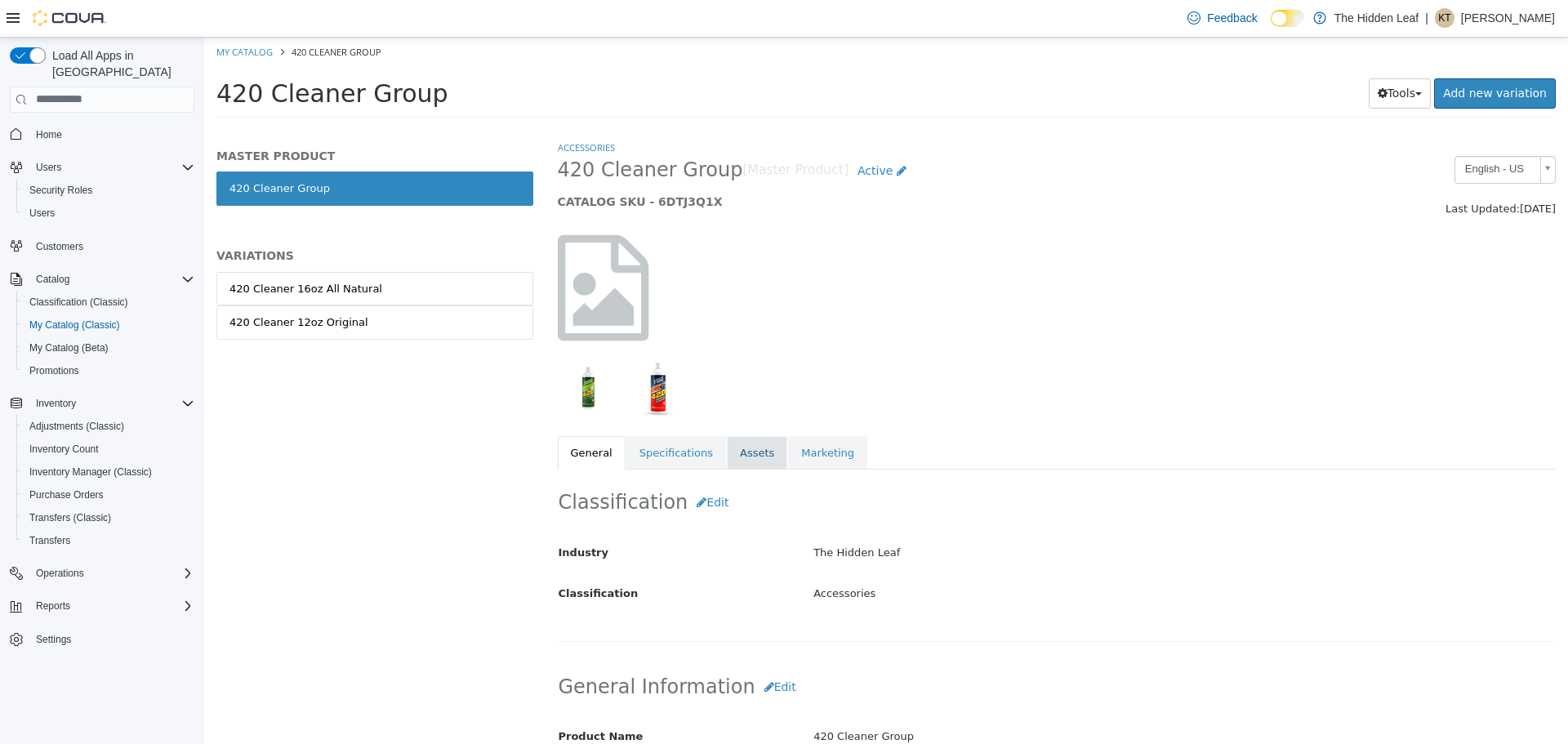
click at [726, 439] on link "Assets" at bounding box center [756, 452] width 60 height 34
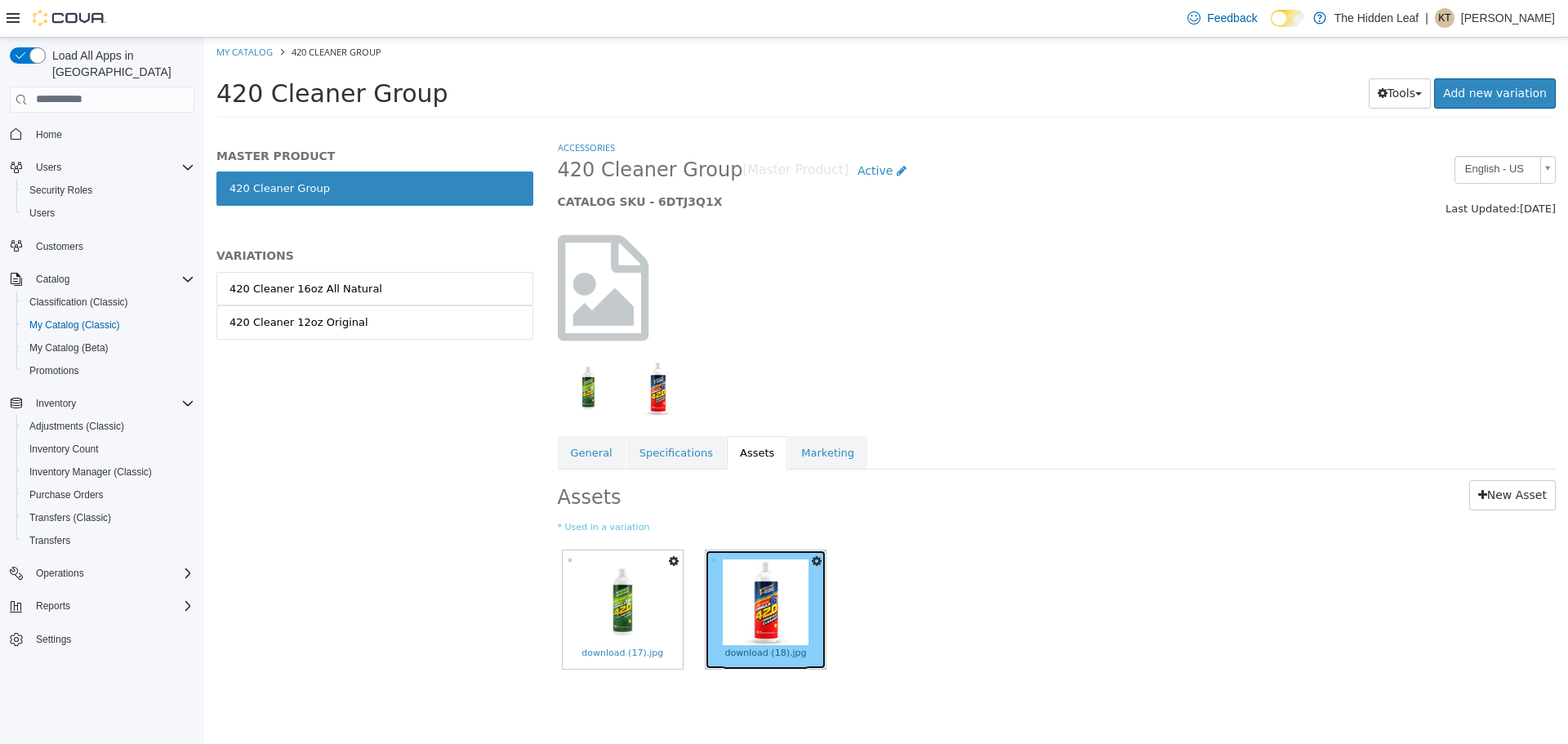
click at [776, 572] on img at bounding box center [765, 601] width 86 height 86
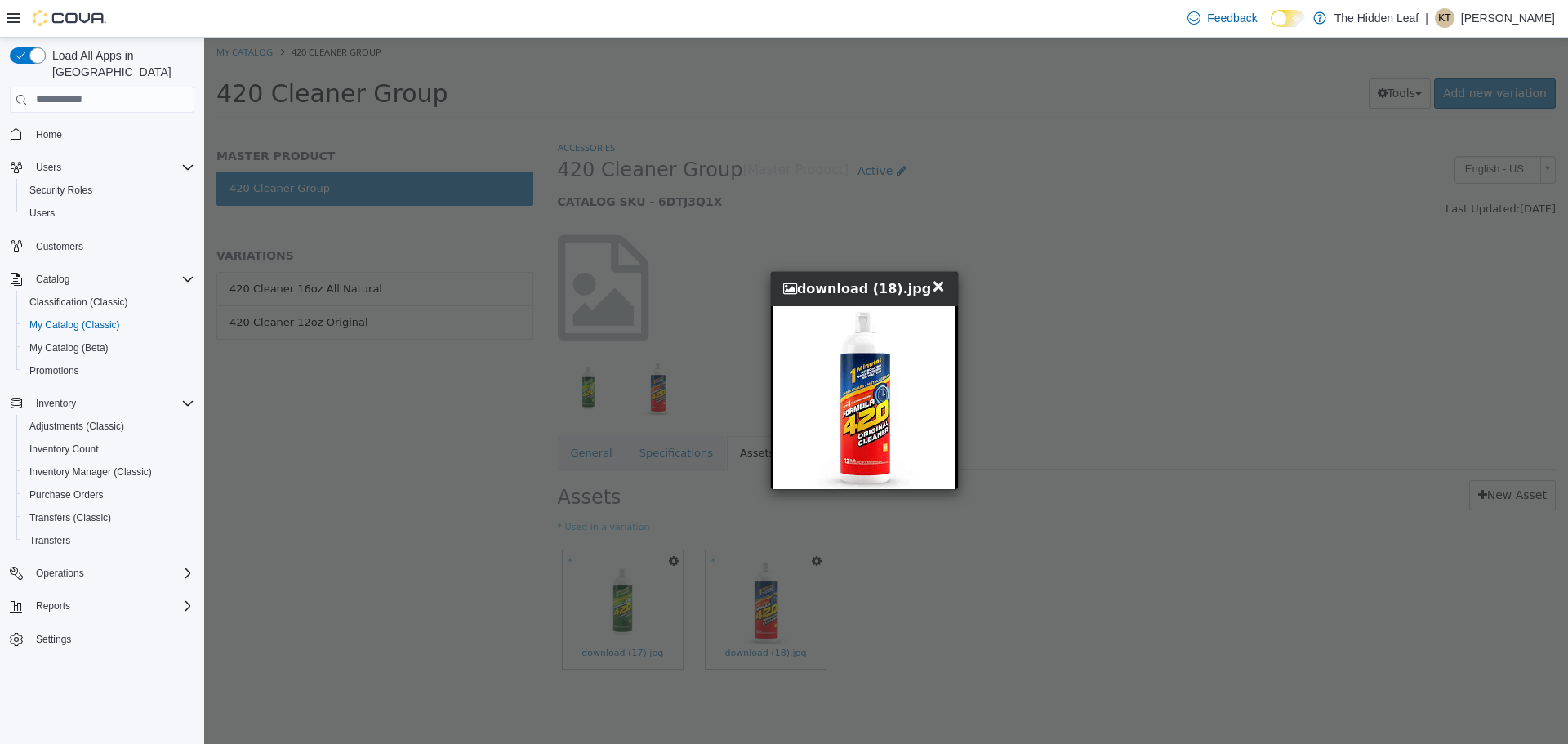
click at [936, 286] on span "×" at bounding box center [937, 285] width 15 height 19
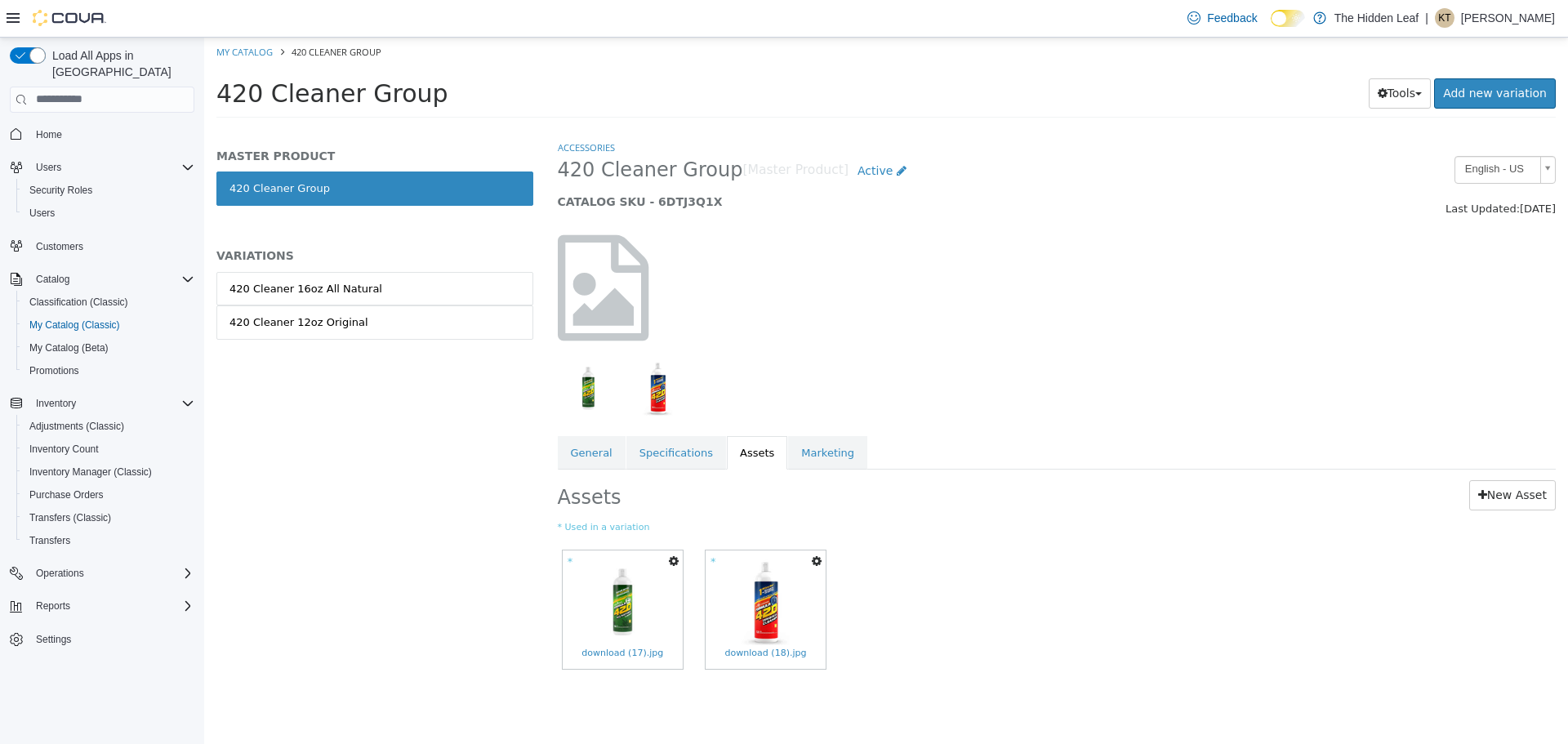
click at [816, 560] on icon "button" at bounding box center [816, 560] width 10 height 12
click at [778, 614] on link "Set As Hero Shot" at bounding box center [756, 610] width 137 height 22
click at [258, 56] on ol "My Catalog 420 Cleaner Group" at bounding box center [886, 51] width 1364 height 29
click at [259, 52] on link "My Catalog" at bounding box center [245, 50] width 56 height 13
select select "**********"
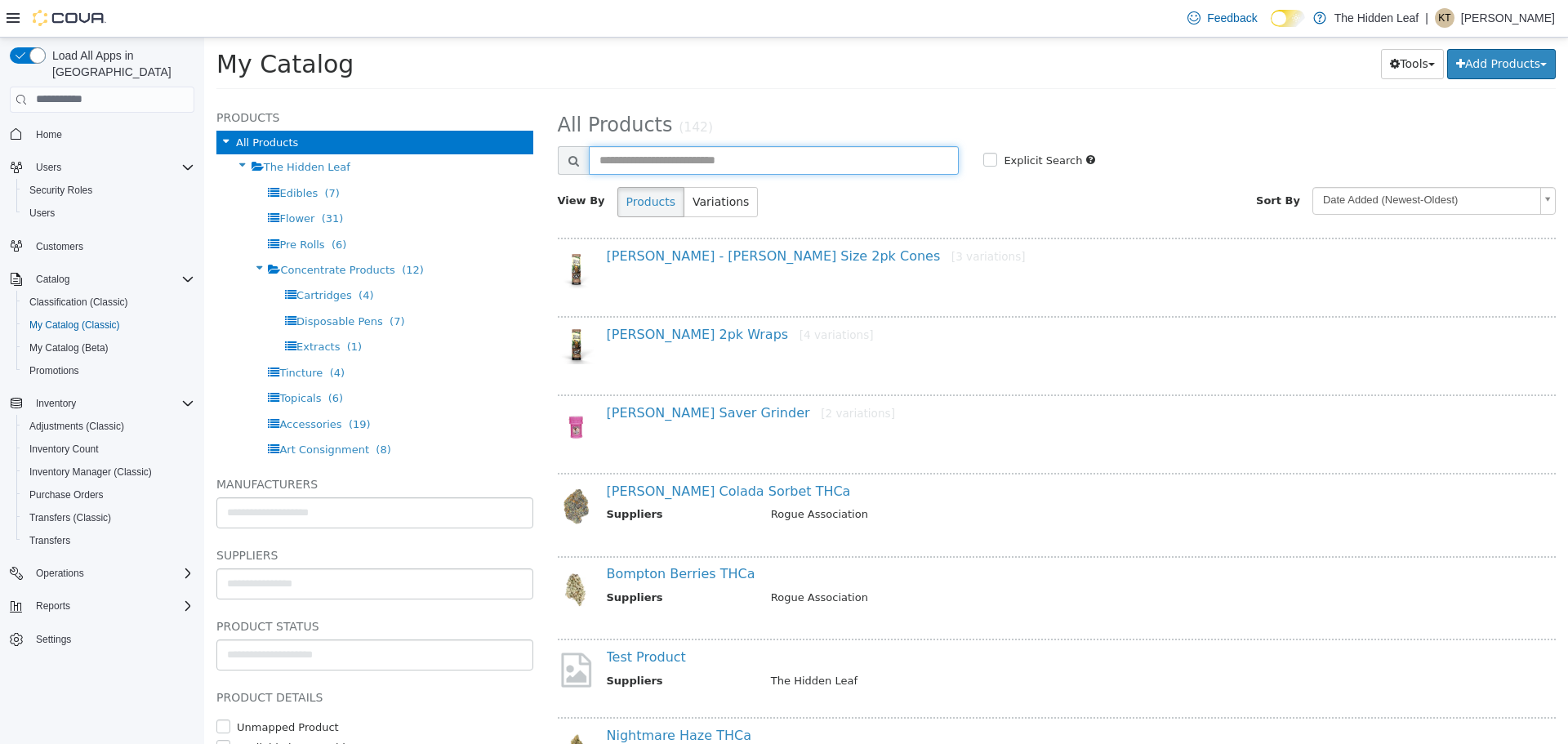
click at [668, 158] on input "text" at bounding box center [774, 160] width 370 height 29
type input "*"
type input "****"
select select "**********"
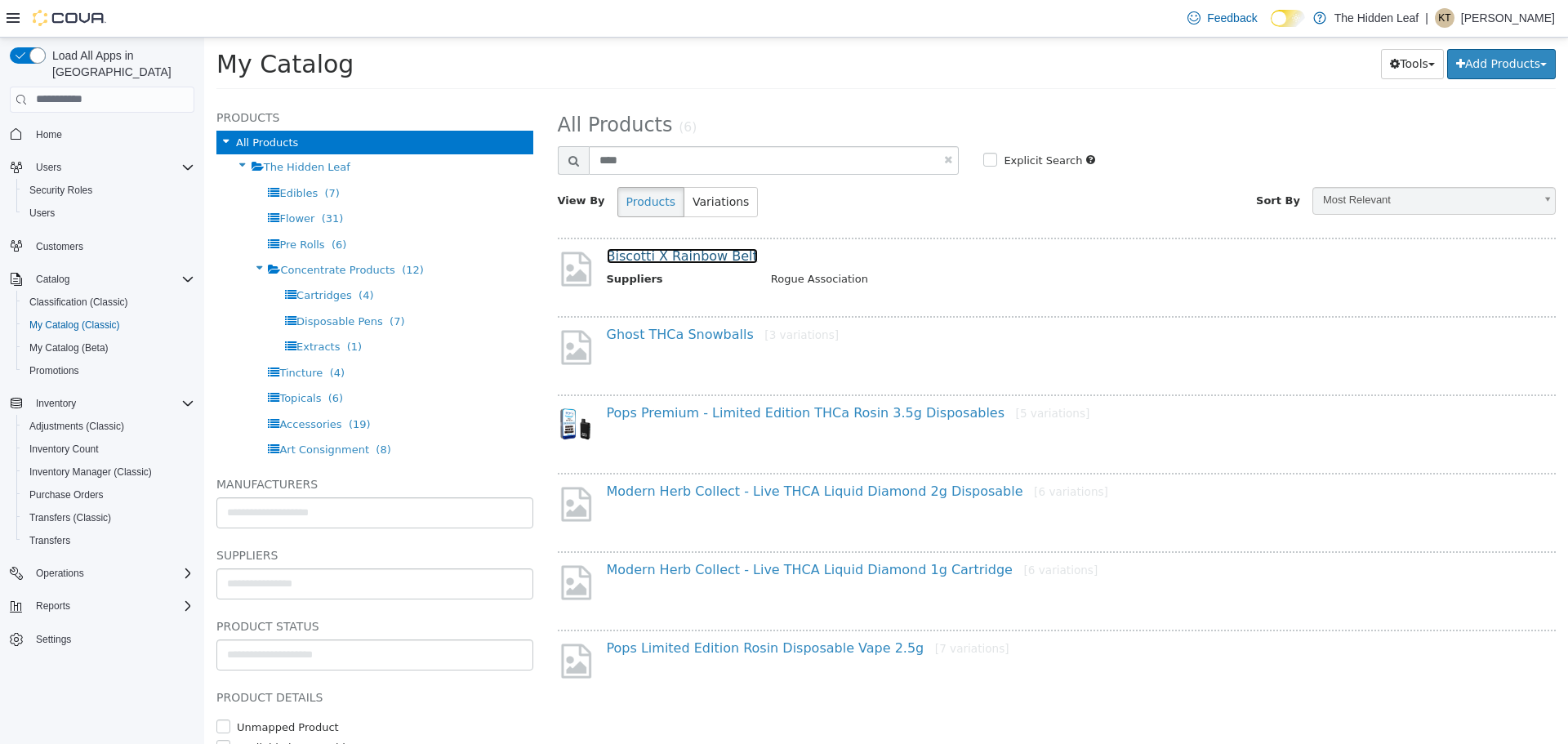
click at [720, 248] on link "Biscotti X Rainbow Belt" at bounding box center [682, 255] width 151 height 15
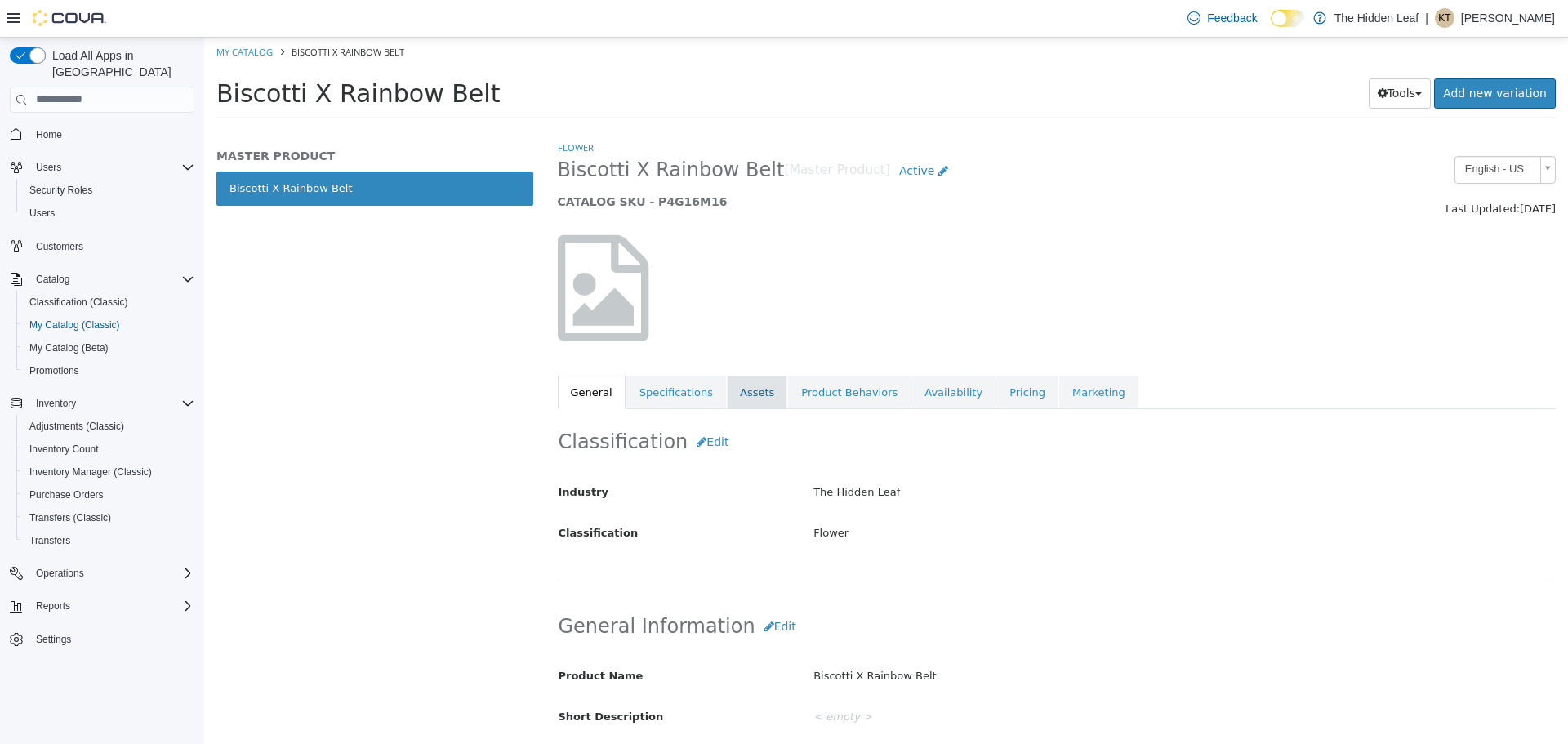
click at [747, 396] on link "Assets" at bounding box center [756, 391] width 60 height 34
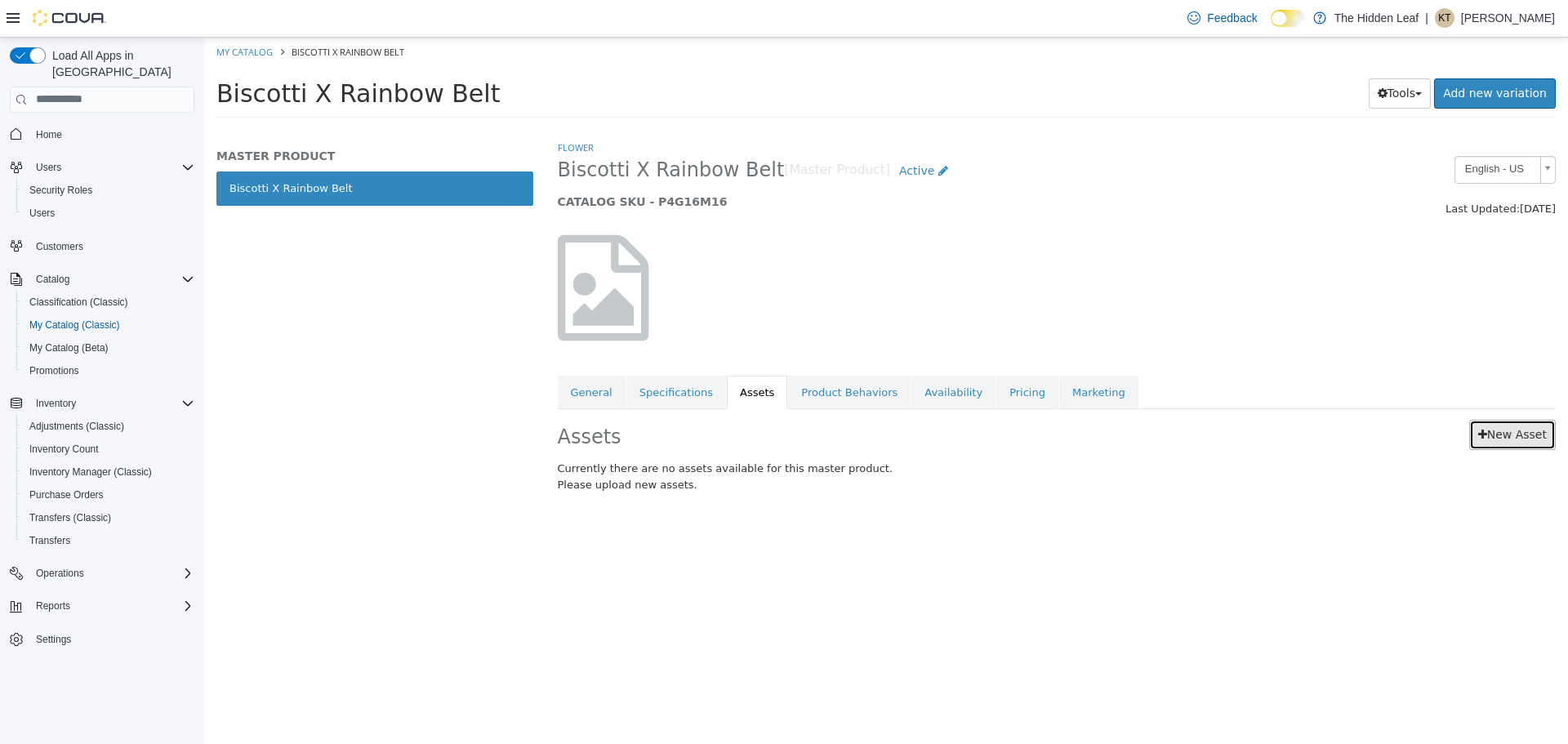
click at [1534, 438] on link "New Asset" at bounding box center [1512, 433] width 86 height 30
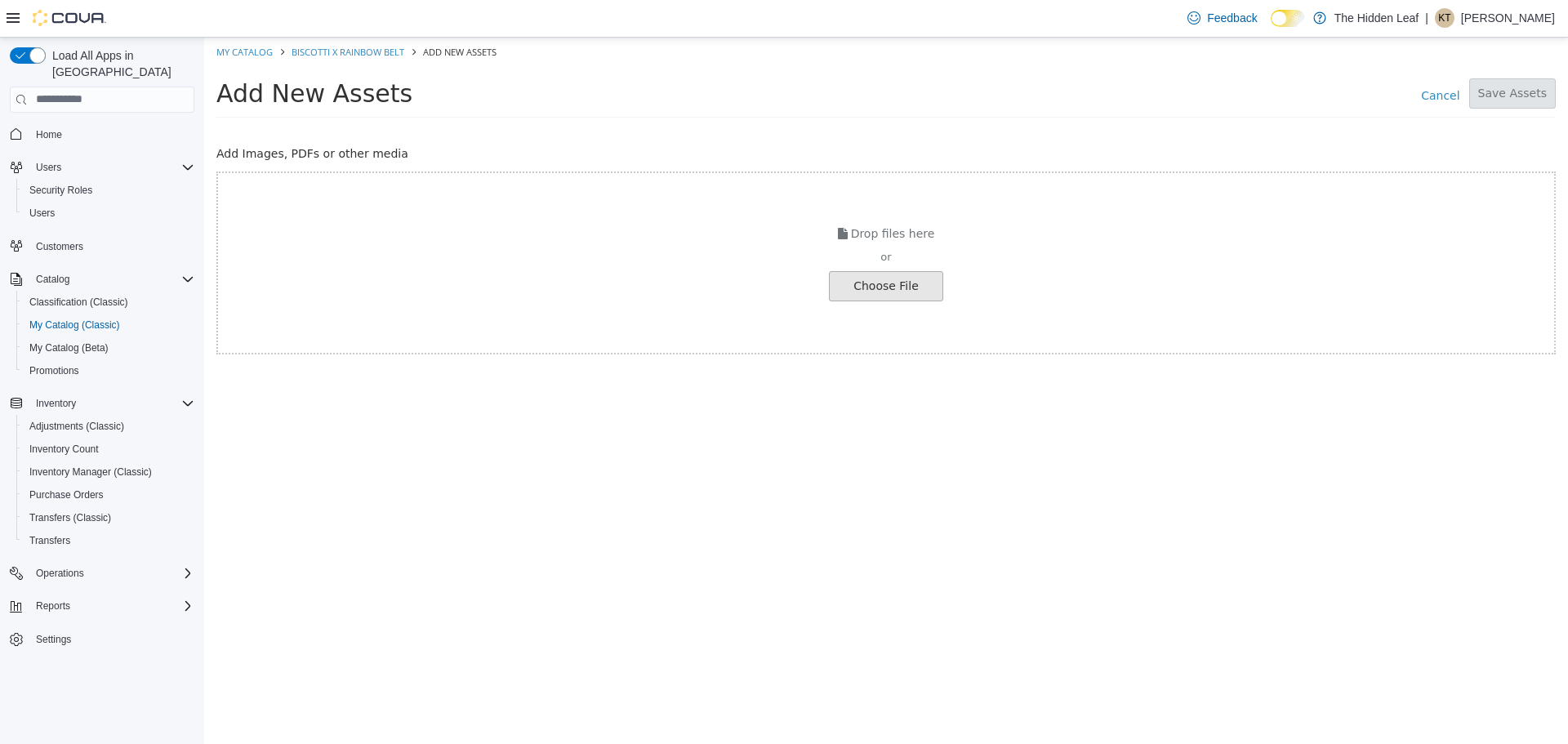
click at [865, 289] on input "file" at bounding box center [31, 285] width 1822 height 29
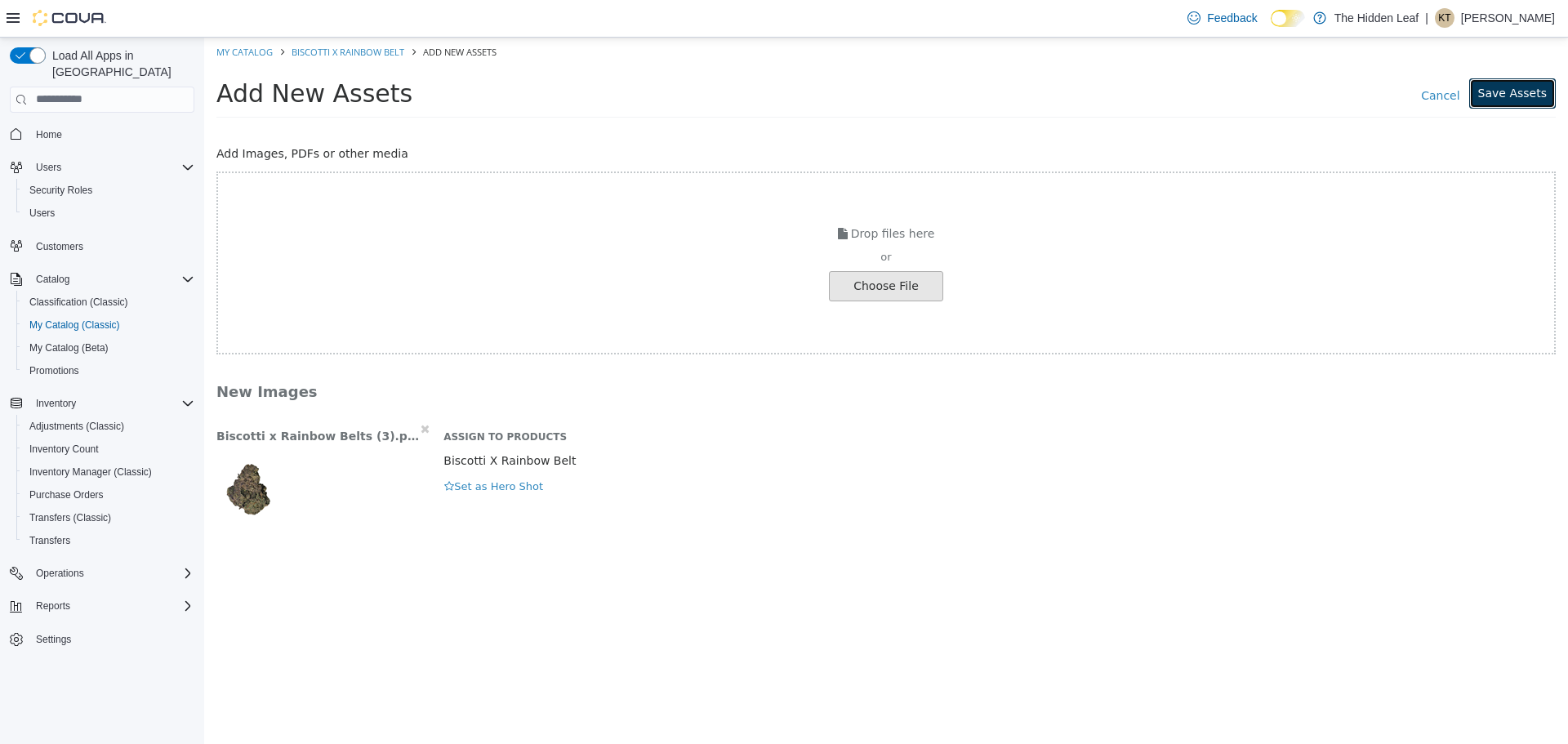
click at [1523, 91] on button "Save Assets" at bounding box center [1512, 92] width 86 height 30
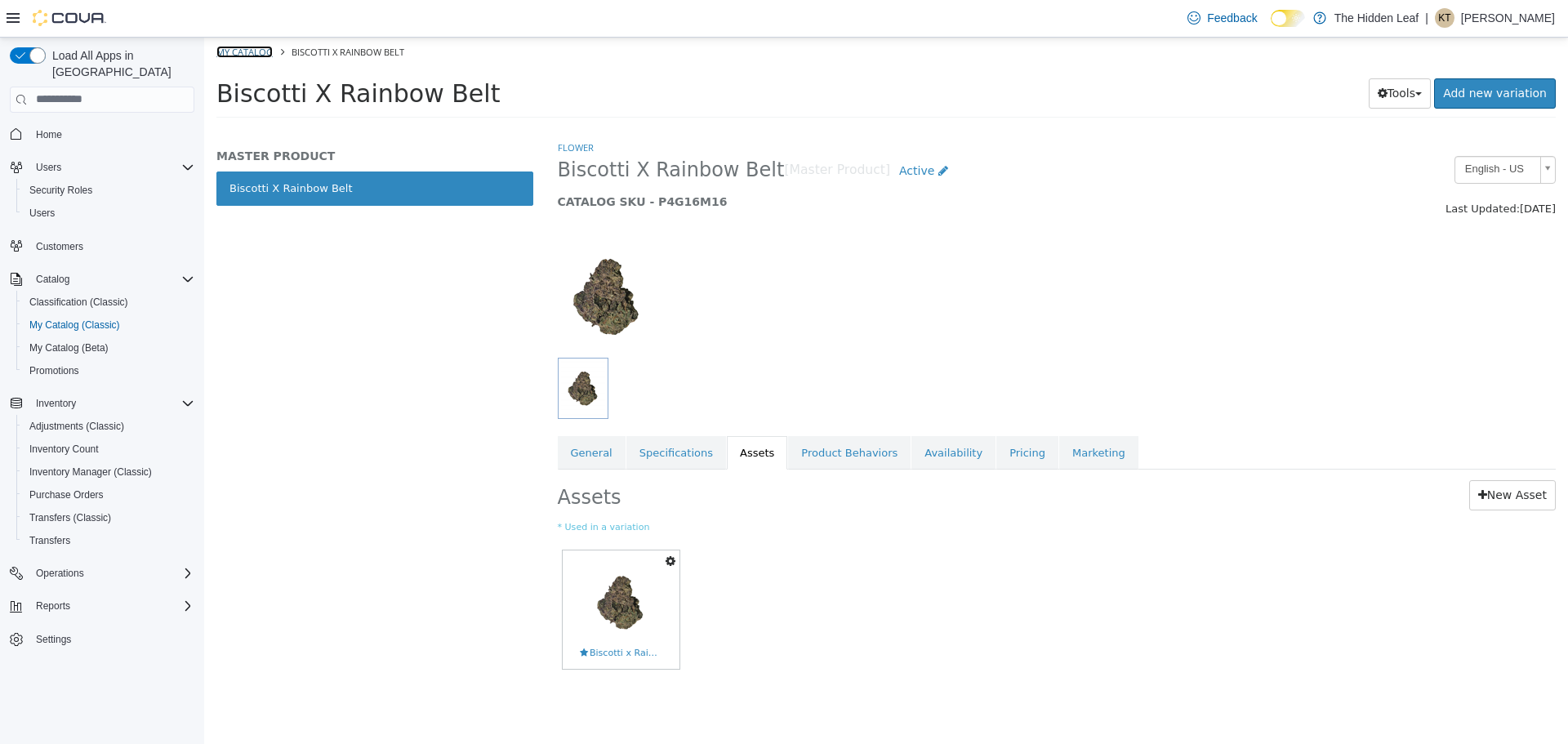
click at [245, 56] on link "My Catalog" at bounding box center [245, 50] width 56 height 13
select select "**********"
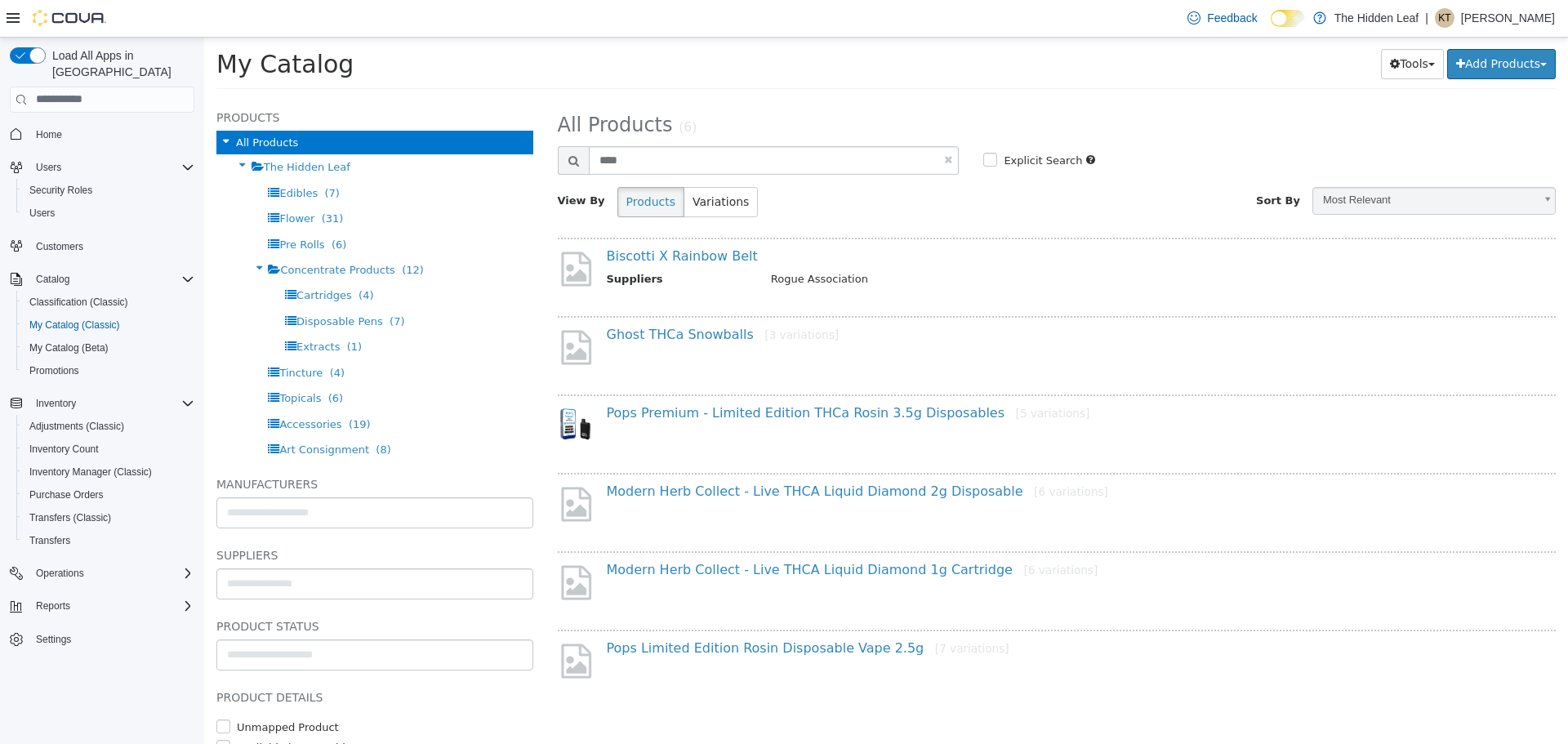
click at [952, 161] on link at bounding box center [948, 159] width 8 height 11
select select "**********"
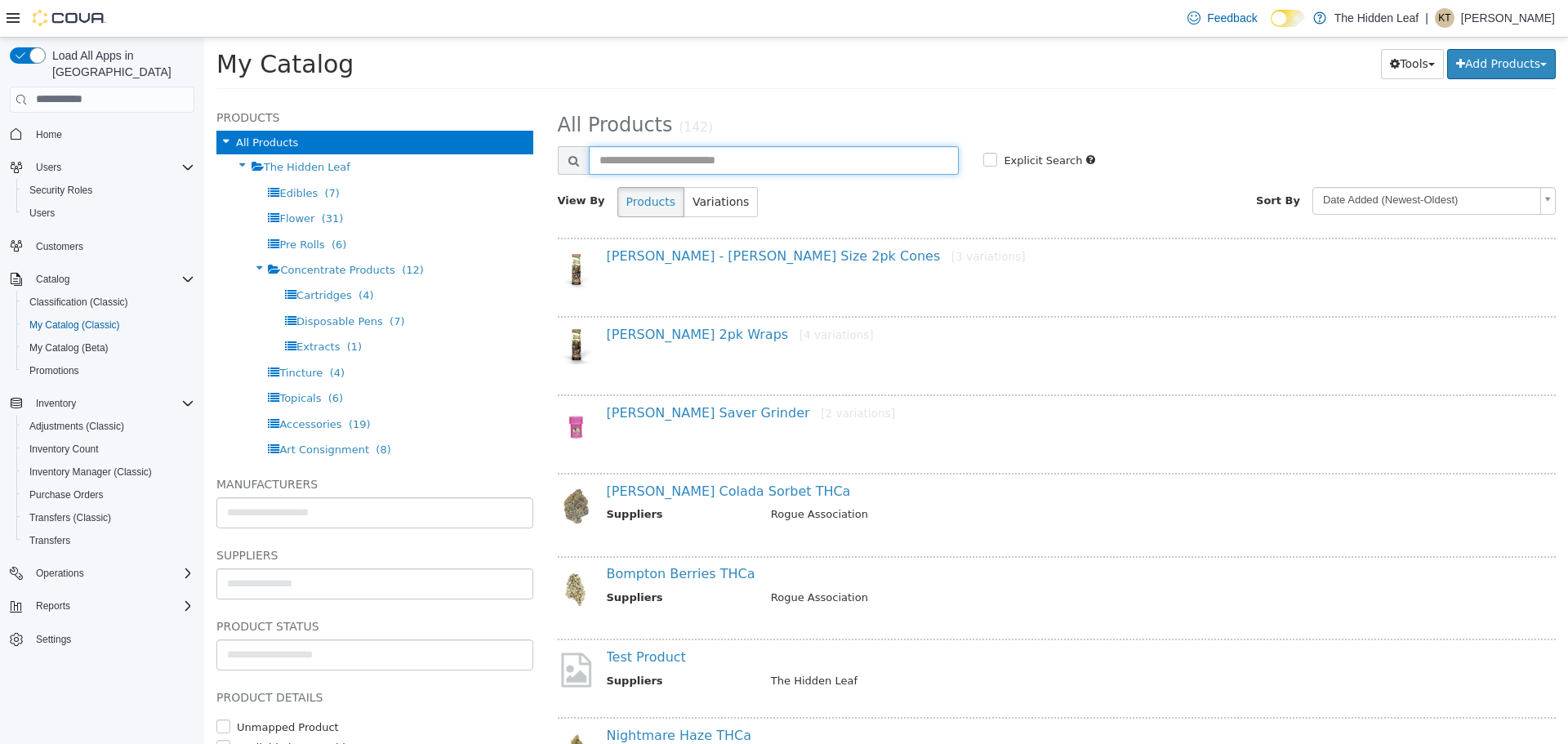
click at [661, 157] on input "text" at bounding box center [774, 160] width 370 height 29
type input "***"
select select "**********"
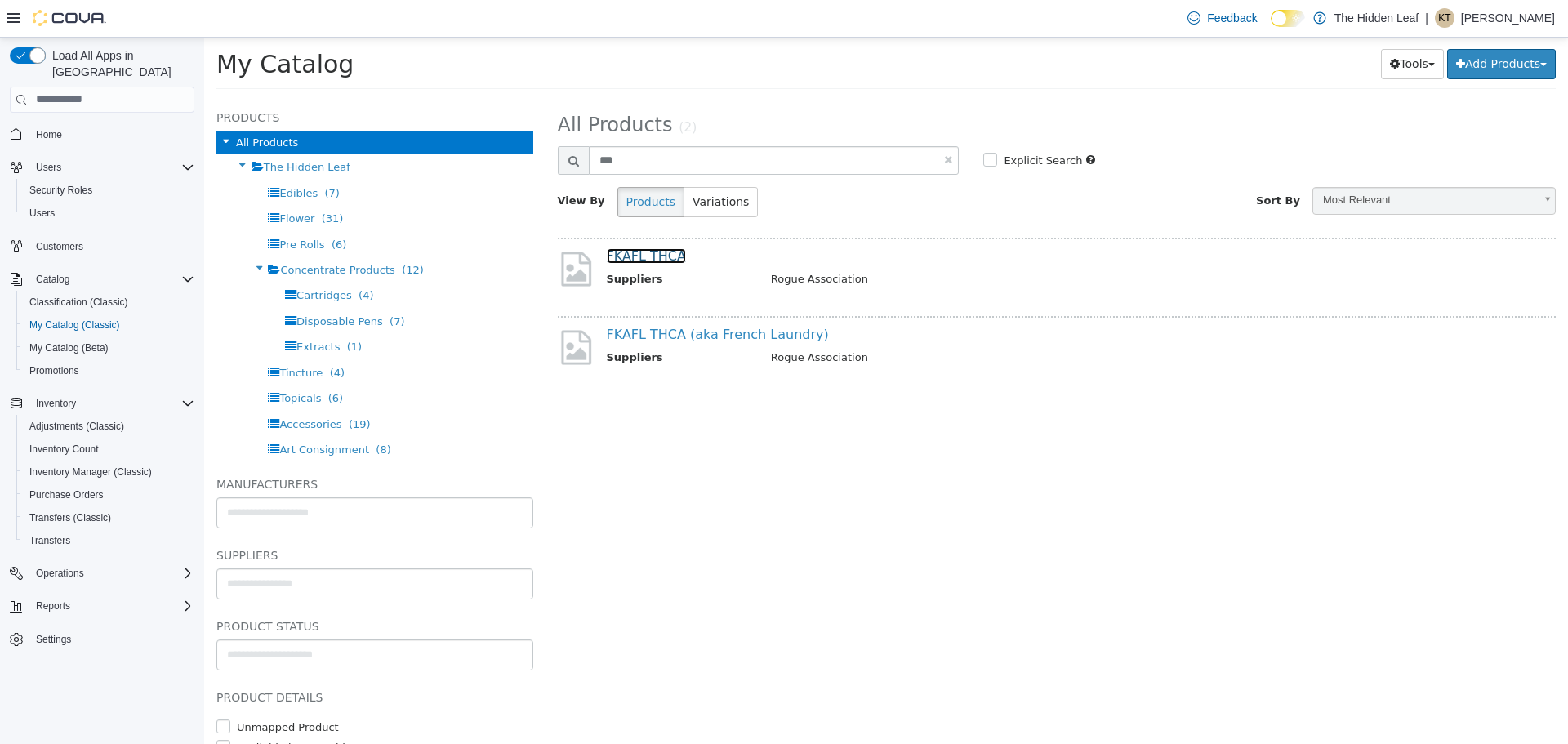
click at [658, 253] on link "FKAFL THCA" at bounding box center [646, 255] width 79 height 15
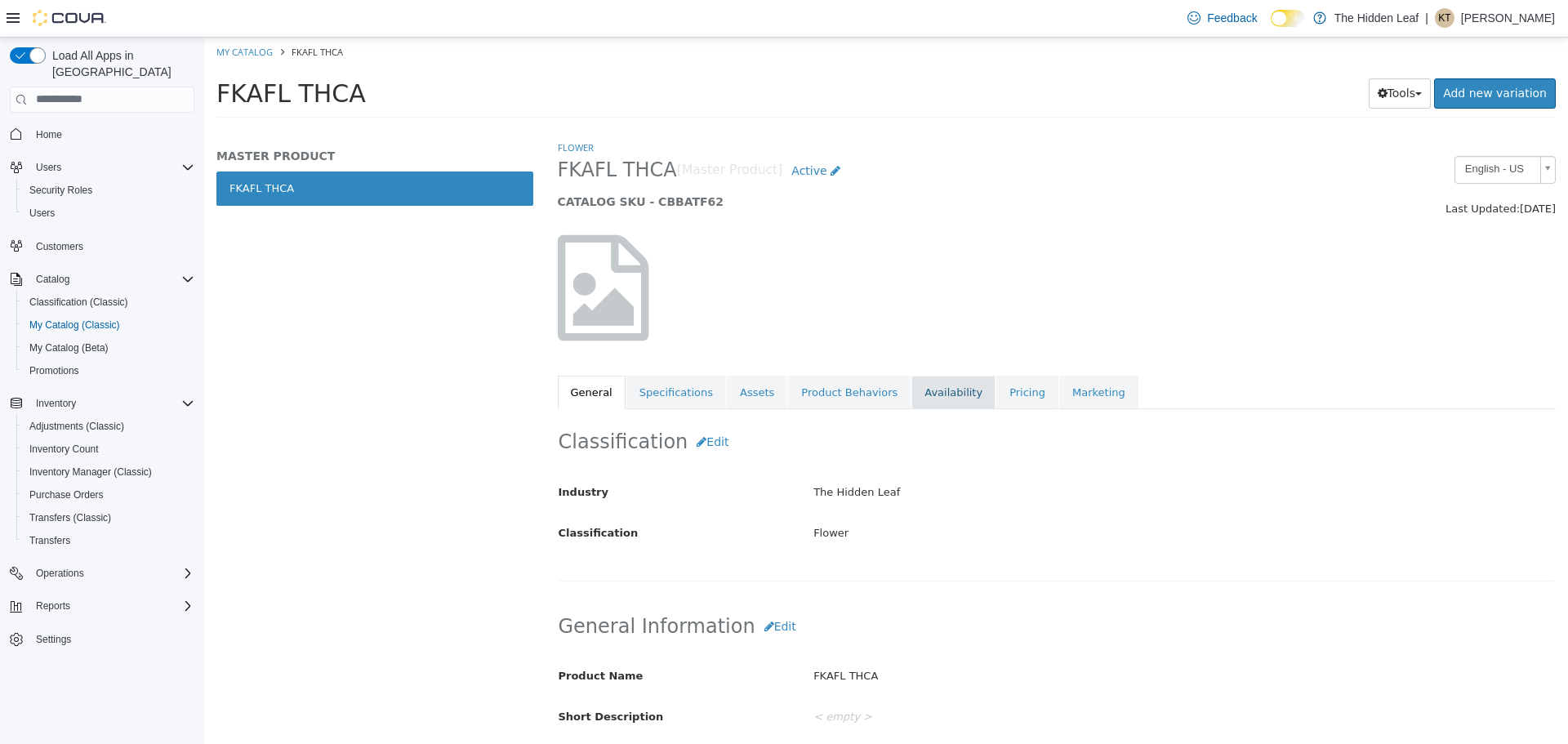
click at [927, 389] on link "Availability" at bounding box center [953, 391] width 84 height 34
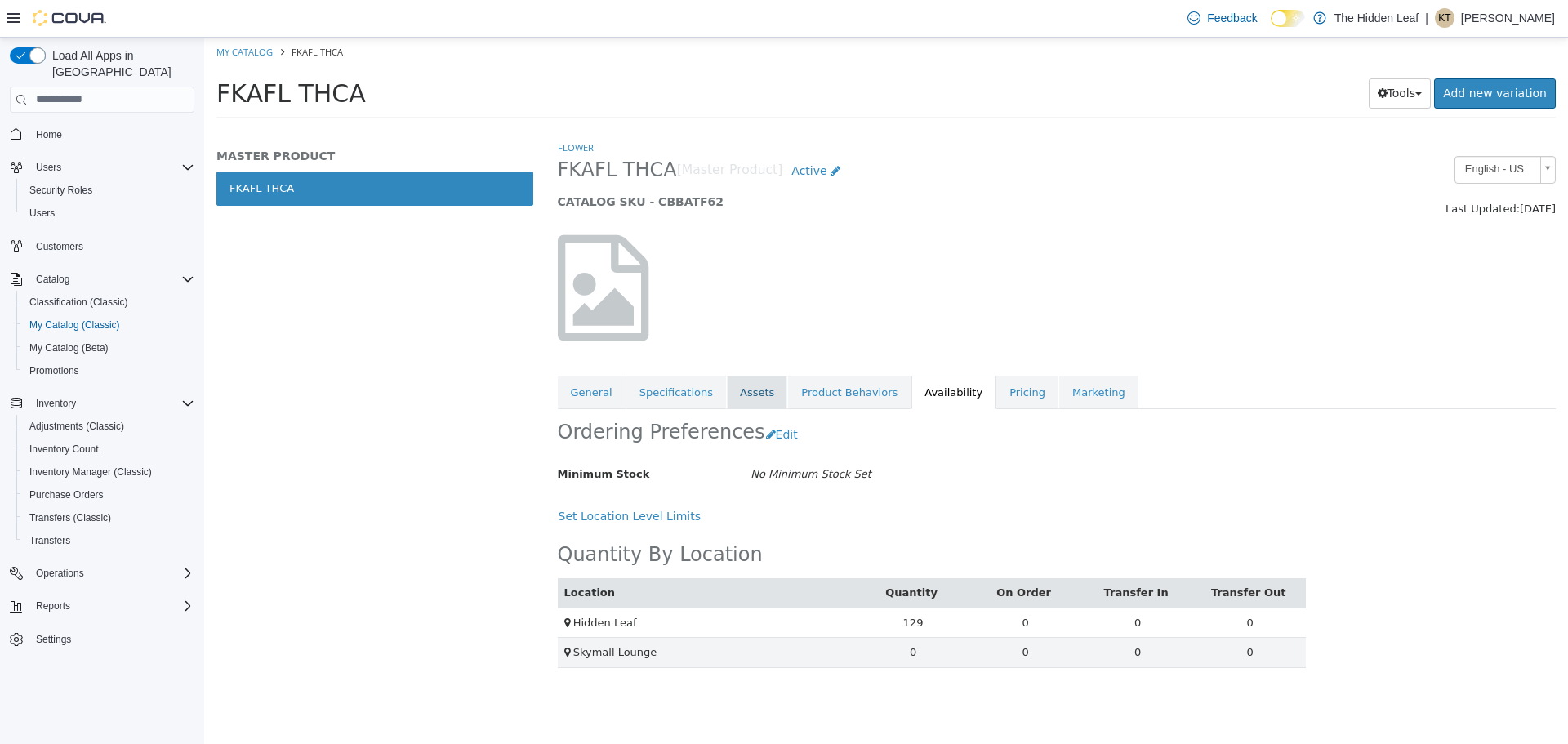
click at [726, 394] on link "Assets" at bounding box center [756, 391] width 60 height 34
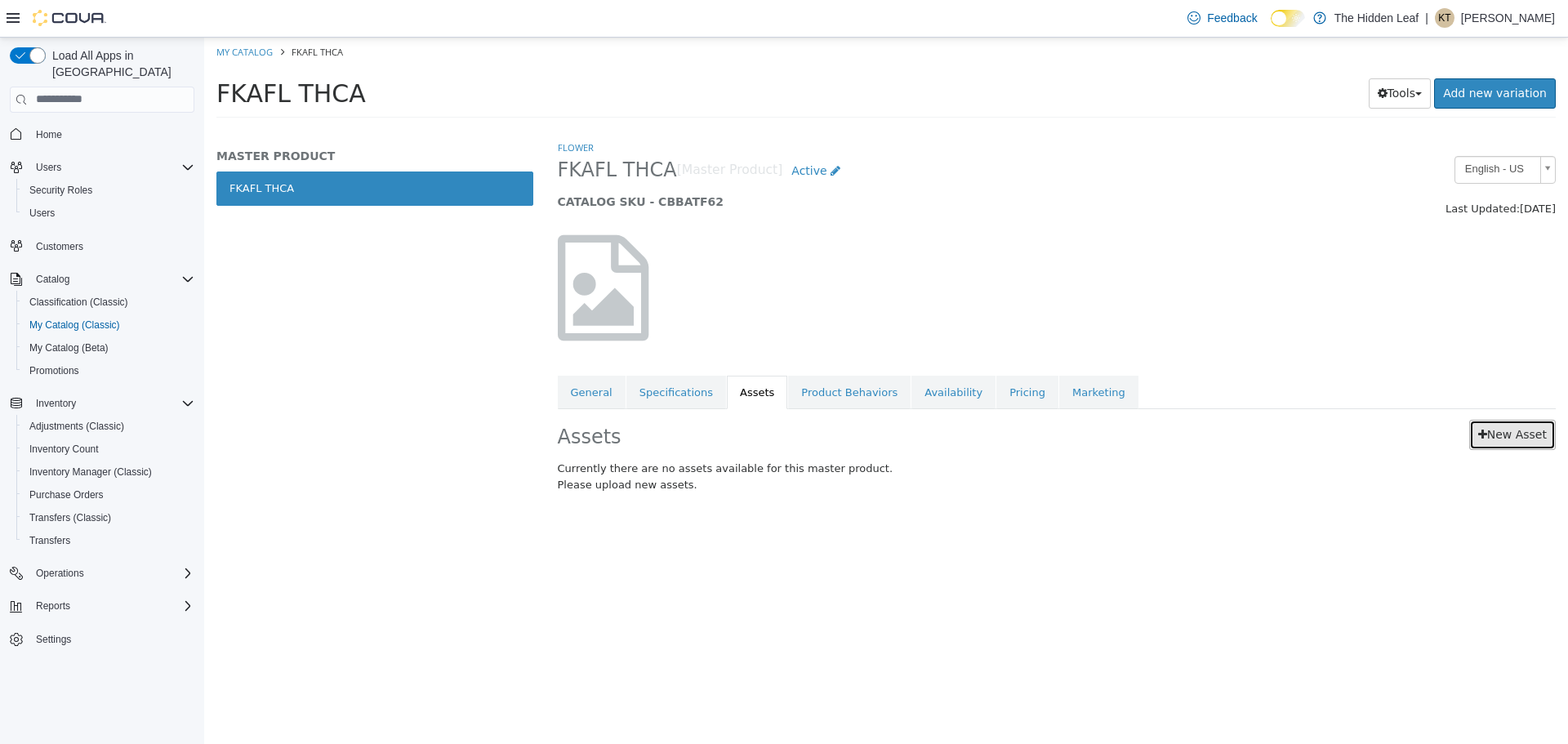
click at [1526, 442] on link "New Asset" at bounding box center [1512, 433] width 86 height 30
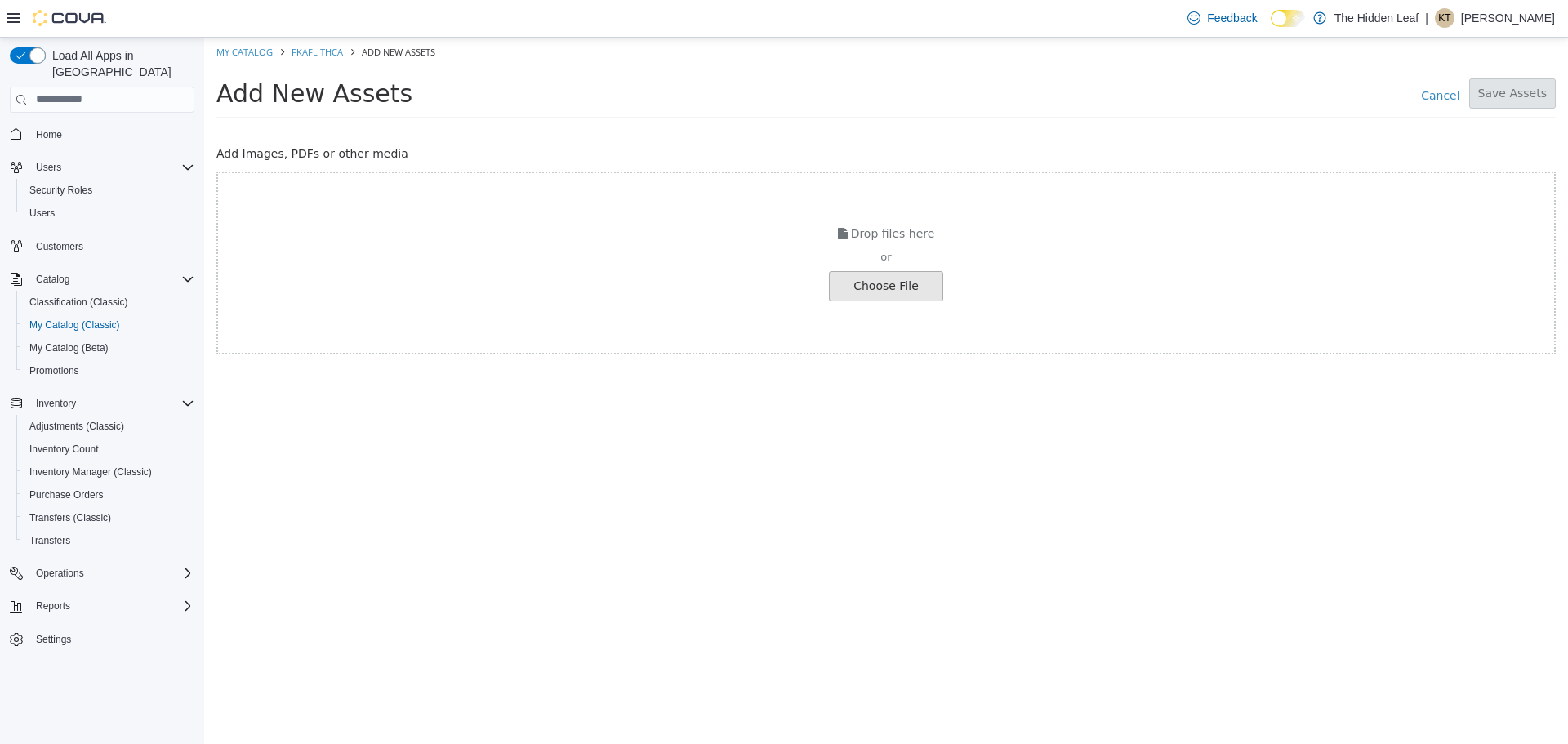
click at [884, 285] on input "file" at bounding box center [31, 285] width 1822 height 29
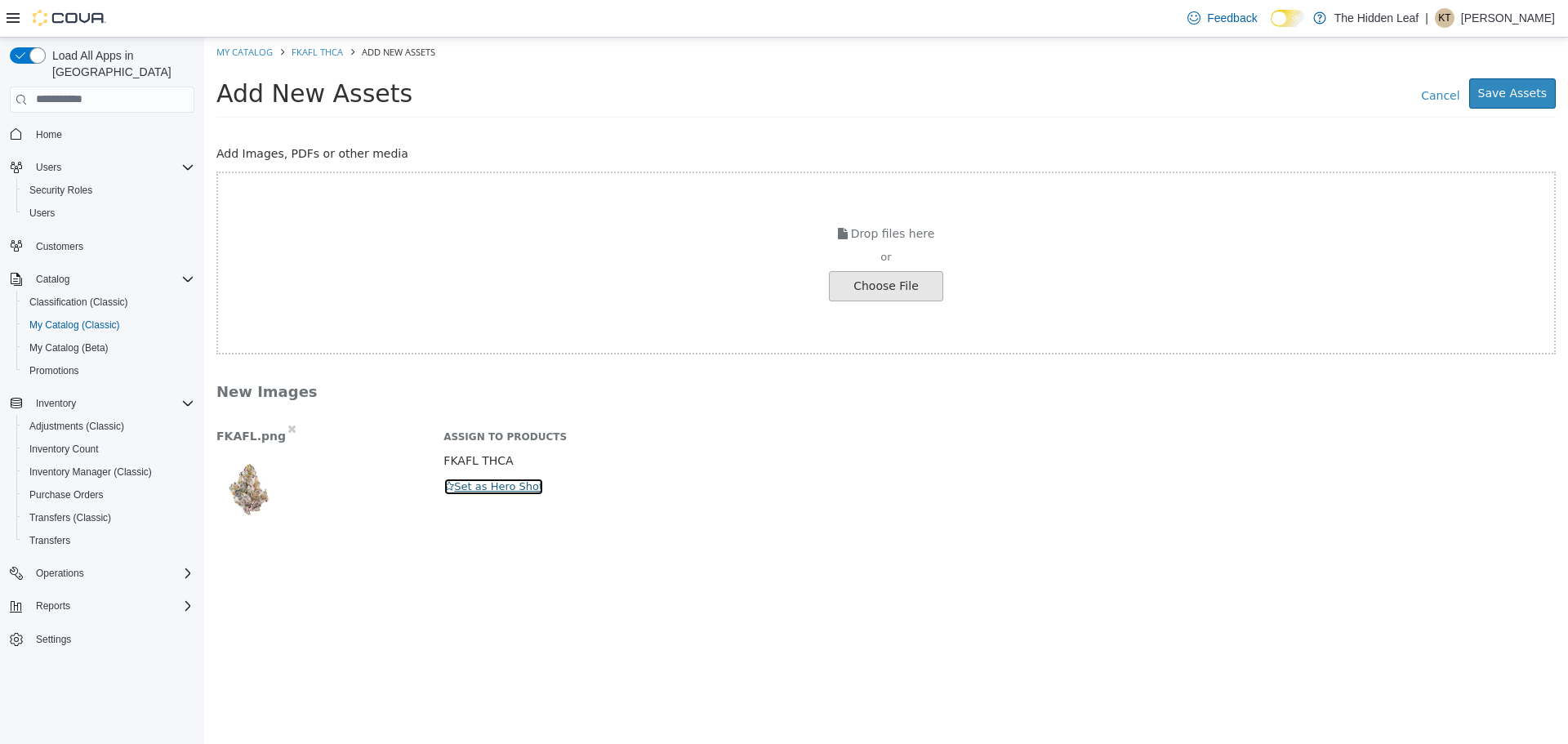
click at [461, 485] on button "Set as Hero Shot" at bounding box center [493, 486] width 101 height 18
click at [1525, 91] on button "Save Assets" at bounding box center [1512, 92] width 86 height 30
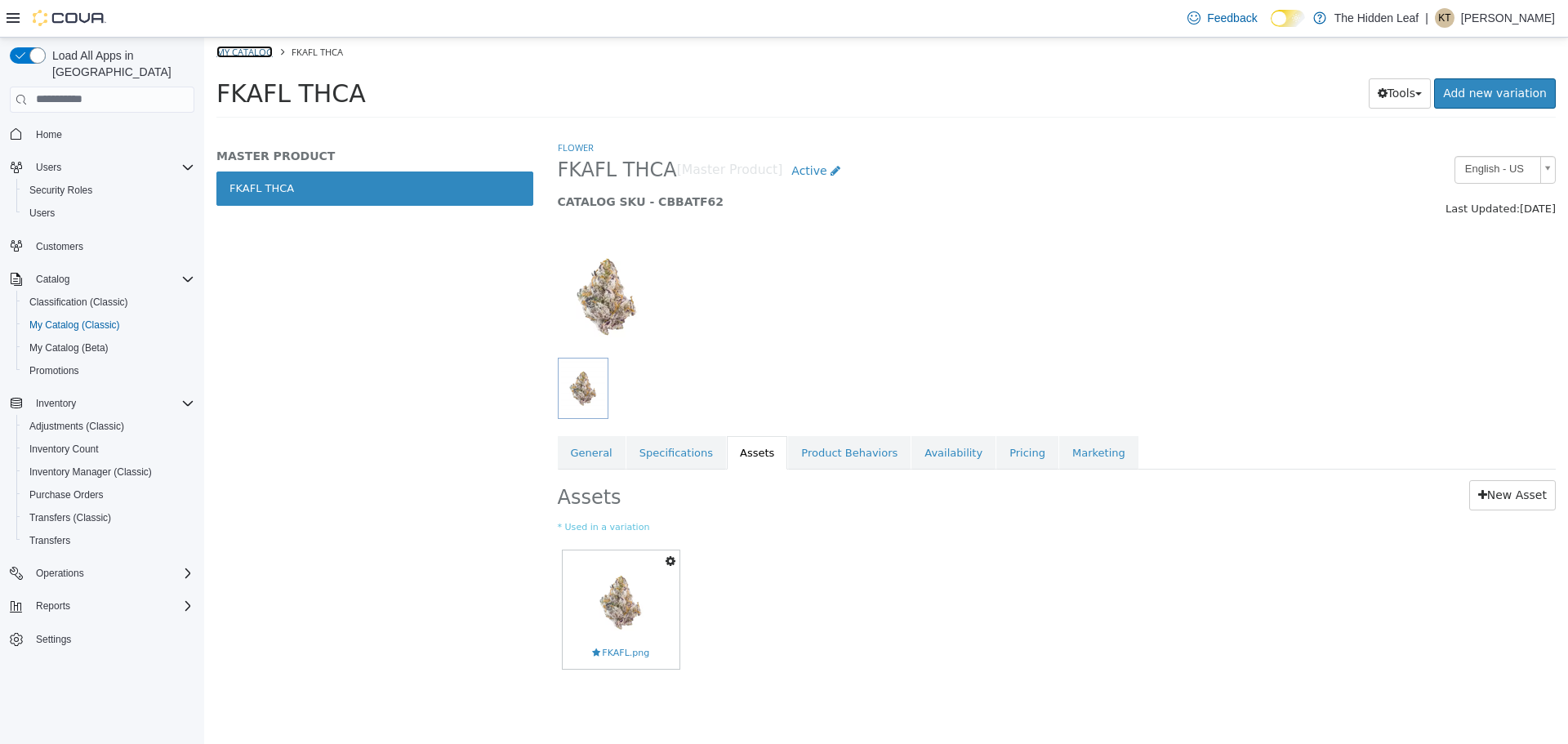
click at [244, 51] on link "My Catalog" at bounding box center [245, 50] width 56 height 13
select select "**********"
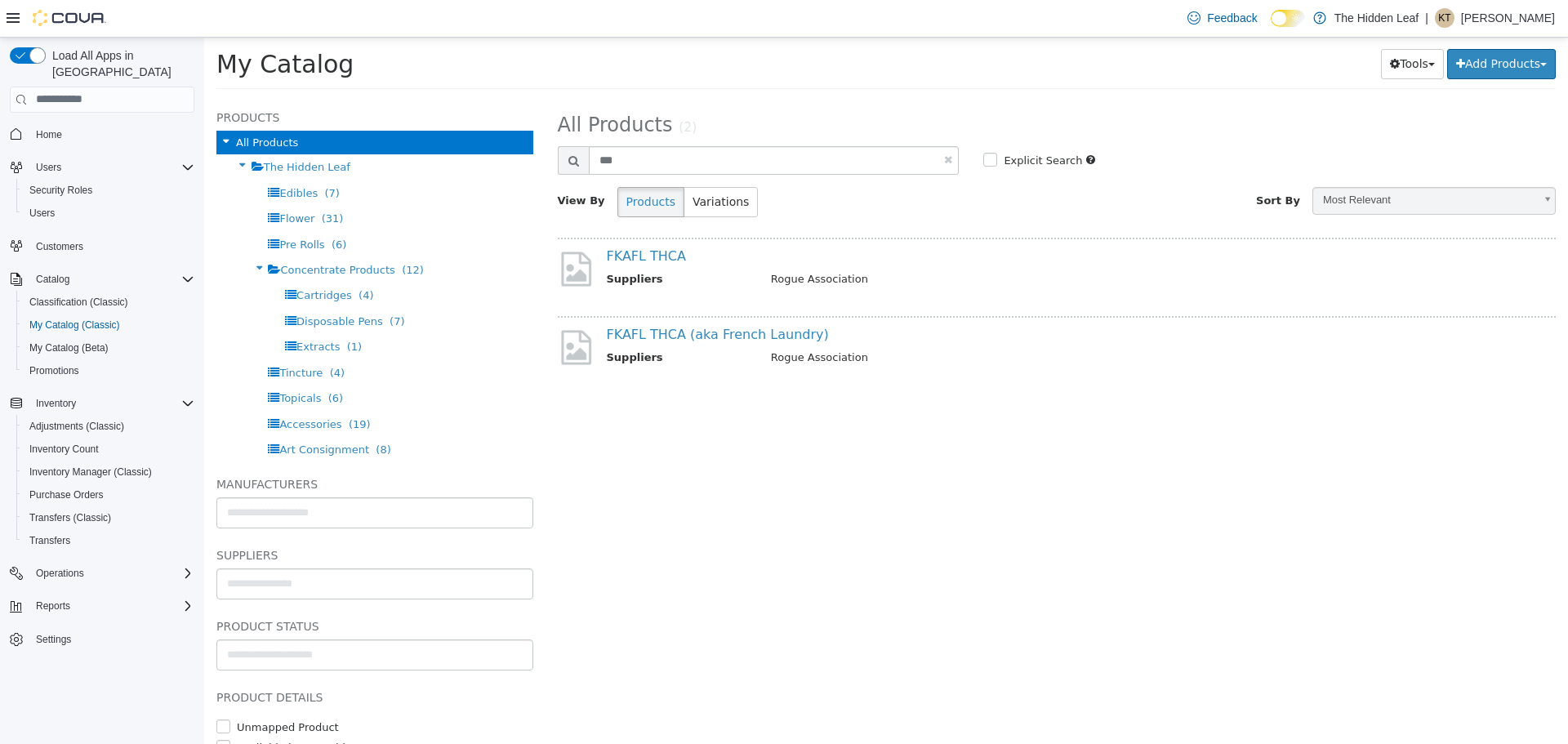
click at [946, 164] on link at bounding box center [948, 159] width 8 height 11
select select "**********"
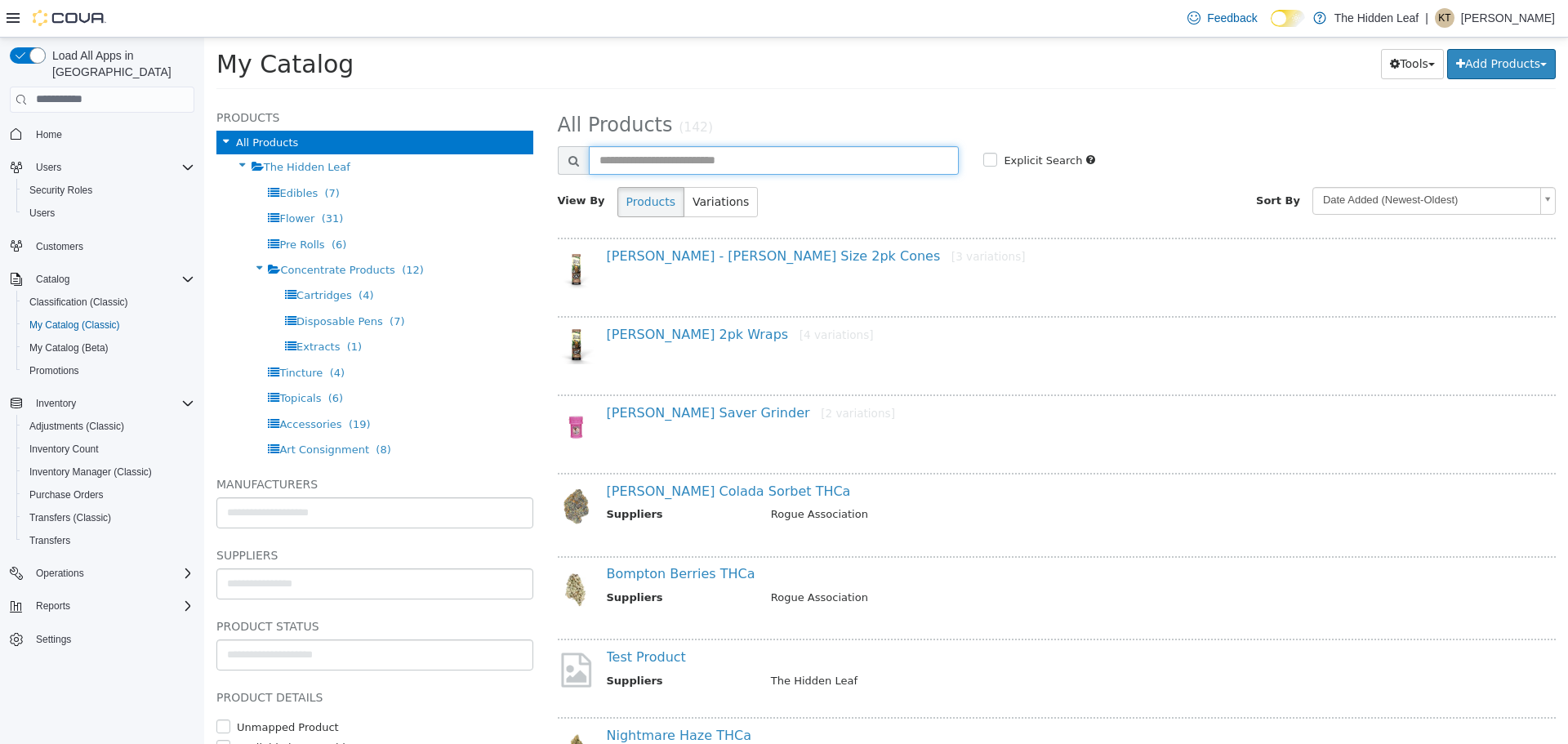
click at [750, 165] on input "text" at bounding box center [774, 160] width 370 height 29
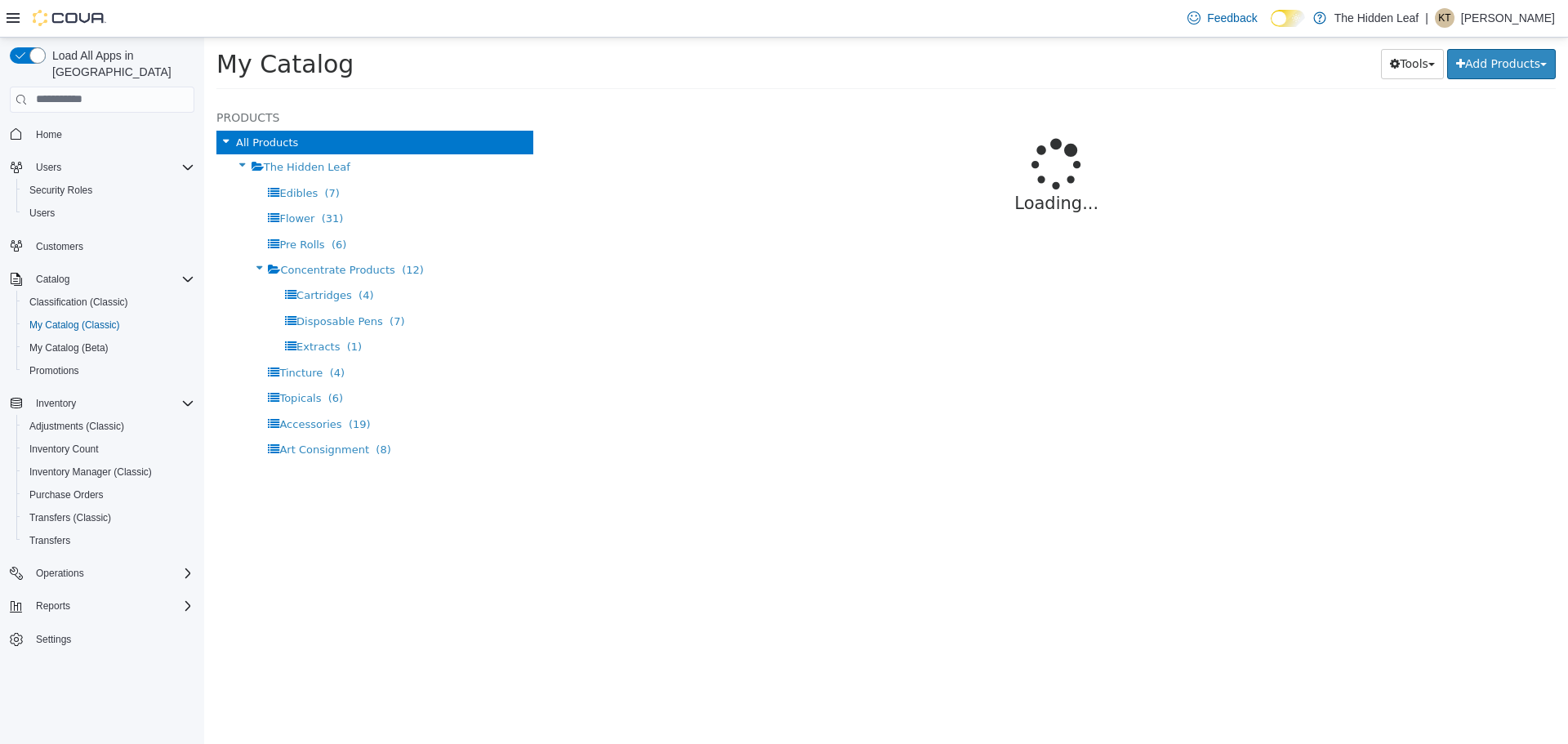
select select "**********"
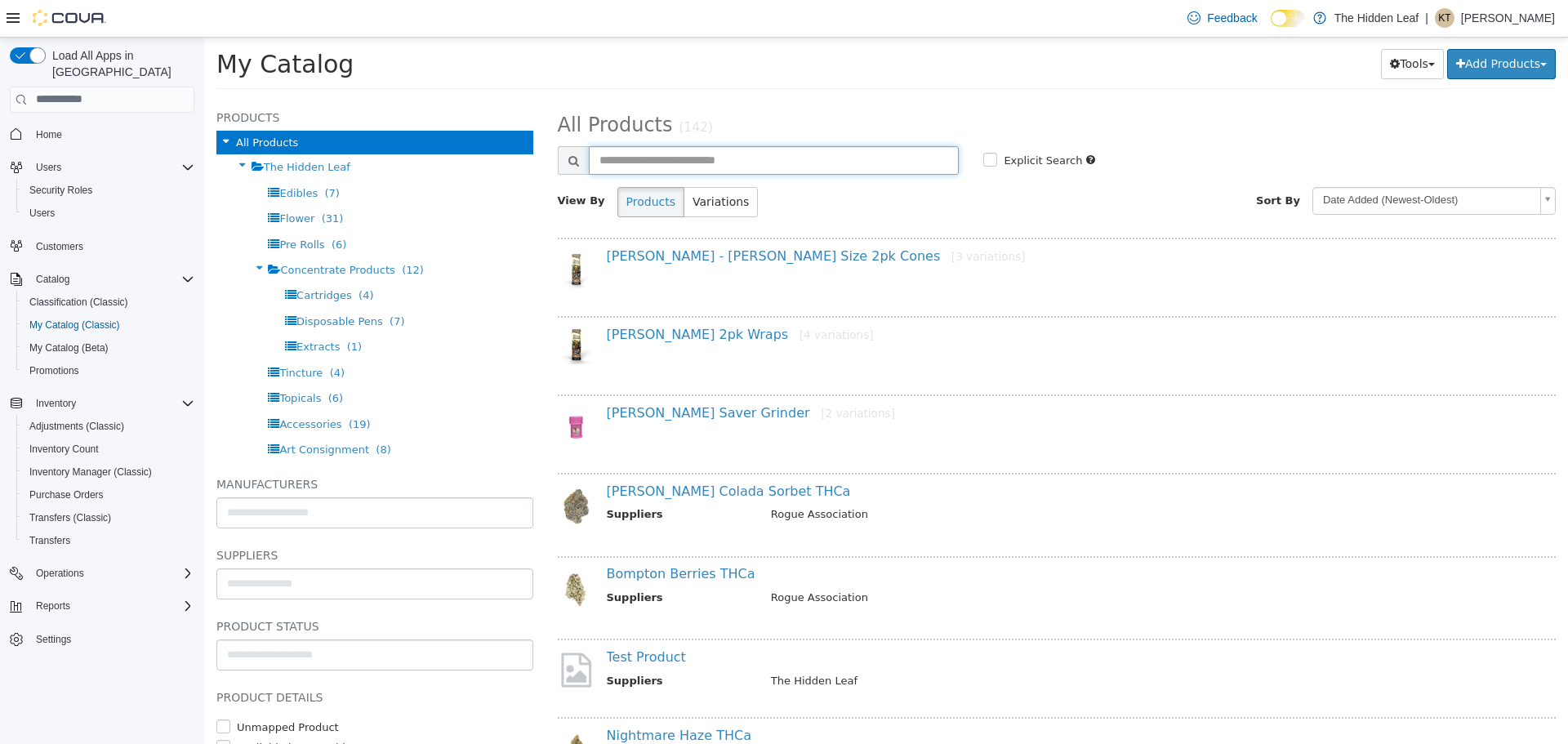
click at [703, 160] on input "text" at bounding box center [774, 160] width 370 height 29
type input "****"
select select "**********"
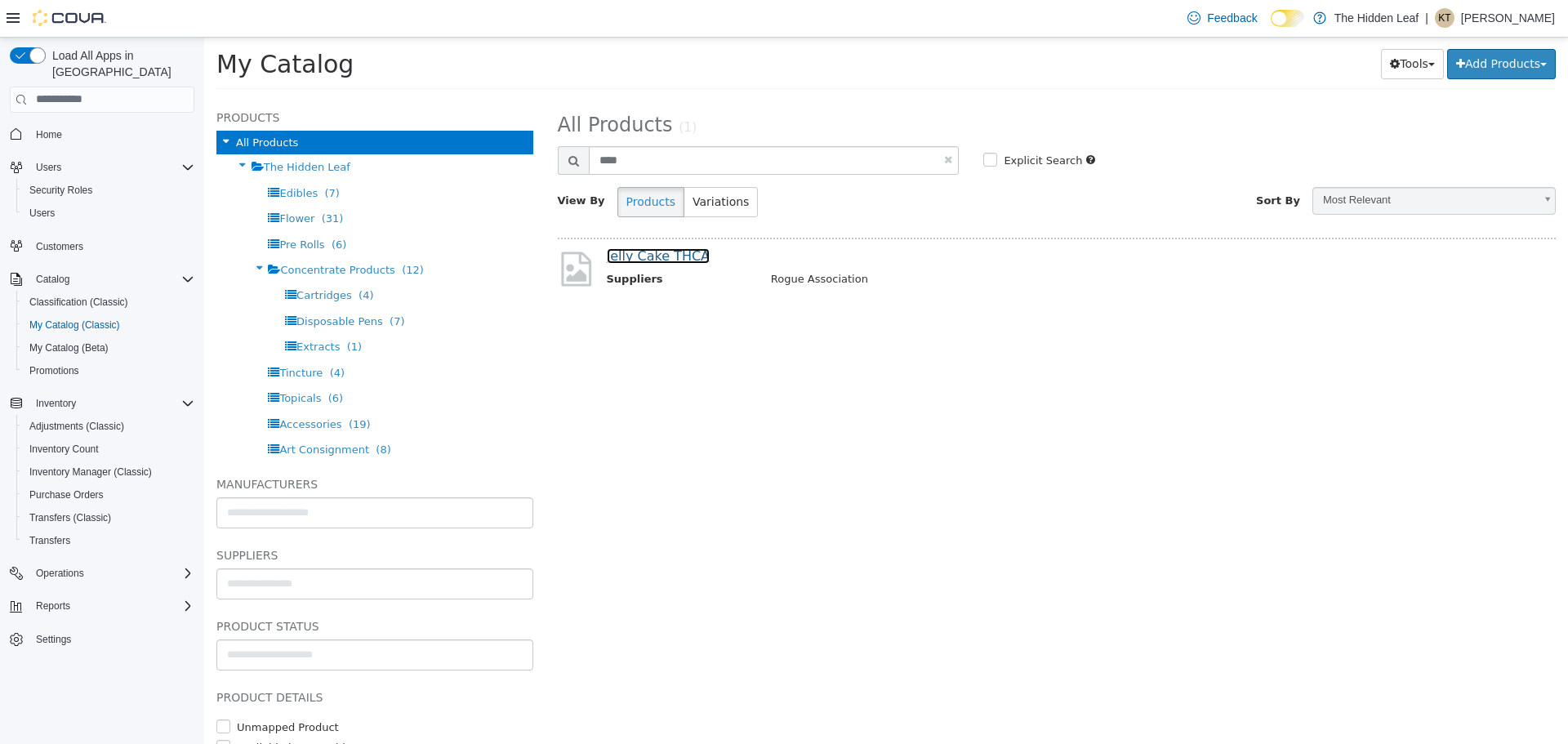
click at [647, 260] on link "Jelly Cake THCA" at bounding box center [658, 255] width 104 height 15
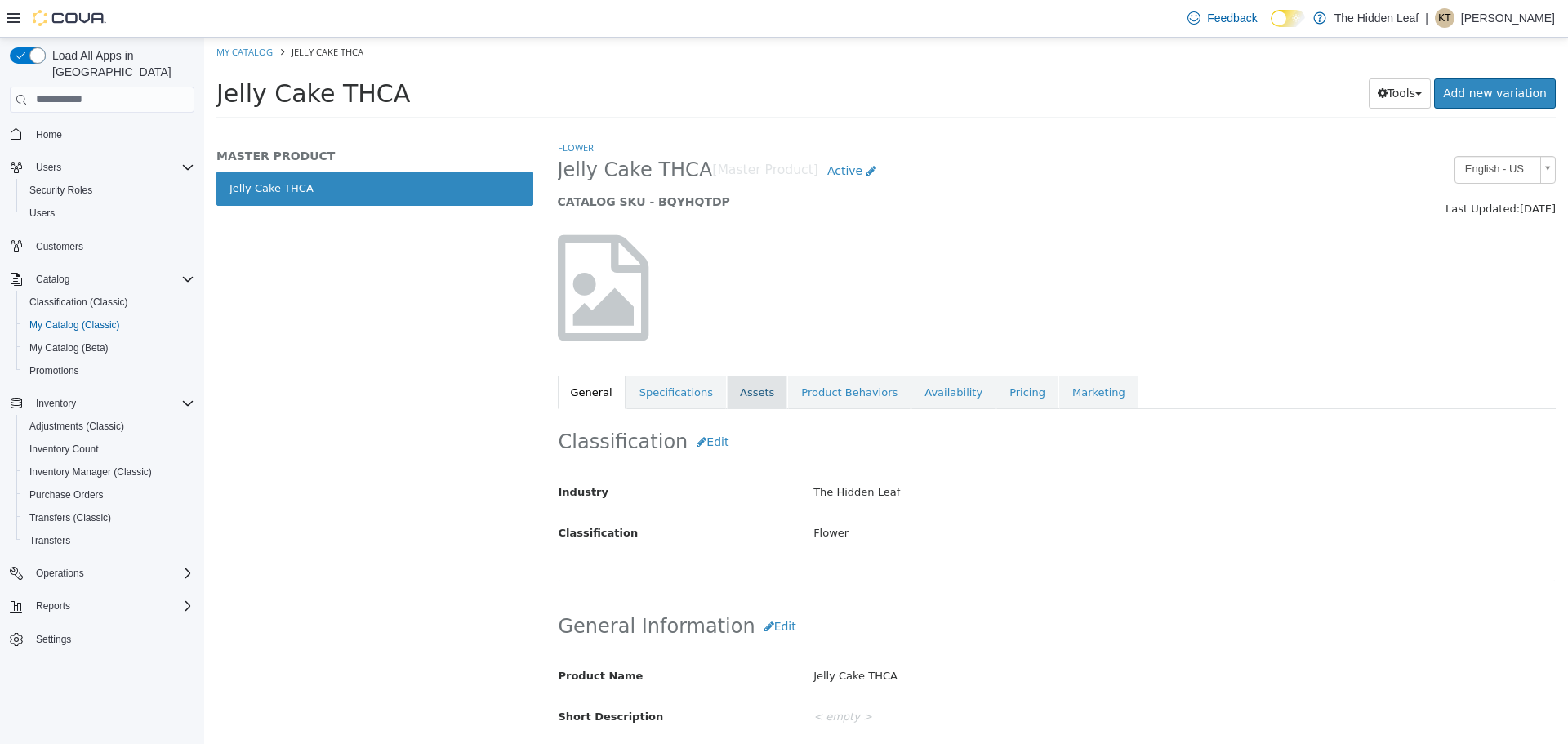
click at [743, 396] on link "Assets" at bounding box center [756, 391] width 60 height 34
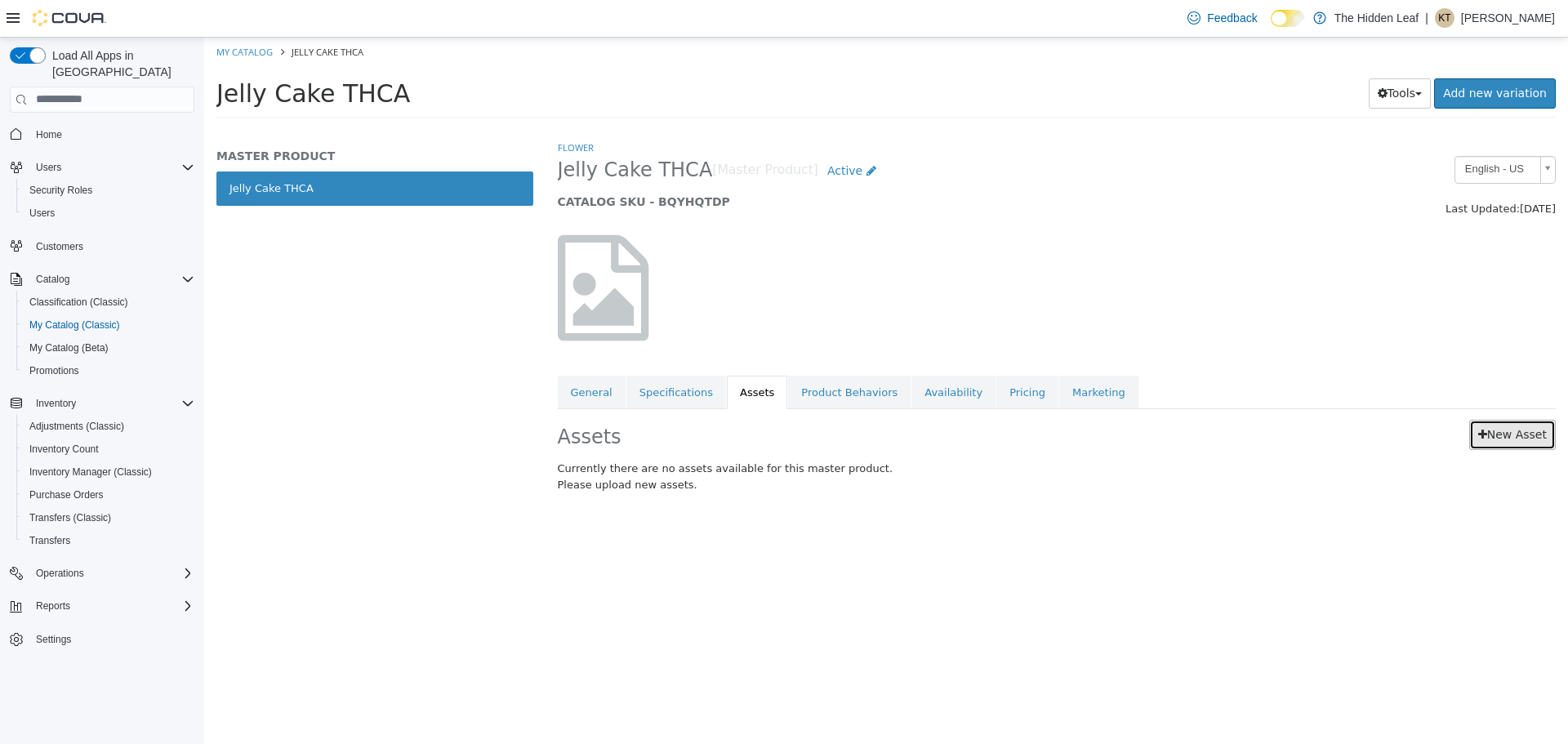
click at [1508, 440] on link "New Asset" at bounding box center [1512, 433] width 86 height 30
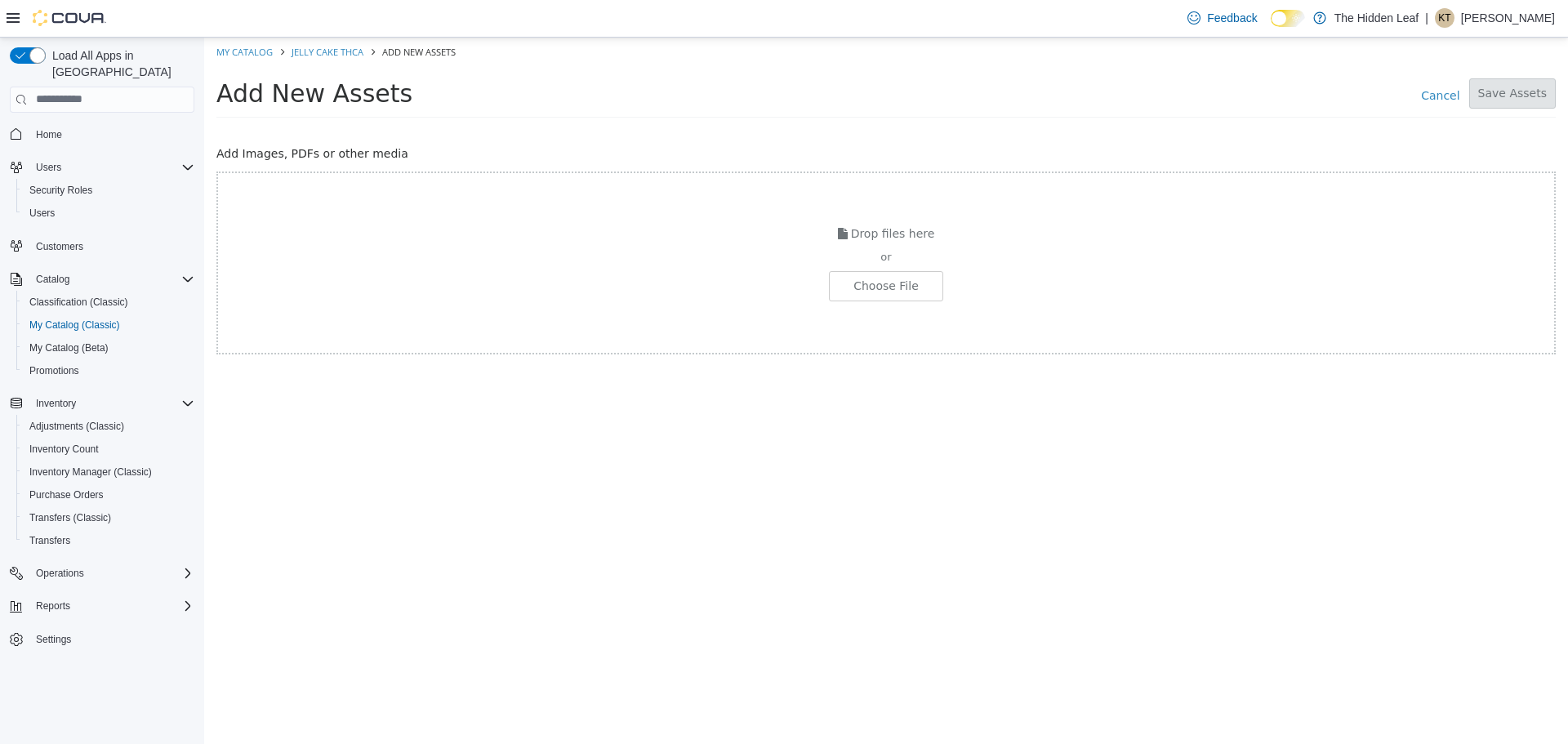
click at [889, 310] on div "Drop files here or Choose File" at bounding box center [886, 261] width 1340 height 183
click at [889, 307] on div "Drop files here or Choose File" at bounding box center [886, 261] width 1340 height 183
click at [889, 296] on input "file" at bounding box center [31, 285] width 1822 height 29
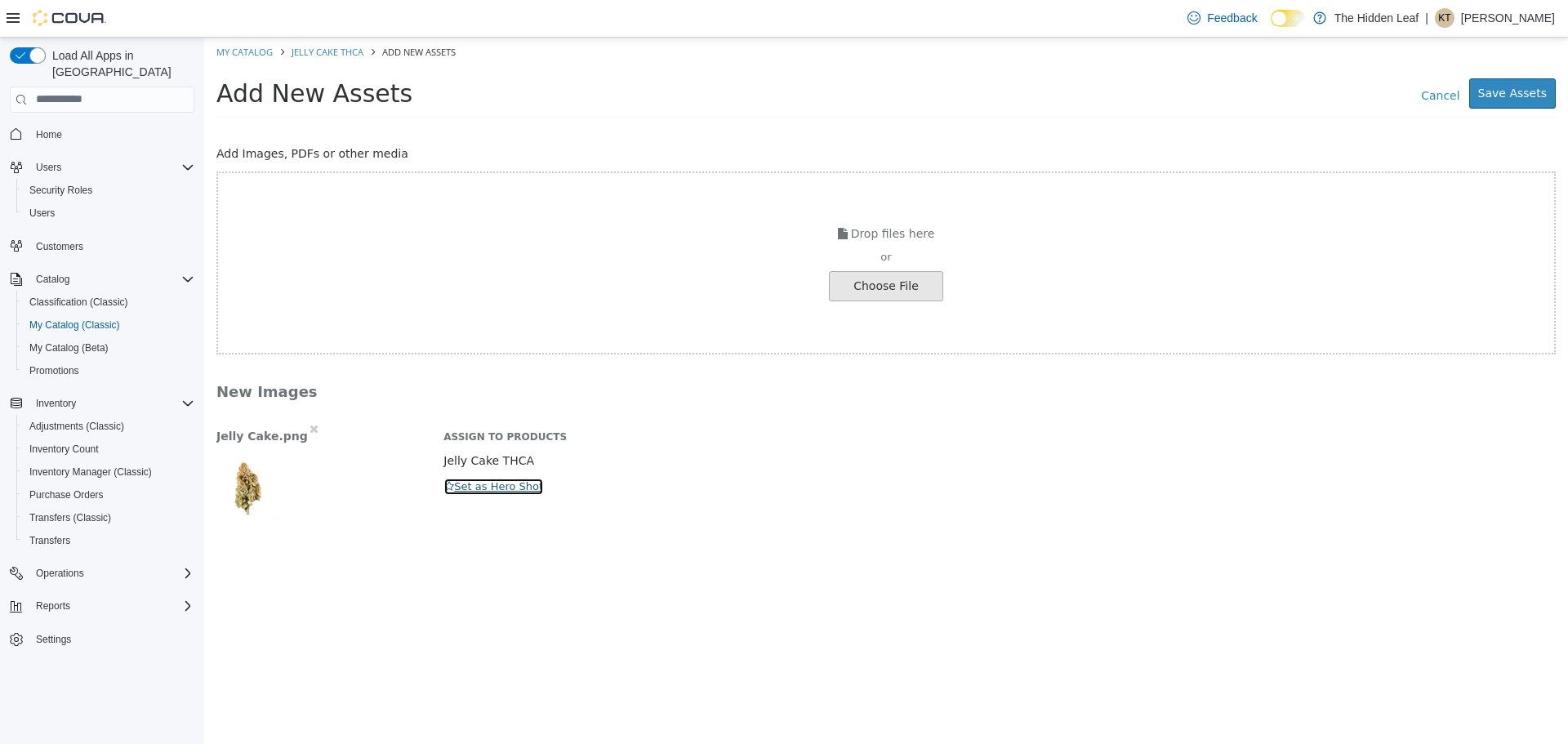
click at [473, 481] on button "Set as Hero Shot" at bounding box center [493, 486] width 101 height 18
click at [1518, 79] on button "Save Assets" at bounding box center [1512, 92] width 86 height 30
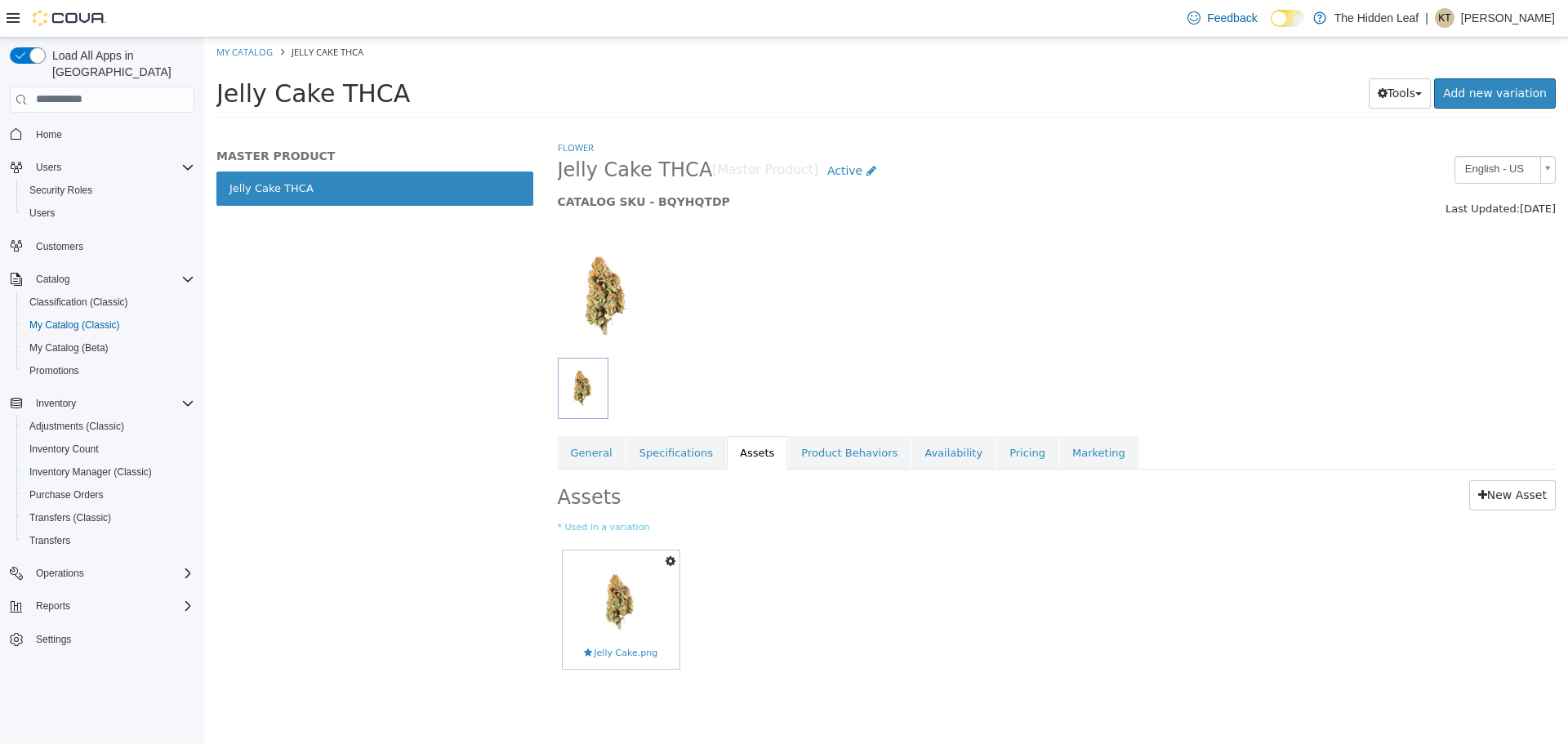
click at [943, 601] on div "Set As Hero Shot Preview Download Delete Jelly Cake.png" at bounding box center [1057, 615] width 998 height 142
click at [243, 53] on link "My Catalog" at bounding box center [245, 50] width 56 height 13
select select "**********"
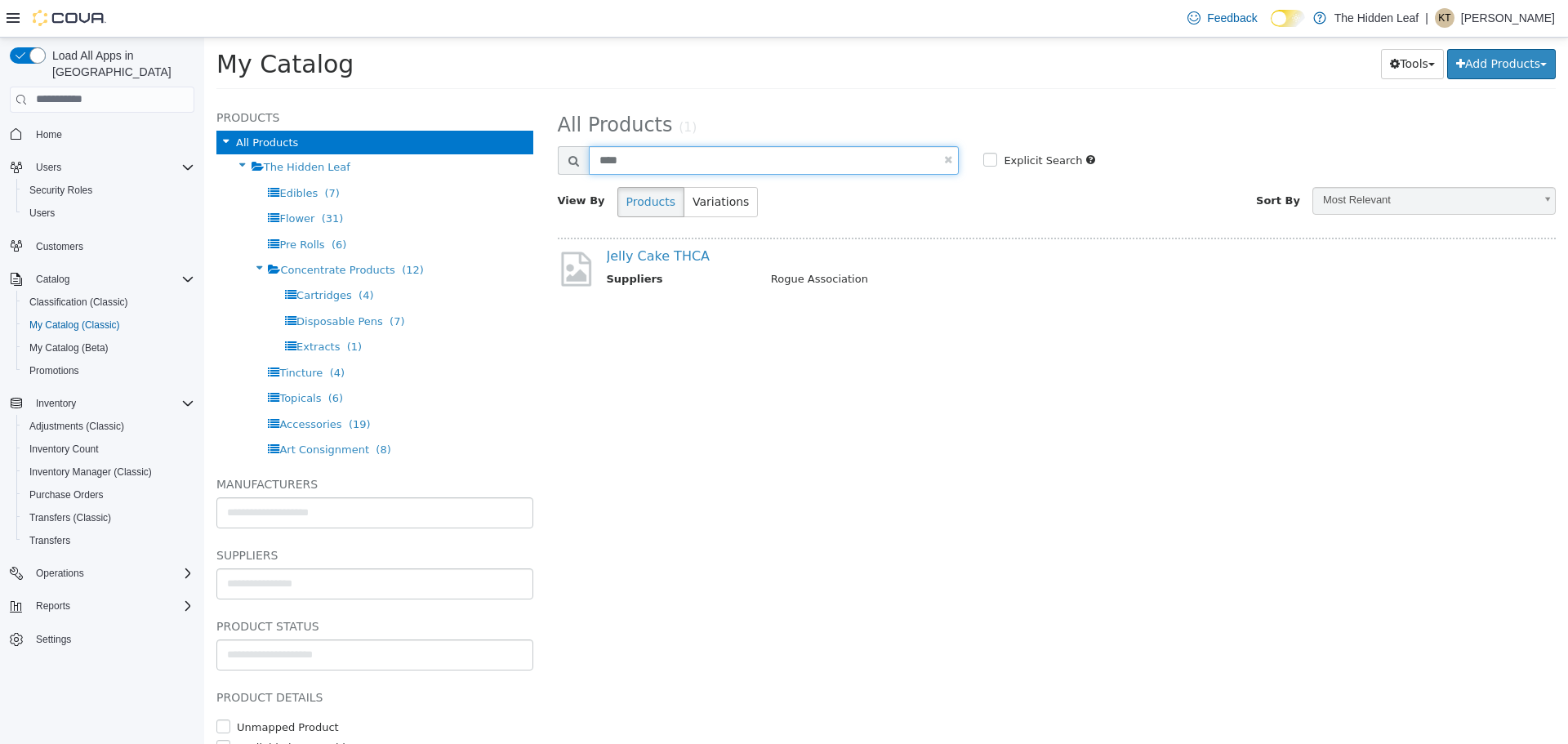
click at [635, 158] on input "****" at bounding box center [774, 160] width 370 height 29
type input "*****"
select select "**********"
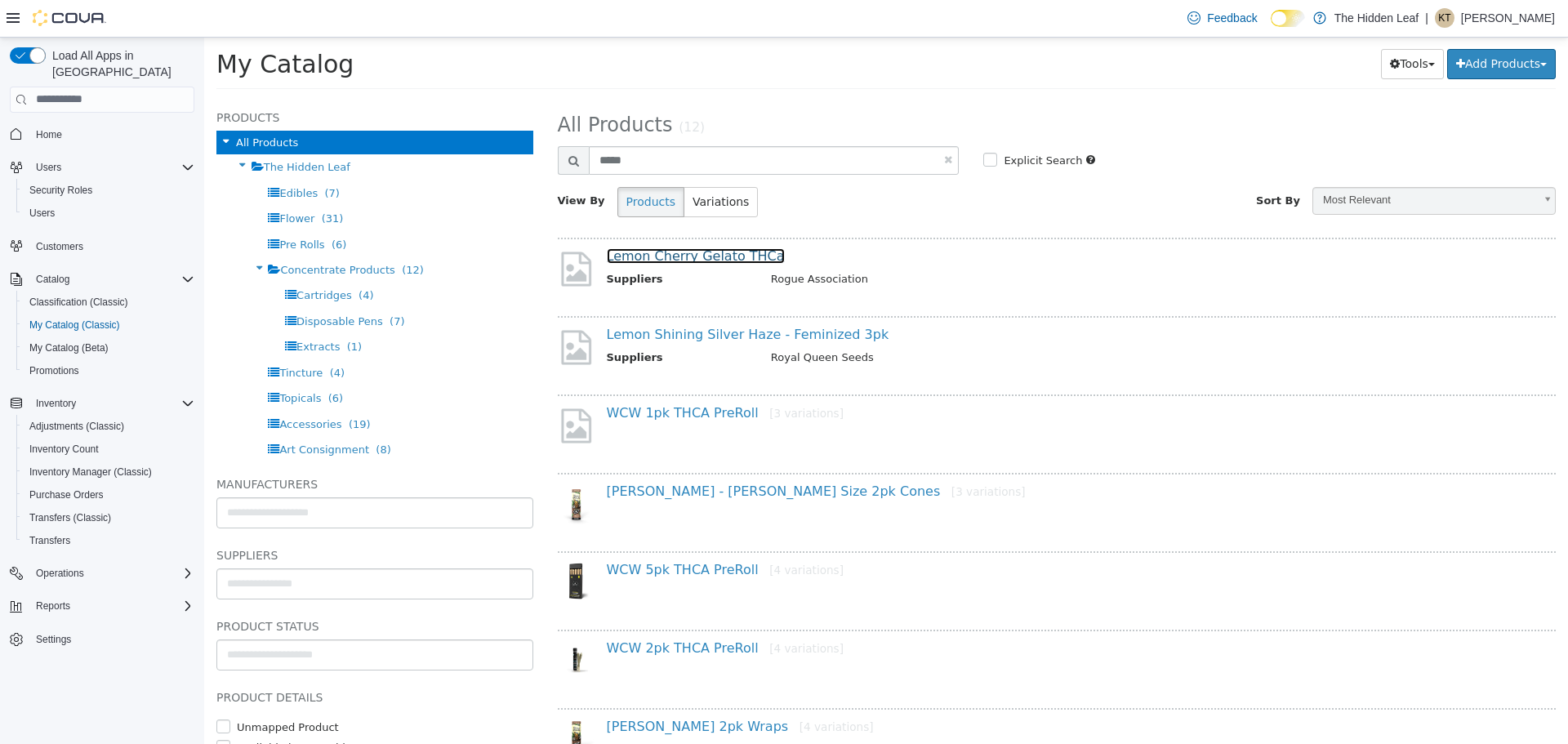
click at [719, 259] on link "Lemon Cherry Gelato THCa" at bounding box center [695, 255] width 178 height 15
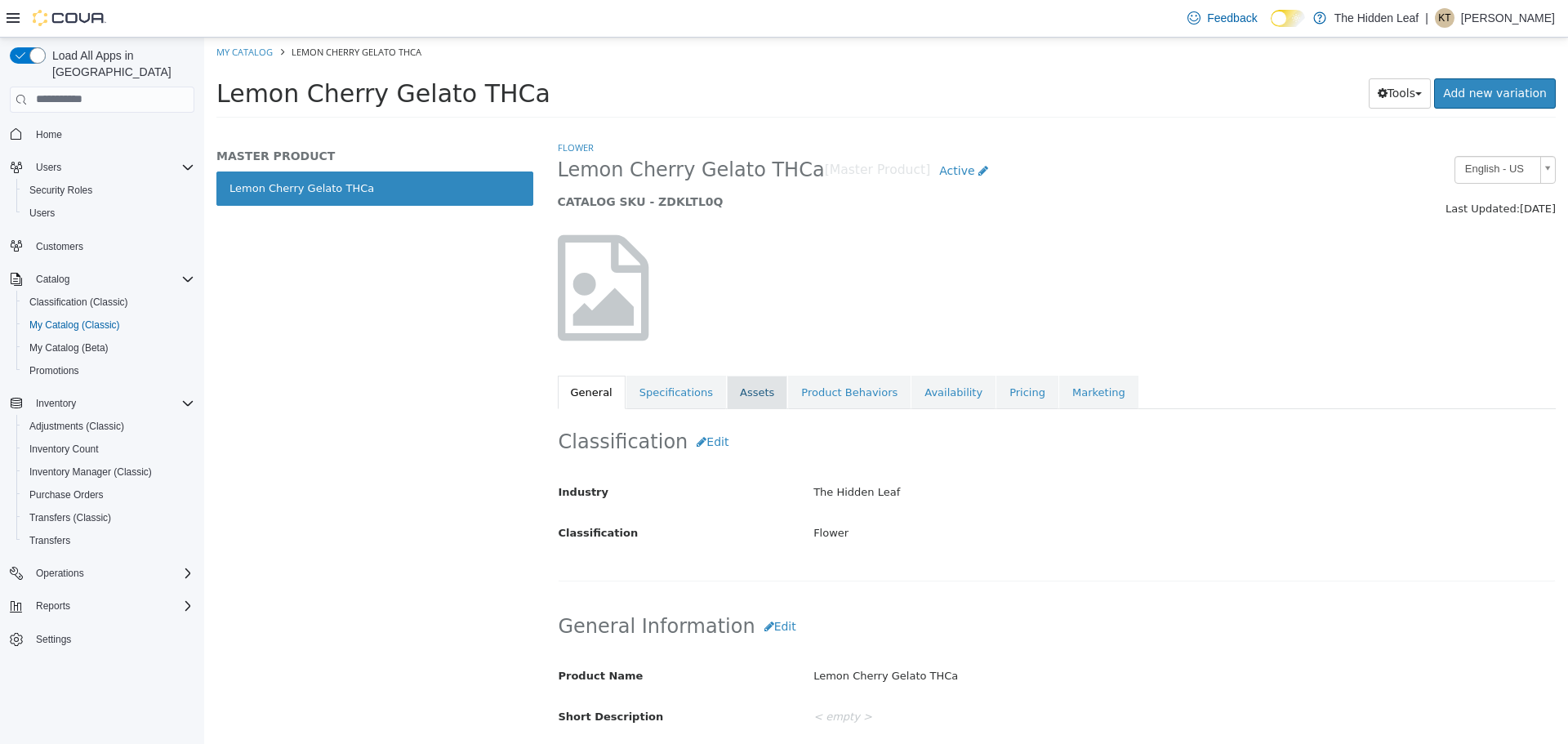
click at [731, 391] on link "Assets" at bounding box center [756, 391] width 60 height 34
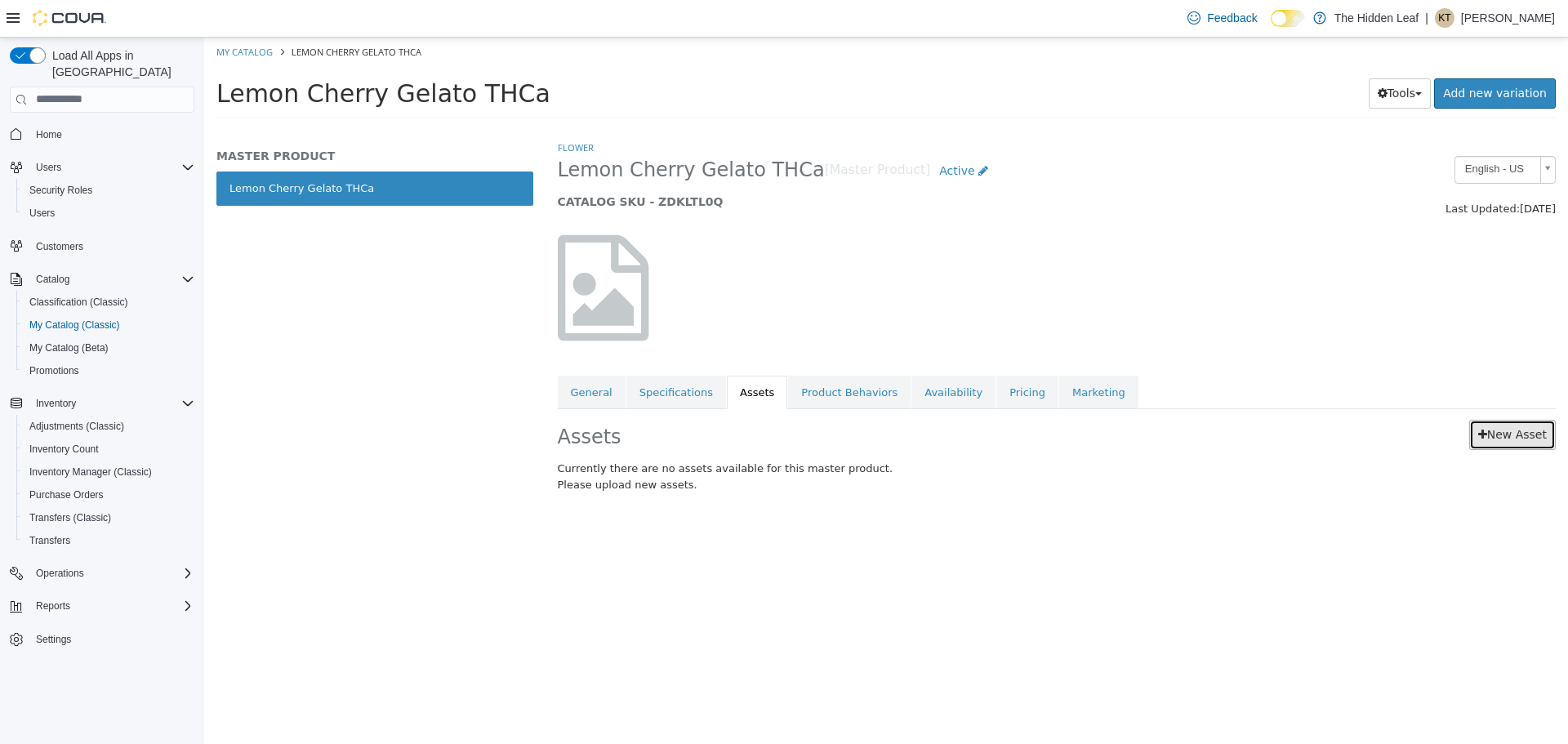
click at [1516, 446] on link "New Asset" at bounding box center [1512, 433] width 86 height 30
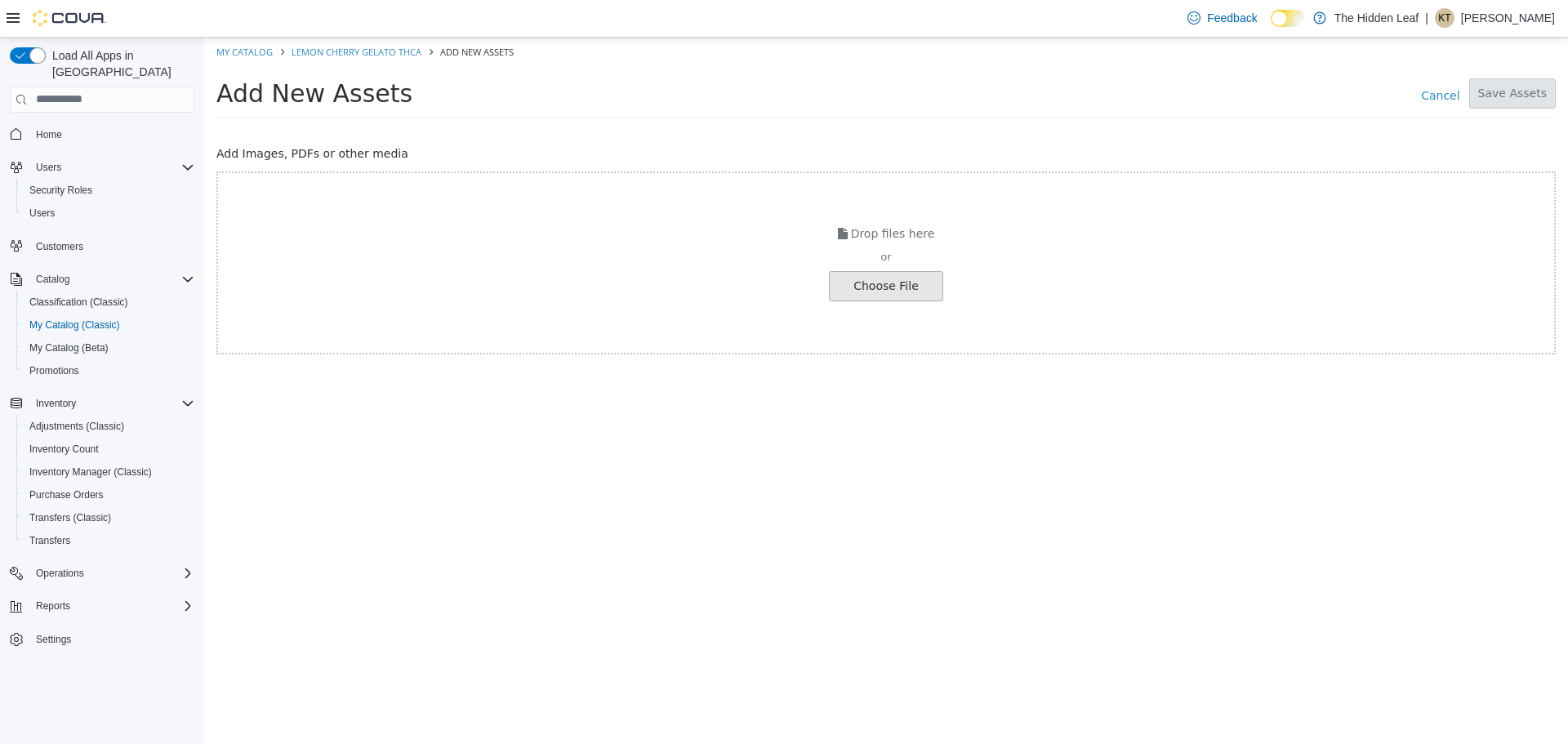
click at [866, 284] on input "file" at bounding box center [31, 285] width 1822 height 29
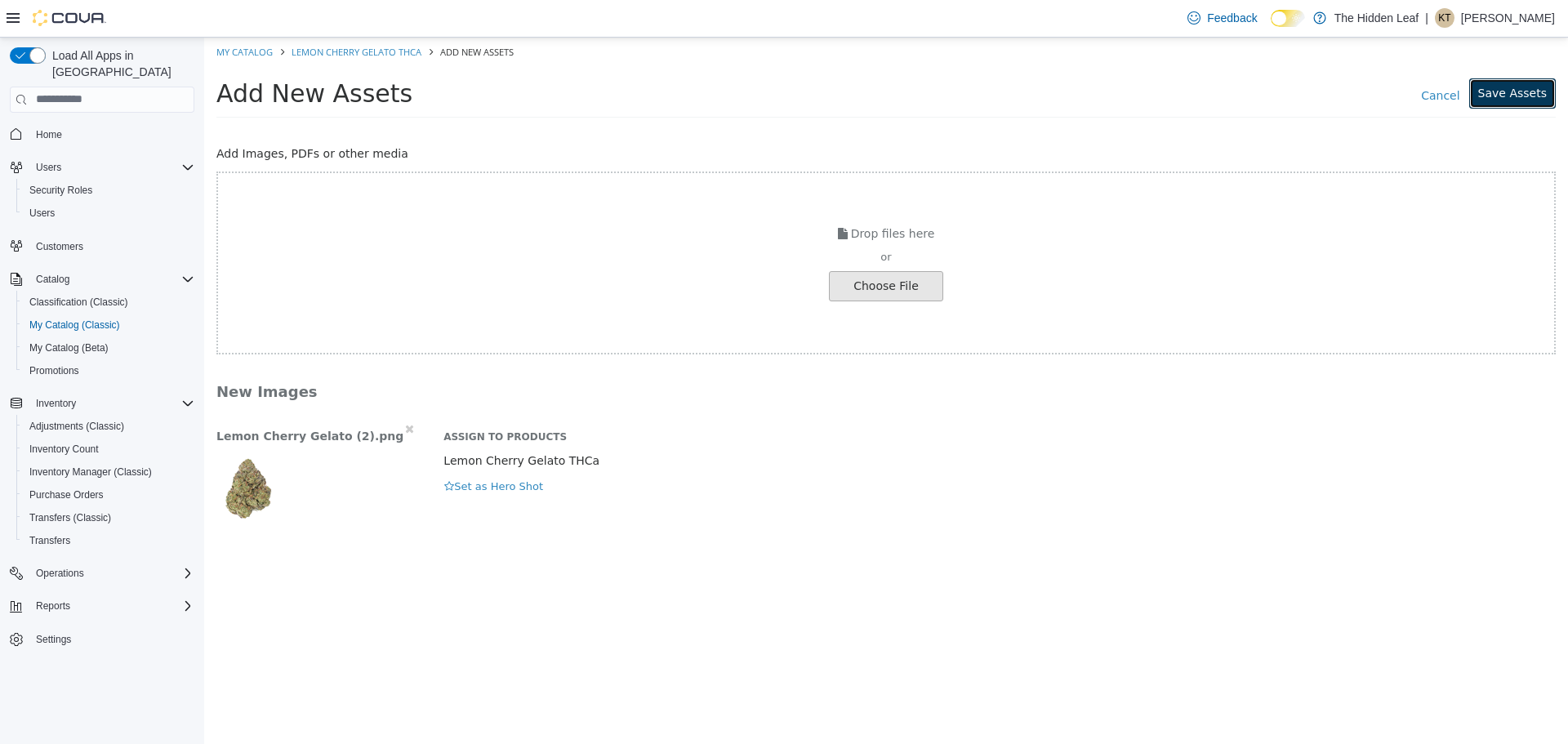
click at [1528, 97] on button "Save Assets" at bounding box center [1512, 92] width 86 height 30
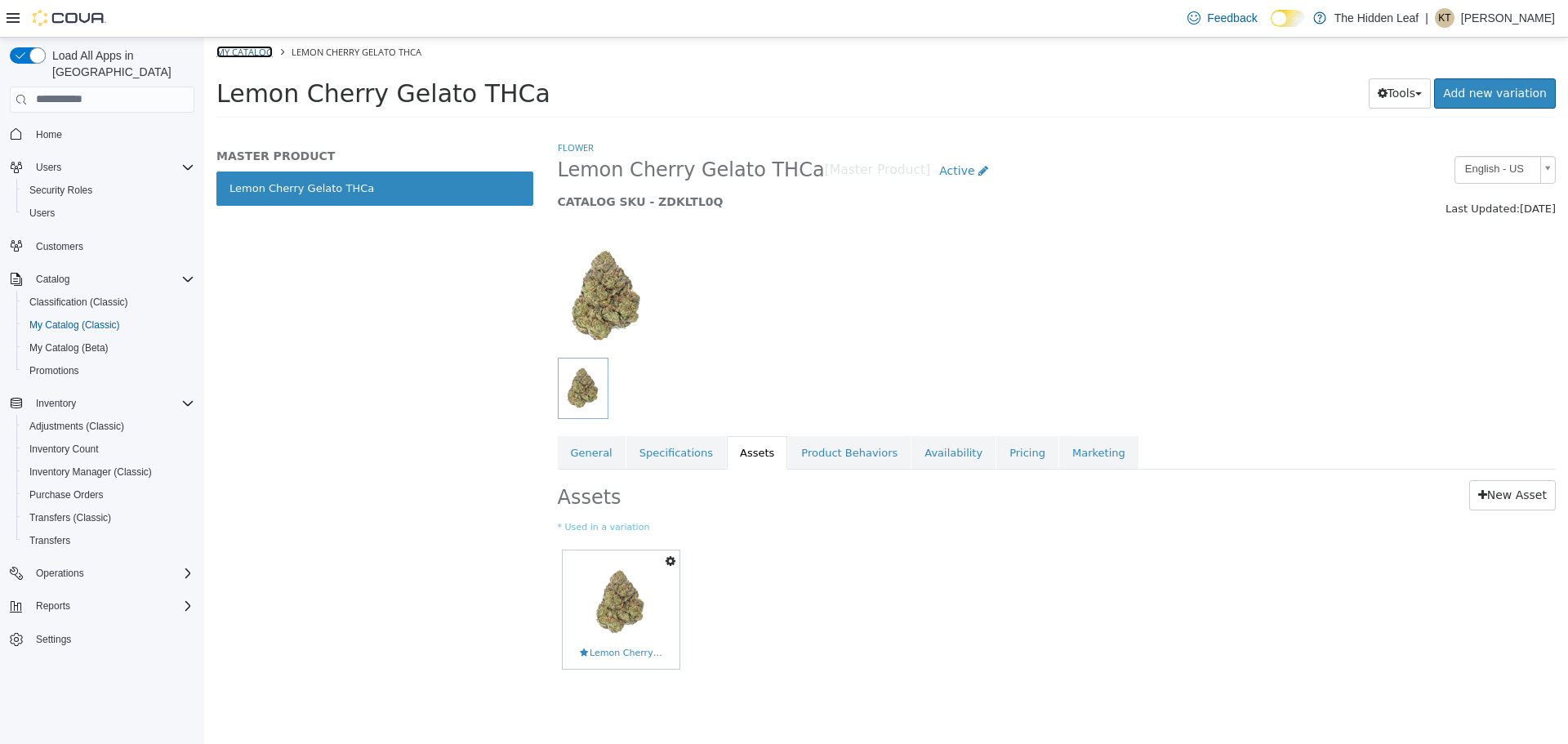
click at [249, 52] on link "My Catalog" at bounding box center [245, 50] width 56 height 13
select select "**********"
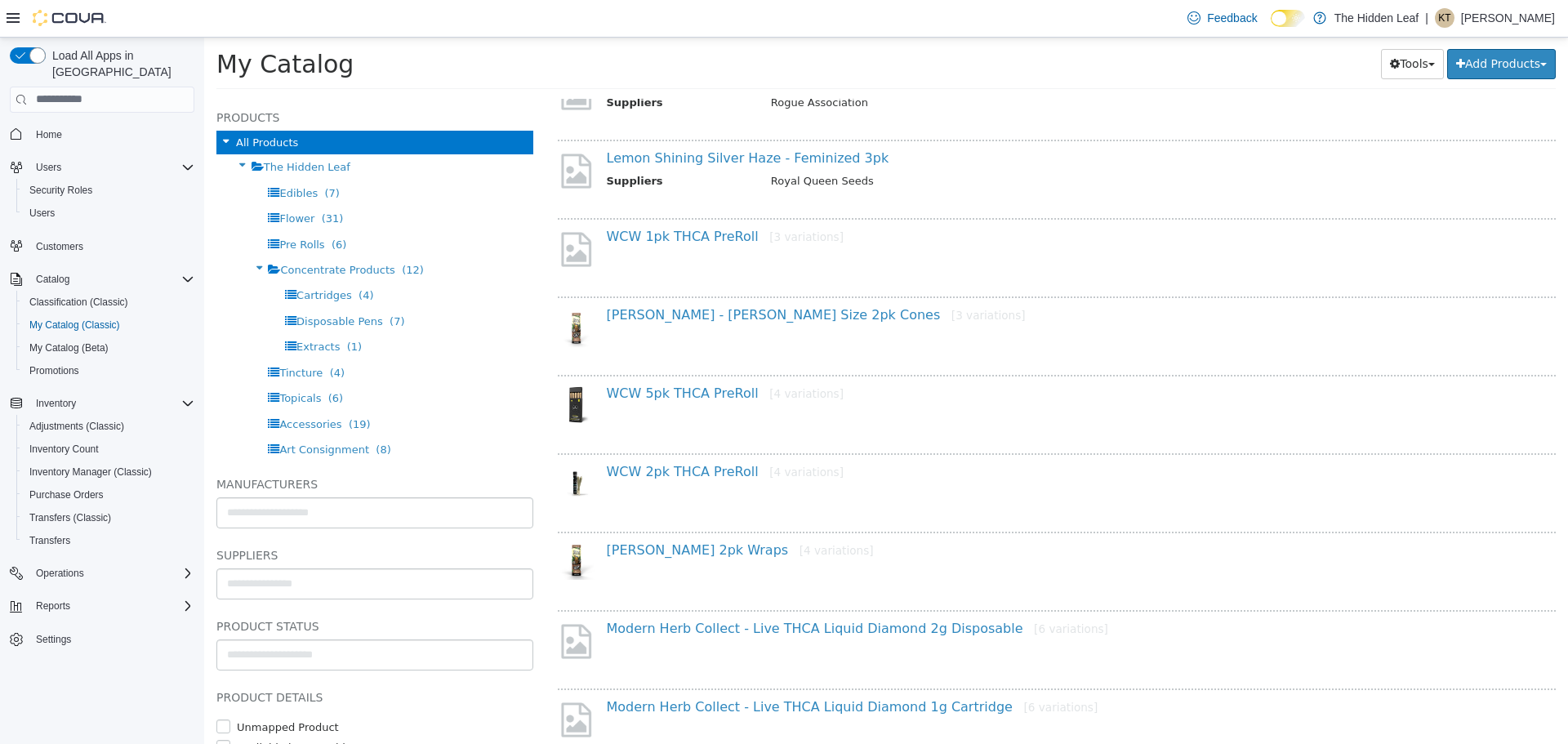
scroll to position [81, 0]
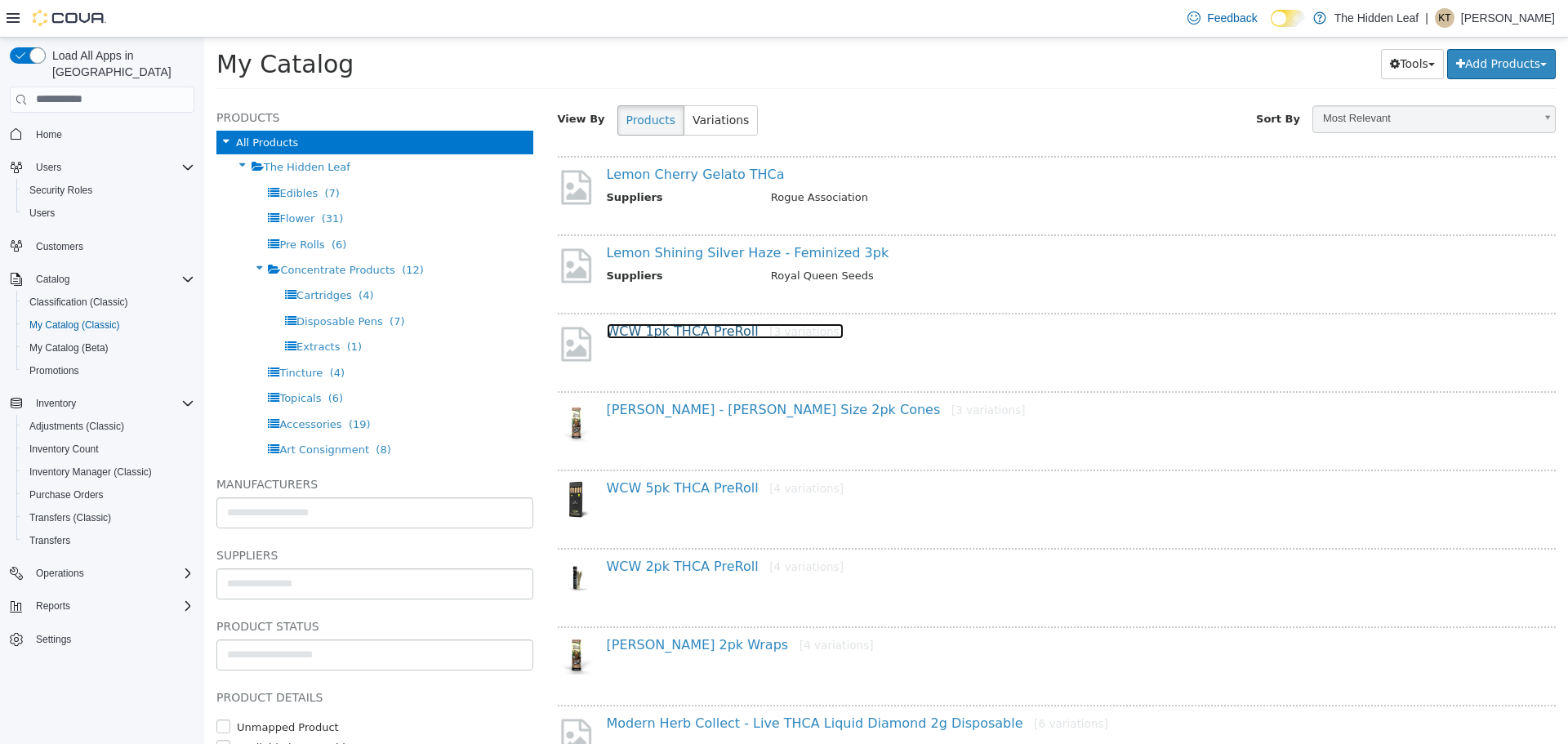
click at [646, 338] on link "WCW 1pk THCA PreRoll [3 variations]" at bounding box center [725, 330] width 237 height 15
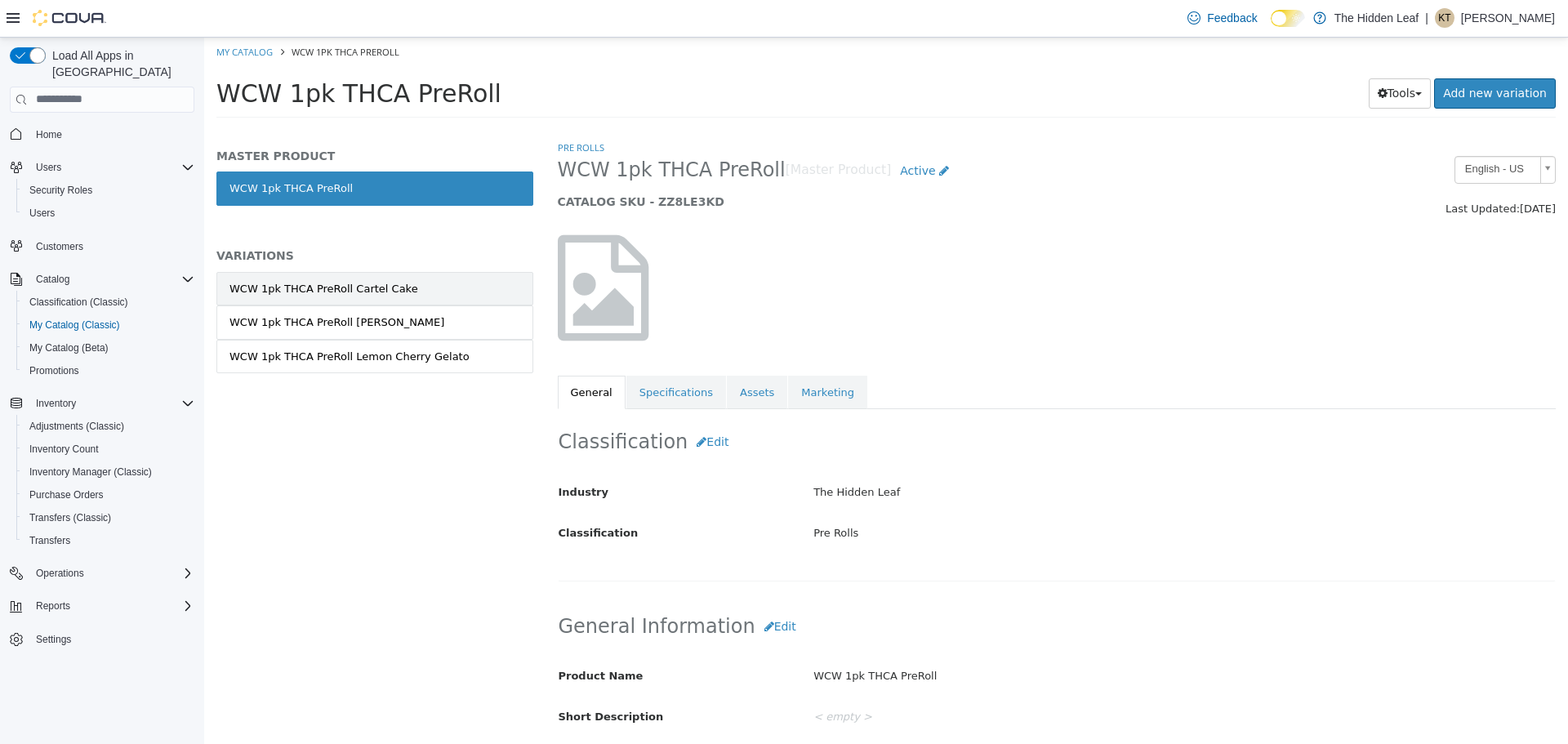
click at [357, 281] on div "WCW 1pk THCA PreRoll Cartel Cake" at bounding box center [323, 288] width 189 height 16
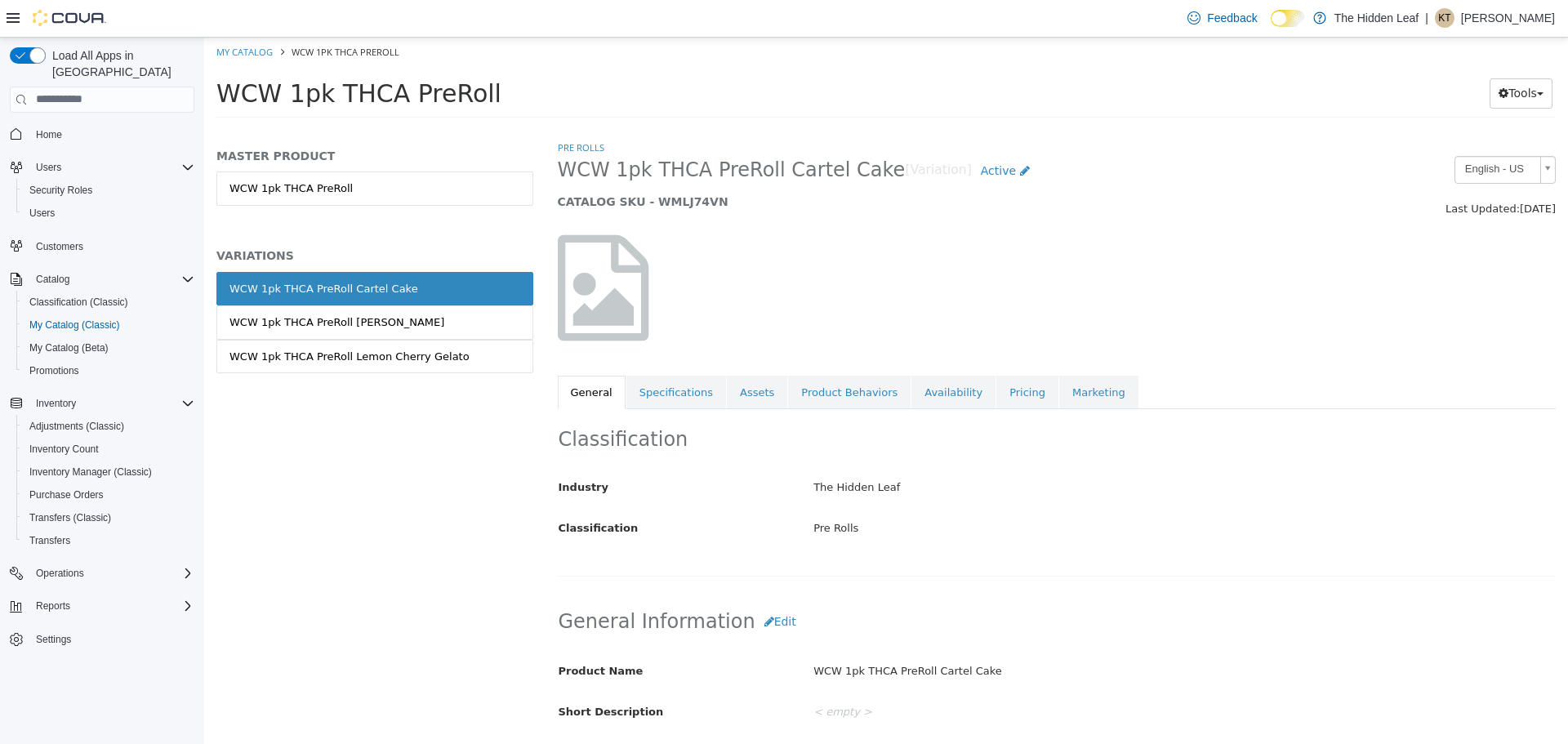
click at [348, 321] on div "WCW 1pk THCA PreRoll Han Solo" at bounding box center [337, 321] width 215 height 16
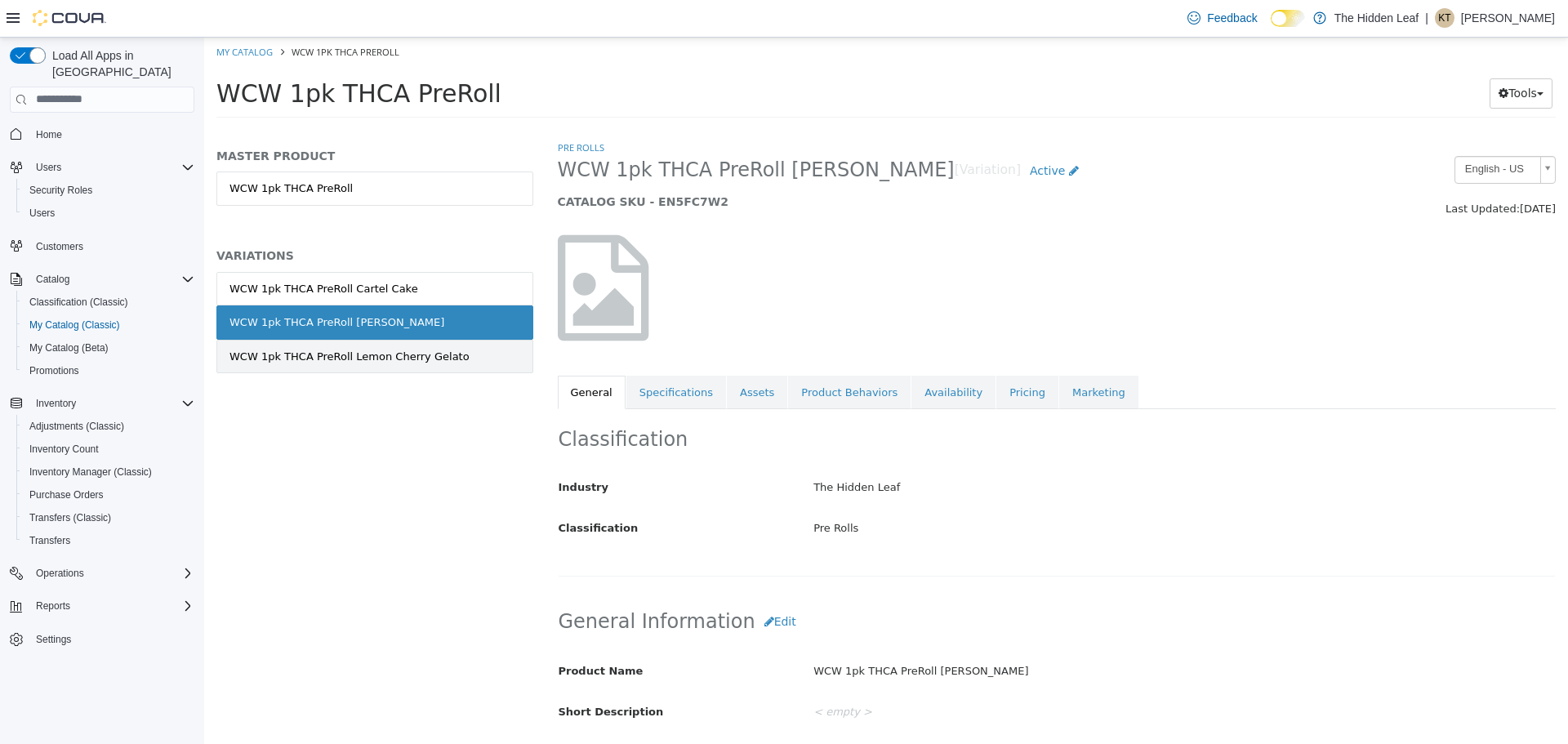
click at [348, 360] on div "WCW 1pk THCA PreRoll Lemon Cherry Gelato" at bounding box center [349, 356] width 240 height 16
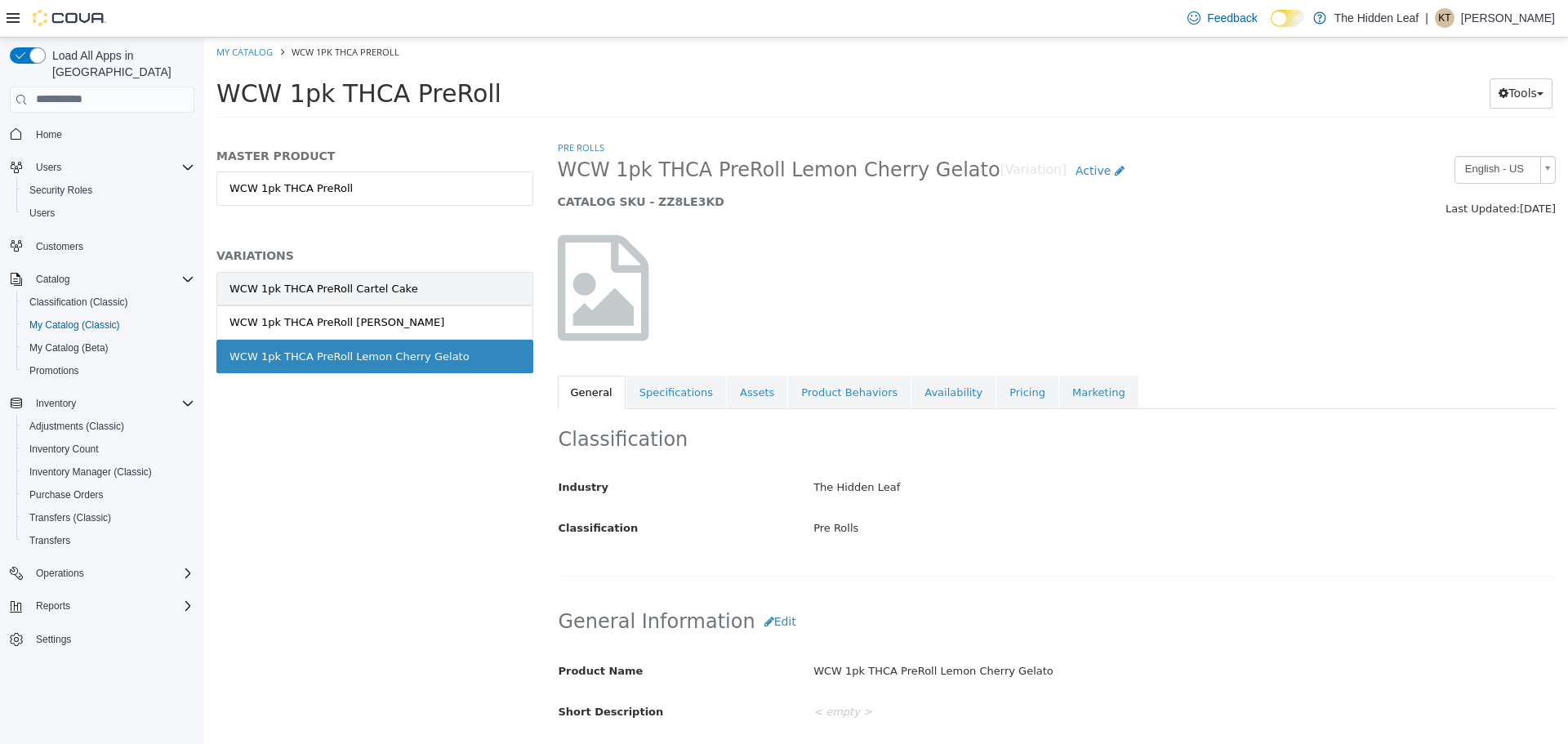
click at [356, 289] on div "WCW 1pk THCA PreRoll Cartel Cake" at bounding box center [323, 288] width 189 height 16
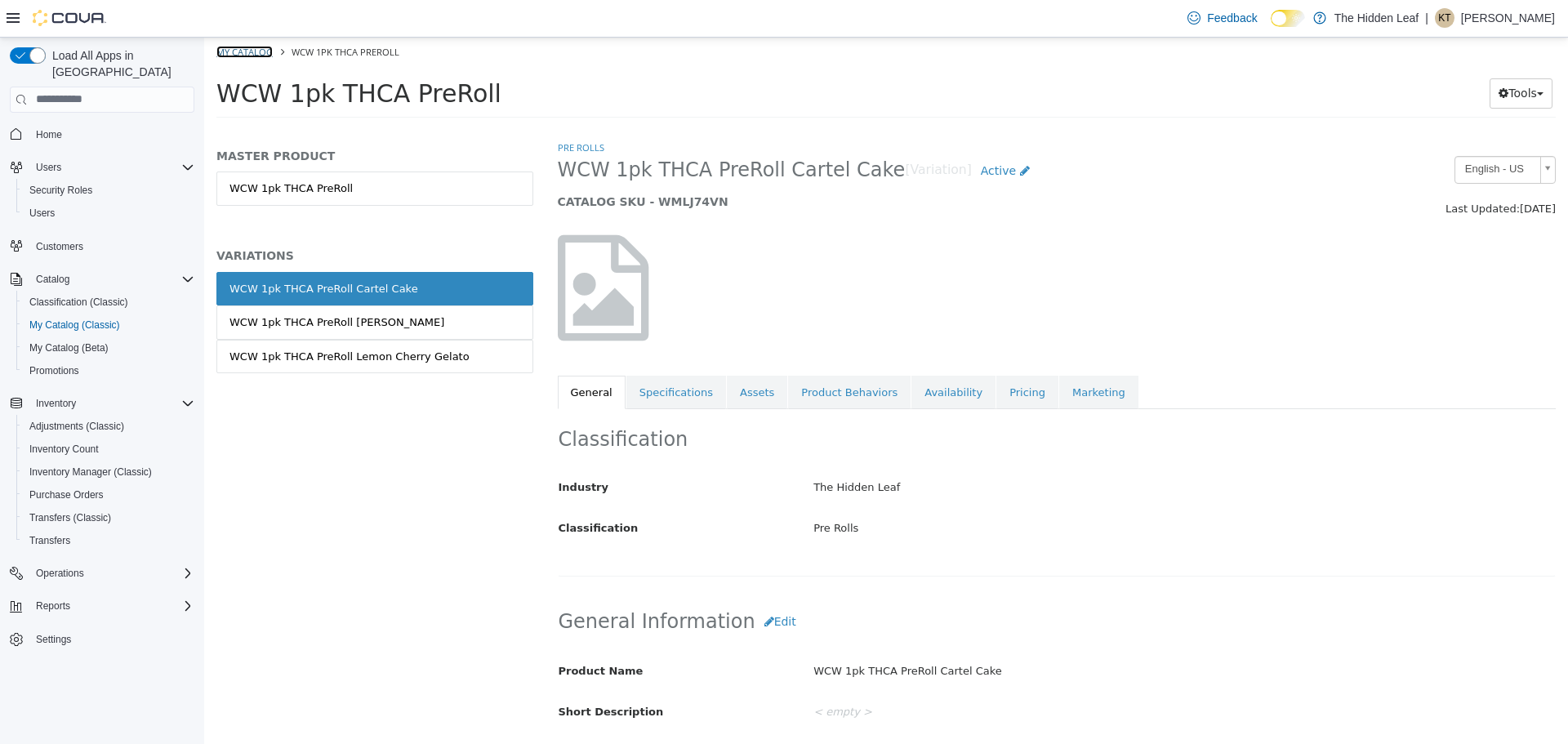
click at [261, 51] on link "My Catalog" at bounding box center [245, 50] width 56 height 13
select select "**********"
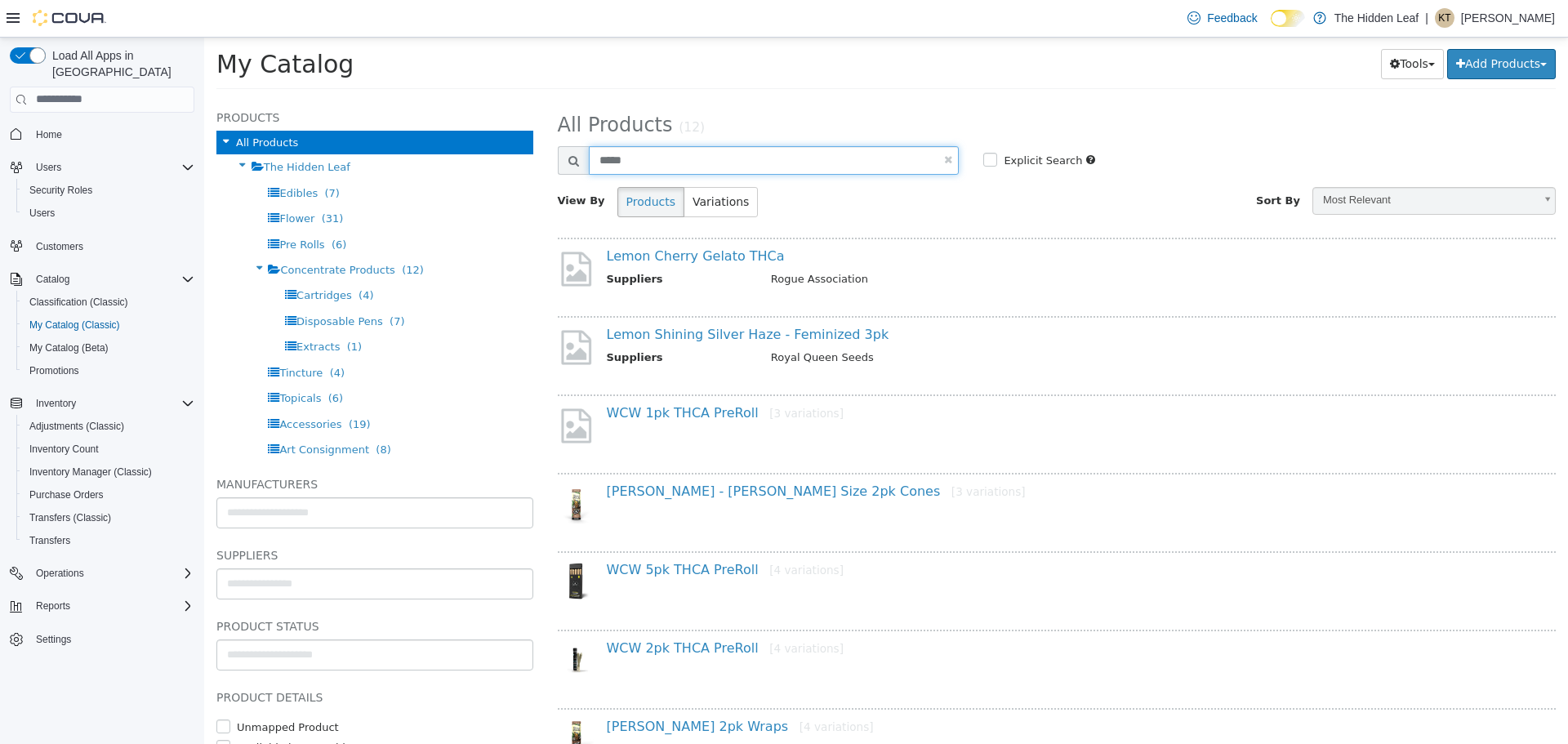
click at [666, 149] on input "*****" at bounding box center [774, 160] width 370 height 29
type input "***"
select select "**********"
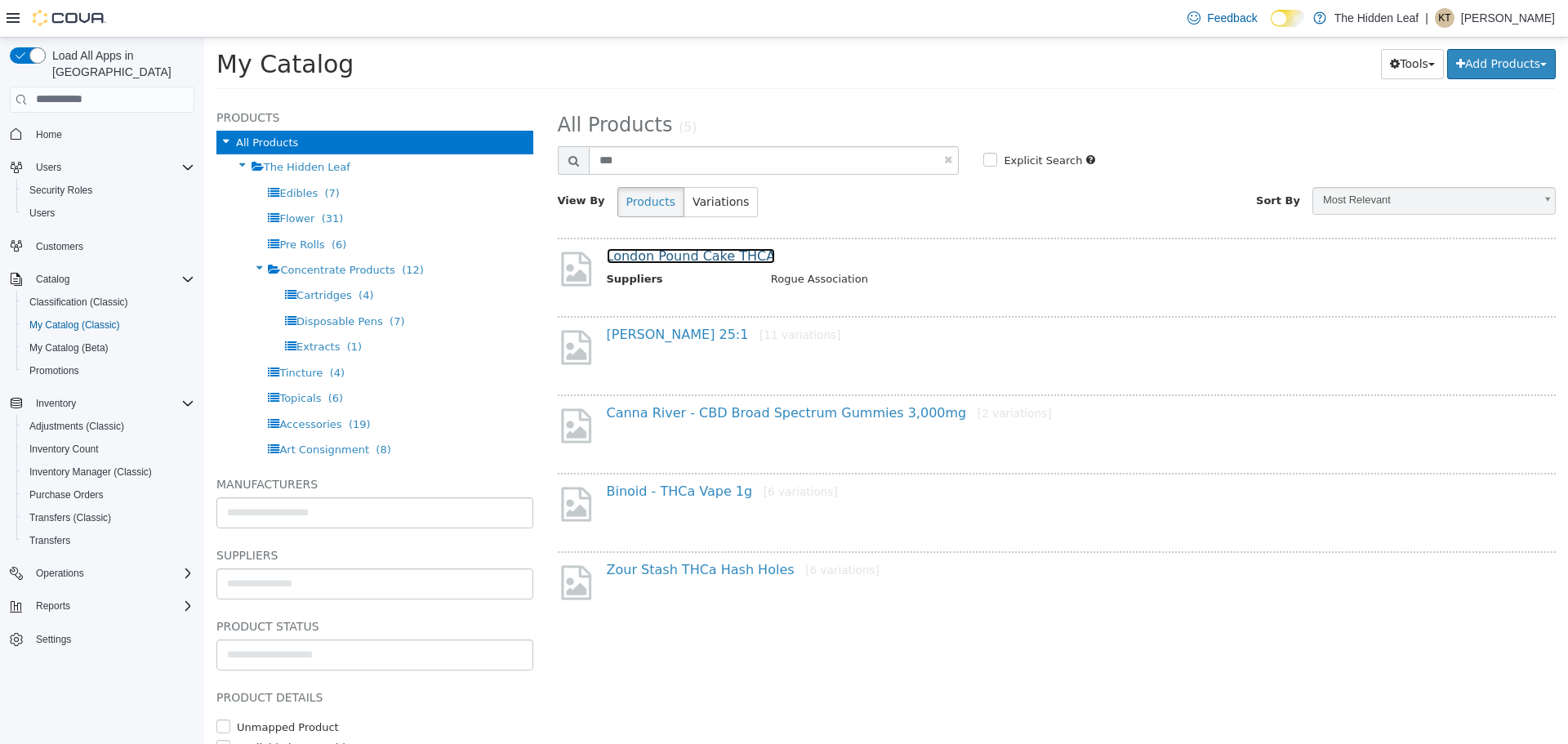
click at [710, 257] on link "London Pound Cake THCA" at bounding box center [691, 255] width 169 height 15
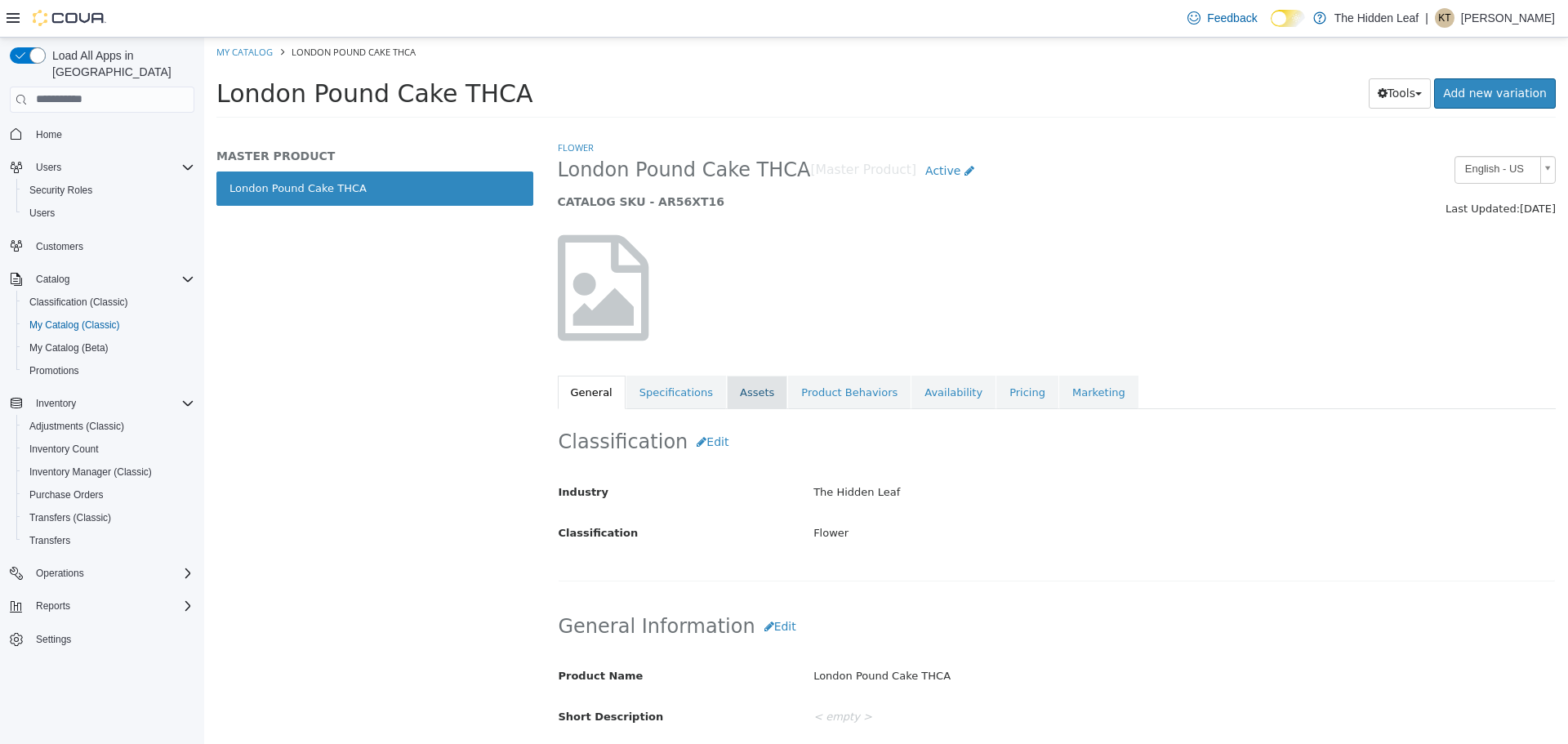
click at [726, 384] on link "Assets" at bounding box center [756, 391] width 60 height 34
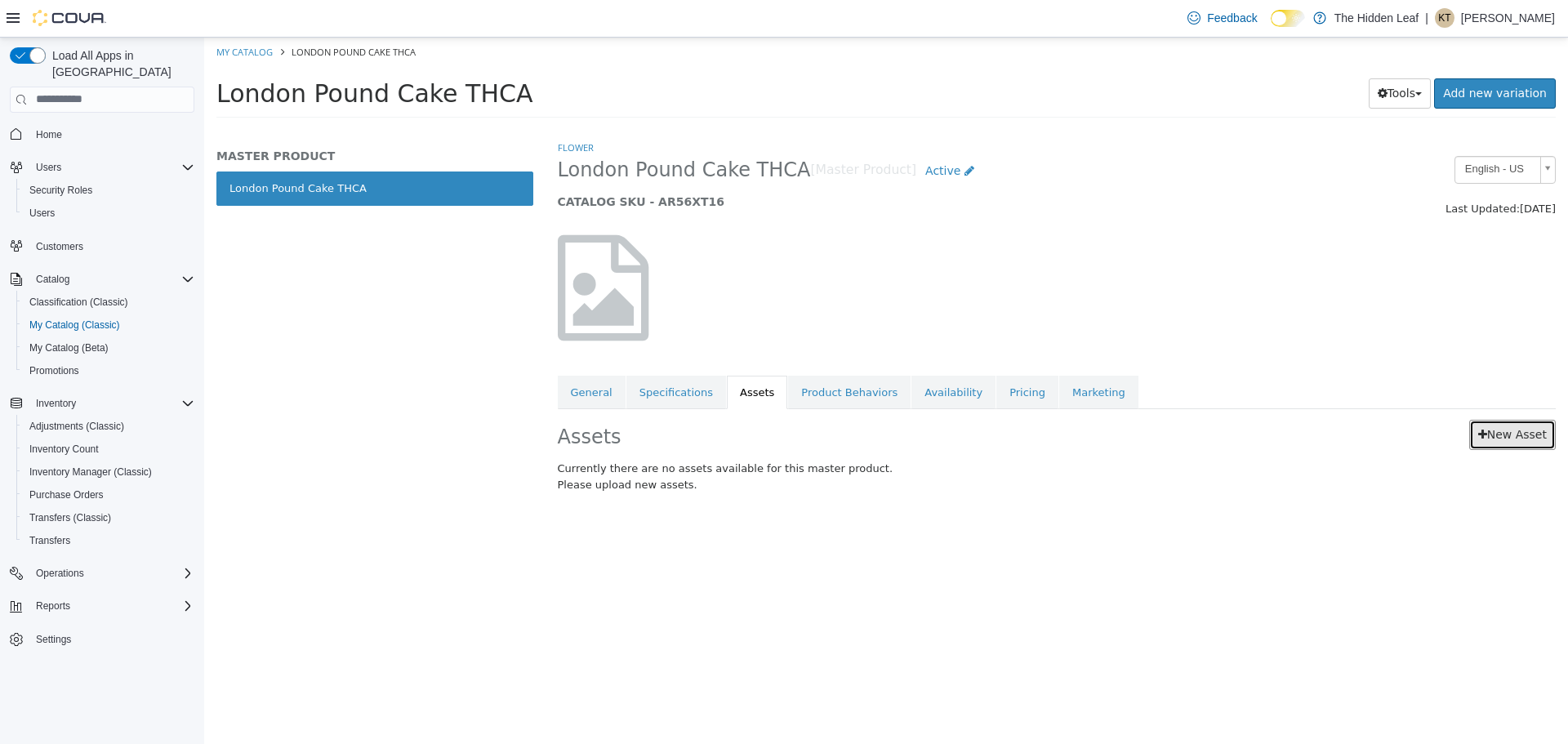
click at [1525, 437] on link "New Asset" at bounding box center [1512, 433] width 86 height 30
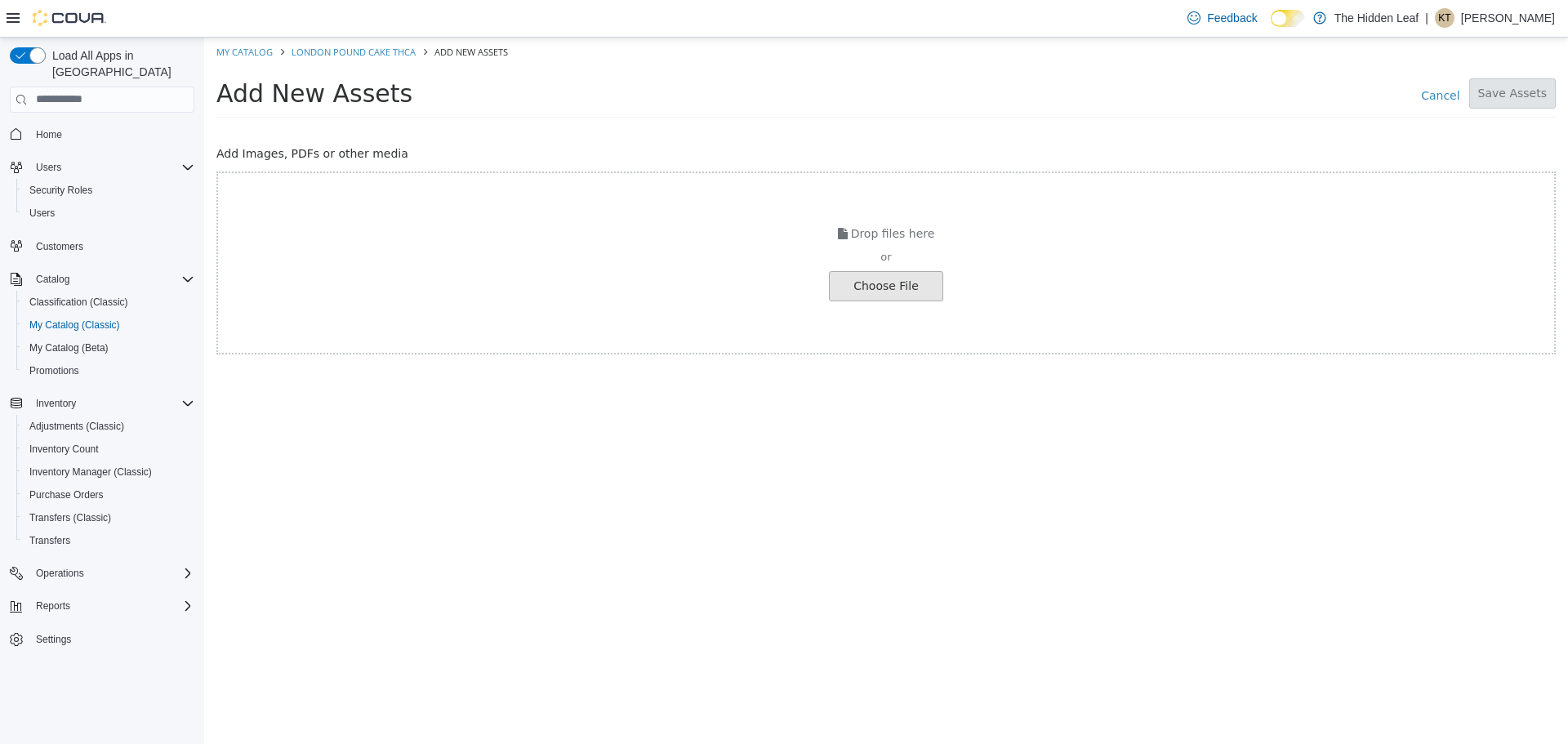
click at [892, 288] on input "file" at bounding box center [31, 285] width 1822 height 29
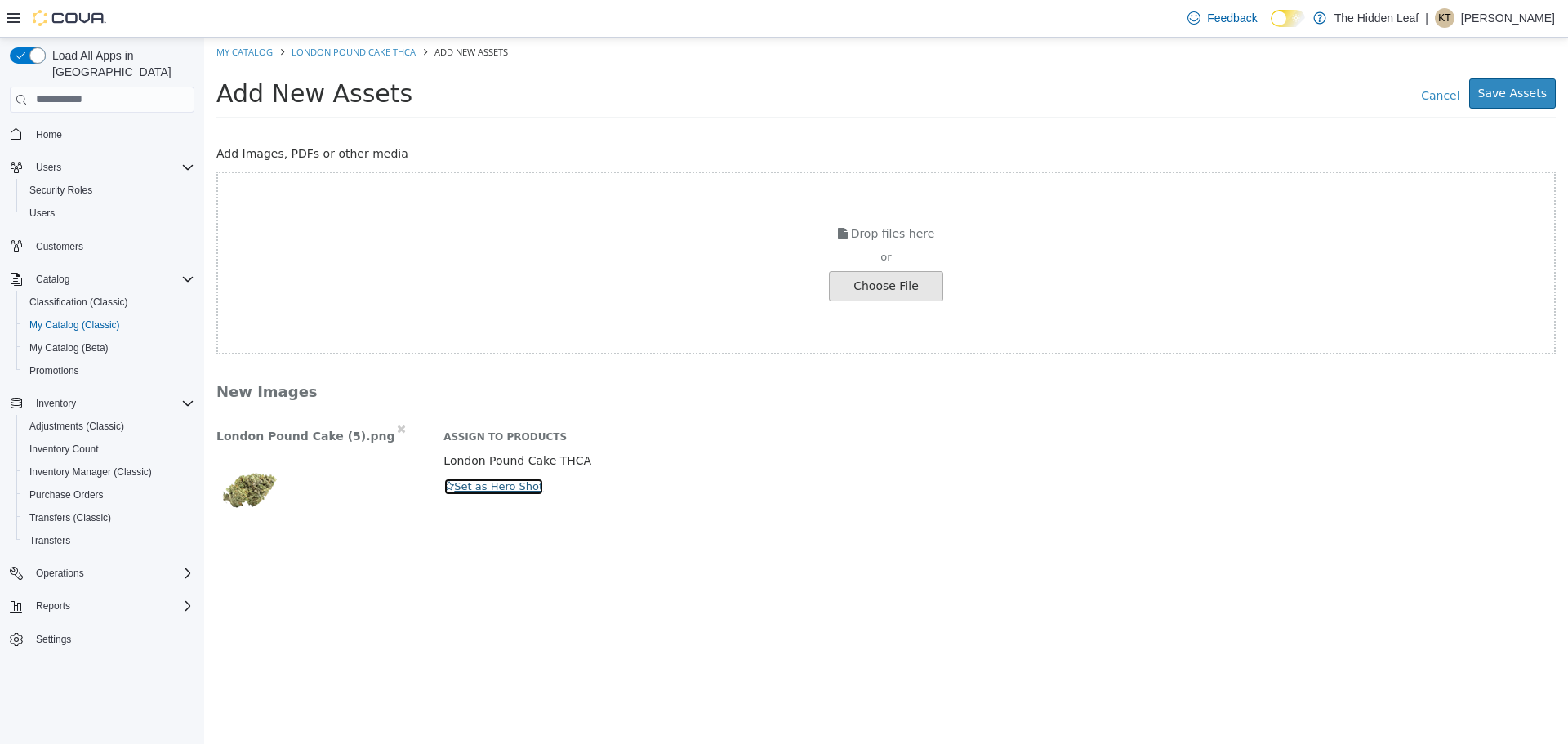
click at [493, 491] on button "Set as Hero Shot" at bounding box center [493, 486] width 101 height 18
click at [1526, 98] on button "Save Assets" at bounding box center [1512, 92] width 86 height 30
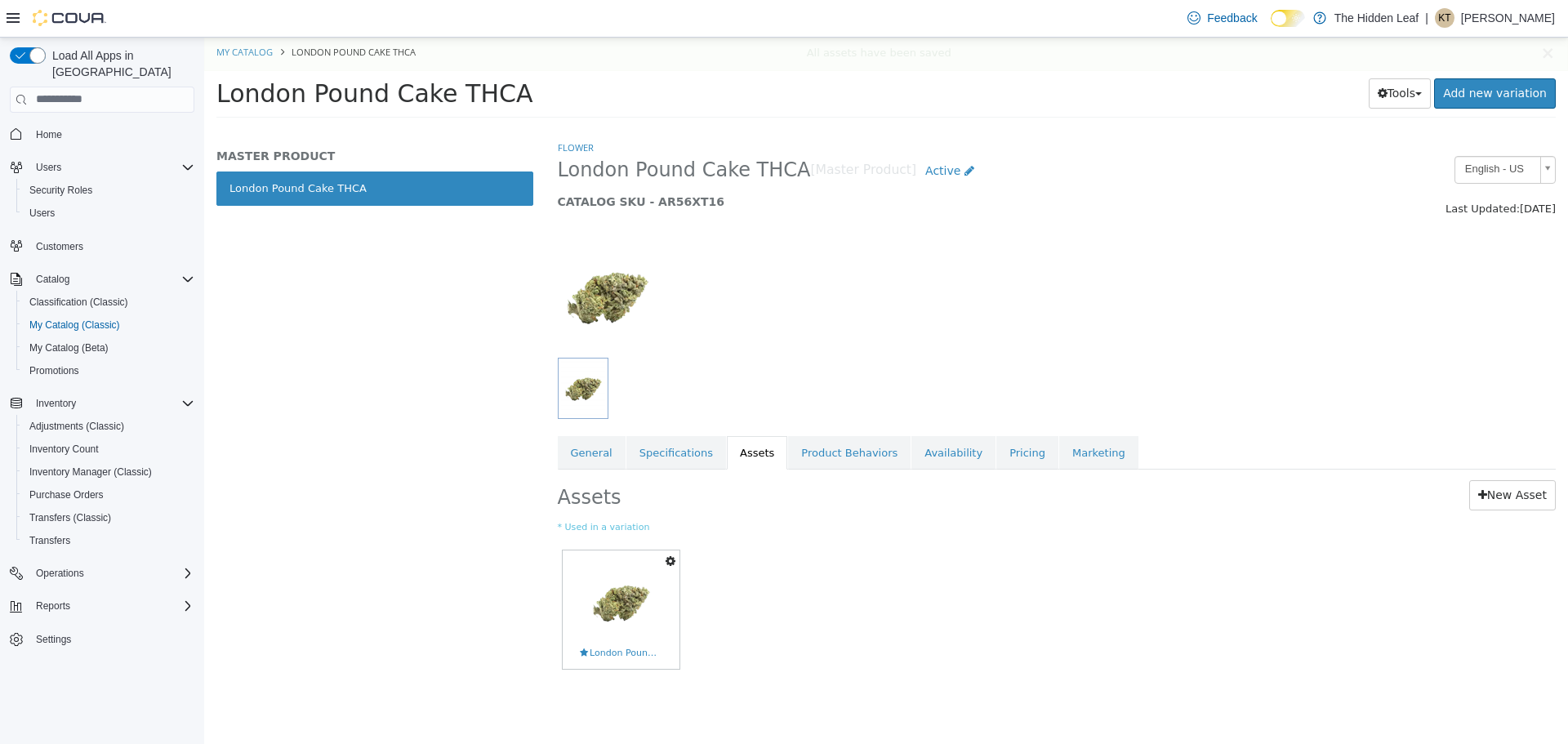
click at [1551, 55] on div "Saving Bulk Changes... × All assets have been saved My Catalog London Pound Cak…" at bounding box center [886, 82] width 1364 height 91
click at [252, 54] on link "My Catalog" at bounding box center [245, 50] width 56 height 13
select select "**********"
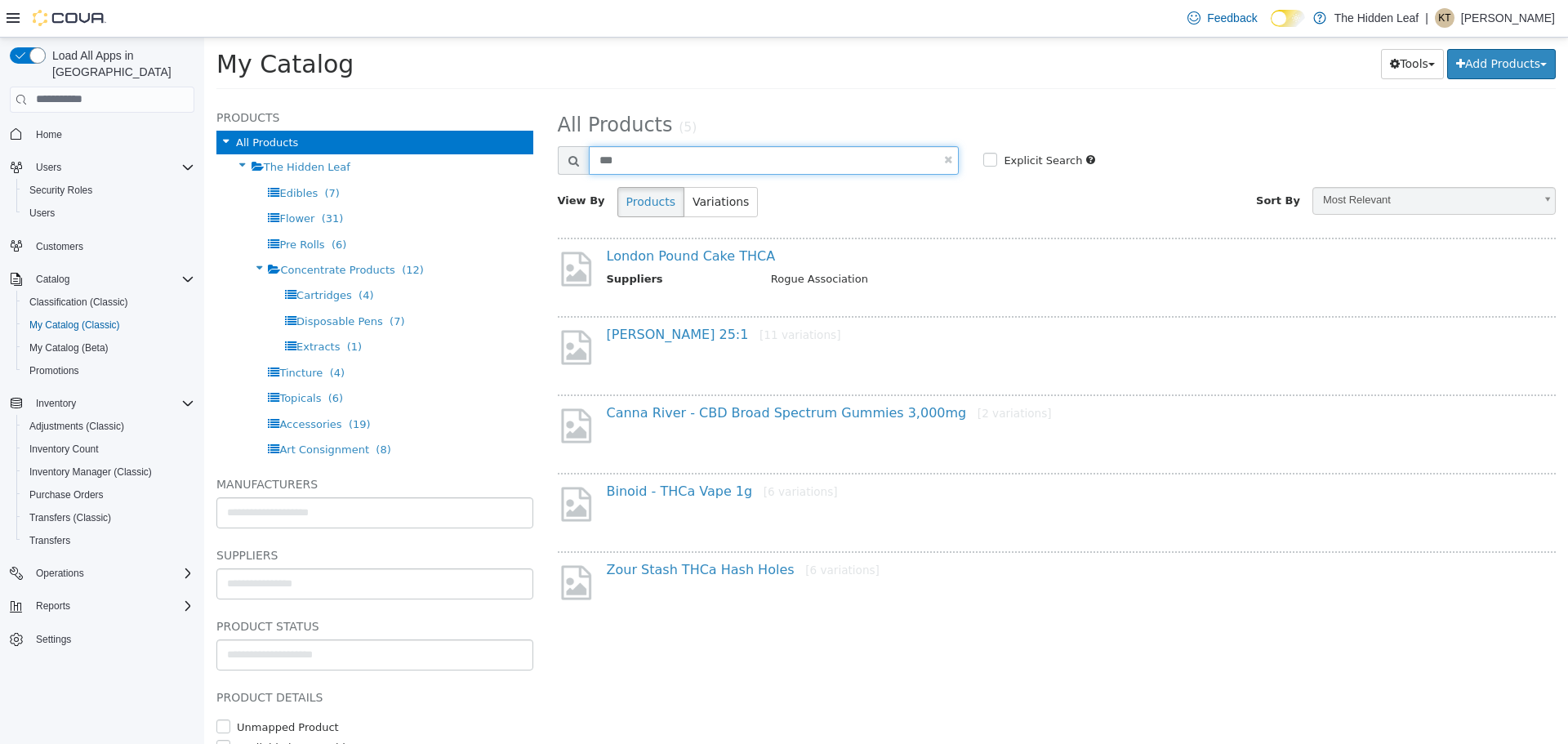
click at [953, 163] on input "***" at bounding box center [774, 160] width 370 height 29
click at [950, 157] on link at bounding box center [948, 159] width 8 height 11
select select "**********"
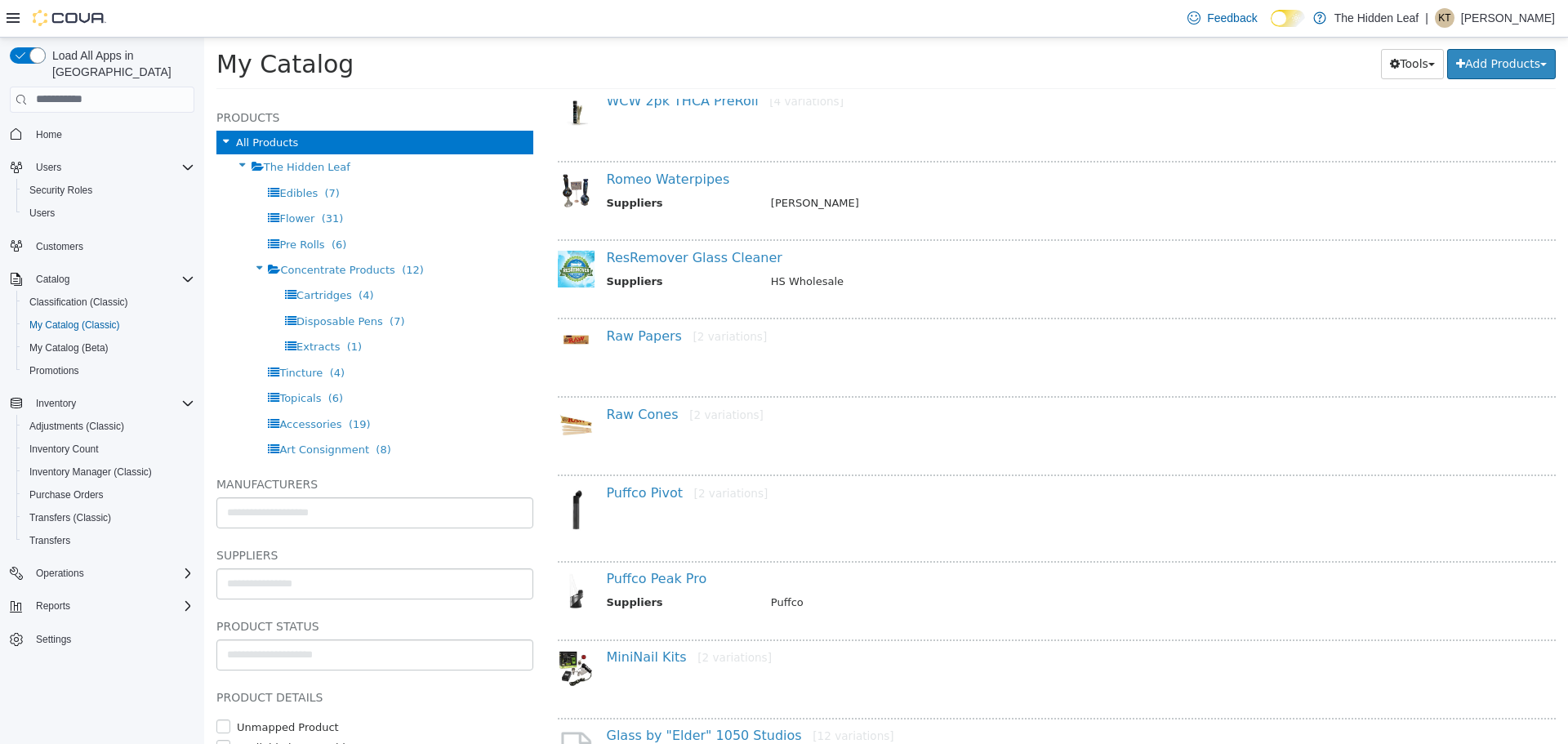
scroll to position [1168, 0]
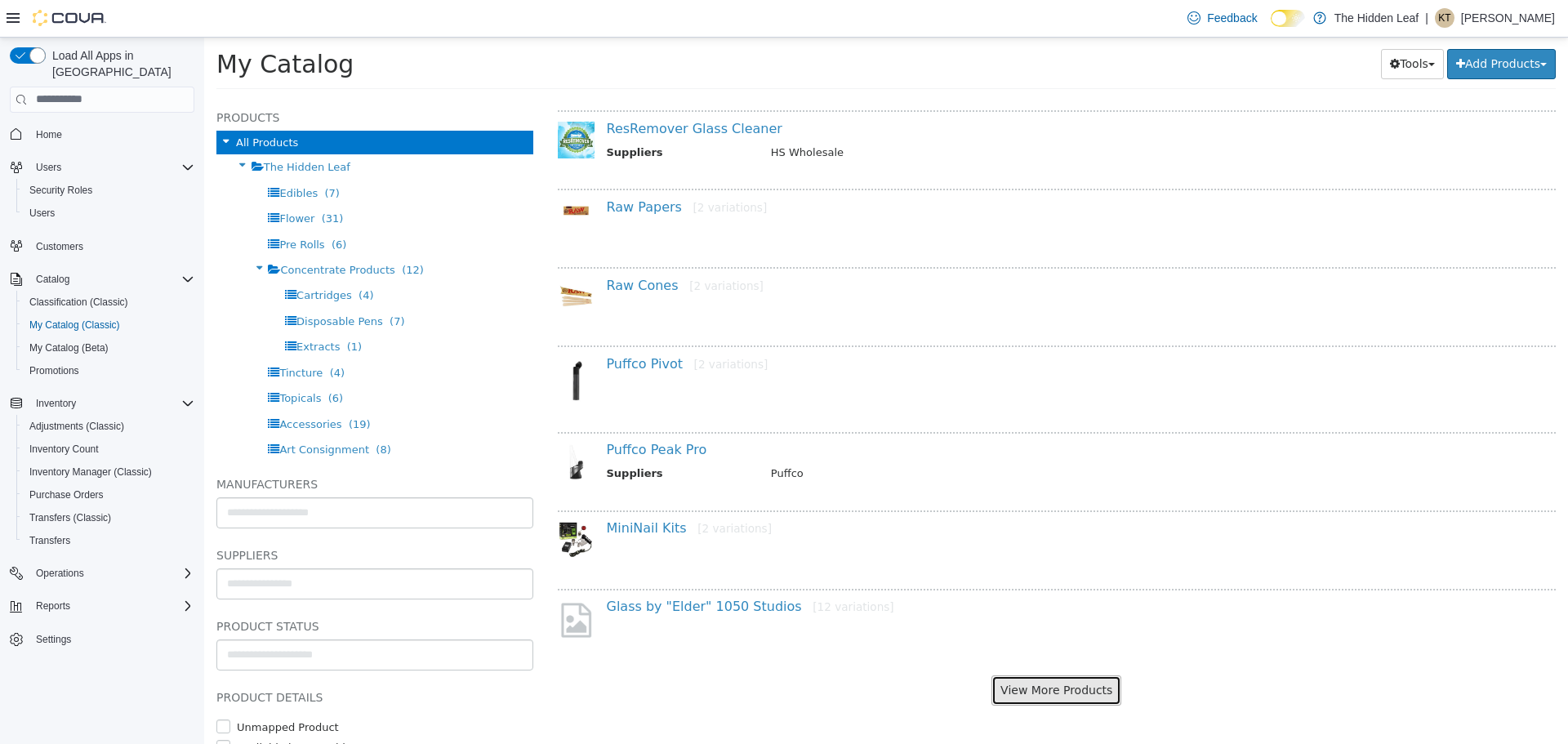
click at [1055, 677] on button "View More Products" at bounding box center [1056, 689] width 130 height 30
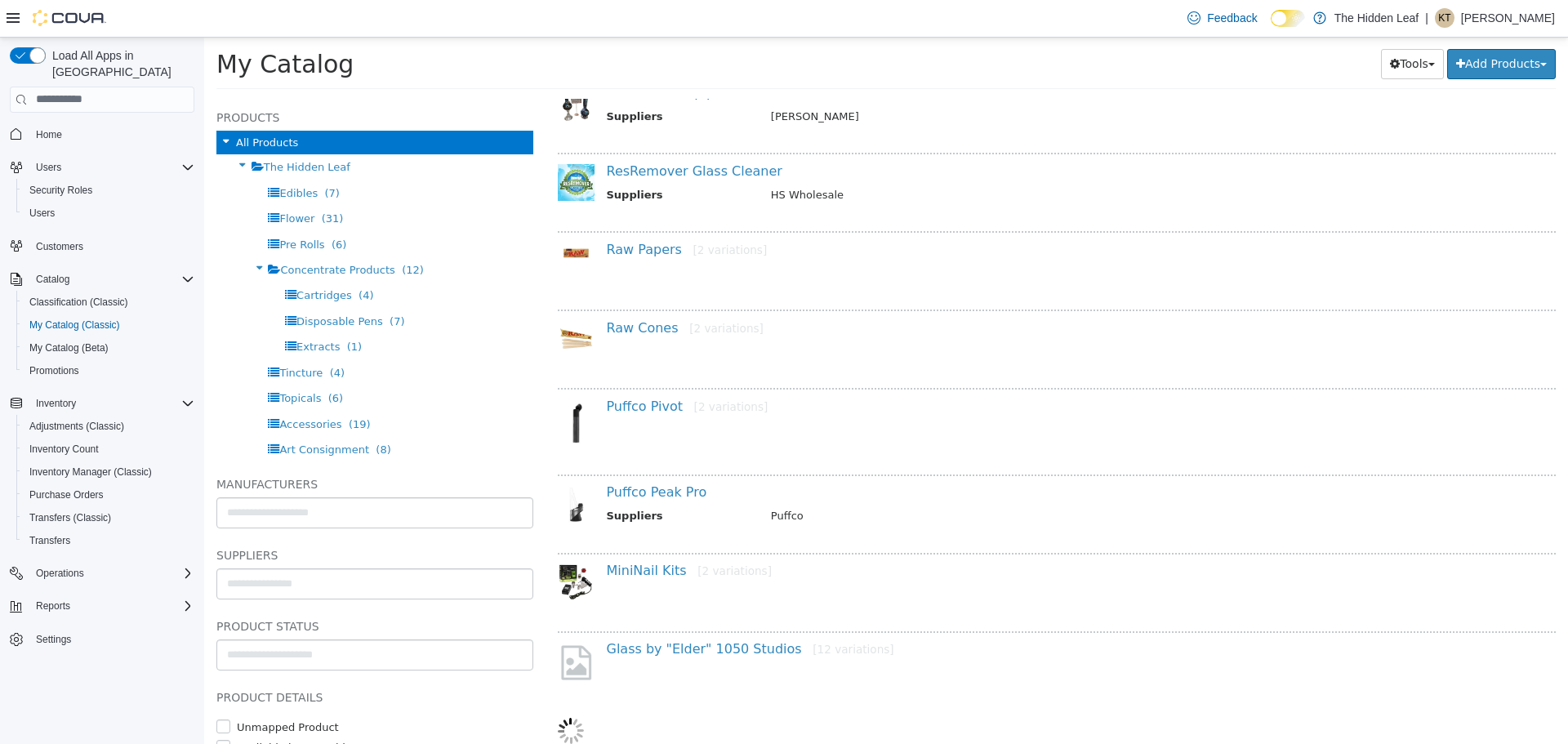
select select "**********"
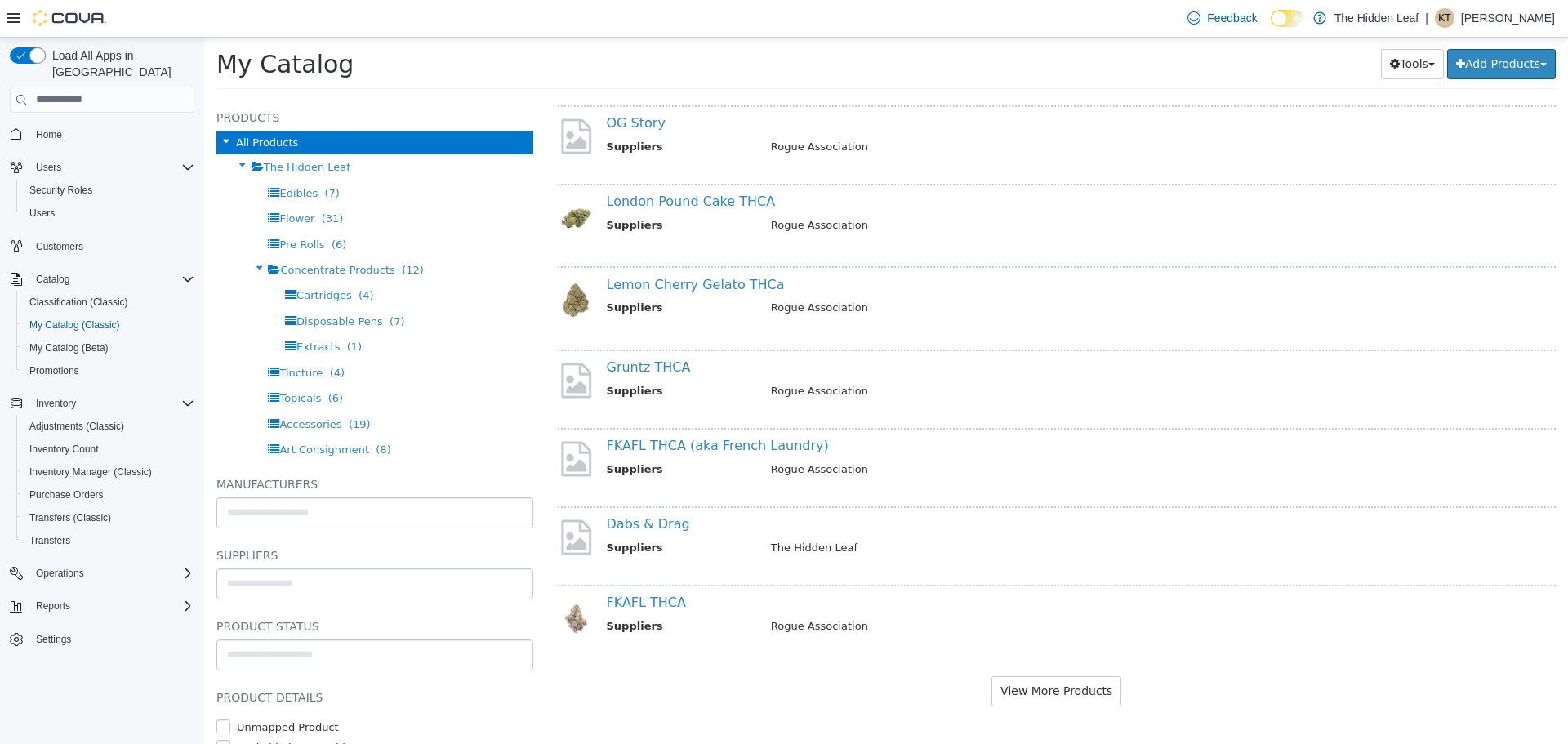
scroll to position [2767, 0]
click at [1074, 694] on button "View More Products" at bounding box center [1056, 689] width 130 height 30
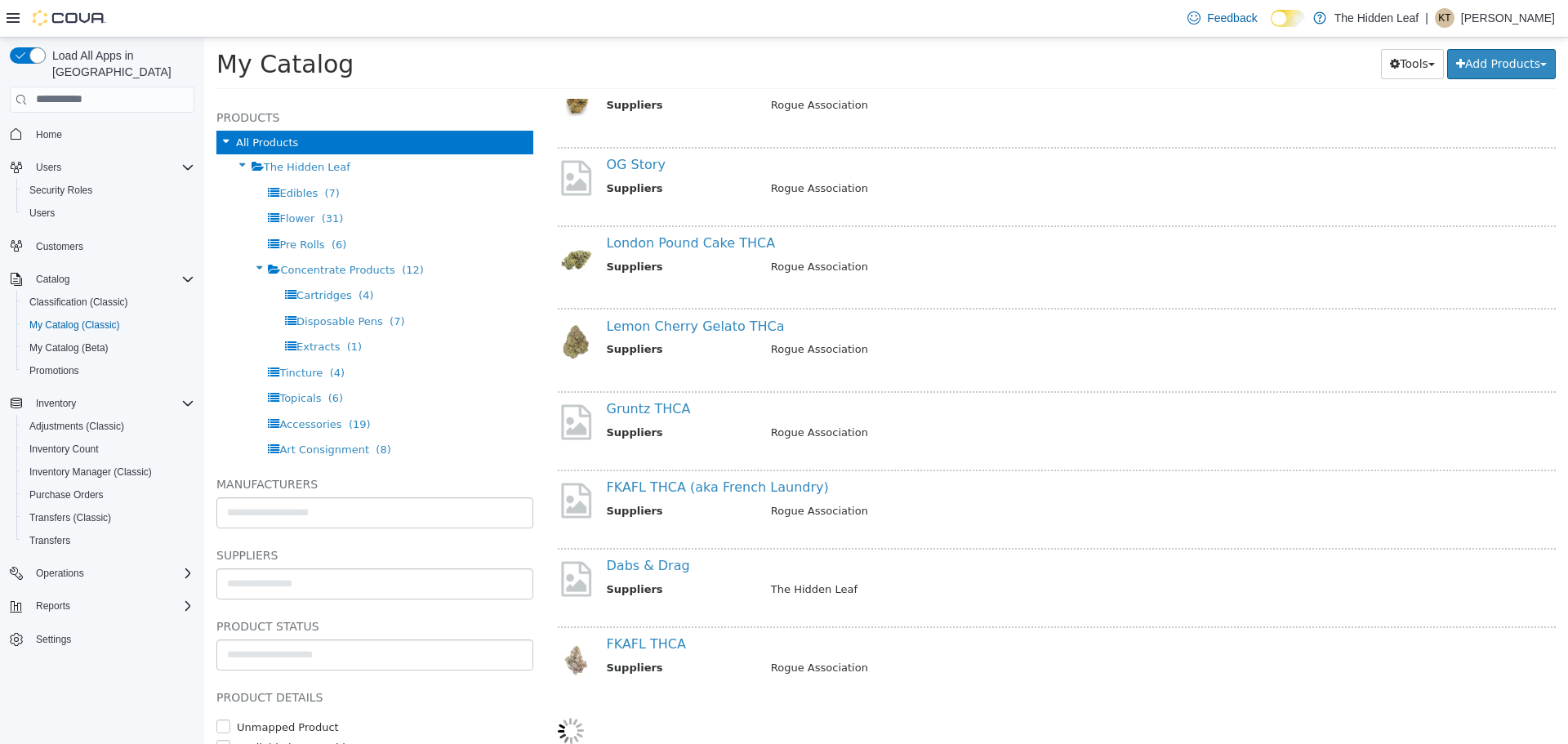
scroll to position [2724, 0]
select select "**********"
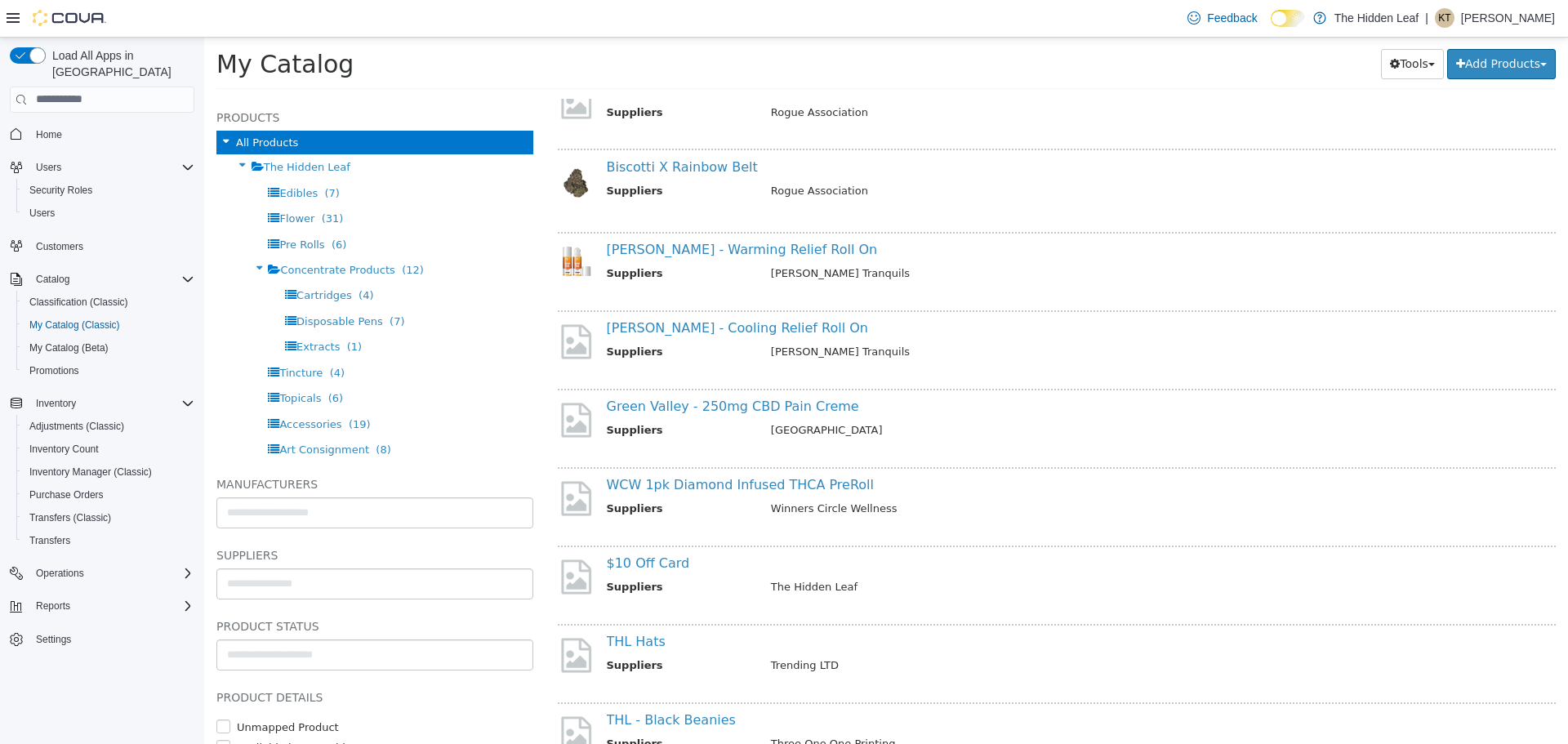
scroll to position [3460, 0]
